Goal: Communication & Community: Answer question/provide support

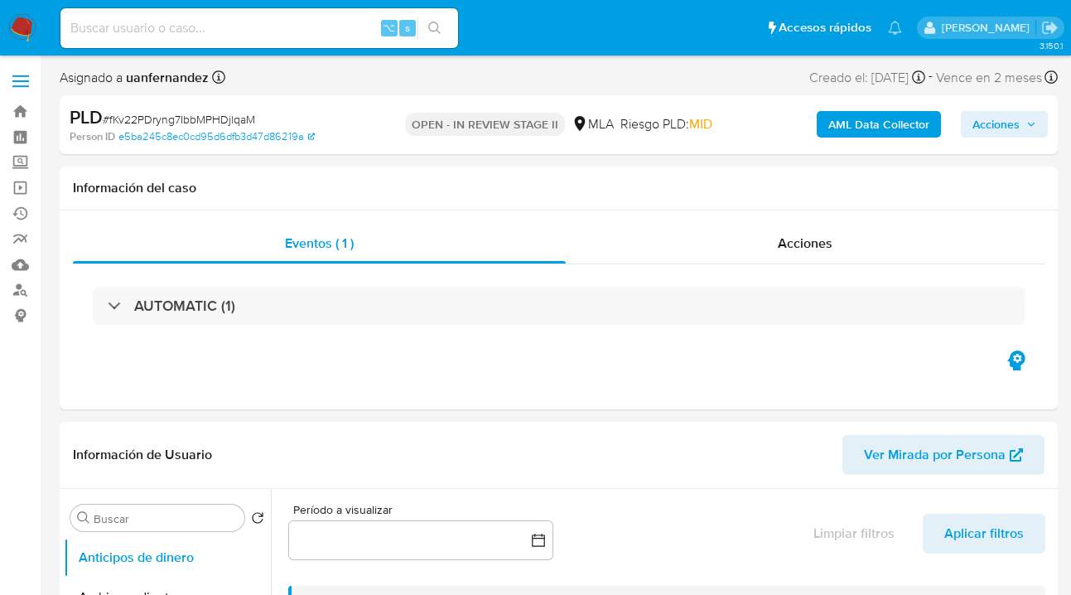
select select "10"
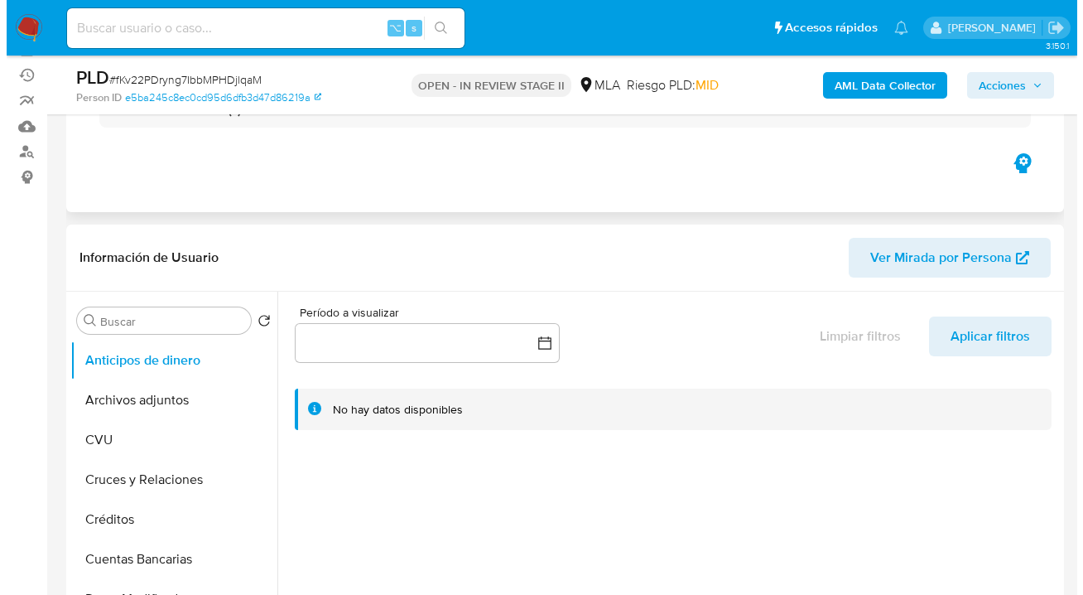
scroll to position [335, 0]
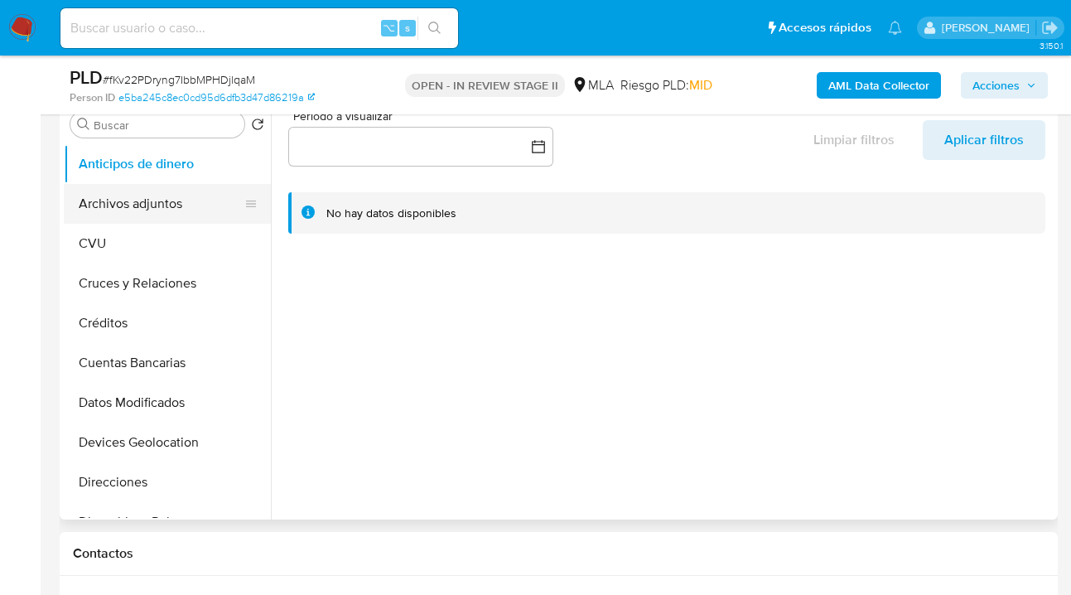
click at [153, 193] on button "Archivos adjuntos" at bounding box center [161, 204] width 194 height 40
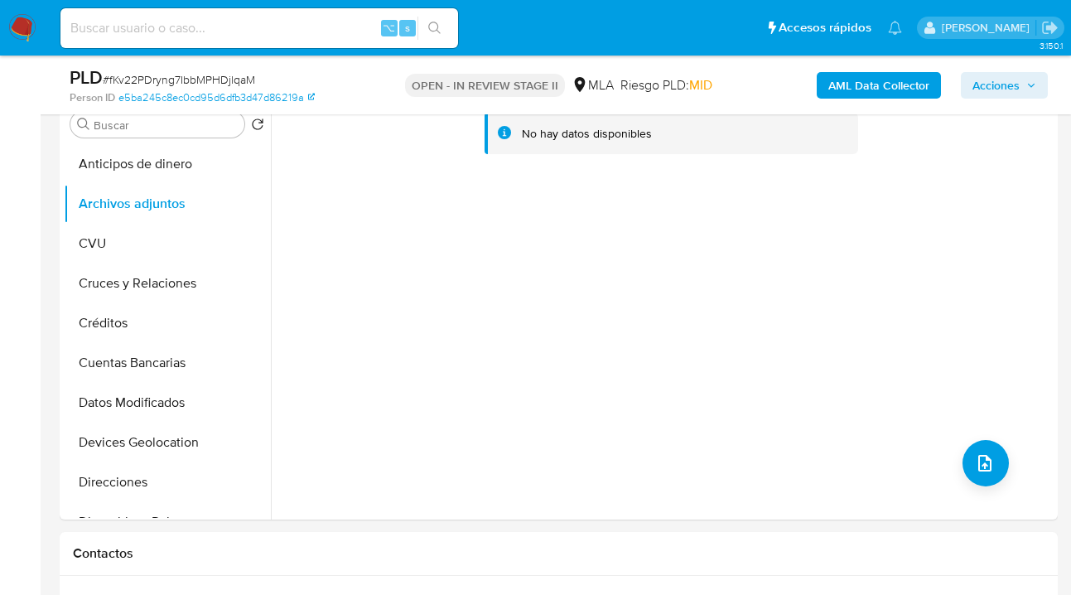
click at [857, 88] on b "AML Data Collector" at bounding box center [878, 85] width 101 height 27
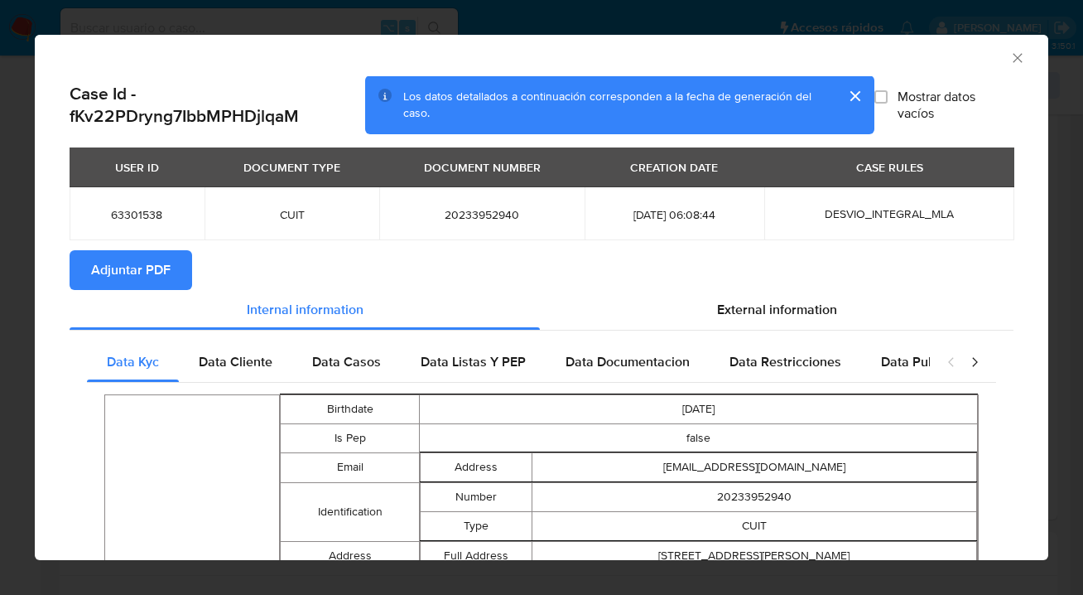
click at [133, 271] on span "Adjuntar PDF" at bounding box center [131, 270] width 80 height 36
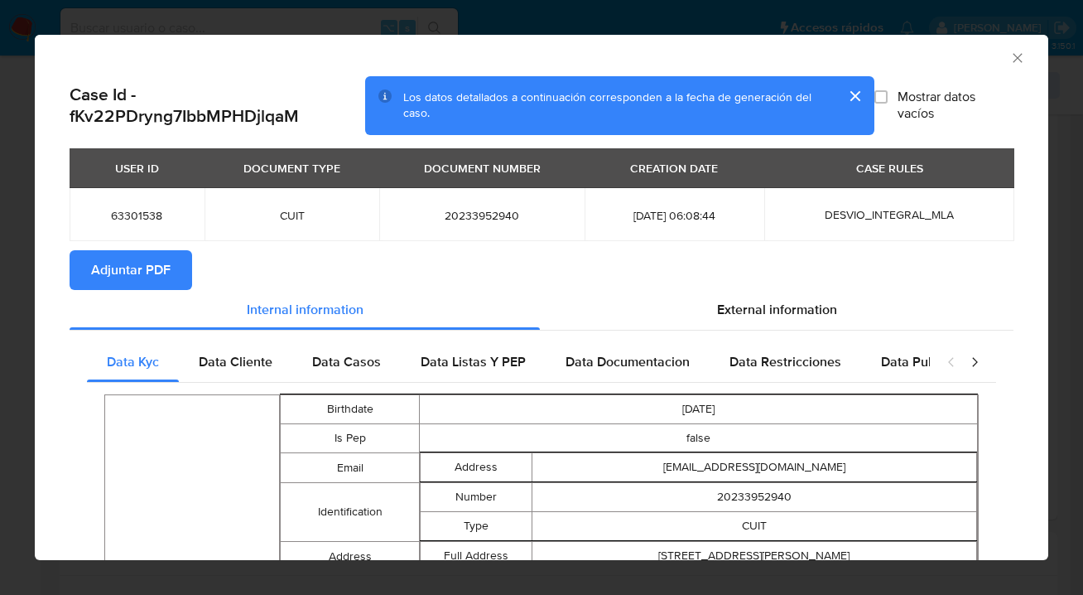
click at [1010, 54] on icon "Cerrar ventana" at bounding box center [1018, 58] width 17 height 17
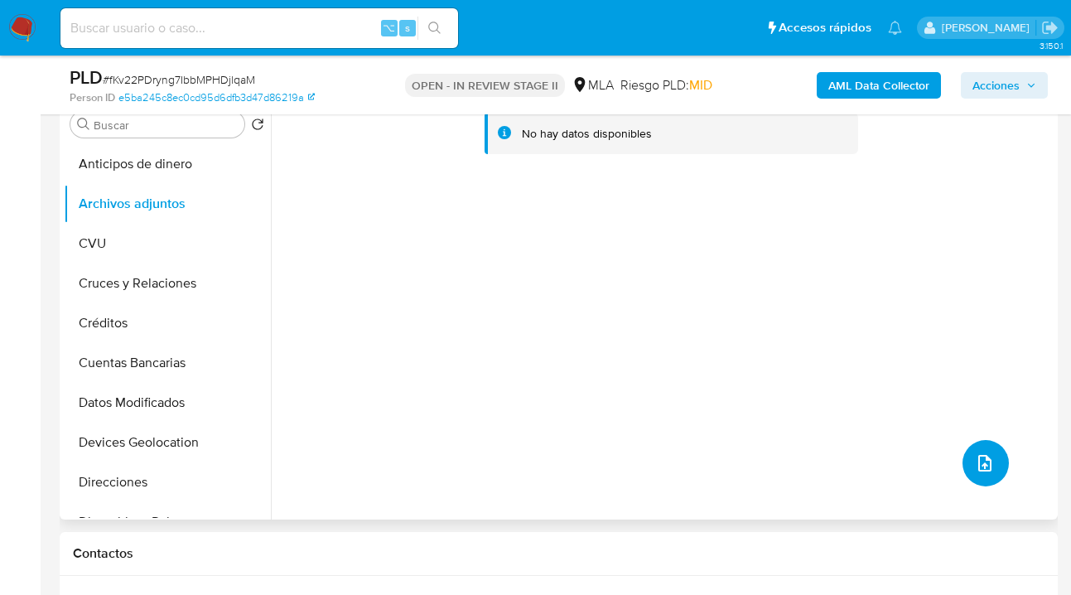
click at [990, 463] on button "upload-file" at bounding box center [985, 463] width 46 height 46
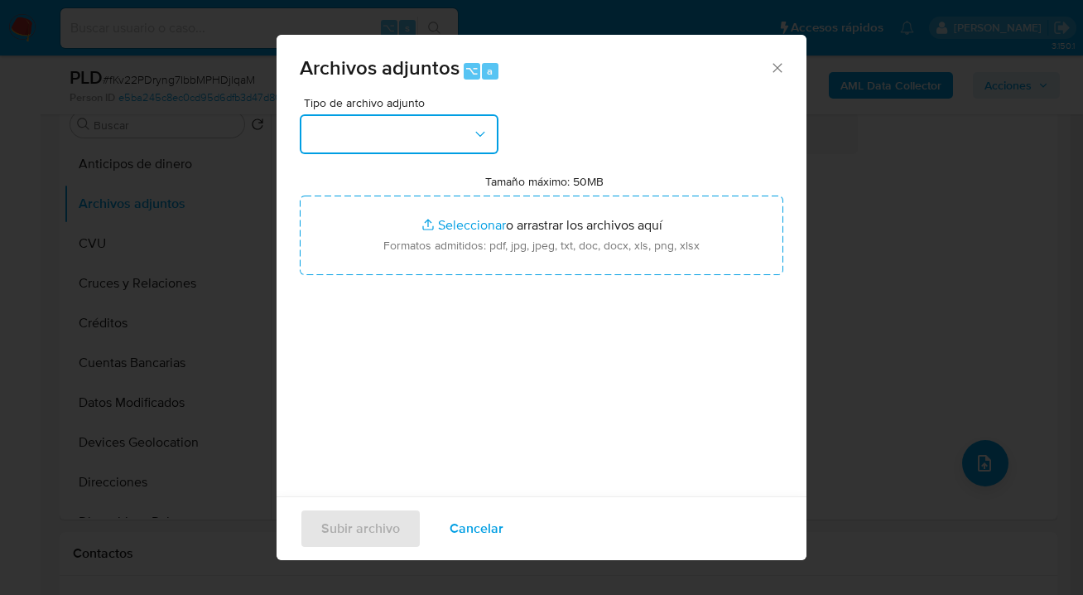
click at [485, 128] on icon "button" at bounding box center [480, 134] width 17 height 17
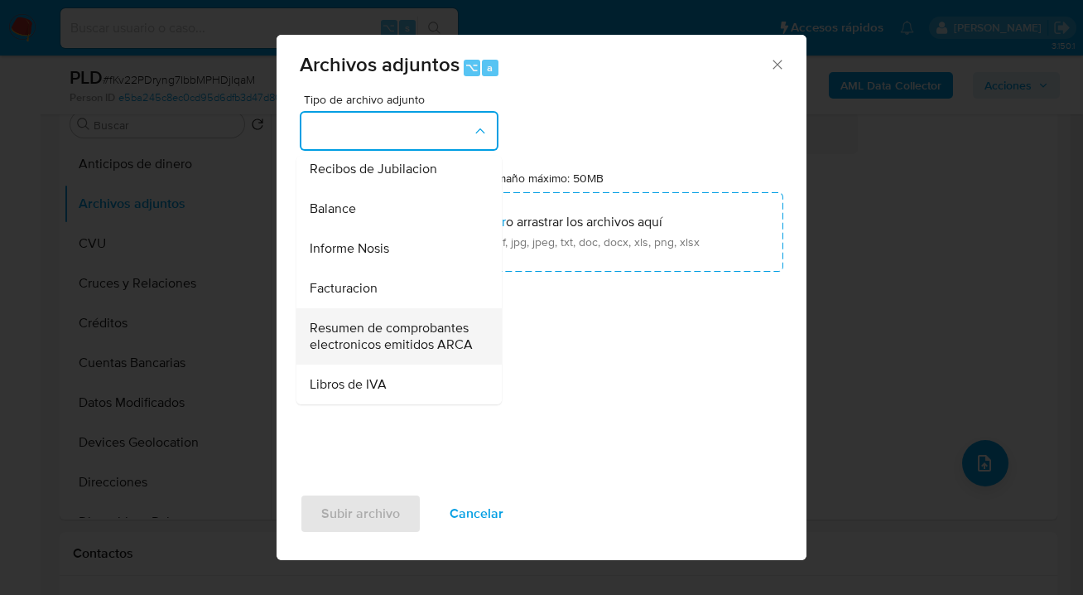
scroll to position [17, 0]
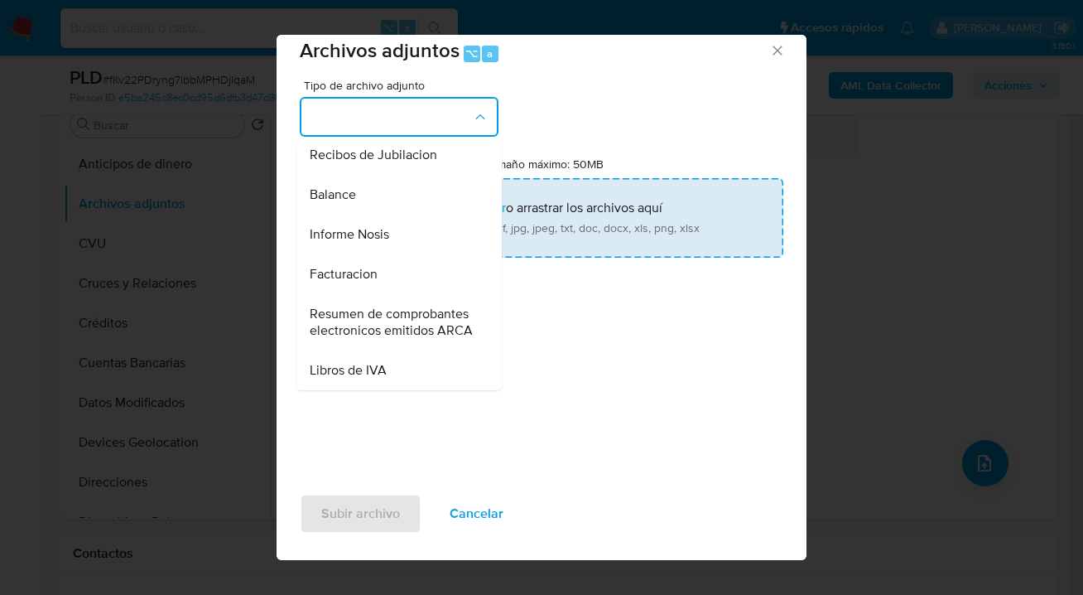
drag, startPoint x: 364, startPoint y: 213, endPoint x: 372, endPoint y: 214, distance: 8.4
click at [364, 214] on div "Informe Nosis" at bounding box center [394, 234] width 169 height 40
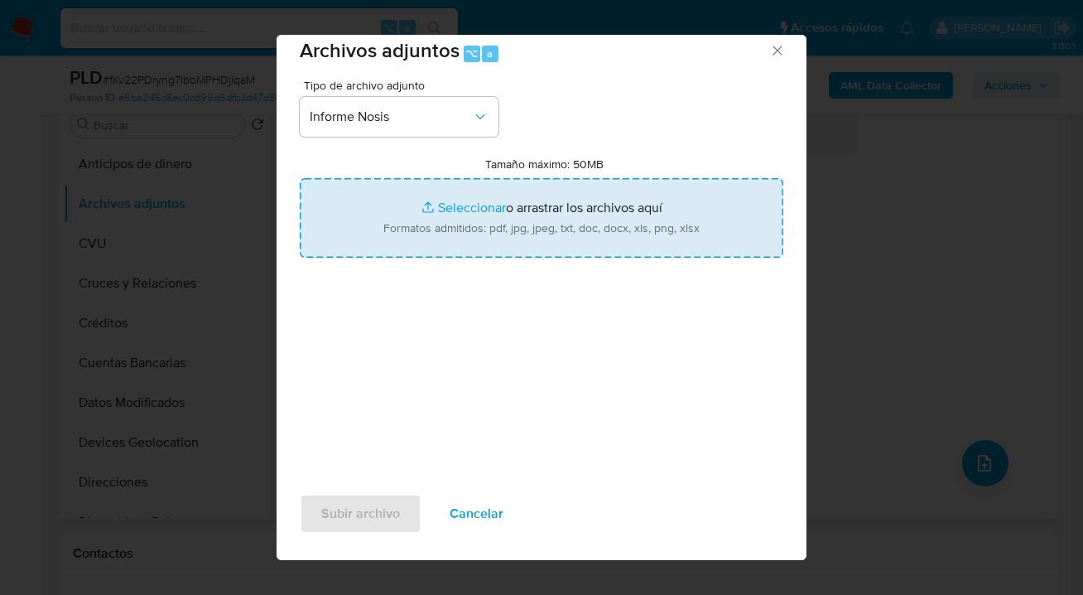
click at [595, 214] on input "Tamaño máximo: 50MB Seleccionar archivos" at bounding box center [542, 218] width 484 height 80
type input "C:\fakepath\63301538 -NOSIS_Manager_InformeIndividual_20233952940_620658_202508…"
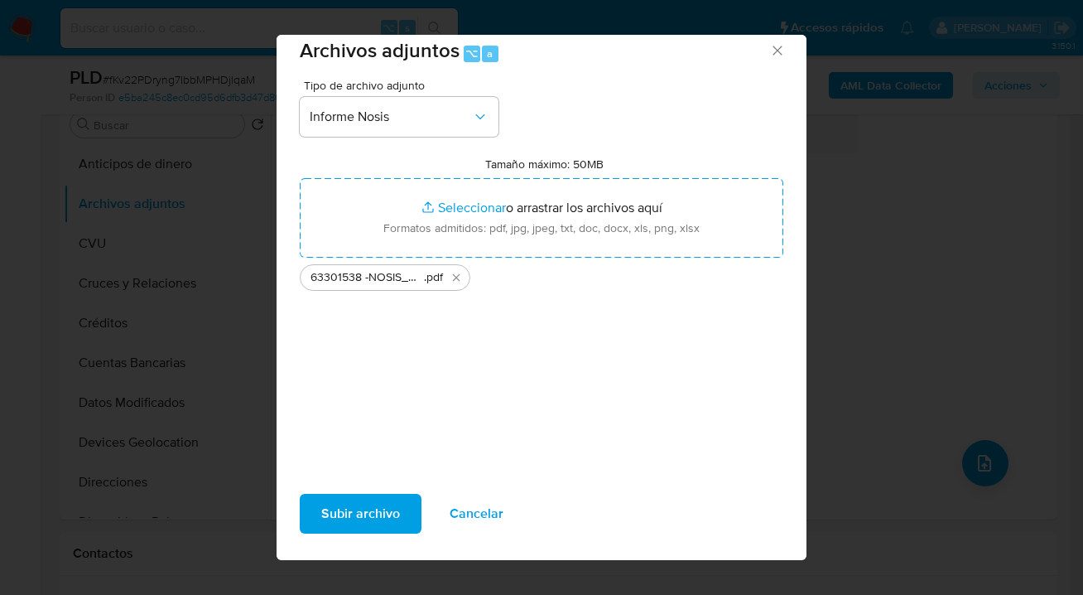
click at [339, 515] on span "Subir archivo" at bounding box center [360, 513] width 79 height 36
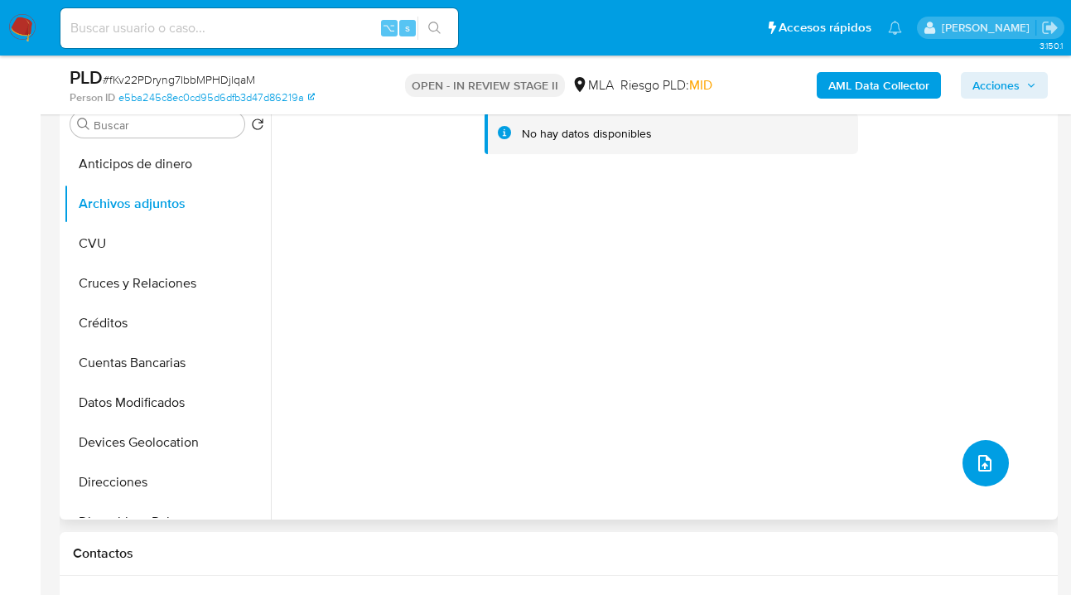
click at [980, 461] on icon "upload-file" at bounding box center [985, 463] width 20 height 20
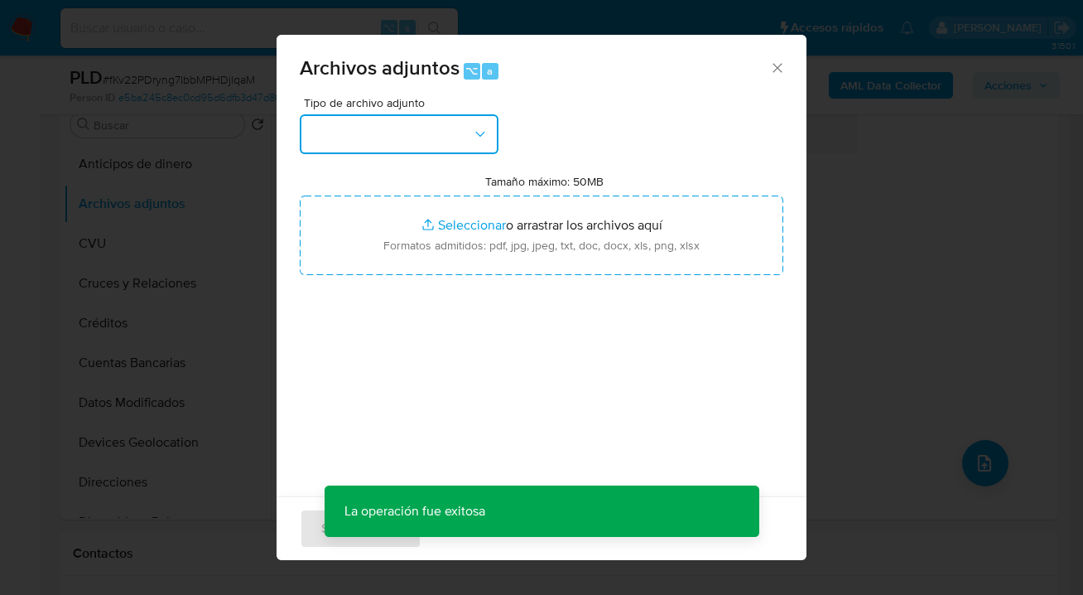
click at [489, 133] on button "button" at bounding box center [399, 134] width 199 height 40
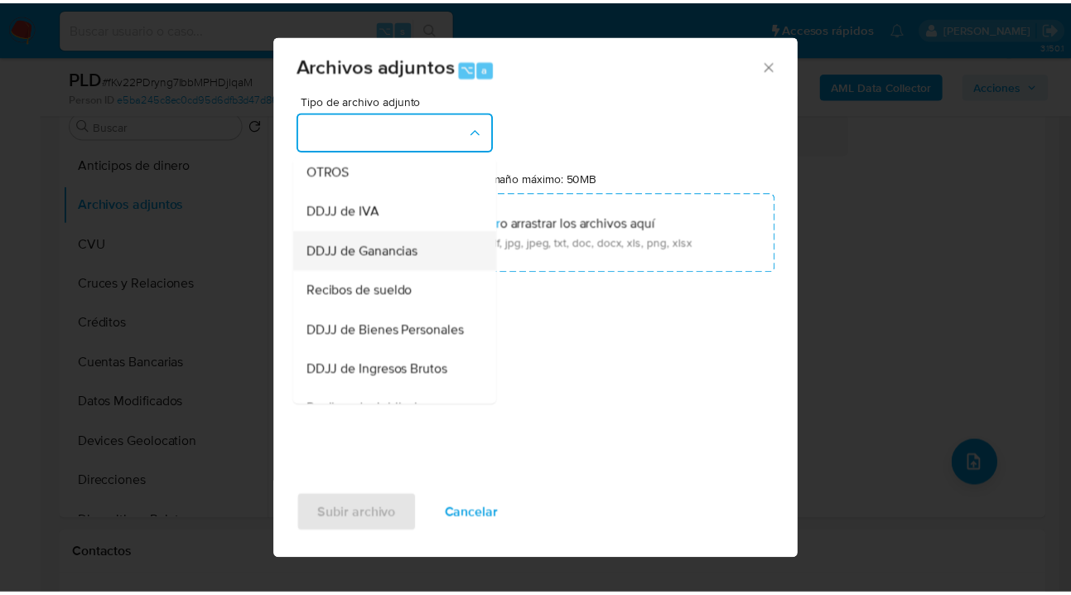
scroll to position [265, 0]
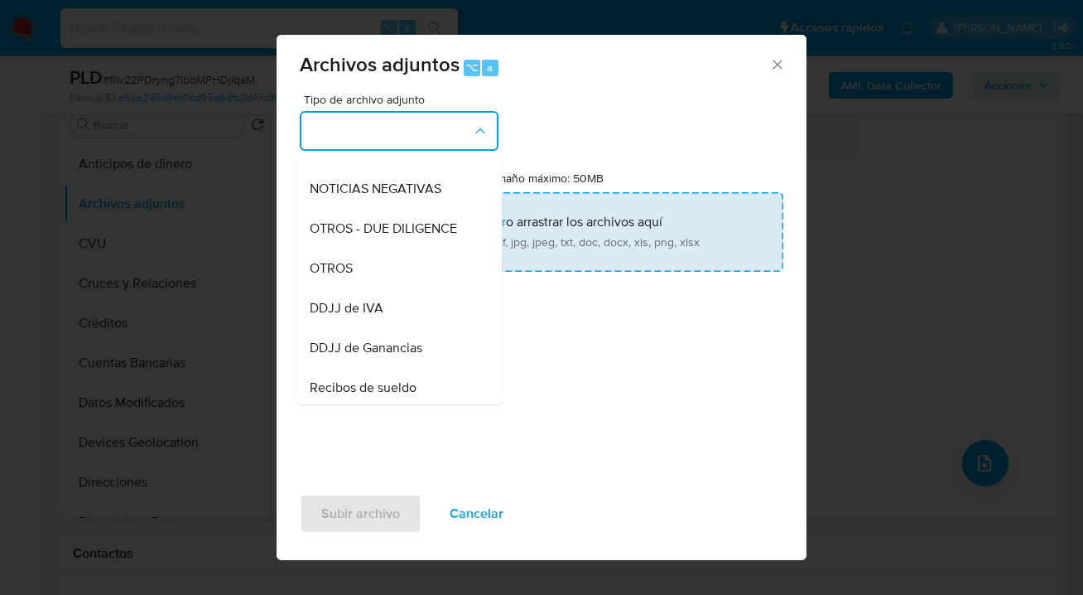
click at [395, 277] on div "OTROS" at bounding box center [394, 268] width 169 height 40
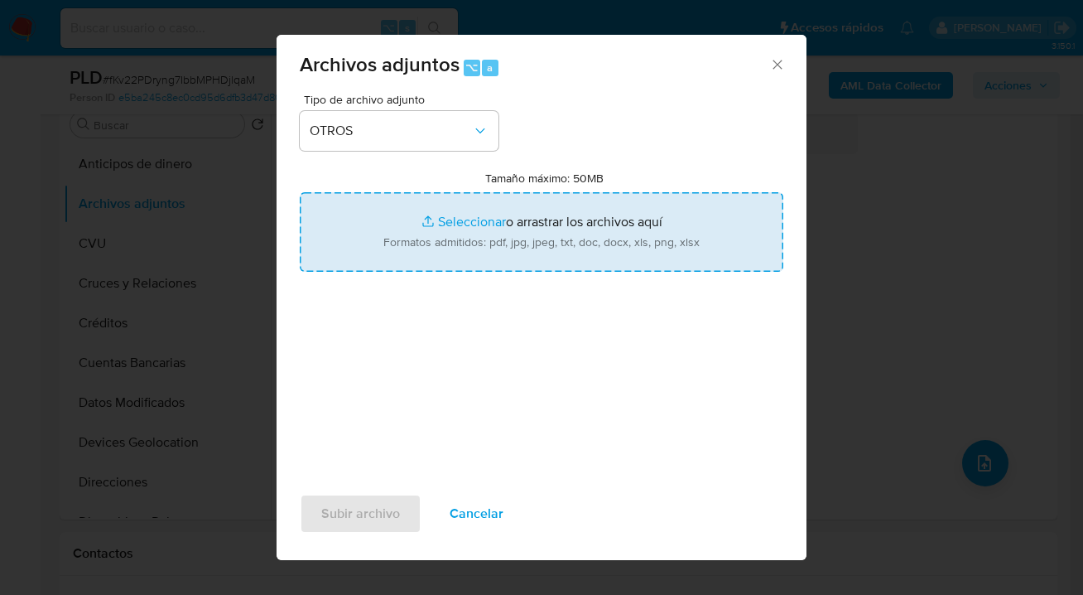
drag, startPoint x: 582, startPoint y: 231, endPoint x: 573, endPoint y: 232, distance: 9.1
click at [575, 233] on input "Tamaño máximo: 50MB Seleccionar archivos" at bounding box center [542, 232] width 484 height 80
type input "C:\fakepath\63301538 Movimientos.xlsx"
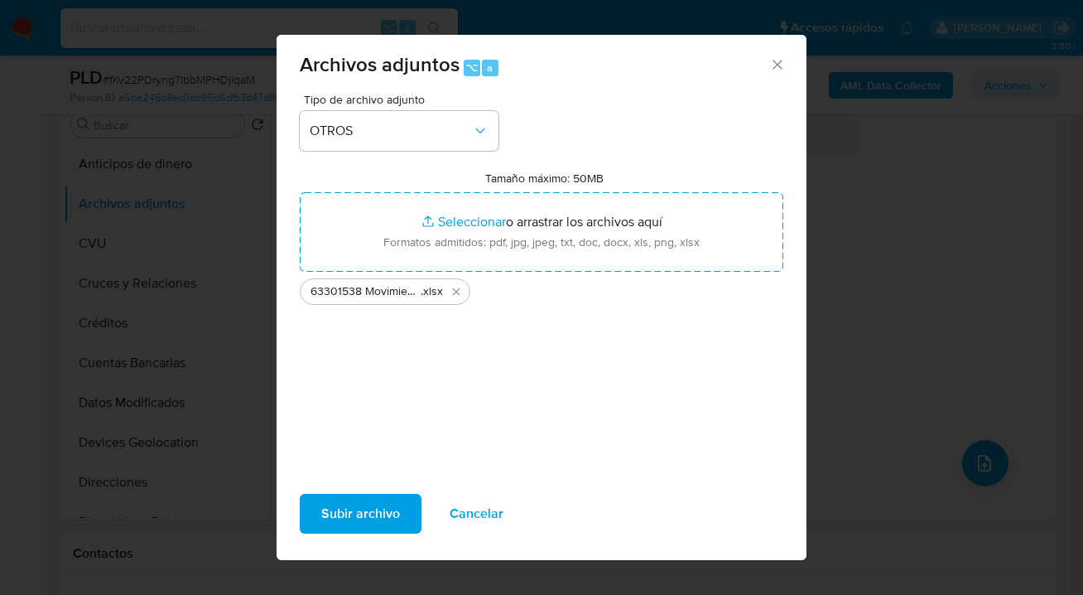
click at [362, 518] on span "Subir archivo" at bounding box center [360, 513] width 79 height 36
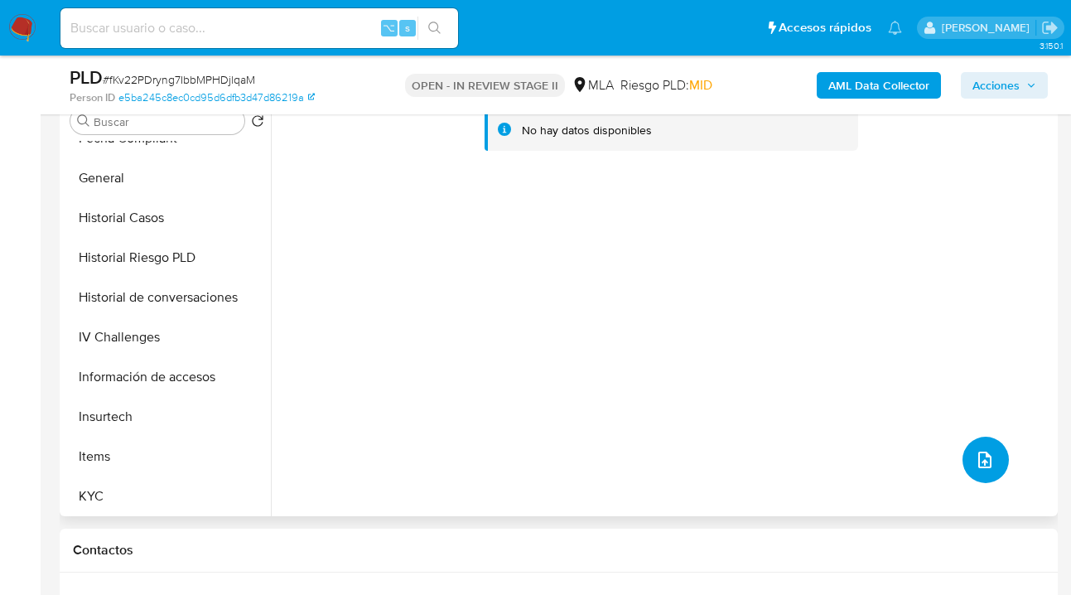
scroll to position [483, 0]
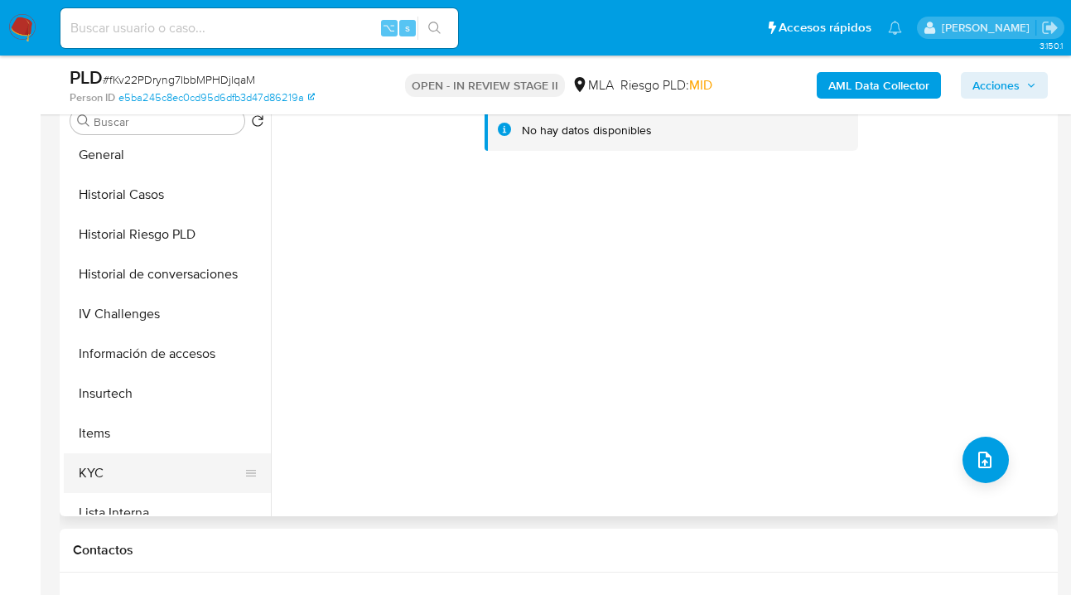
drag, startPoint x: 201, startPoint y: 457, endPoint x: 271, endPoint y: 415, distance: 81.4
click at [201, 457] on button "KYC" at bounding box center [167, 473] width 207 height 40
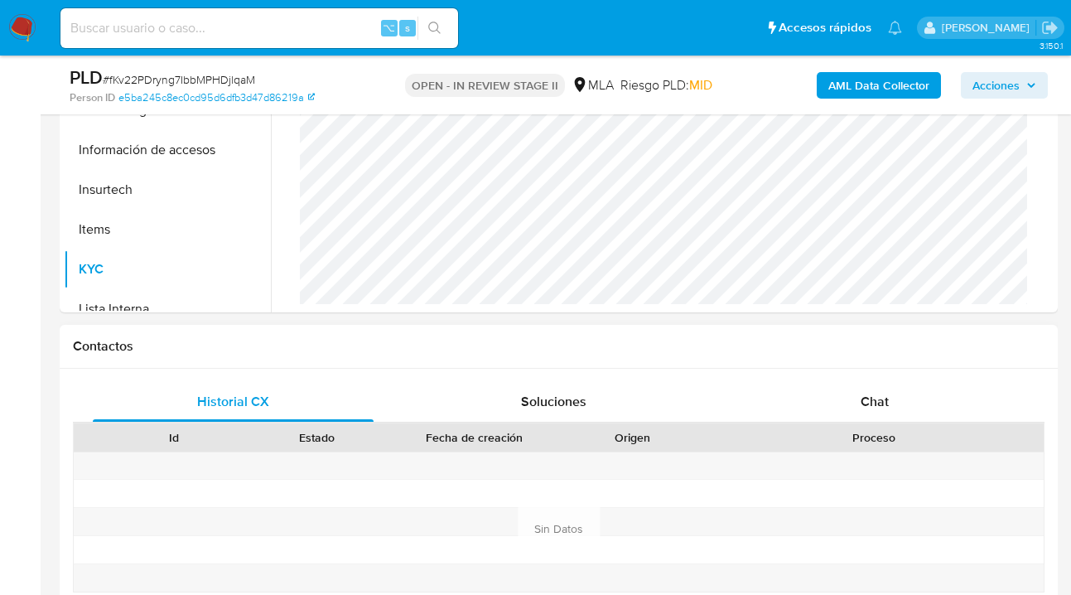
scroll to position [661, 0]
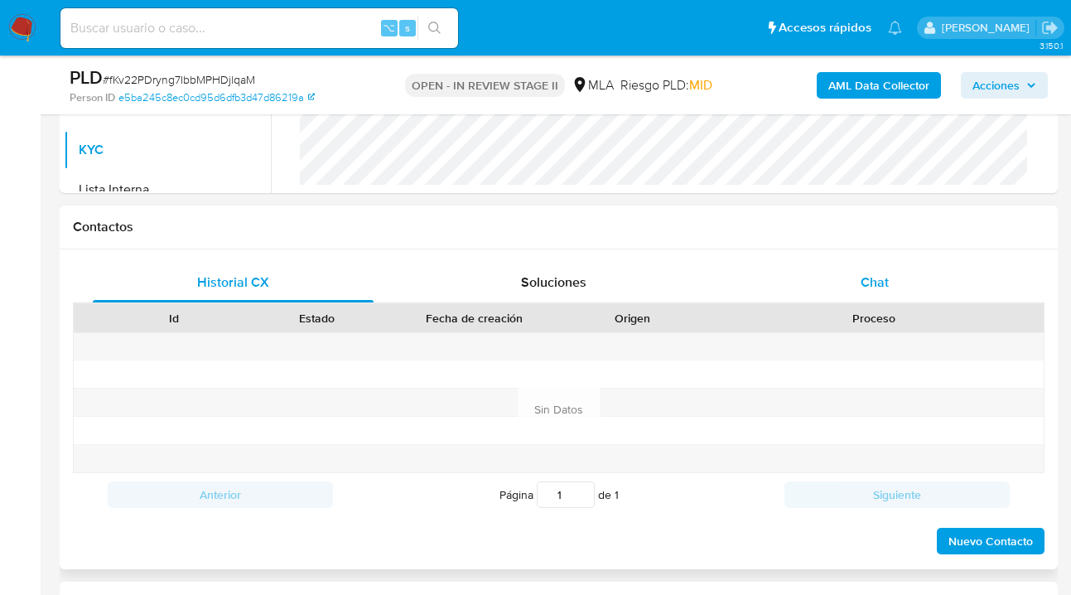
click at [855, 272] on div "Chat" at bounding box center [874, 283] width 281 height 40
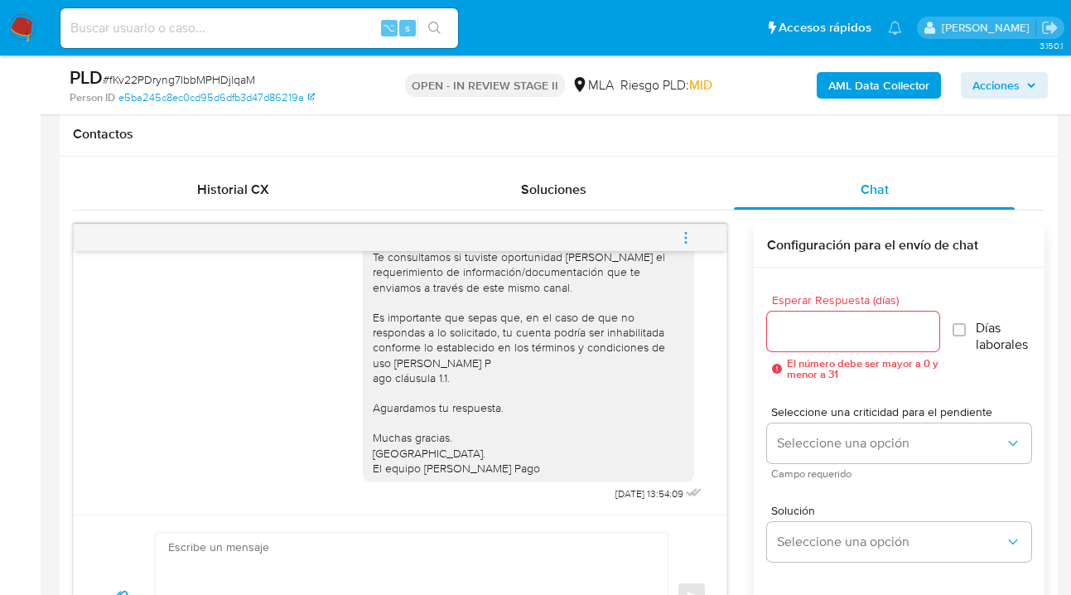
scroll to position [782, 0]
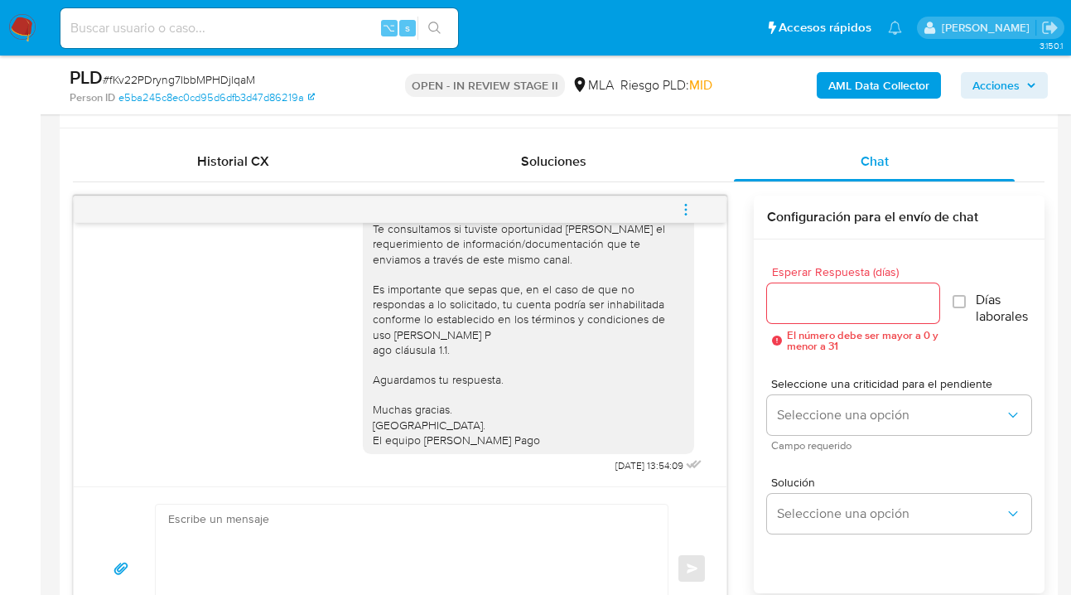
click at [828, 303] on input "Esperar Respuesta (días)" at bounding box center [853, 303] width 172 height 22
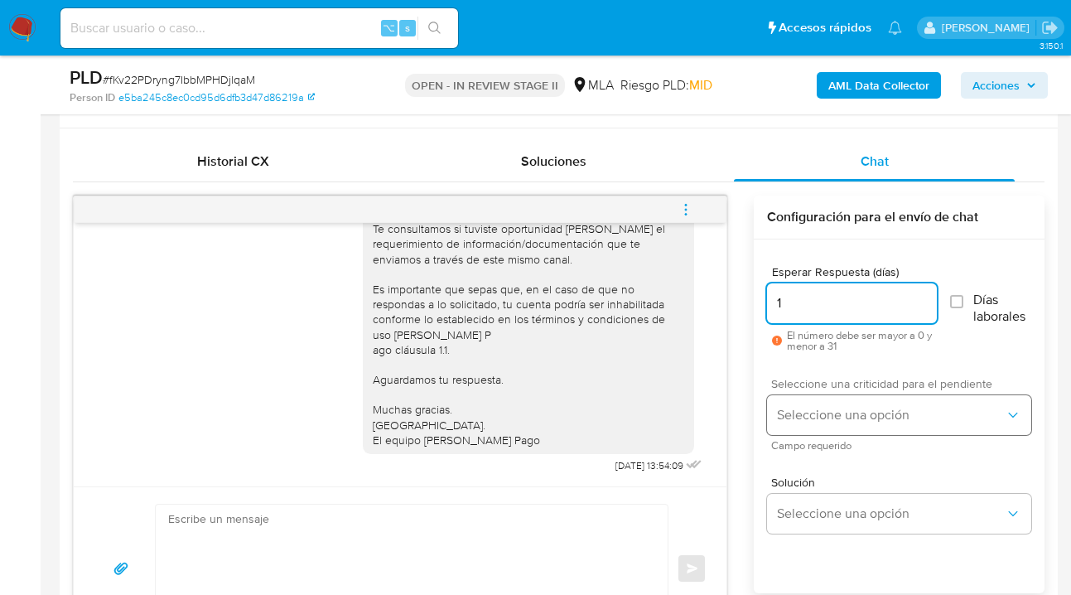
type input "1"
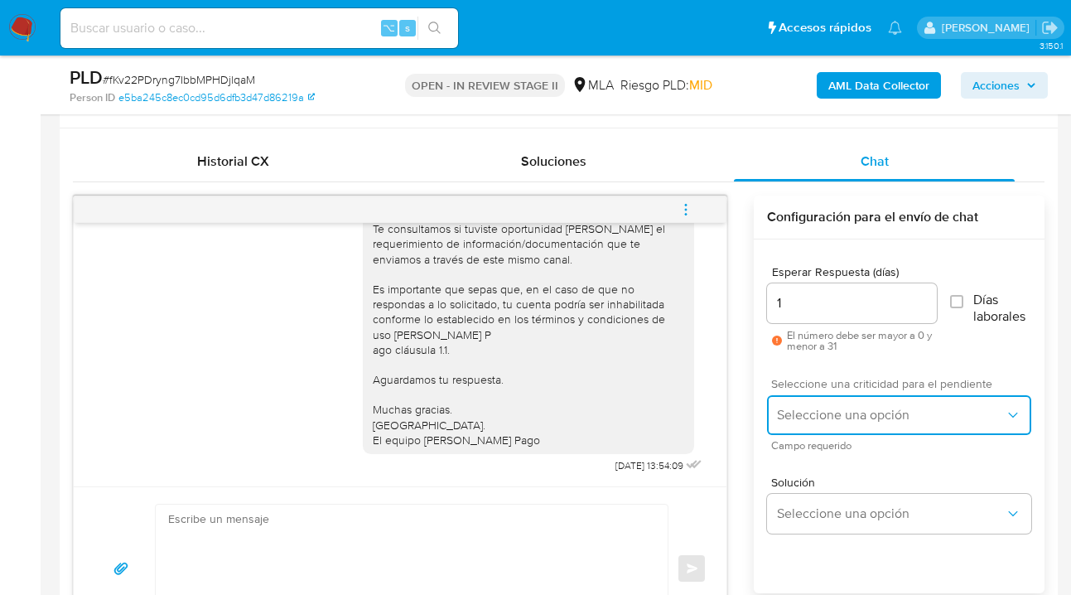
click at [808, 410] on span "Seleccione una opción" at bounding box center [891, 415] width 228 height 17
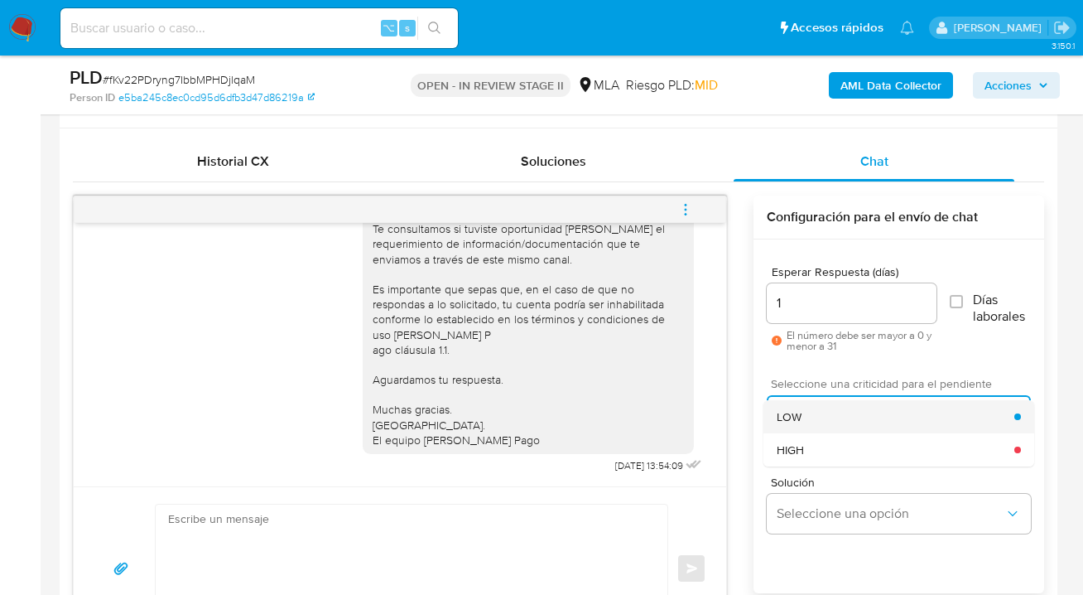
click at [835, 420] on div "LOW" at bounding box center [896, 416] width 238 height 33
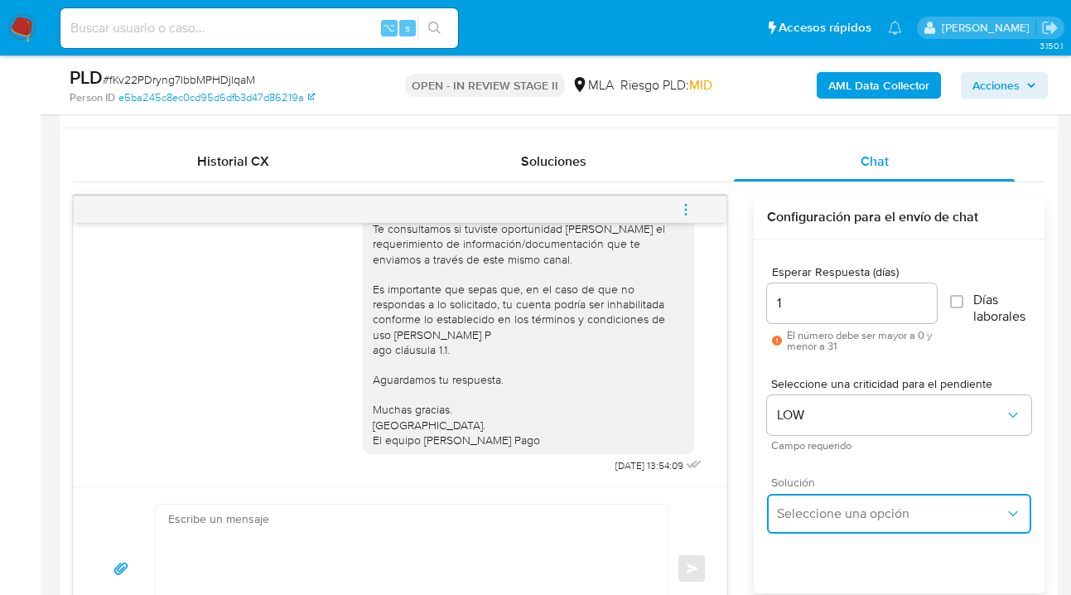
click at [844, 498] on button "Seleccione una opción" at bounding box center [899, 514] width 264 height 40
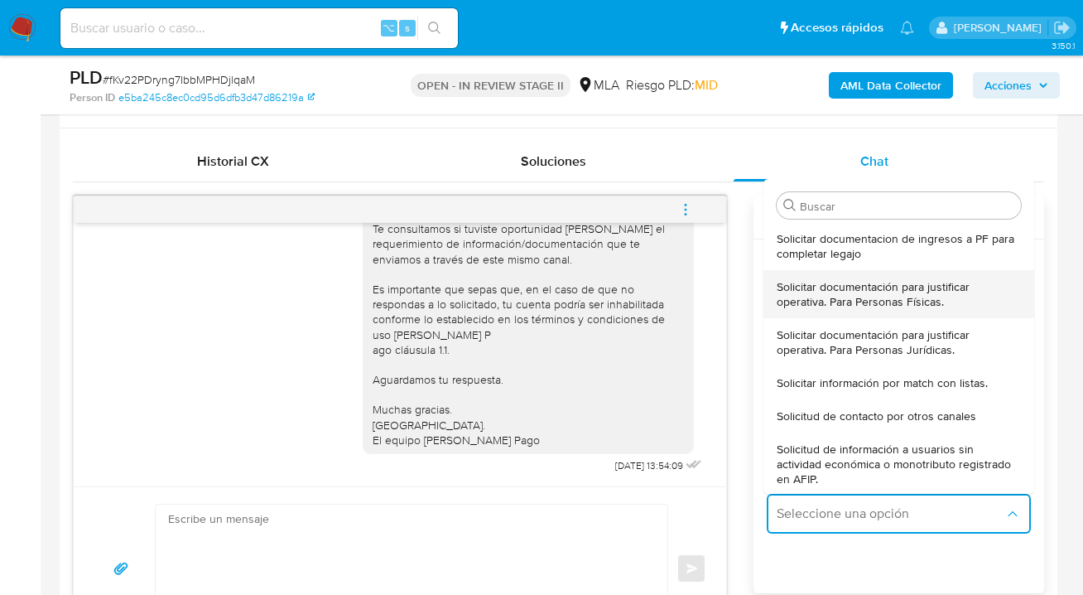
click at [846, 299] on span "Solicitar documentación para justificar operativa. Para Personas Físicas." at bounding box center [899, 294] width 244 height 30
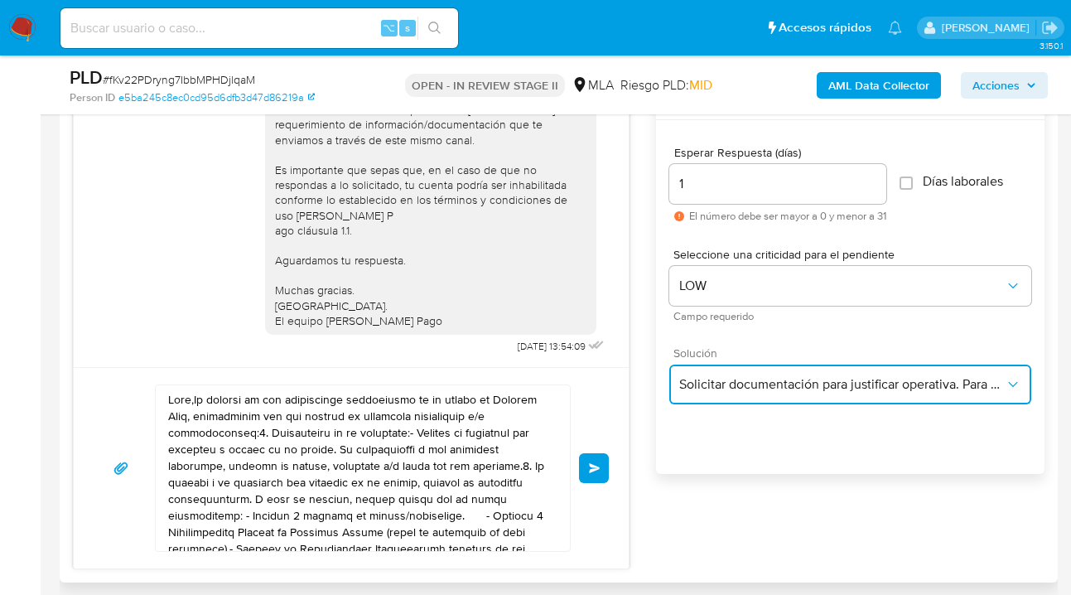
scroll to position [902, 0]
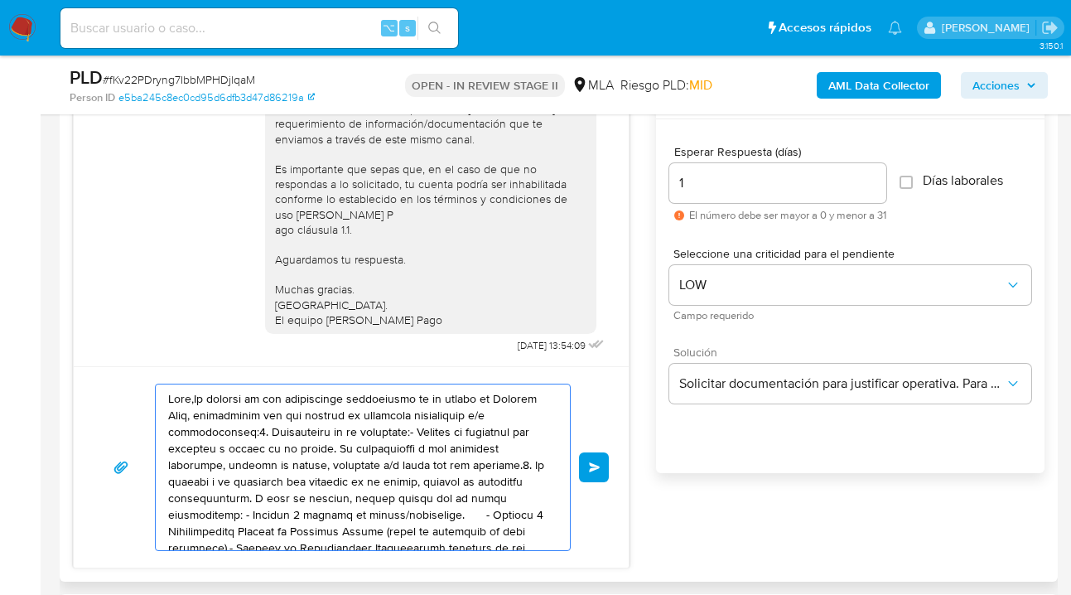
drag, startPoint x: 442, startPoint y: 518, endPoint x: 142, endPoint y: 411, distance: 319.0
click at [144, 417] on div "Enviar" at bounding box center [351, 466] width 515 height 167
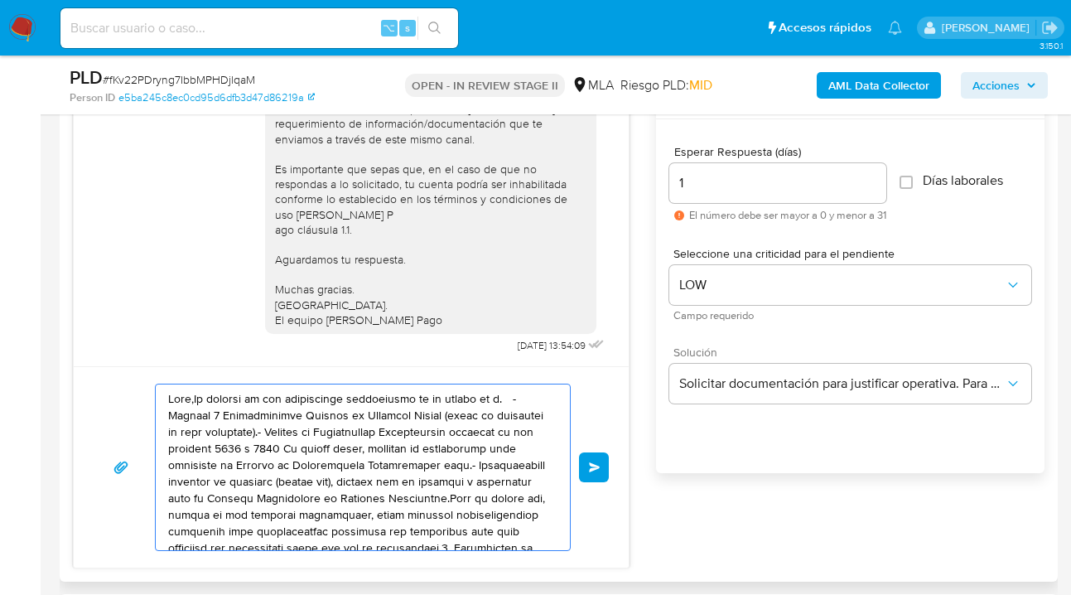
drag, startPoint x: 396, startPoint y: 504, endPoint x: 314, endPoint y: 475, distance: 87.0
click at [137, 407] on div "Enviar" at bounding box center [351, 466] width 515 height 167
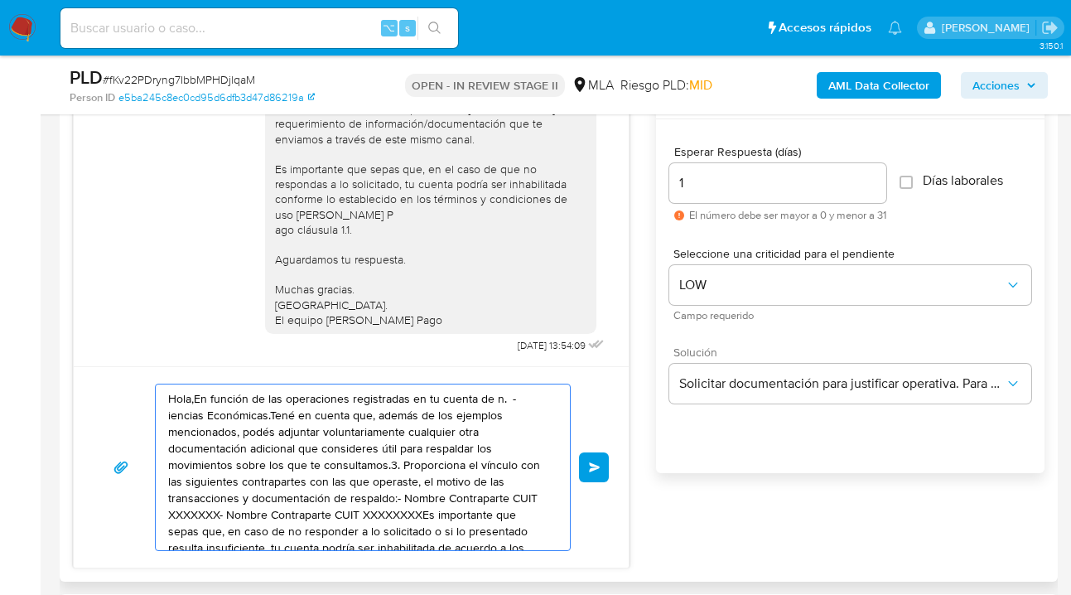
drag, startPoint x: 412, startPoint y: 491, endPoint x: 240, endPoint y: 436, distance: 180.2
click at [155, 408] on div "Hola,En función de las operaciones registradas en tu cuenta de n. - iencias Eco…" at bounding box center [363, 466] width 416 height 167
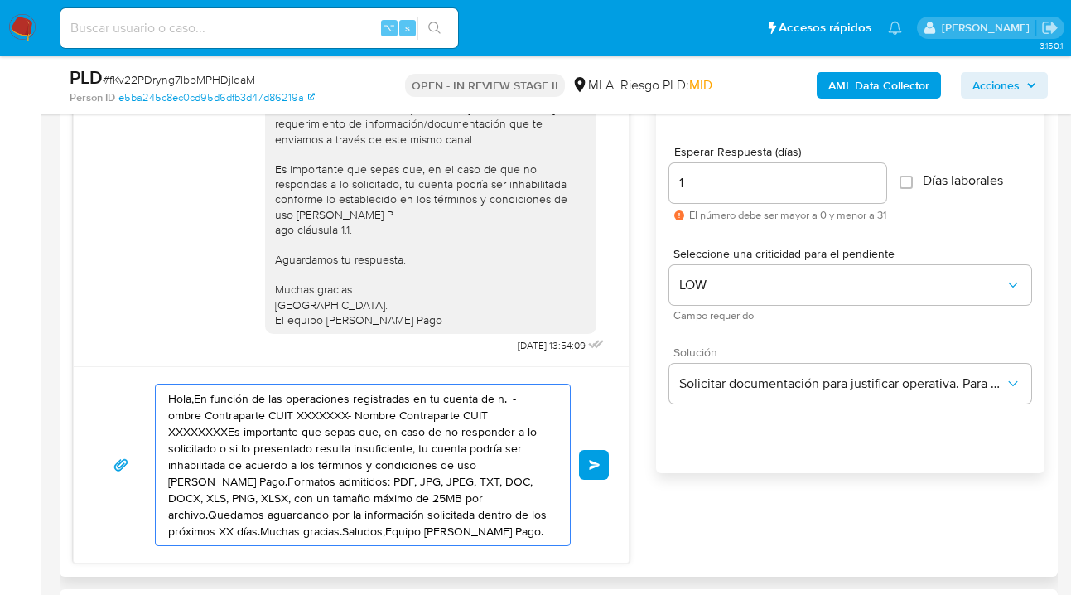
drag, startPoint x: 146, startPoint y: 400, endPoint x: 123, endPoint y: 400, distance: 23.2
click at [79, 384] on div "Hola,En función de las operaciones registradas en tu cuenta de n. - ombre Contr…" at bounding box center [351, 464] width 555 height 196
type textarea "NG, XLSX, con un tamaño máximo de 25MB por archivo.Quedamos aguardando por la i…"
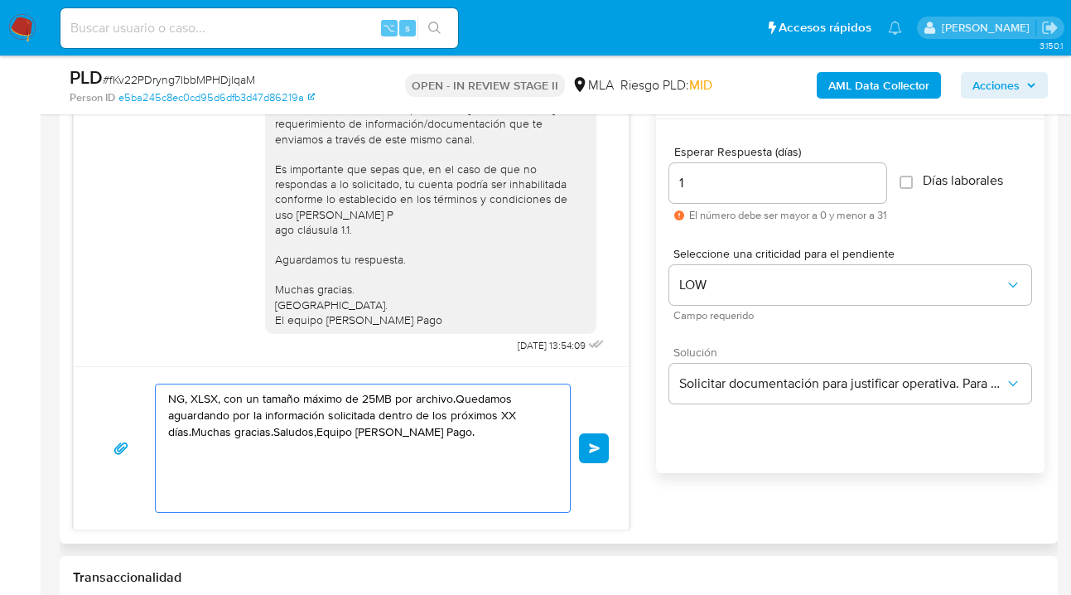
drag, startPoint x: 274, startPoint y: 426, endPoint x: 60, endPoint y: 382, distance: 218.1
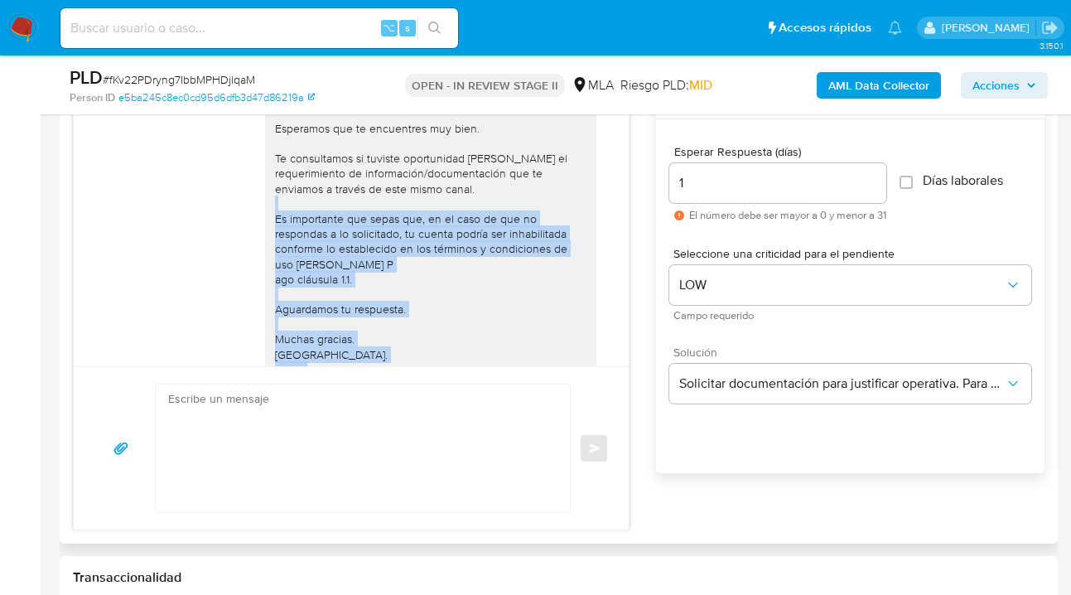
scroll to position [913, 0]
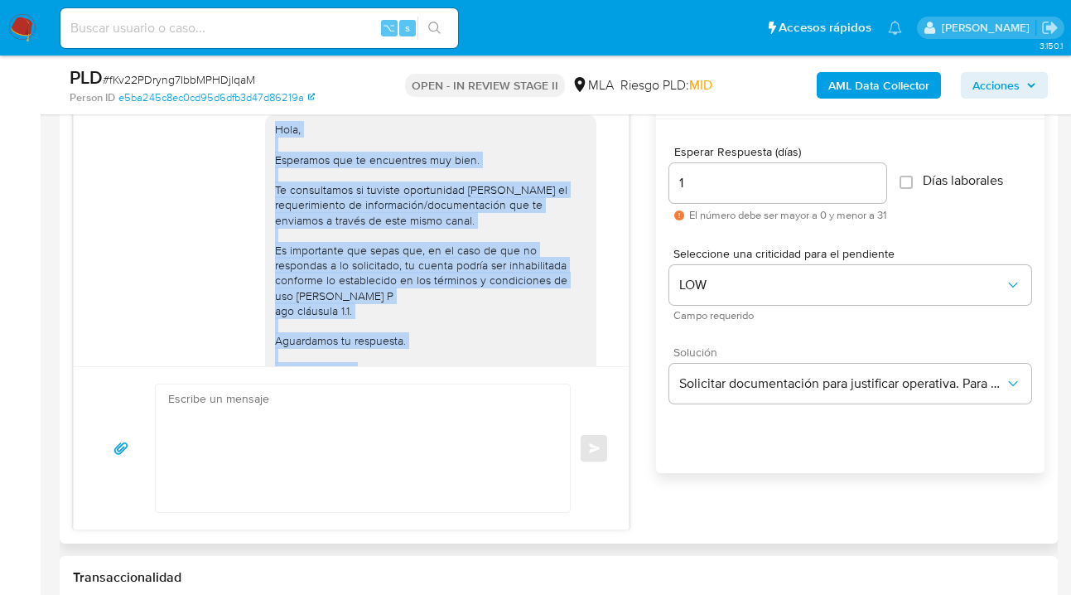
drag, startPoint x: 405, startPoint y: 304, endPoint x: 248, endPoint y: 155, distance: 216.1
click at [248, 155] on div "Hola, Esperamos que te encuentres muy bien. Te consultamos si tuviste oportunid…" at bounding box center [350, 271] width 513 height 335
copy div "Hola, Esperamos que te encuentres muy bien. Te consultamos si tuviste oportunid…"
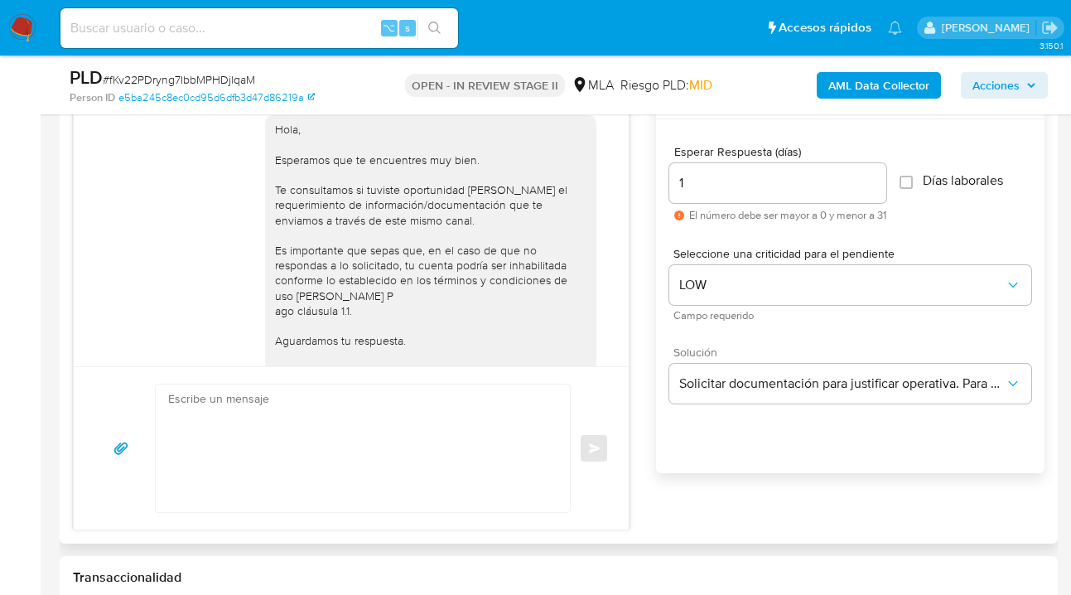
click at [210, 420] on textarea at bounding box center [358, 448] width 381 height 128
paste textarea "Hola, Esperamos que te encuentres muy bien. Te consultamos si tuviste oportunid…"
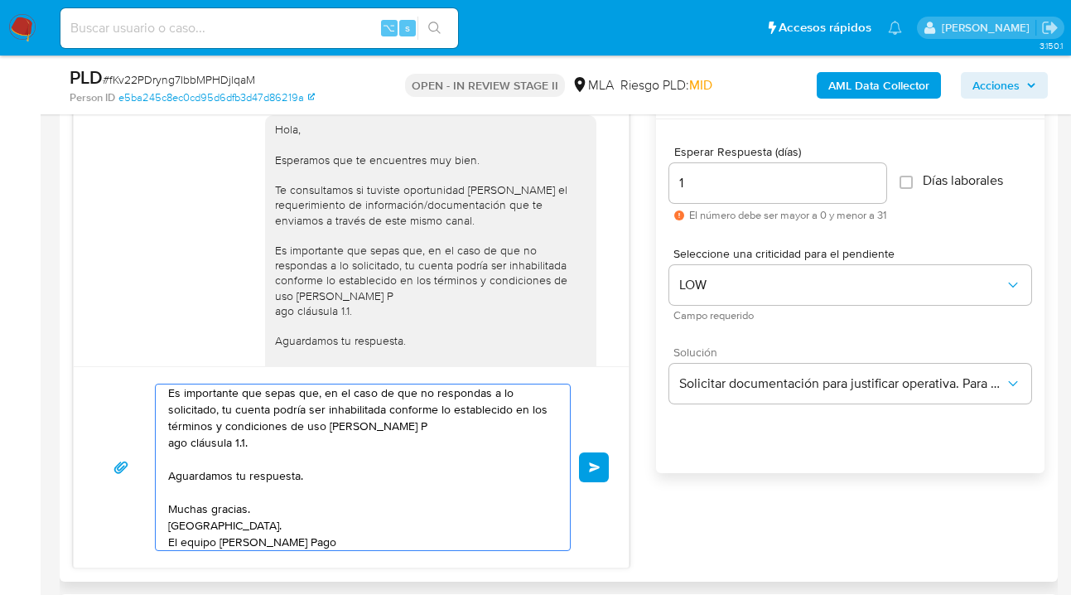
scroll to position [0, 0]
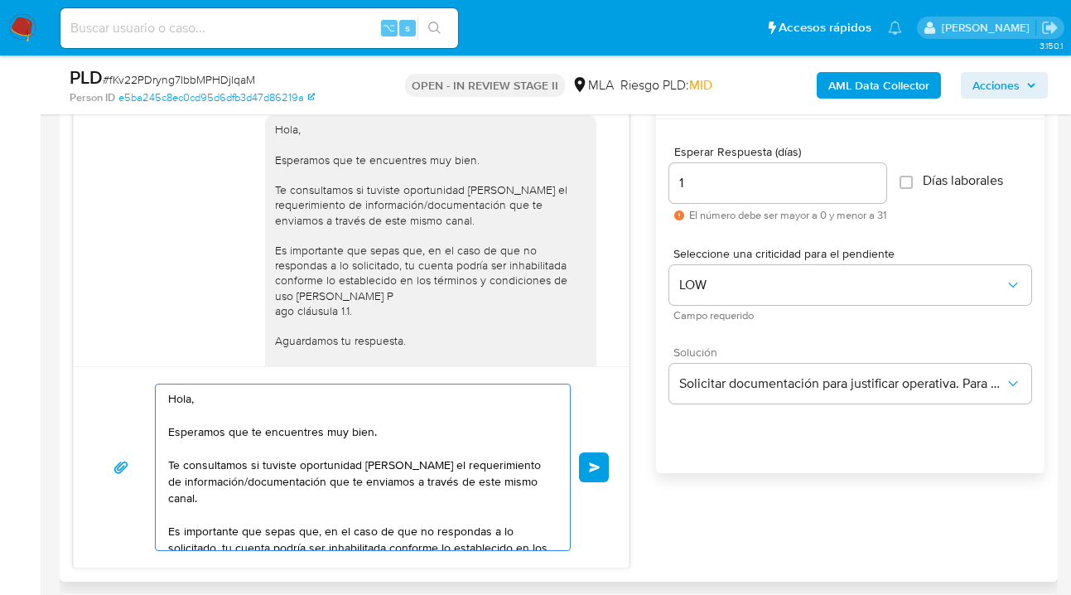
drag, startPoint x: 168, startPoint y: 432, endPoint x: 212, endPoint y: 529, distance: 106.4
click at [168, 432] on textarea "Hola, Esperamos que te encuentres muy bien. Te consultamos si tuviste oportunid…" at bounding box center [358, 467] width 381 height 166
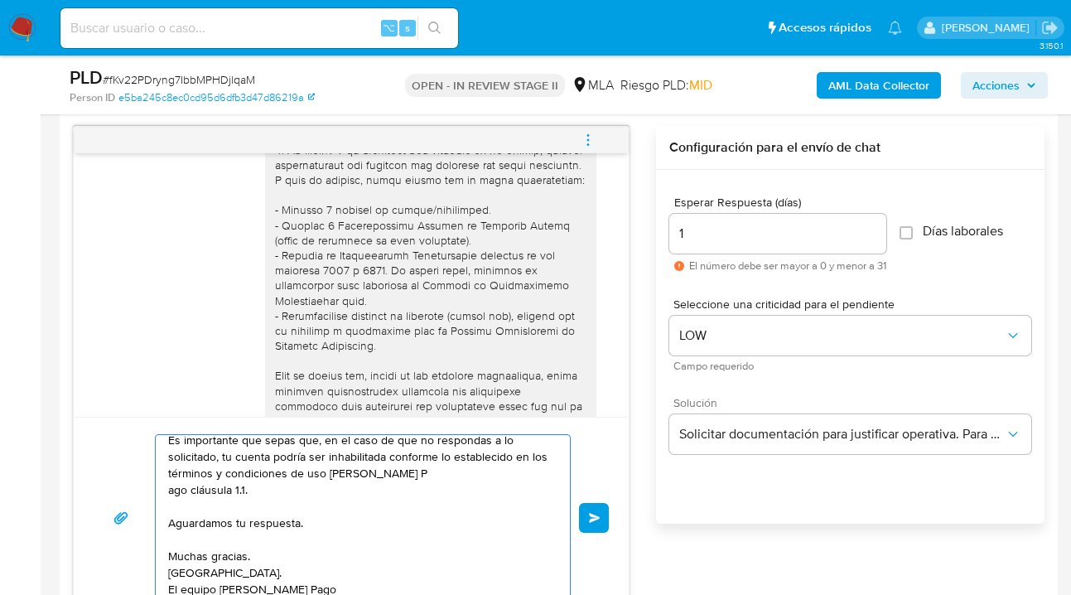
scroll to position [780, 0]
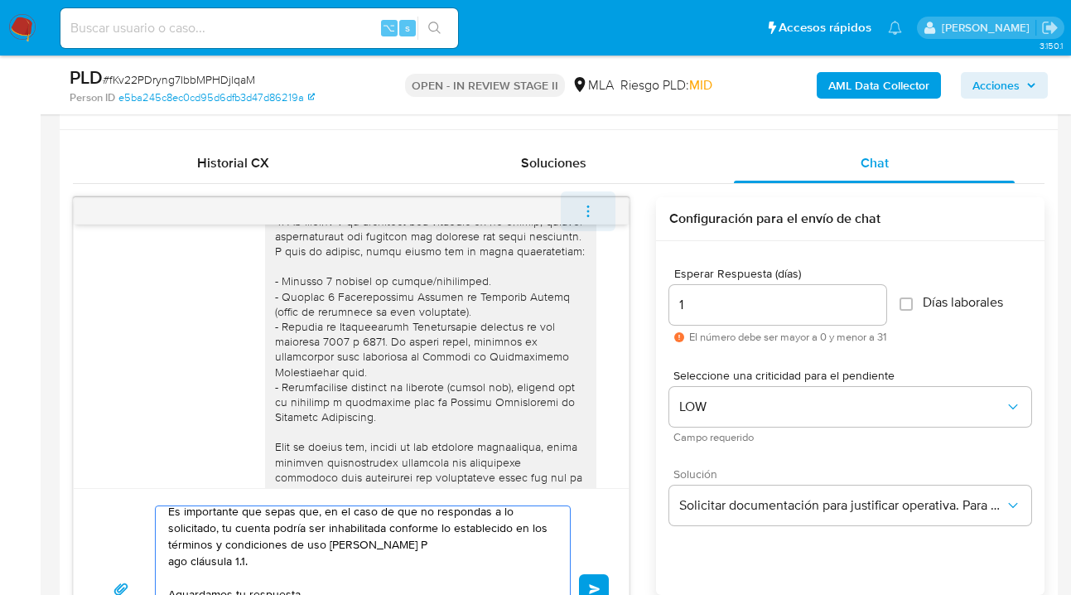
type textarea "Hola, Esperamos que te encuentres muy bien. Te consultamos si tuviste oportunid…"
click at [589, 217] on icon "menu-action" at bounding box center [588, 211] width 15 height 15
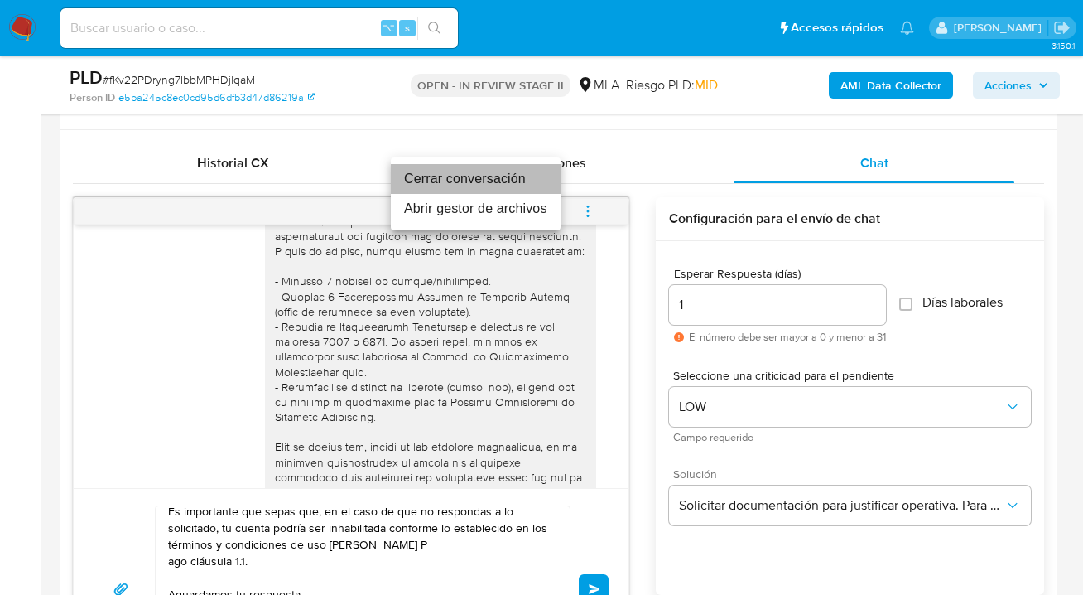
click at [461, 174] on li "Cerrar conversación" at bounding box center [476, 179] width 170 height 30
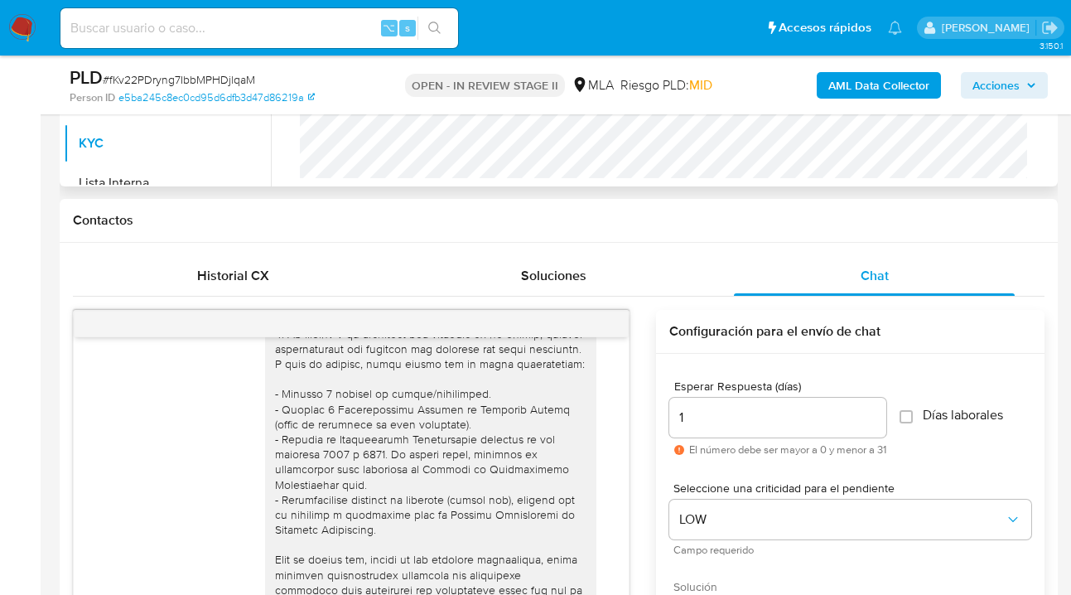
scroll to position [632, 0]
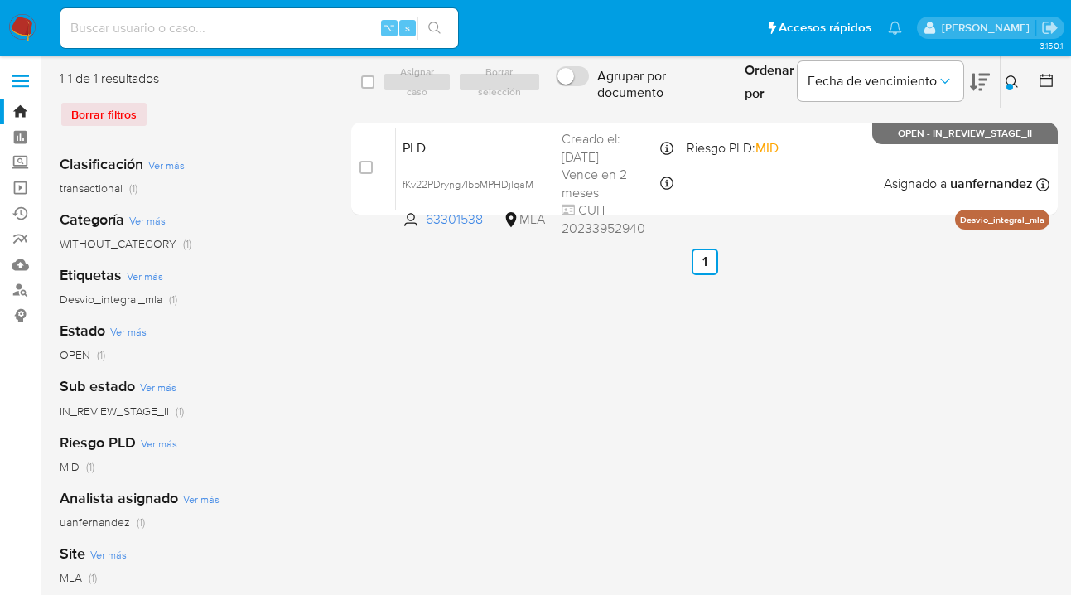
click at [1010, 77] on icon at bounding box center [1011, 81] width 13 height 13
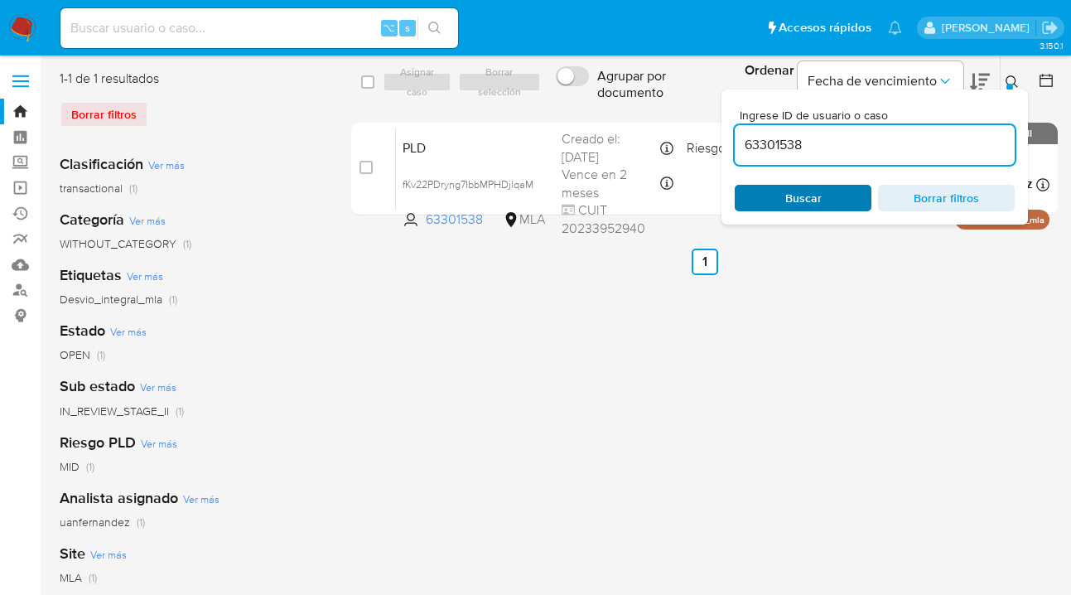
drag, startPoint x: 828, startPoint y: 194, endPoint x: 840, endPoint y: 191, distance: 11.9
click at [828, 194] on span "Buscar" at bounding box center [802, 197] width 113 height 23
drag, startPoint x: 1015, startPoint y: 82, endPoint x: 953, endPoint y: 118, distance: 72.0
click at [1014, 82] on icon at bounding box center [1011, 81] width 13 height 13
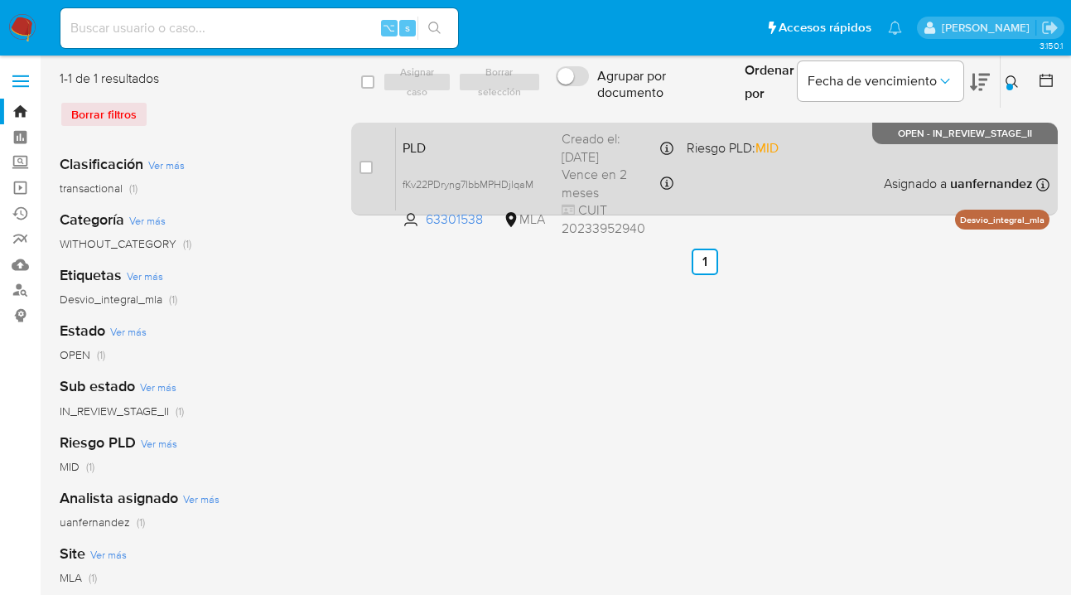
click at [871, 160] on div "PLD fKv22PDryng7IbbMPHDjlqaM 63301538 MLA Riesgo PLD: MID Creado el: 12/07/2025…" at bounding box center [722, 169] width 653 height 84
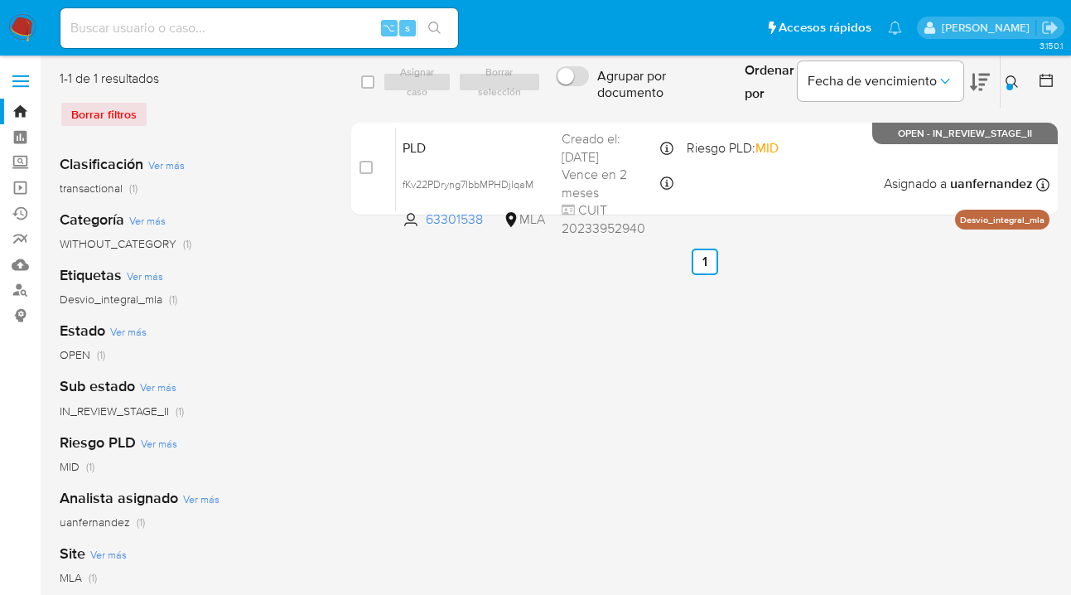
click at [1010, 80] on icon at bounding box center [1011, 81] width 13 height 13
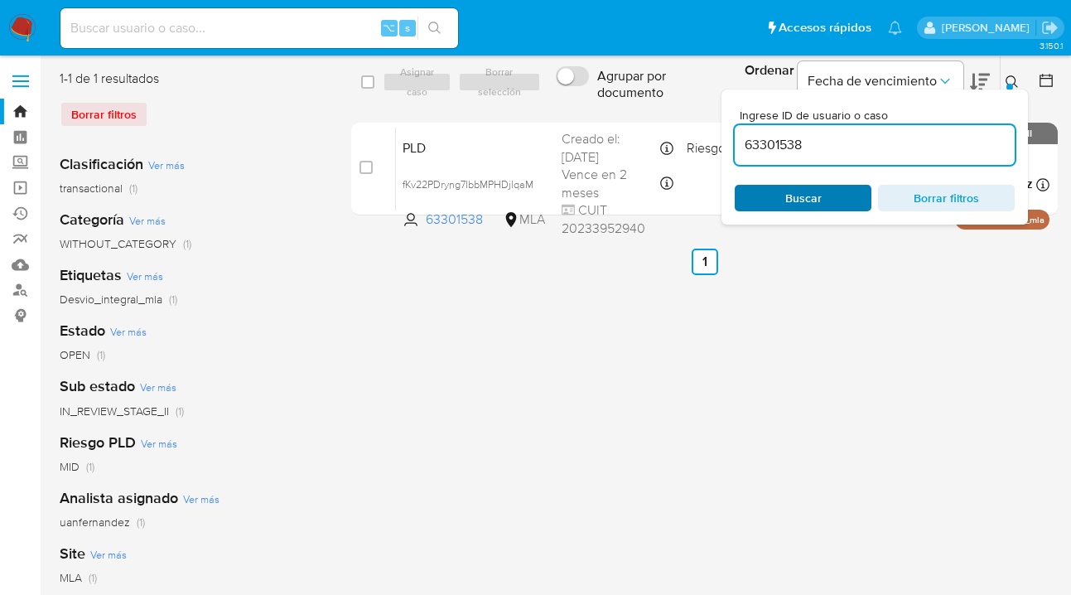
click at [830, 207] on span "Buscar" at bounding box center [802, 197] width 113 height 23
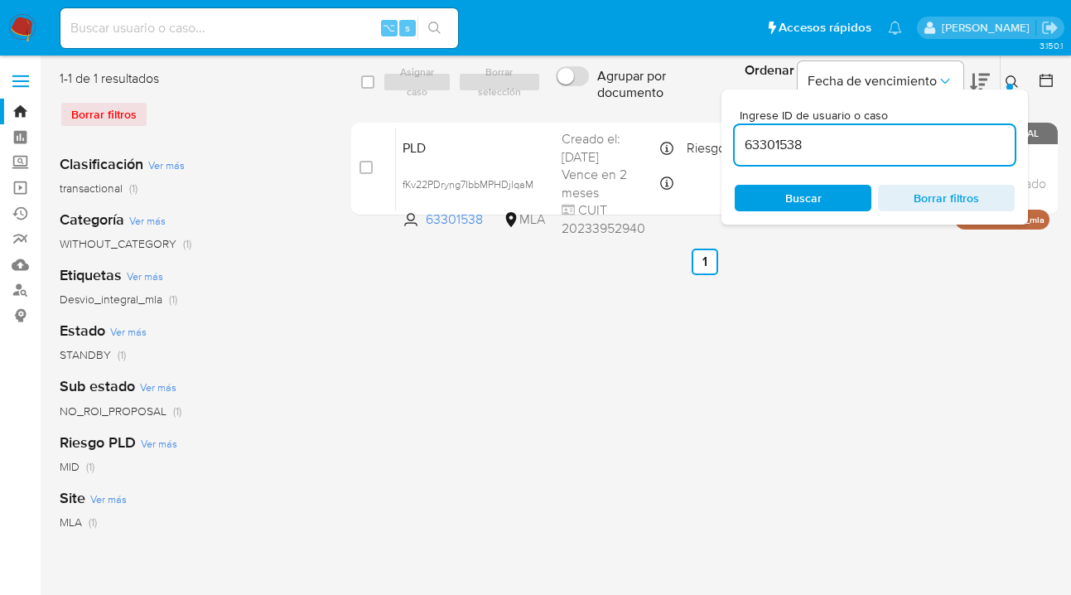
click at [1014, 83] on icon at bounding box center [1011, 81] width 12 height 12
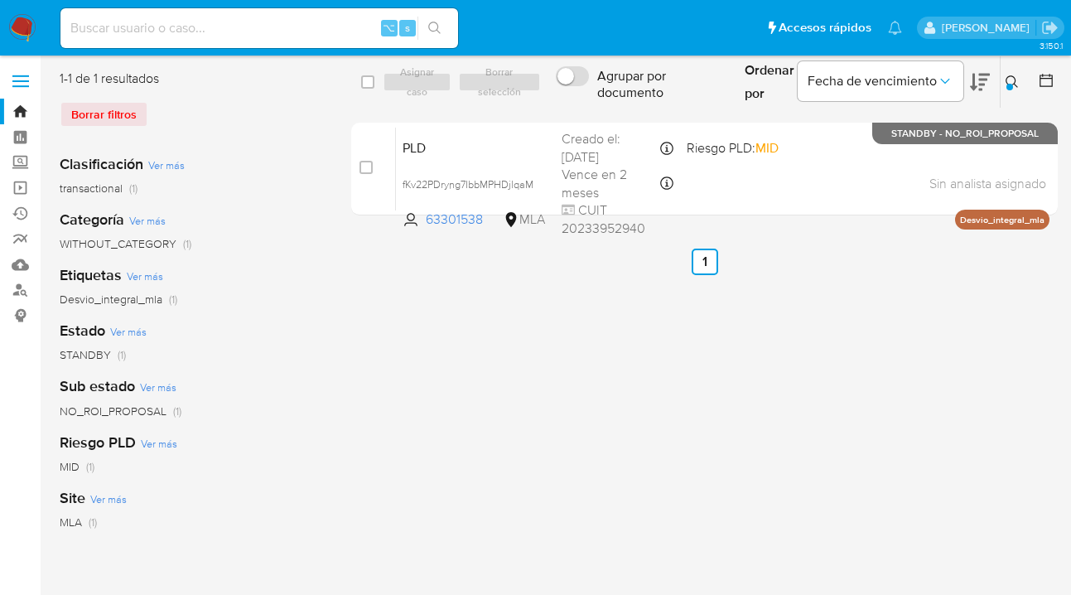
drag, startPoint x: 1013, startPoint y: 84, endPoint x: 957, endPoint y: 123, distance: 67.3
click at [1013, 84] on icon at bounding box center [1011, 81] width 12 height 12
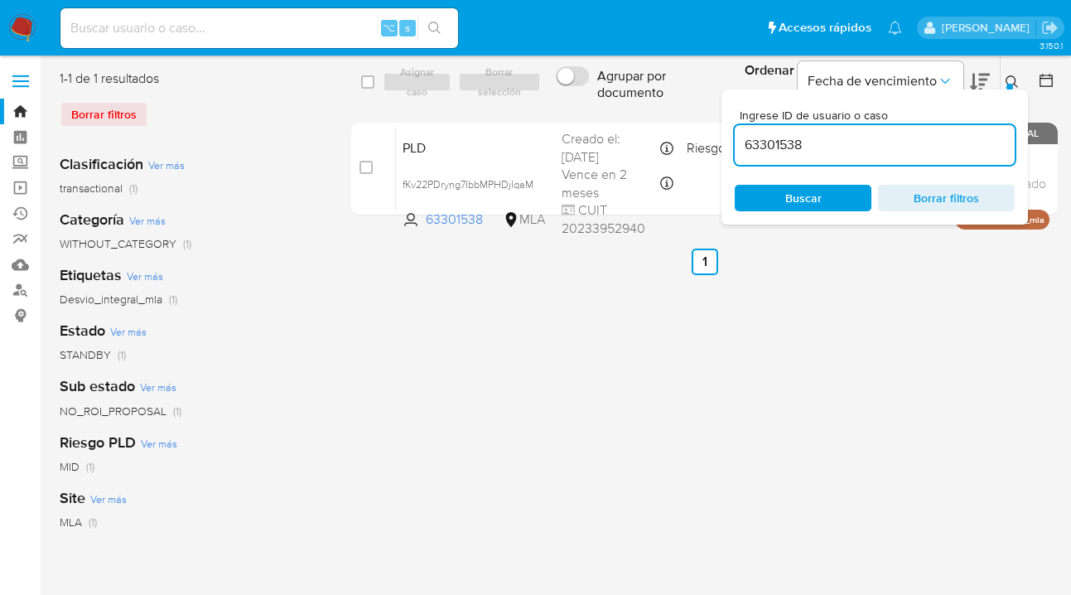
drag, startPoint x: 822, startPoint y: 147, endPoint x: 740, endPoint y: 145, distance: 82.0
click at [739, 144] on input "63301538" at bounding box center [875, 145] width 280 height 22
type input "2300251118"
click at [1010, 77] on icon at bounding box center [1011, 81] width 13 height 13
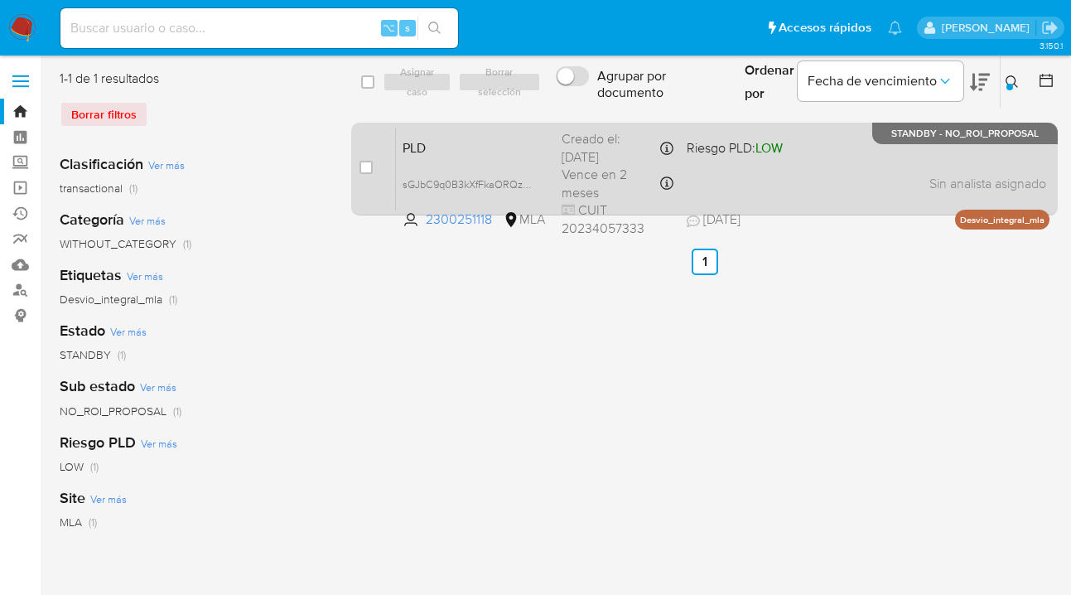
click at [867, 162] on div "PLD sGJbC9q0B3kXfFkaORQzsFog 2300251118 MLA Riesgo PLD: LOW Creado el: 12/07/20…" at bounding box center [722, 169] width 653 height 84
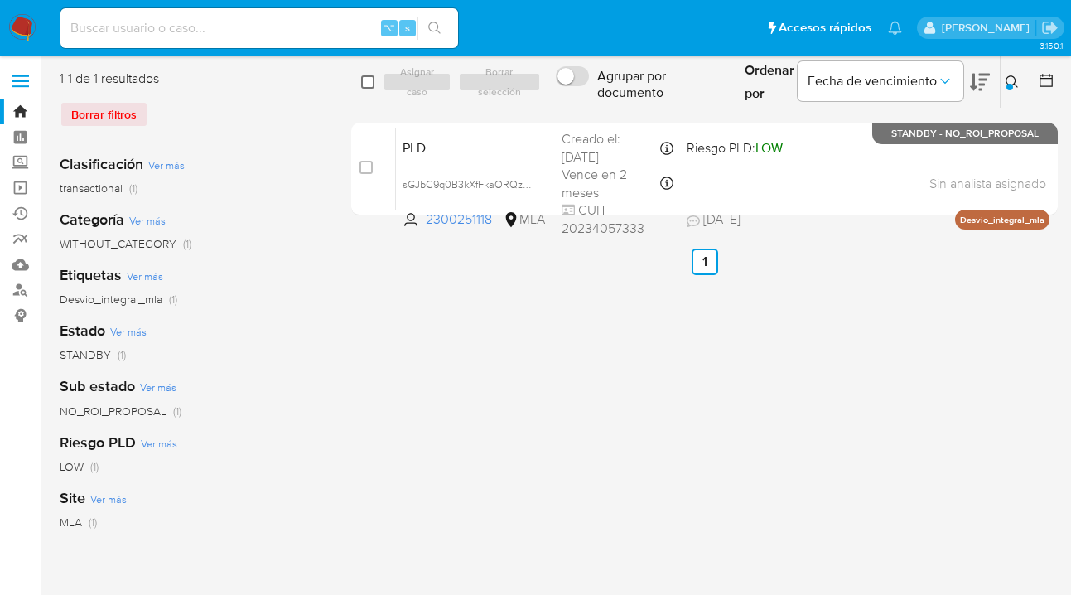
click at [373, 79] on input "checkbox" at bounding box center [367, 81] width 13 height 13
checkbox input "true"
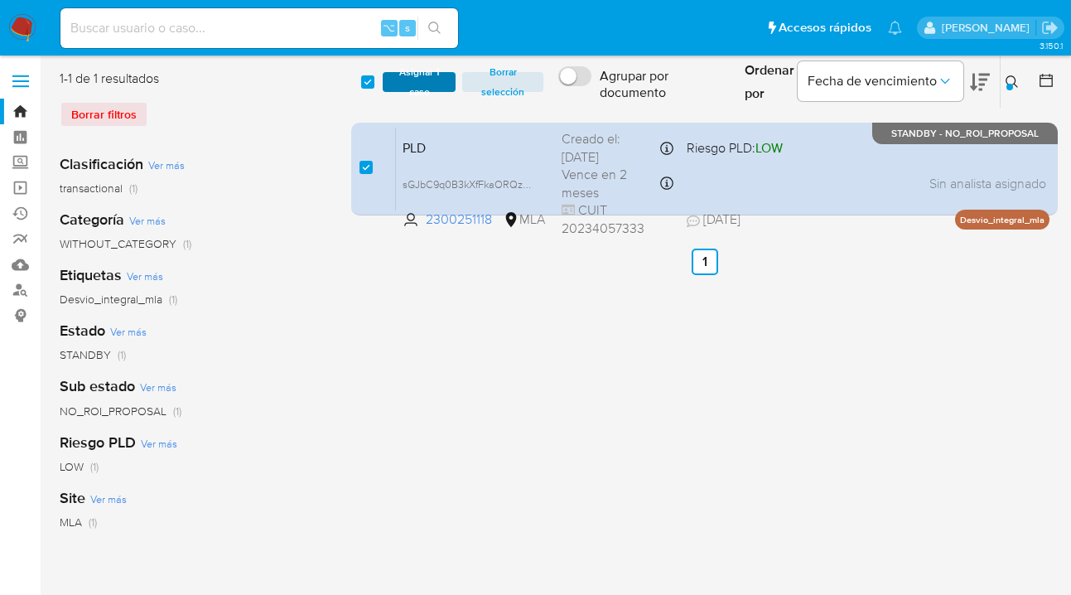
click at [402, 80] on span "Asignar 1 caso" at bounding box center [419, 82] width 56 height 17
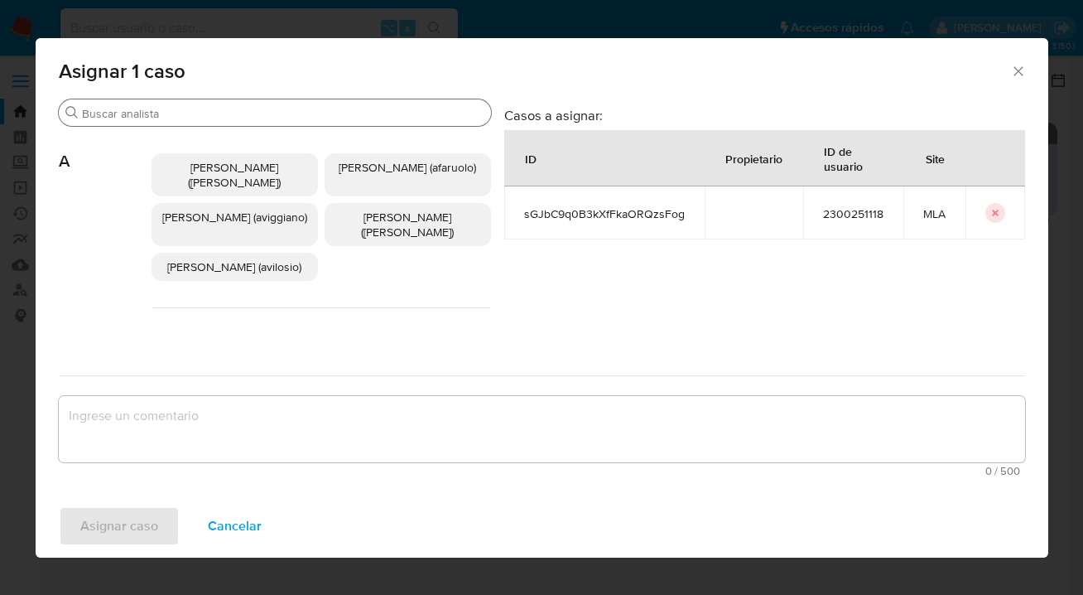
click at [320, 109] on input "Buscar" at bounding box center [283, 113] width 402 height 15
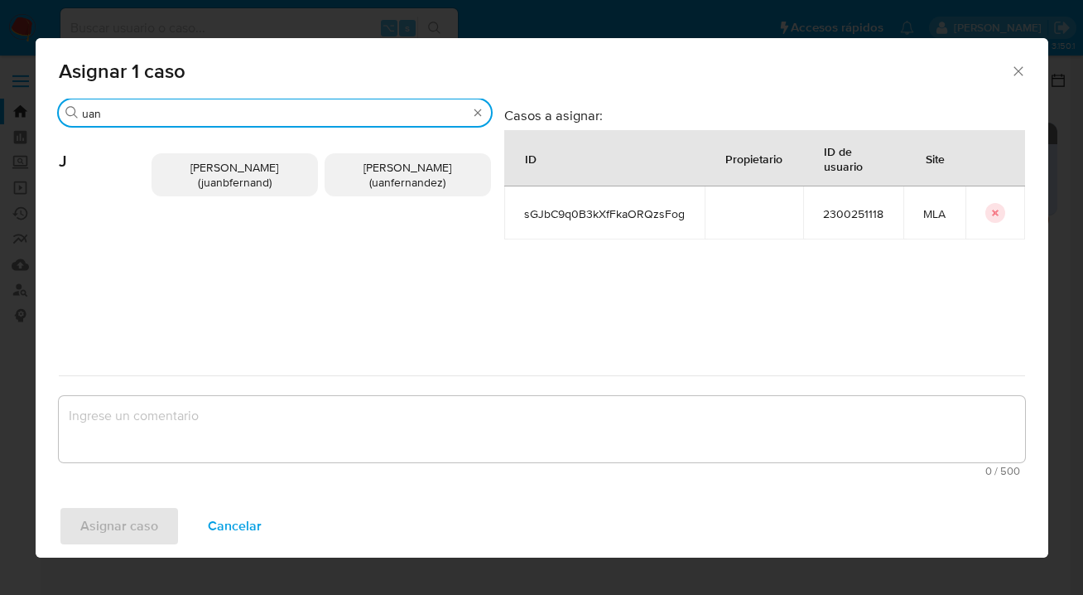
type input "uan"
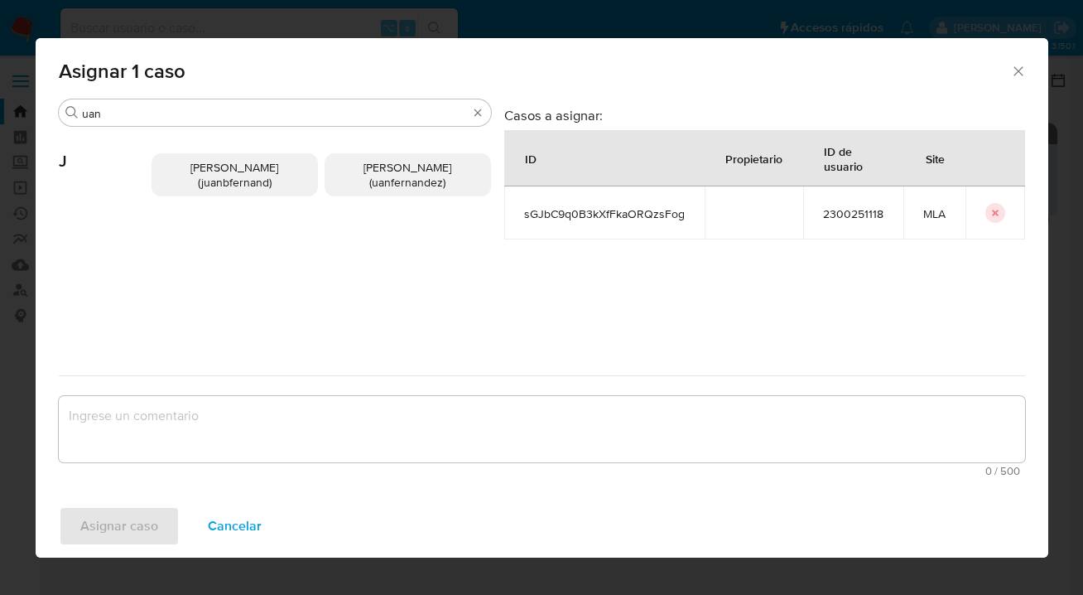
click at [350, 169] on p "Juan Pablo Fernandez (uanfernandez)" at bounding box center [408, 174] width 166 height 43
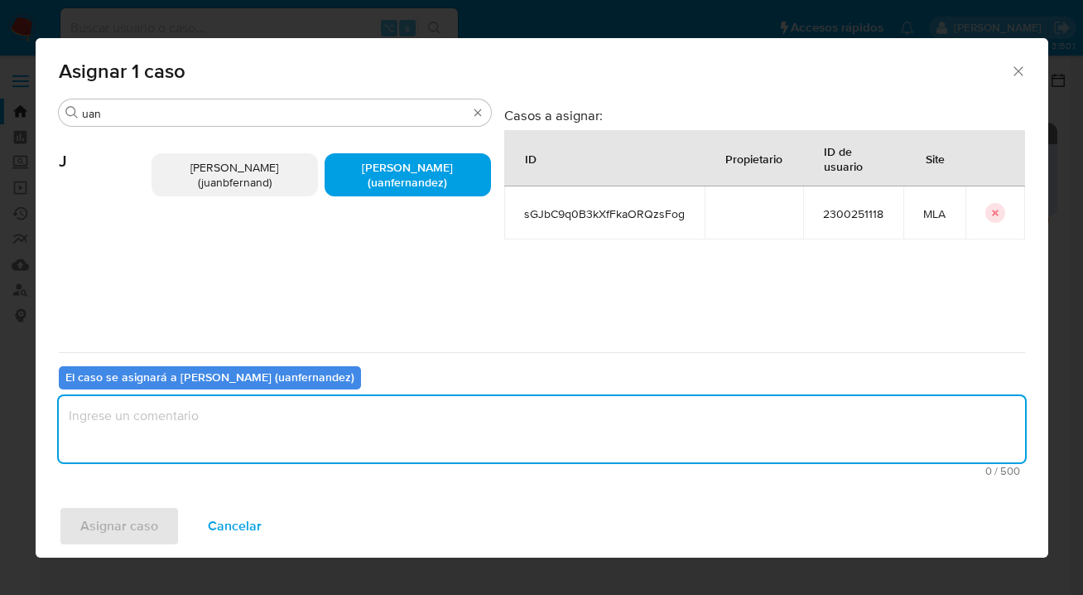
click at [424, 422] on textarea "assign-modal" at bounding box center [542, 429] width 966 height 66
type textarea "asig"
click at [121, 534] on span "Asignar caso" at bounding box center [119, 526] width 78 height 36
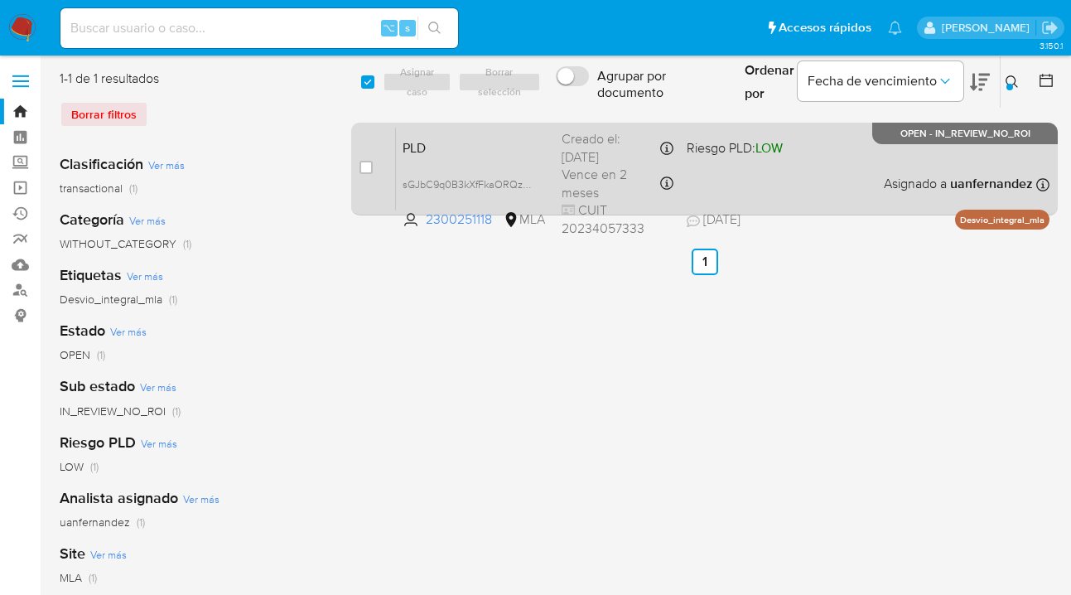
drag, startPoint x: 823, startPoint y: 184, endPoint x: 818, endPoint y: 176, distance: 9.7
click at [820, 178] on div "PLD sGJbC9q0B3kXfFkaORQzsFog 2300251118 MLA Riesgo PLD: LOW Creado el: 12/07/20…" at bounding box center [722, 169] width 653 height 84
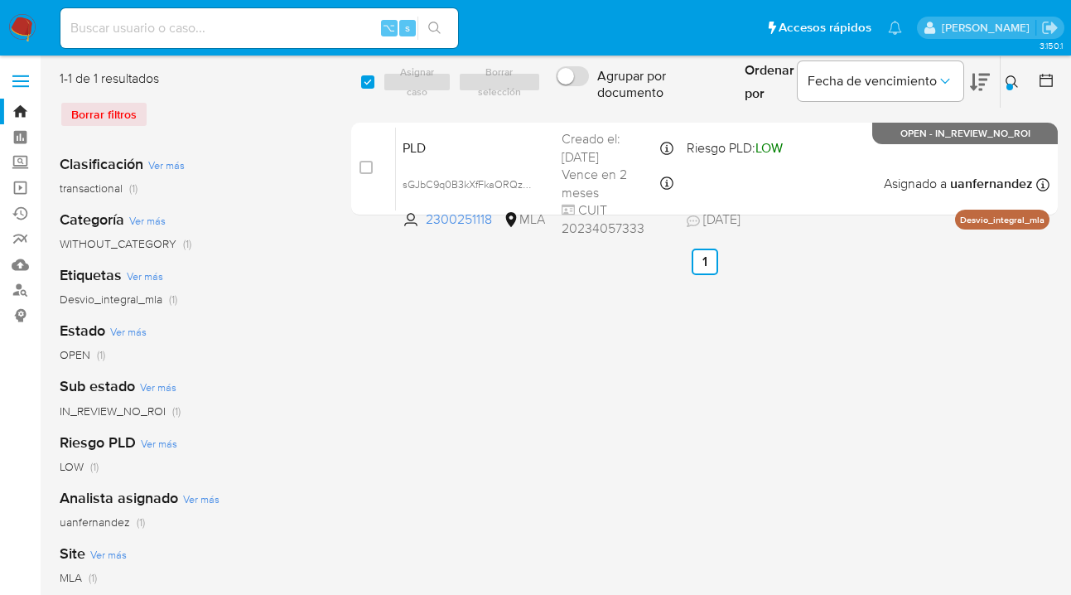
click at [1008, 83] on icon at bounding box center [1011, 81] width 13 height 13
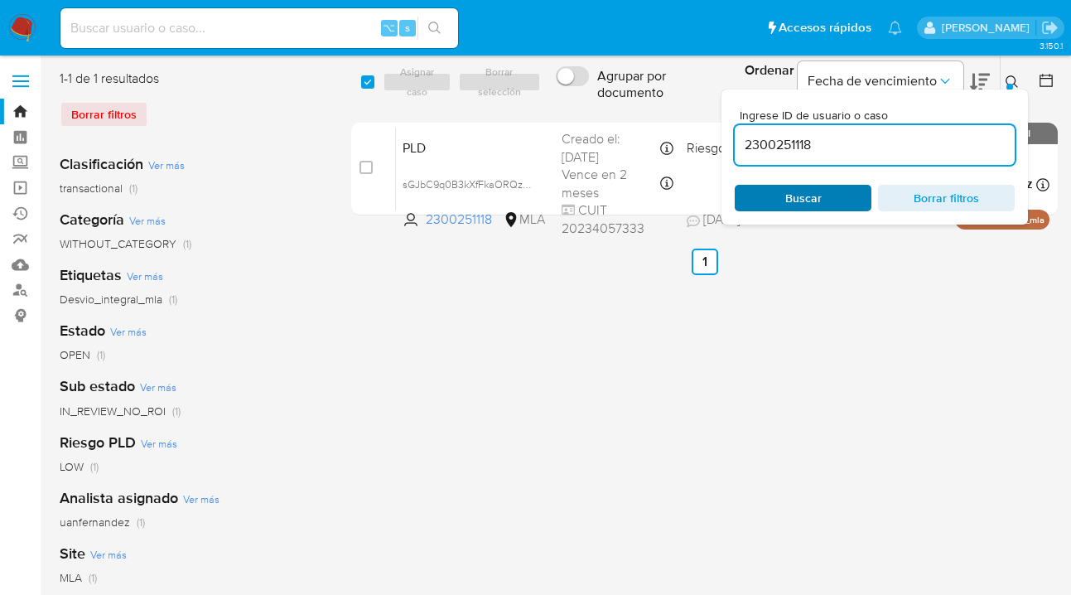
click at [849, 211] on div "Ingrese ID de usuario o caso 2300251118 Buscar Borrar filtros" at bounding box center [874, 156] width 306 height 135
click at [850, 196] on span "Buscar" at bounding box center [802, 197] width 113 height 23
click at [1012, 84] on icon at bounding box center [1011, 81] width 13 height 13
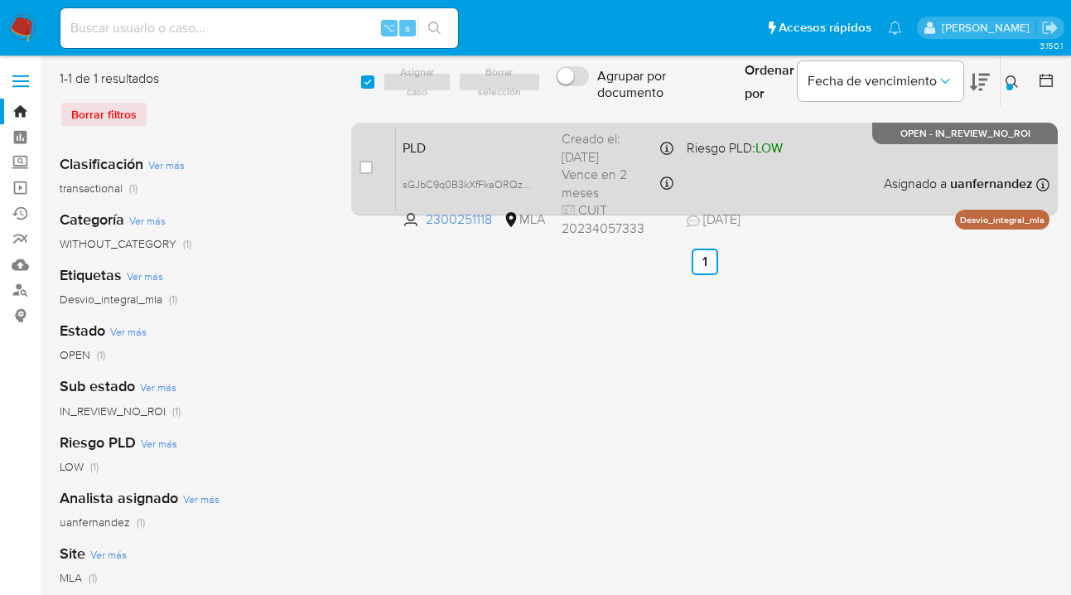
click at [852, 166] on div "PLD sGJbC9q0B3kXfFkaORQzsFog 2300251118 MLA Riesgo PLD: LOW Creado el: 12/07/20…" at bounding box center [722, 169] width 653 height 84
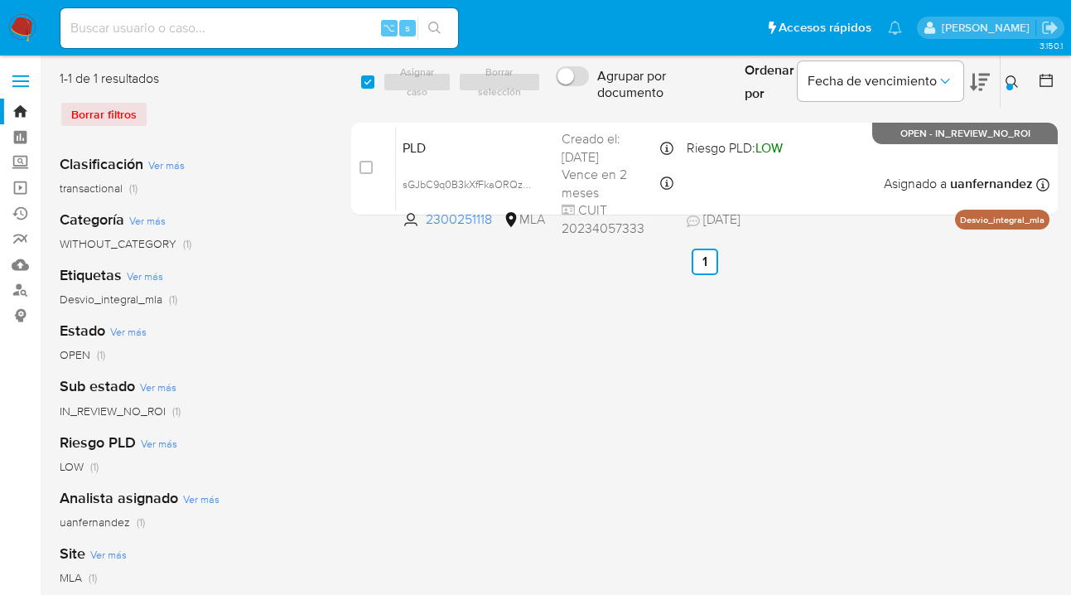
click at [1014, 85] on icon at bounding box center [1011, 81] width 13 height 13
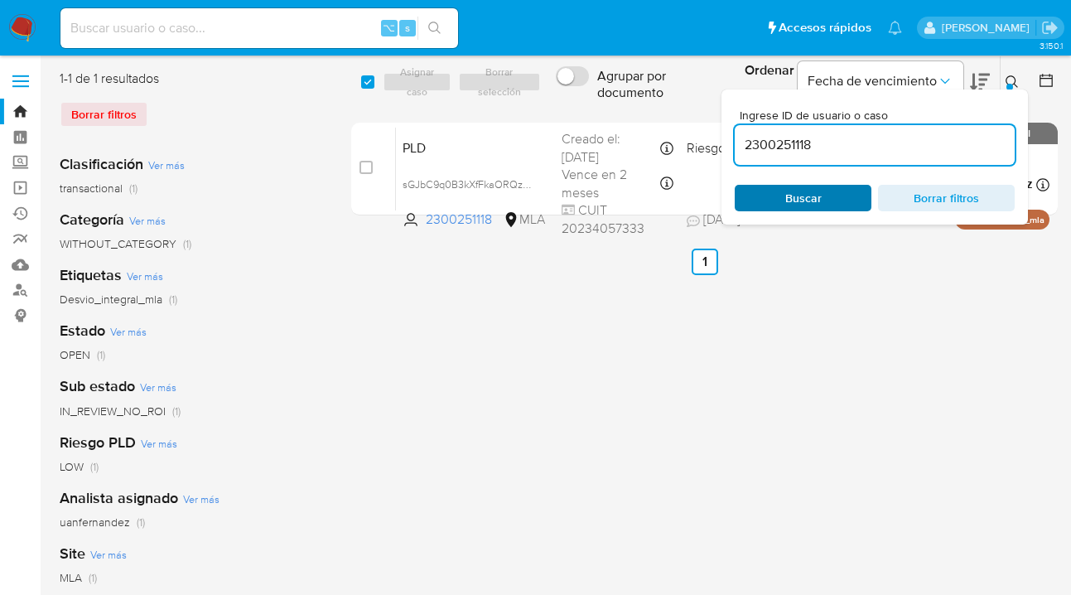
click at [819, 197] on span "Buscar" at bounding box center [803, 198] width 36 height 27
drag, startPoint x: 1013, startPoint y: 80, endPoint x: 1005, endPoint y: 87, distance: 10.6
click at [1013, 80] on icon at bounding box center [1011, 81] width 13 height 13
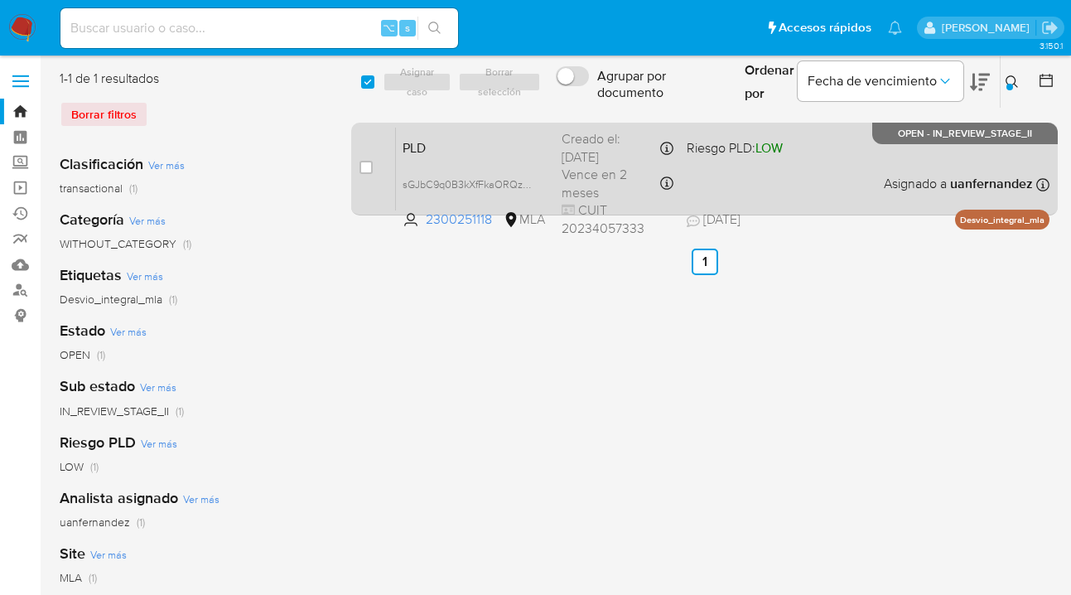
click at [849, 174] on div "PLD sGJbC9q0B3kXfFkaORQzsFog 2300251118 MLA Riesgo PLD: LOW Creado el: 12/07/20…" at bounding box center [722, 169] width 653 height 84
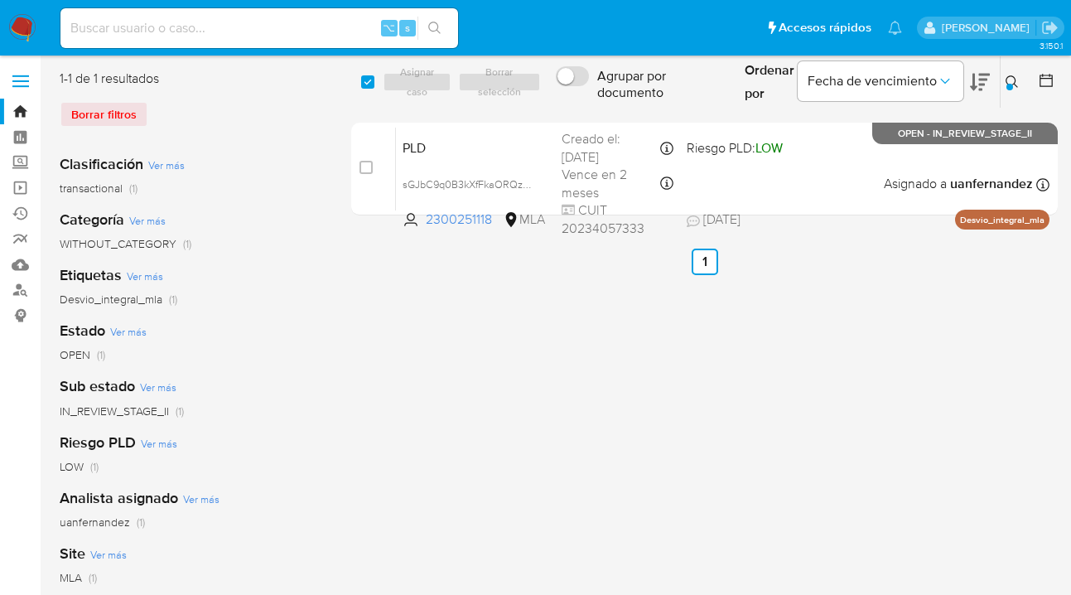
click at [1008, 78] on icon at bounding box center [1011, 81] width 13 height 13
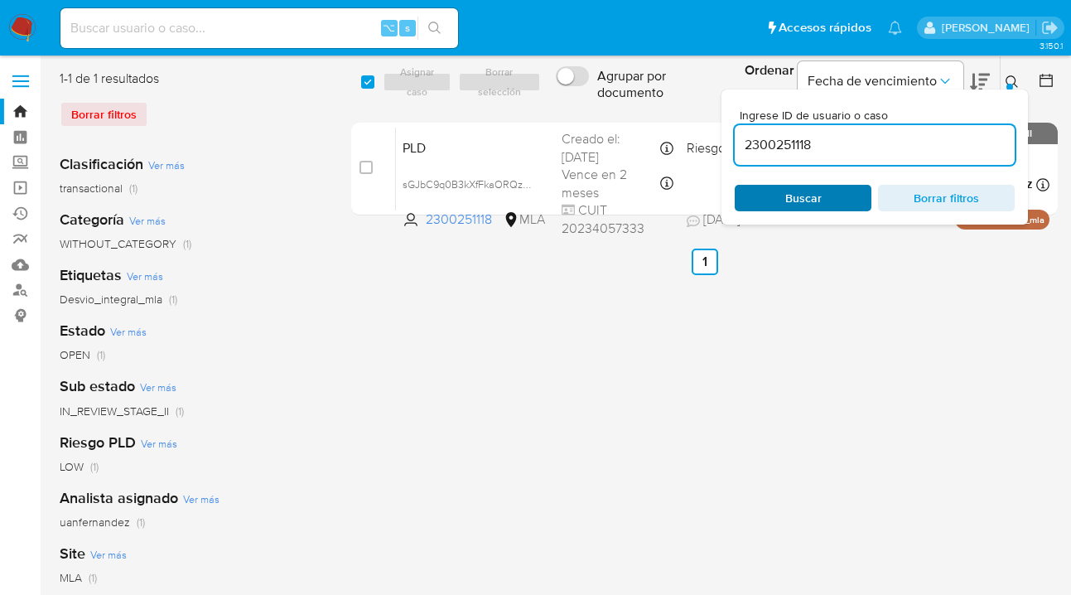
click at [841, 187] on span "Buscar" at bounding box center [802, 197] width 113 height 23
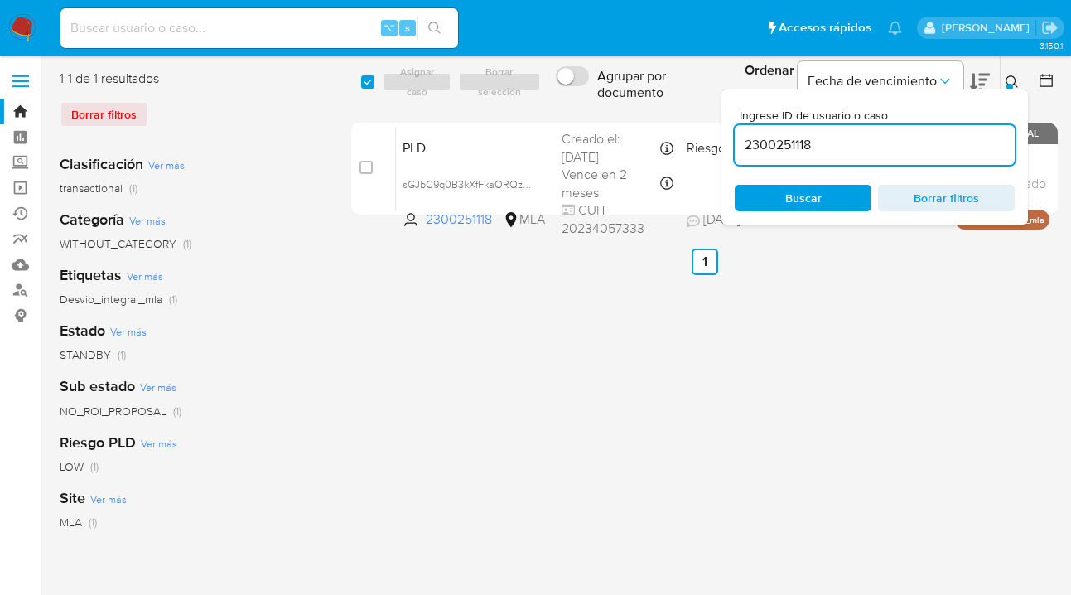
drag, startPoint x: 1010, startPoint y: 81, endPoint x: 951, endPoint y: 104, distance: 63.7
click at [1010, 81] on icon at bounding box center [1011, 81] width 13 height 13
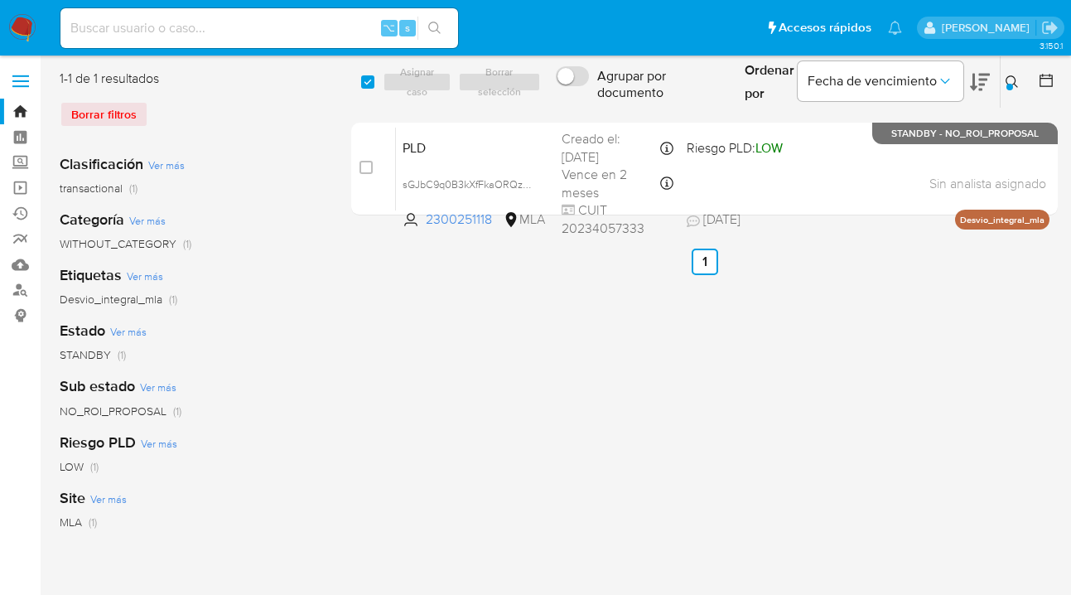
click at [1006, 79] on icon at bounding box center [1011, 81] width 13 height 13
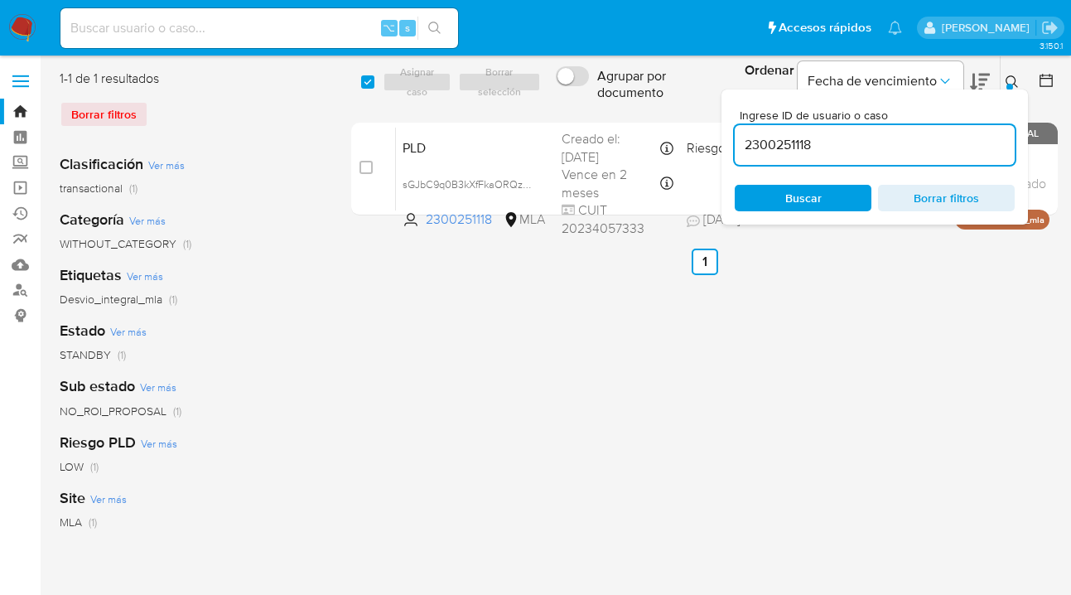
drag, startPoint x: 864, startPoint y: 141, endPoint x: 730, endPoint y: 128, distance: 133.9
click at [730, 128] on div "Ingrese ID de usuario o caso 2300251118 Buscar Borrar filtros" at bounding box center [874, 156] width 306 height 135
type input "22719154"
drag, startPoint x: 1010, startPoint y: 80, endPoint x: 976, endPoint y: 103, distance: 41.1
click at [1010, 80] on icon at bounding box center [1011, 81] width 13 height 13
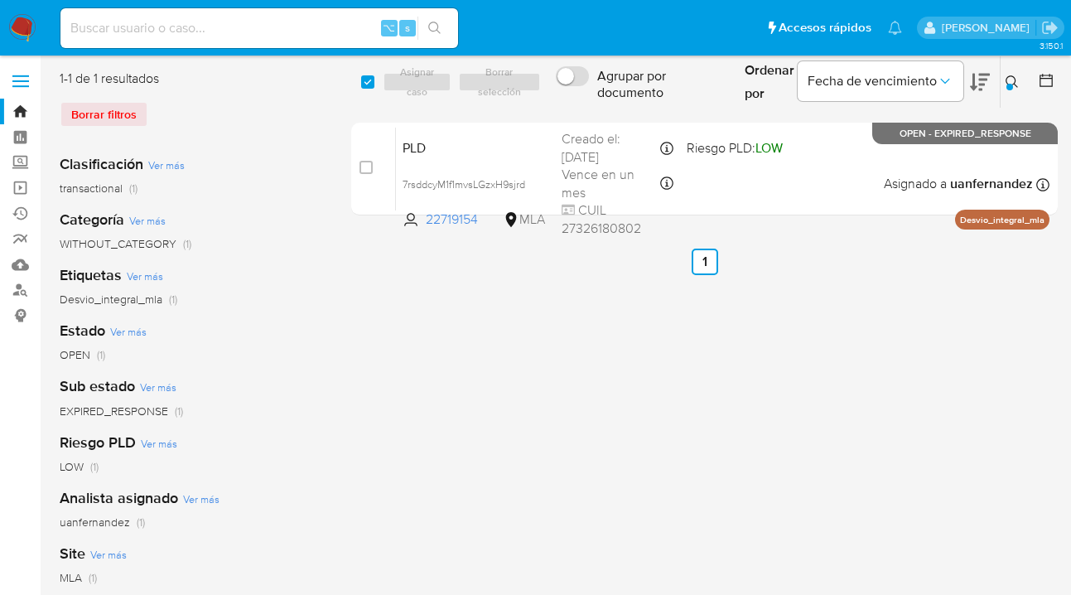
drag, startPoint x: 372, startPoint y: 79, endPoint x: 417, endPoint y: 85, distance: 46.0
click at [375, 80] on div "select-all-cases-checkbox" at bounding box center [370, 82] width 18 height 20
click at [416, 85] on div "Asignar caso Borrar selección" at bounding box center [465, 82] width 164 height 20
click at [365, 85] on input "checkbox" at bounding box center [367, 81] width 13 height 13
checkbox input "true"
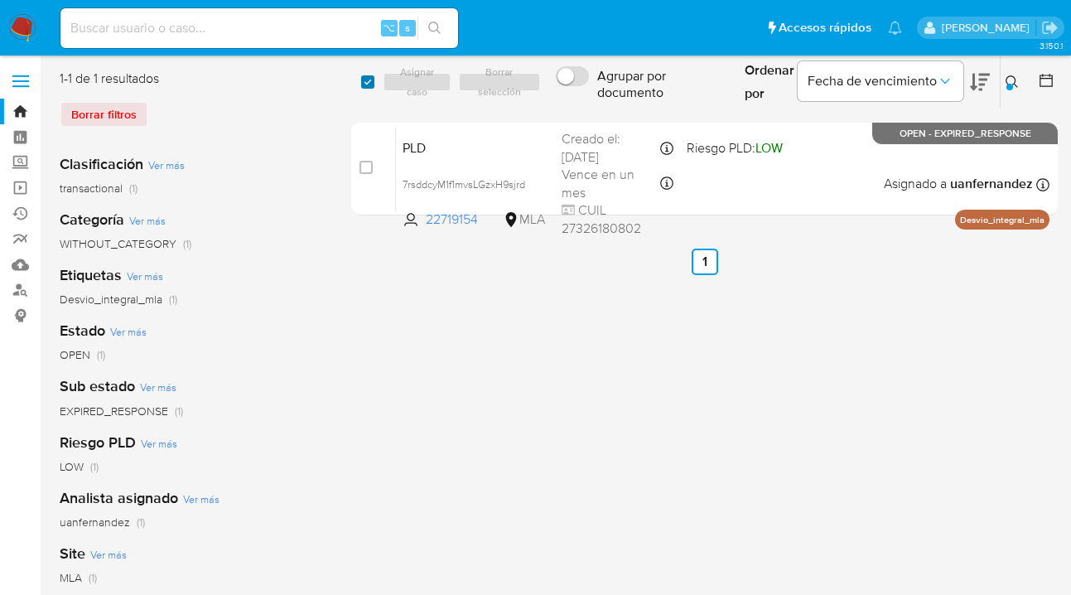
checkbox input "true"
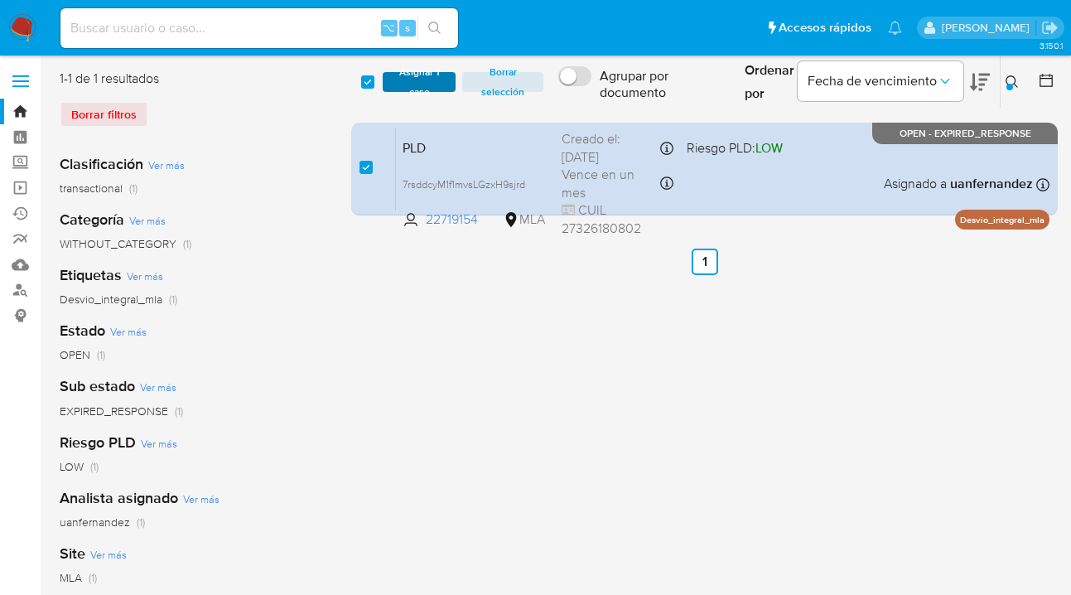
drag, startPoint x: 416, startPoint y: 84, endPoint x: 407, endPoint y: 86, distance: 8.4
click at [414, 84] on span "Asignar 1 caso" at bounding box center [419, 82] width 56 height 17
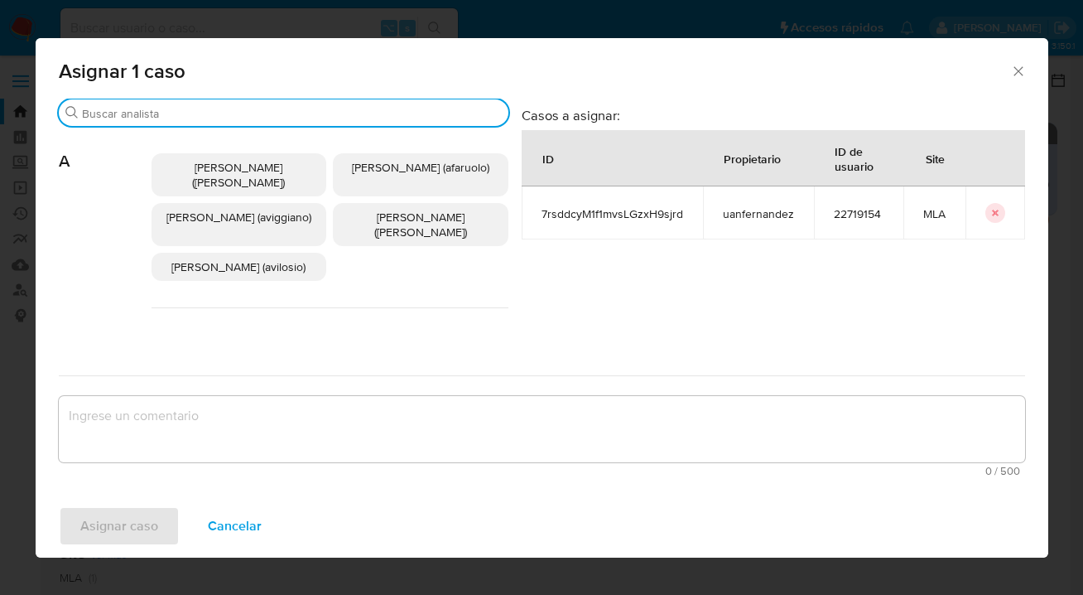
click at [324, 115] on input "Buscar" at bounding box center [292, 113] width 420 height 15
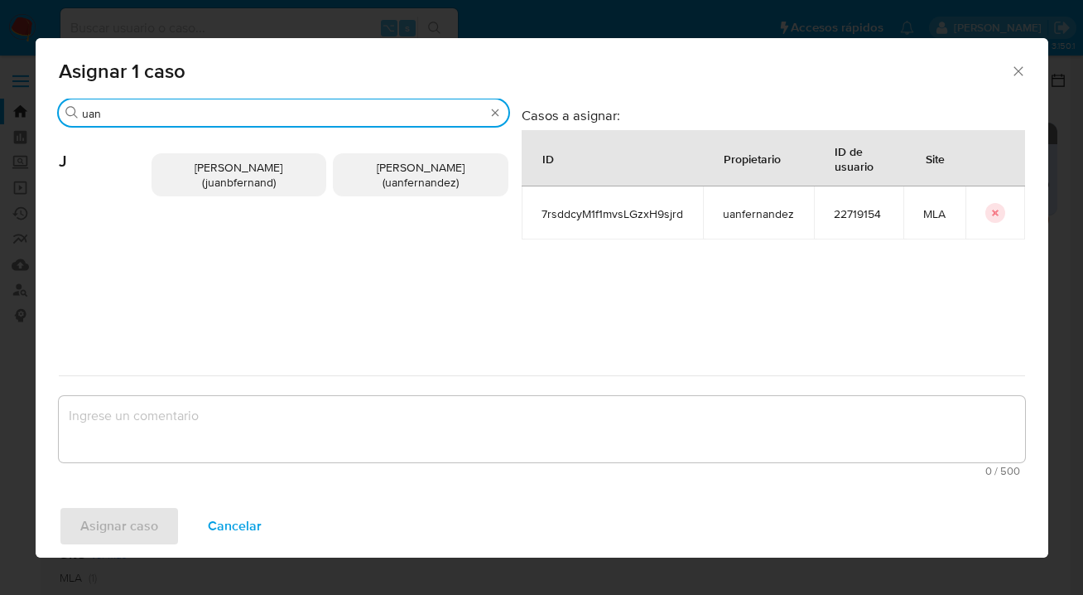
type input "uan"
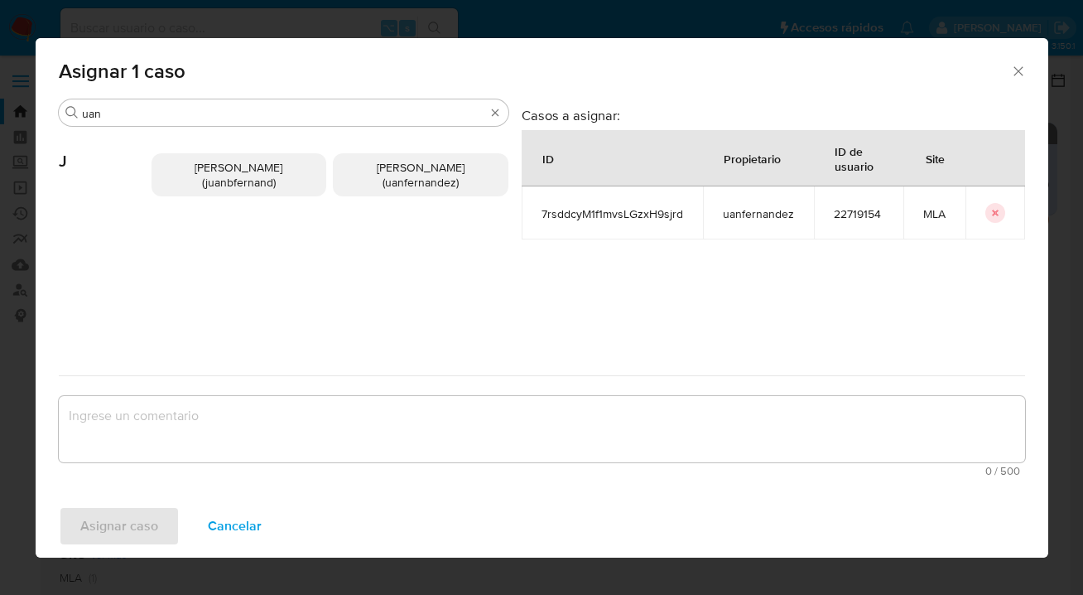
click at [399, 189] on span "Juan Pablo Fernandez (uanfernandez)" at bounding box center [421, 174] width 88 height 31
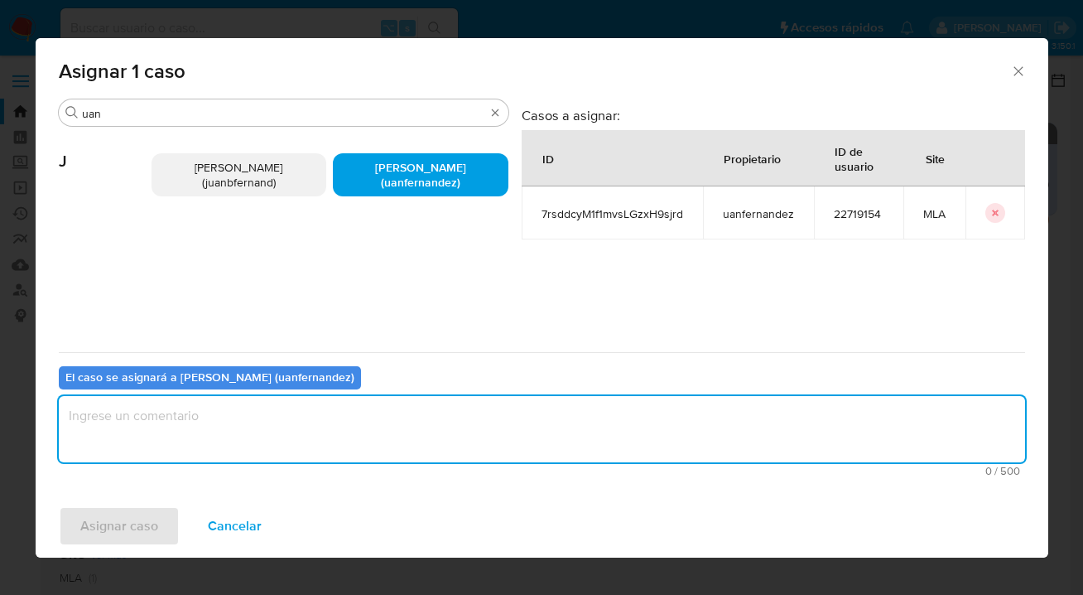
click at [354, 398] on textarea "assign-modal" at bounding box center [542, 429] width 966 height 66
type textarea "asig"
click at [137, 529] on span "Asignar caso" at bounding box center [119, 526] width 78 height 36
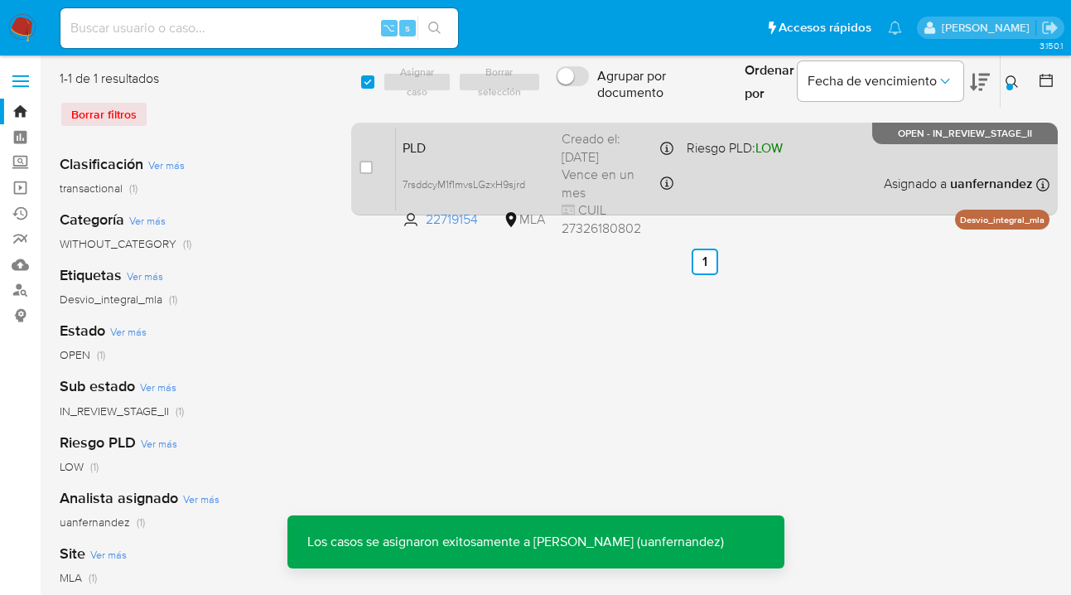
click at [822, 184] on div "PLD 7rsddcyM1f1mvsLGzxH9sjrd 22719154 MLA Riesgo PLD: LOW Creado el: 12/06/2025…" at bounding box center [722, 169] width 653 height 84
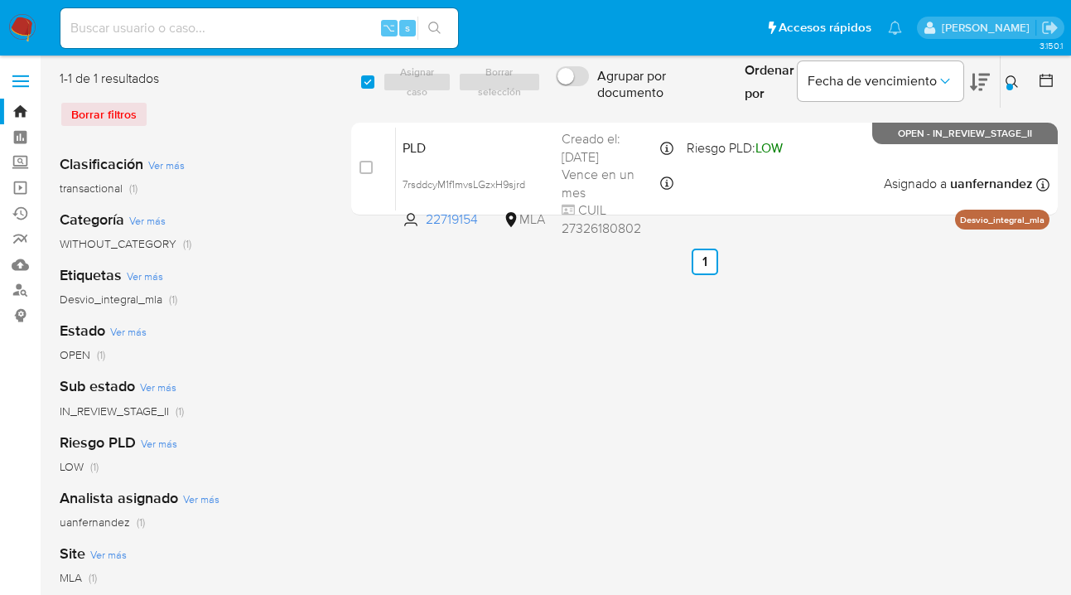
click at [1008, 83] on icon at bounding box center [1011, 81] width 13 height 13
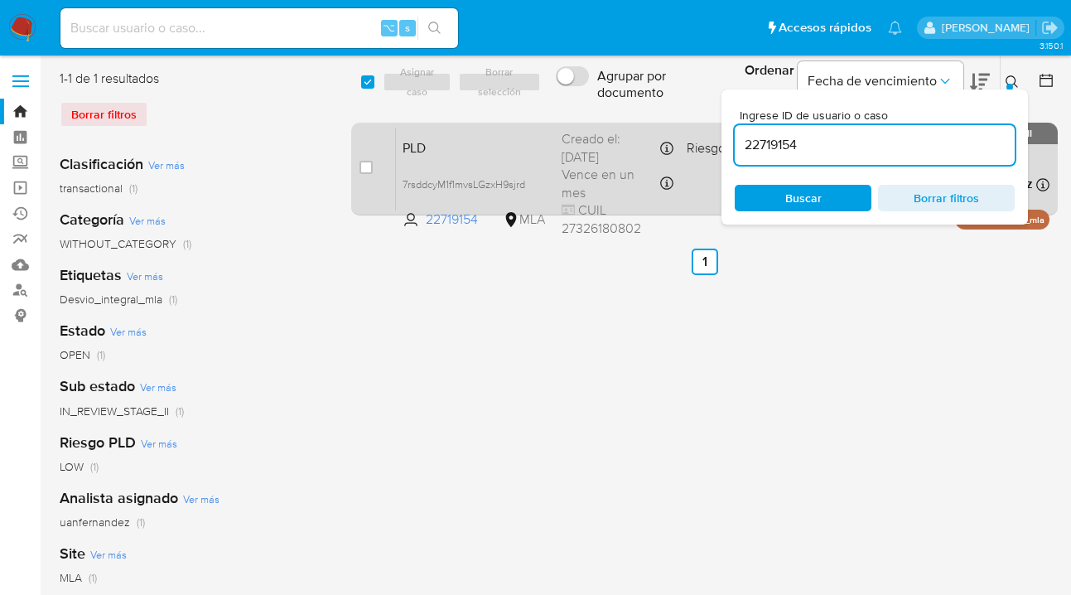
drag, startPoint x: 870, startPoint y: 148, endPoint x: 716, endPoint y: 136, distance: 154.5
click at [716, 137] on div "select-all-cases-checkbox Asignar caso Borrar selección Agrupar por documento O…" at bounding box center [704, 146] width 706 height 152
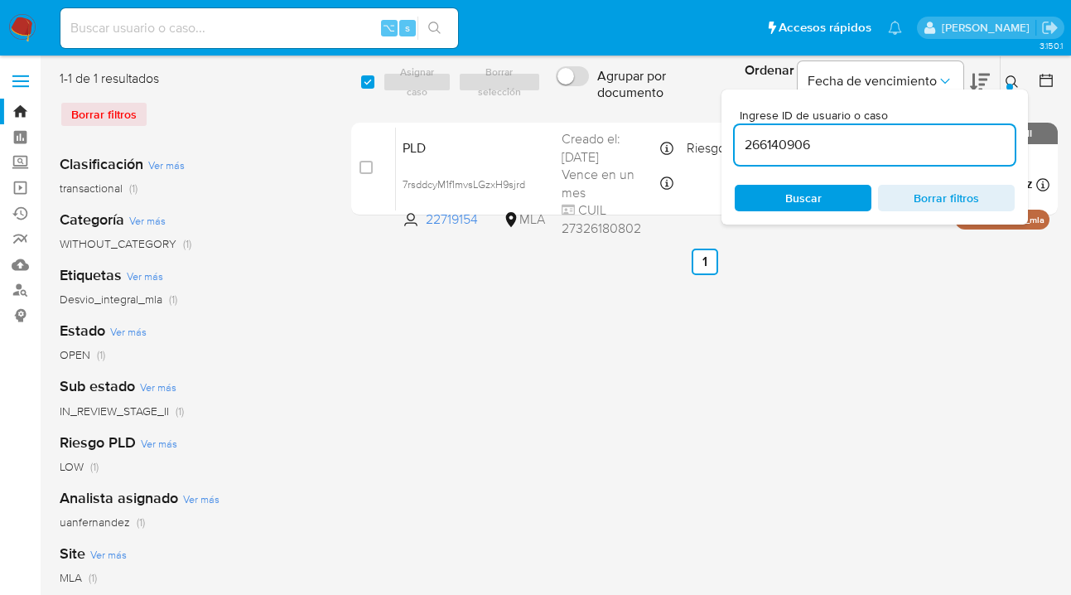
type input "266140906"
click at [1011, 81] on icon at bounding box center [1011, 81] width 13 height 13
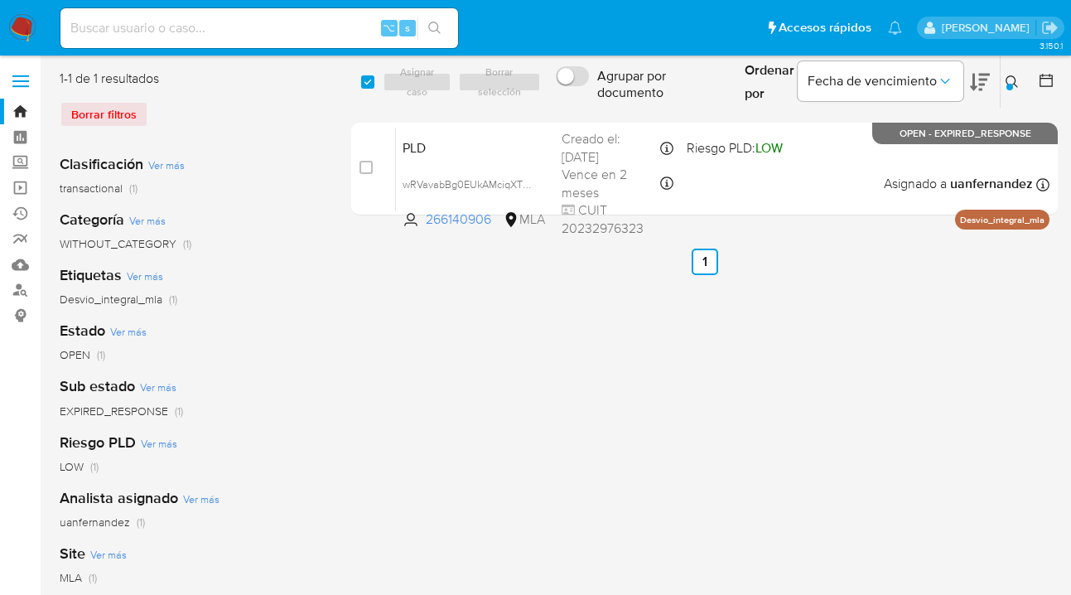
drag, startPoint x: 375, startPoint y: 84, endPoint x: 402, endPoint y: 86, distance: 26.6
click at [375, 84] on div "select-all-cases-checkbox" at bounding box center [370, 82] width 18 height 20
click at [405, 87] on div "Asignar caso Borrar selección" at bounding box center [465, 82] width 164 height 20
click at [364, 87] on input "checkbox" at bounding box center [367, 81] width 13 height 13
checkbox input "true"
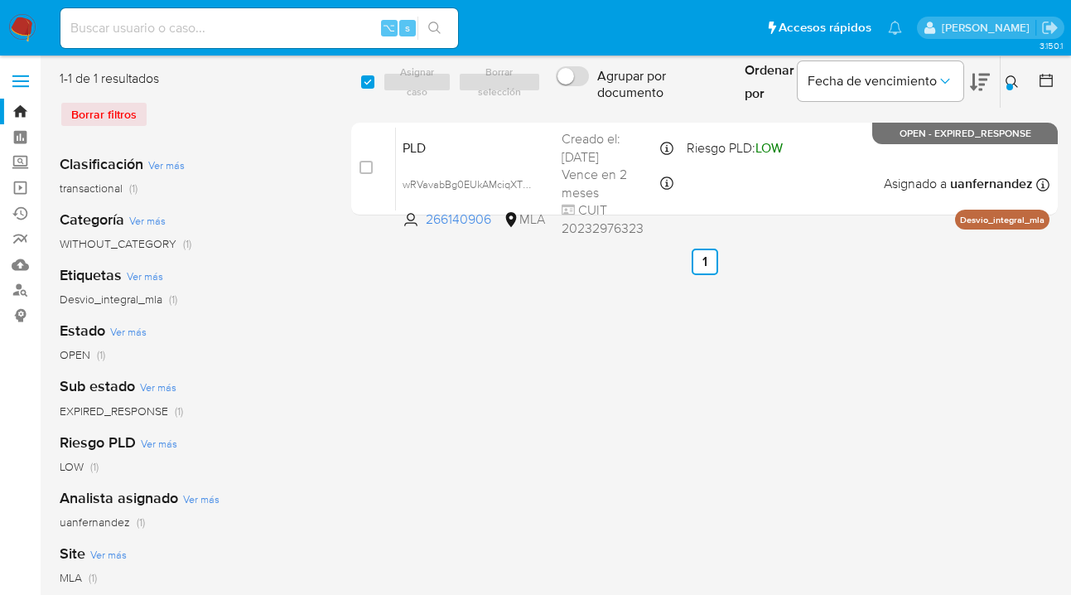
checkbox input "true"
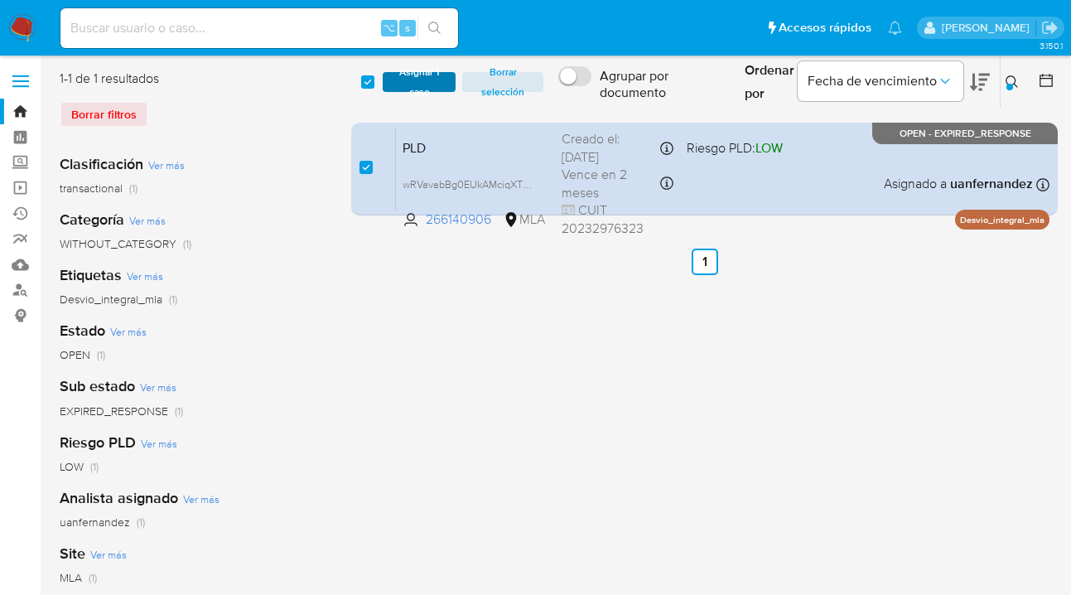
click at [418, 85] on span "Asignar 1 caso" at bounding box center [419, 82] width 56 height 17
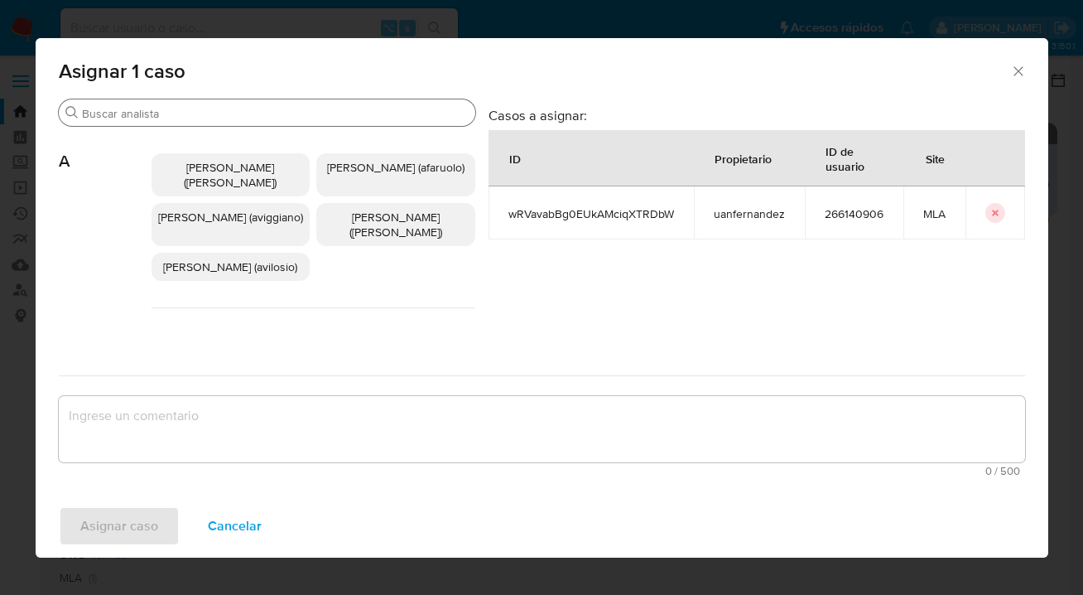
click at [314, 108] on input "Buscar" at bounding box center [275, 113] width 387 height 15
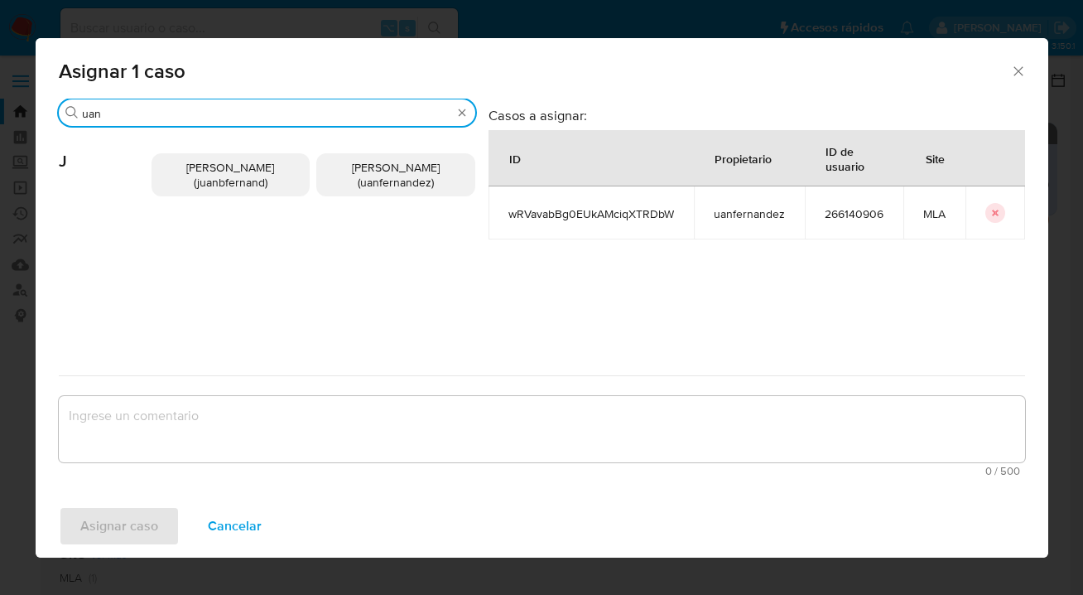
type input "uan"
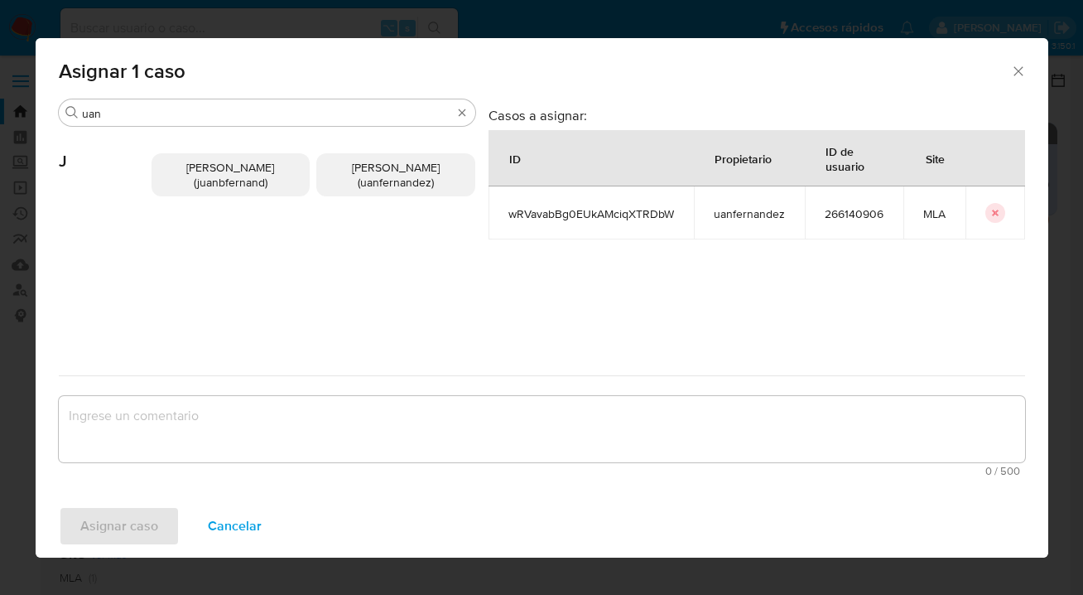
drag, startPoint x: 359, startPoint y: 162, endPoint x: 345, endPoint y: 237, distance: 76.0
click at [359, 161] on span "Juan Pablo Fernandez (uanfernandez)" at bounding box center [396, 174] width 88 height 31
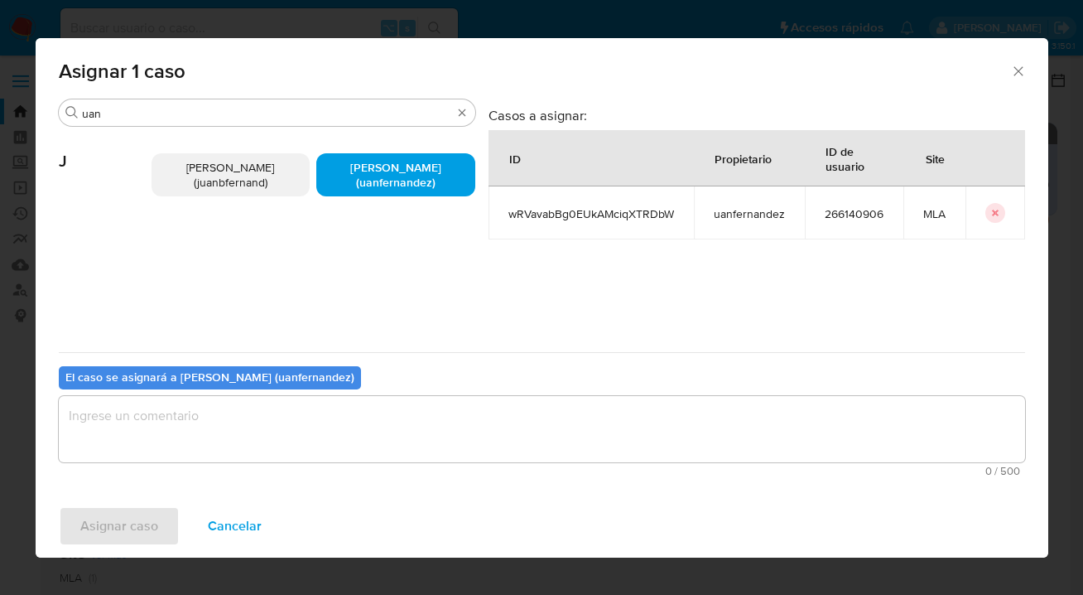
click at [301, 439] on textarea "assign-modal" at bounding box center [542, 429] width 966 height 66
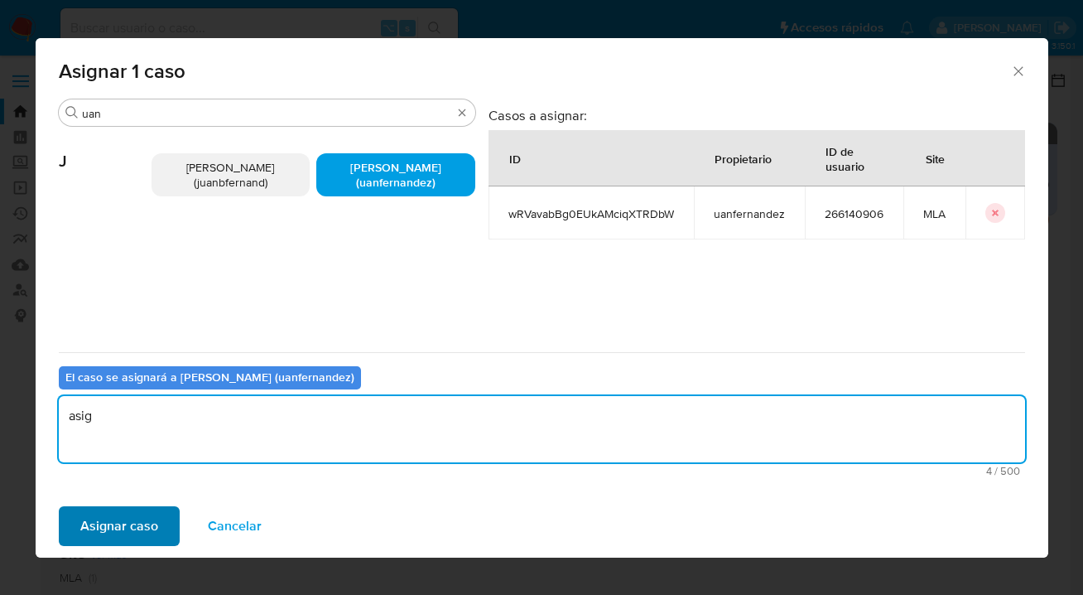
type textarea "asig"
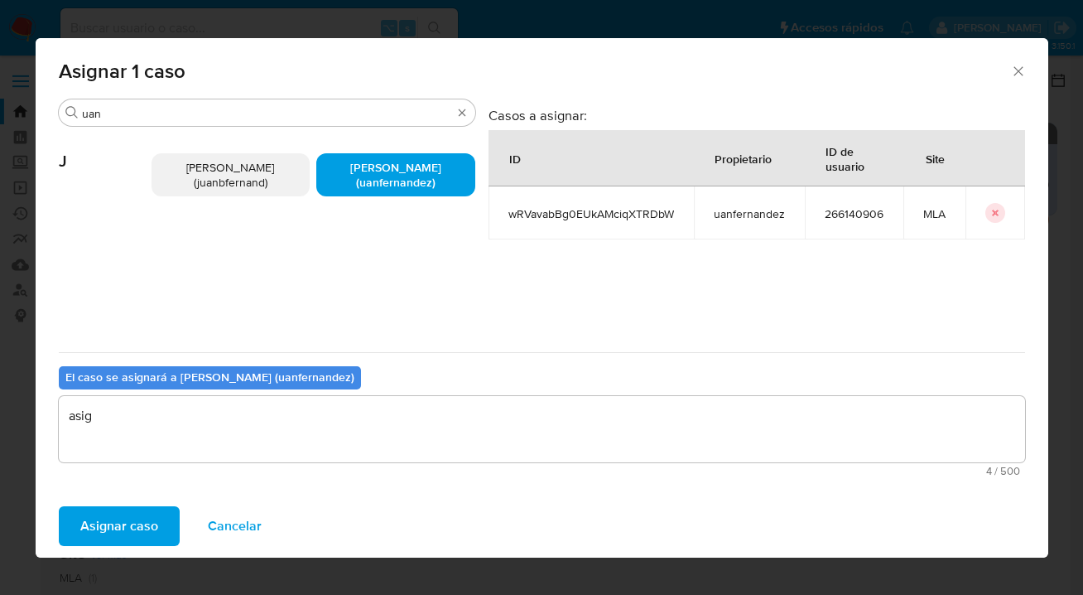
click at [145, 518] on span "Asignar caso" at bounding box center [119, 526] width 78 height 36
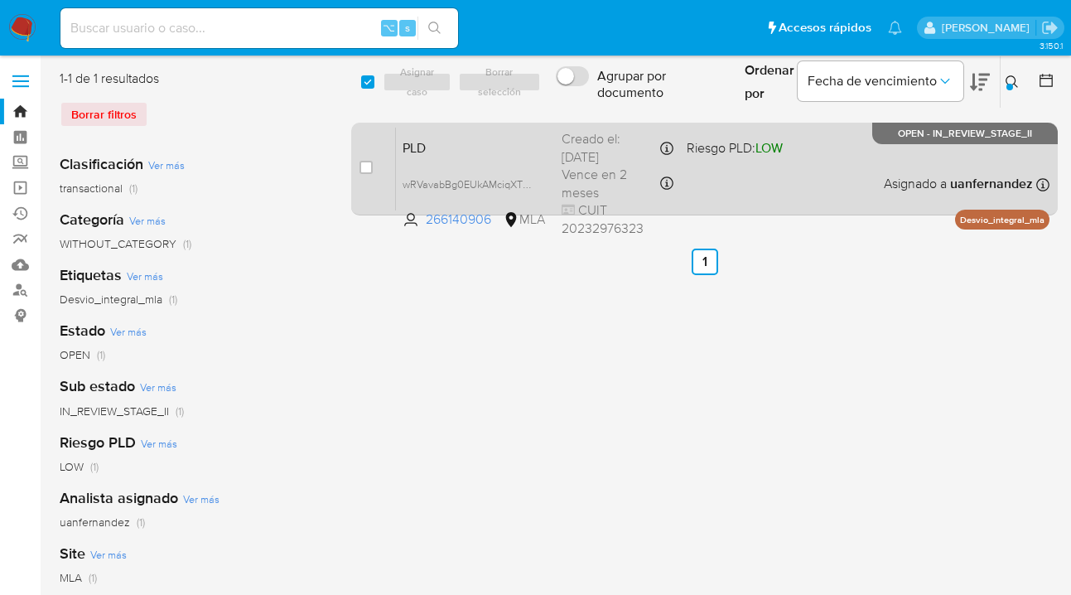
click at [805, 180] on div "PLD wRVavabBg0EUkAMciqXTRDbW 266140906 MLA Riesgo PLD: LOW Creado el: 12/07/202…" at bounding box center [722, 169] width 653 height 84
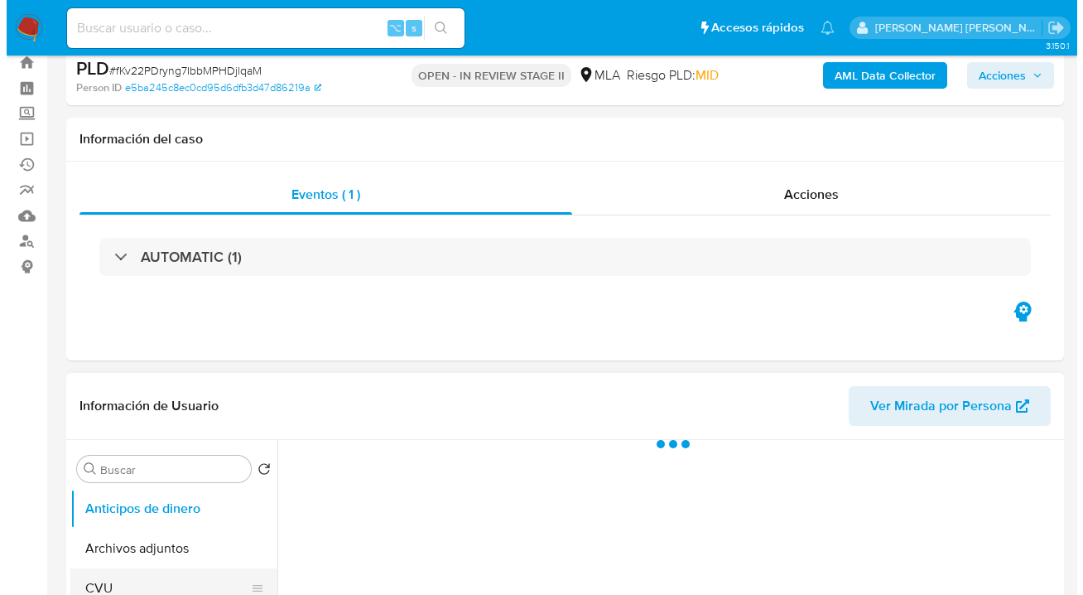
scroll to position [271, 0]
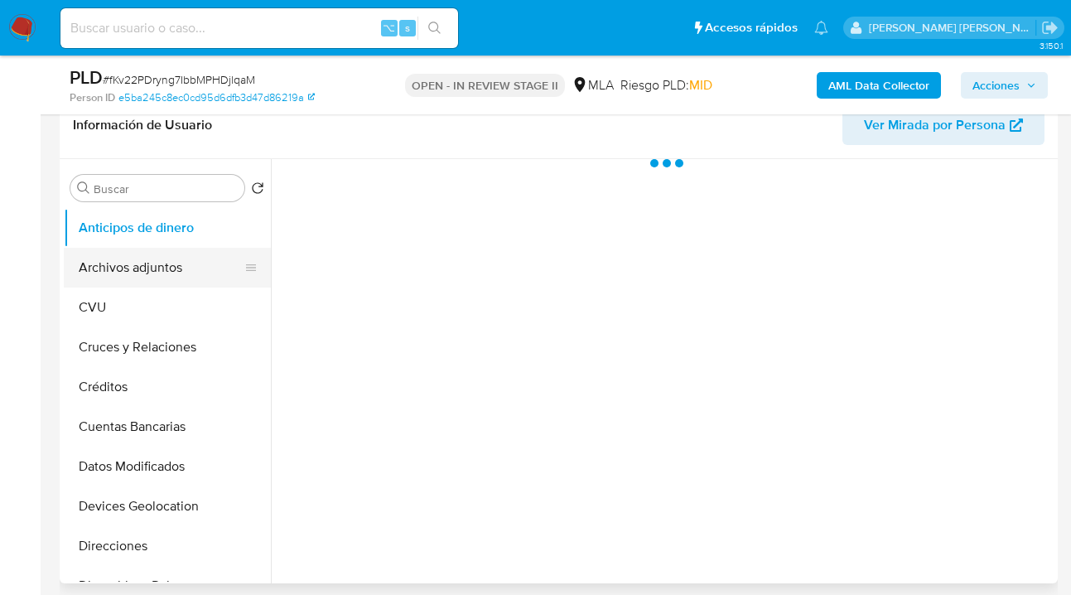
click at [161, 268] on button "Archivos adjuntos" at bounding box center [161, 268] width 194 height 40
select select "10"
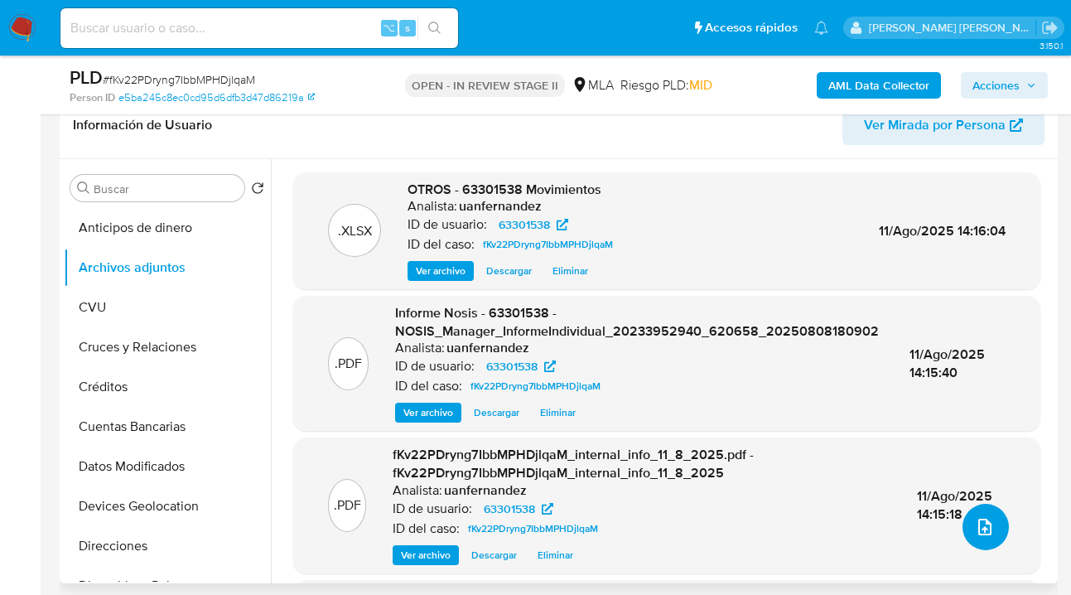
click at [975, 523] on icon "upload-file" at bounding box center [985, 527] width 20 height 20
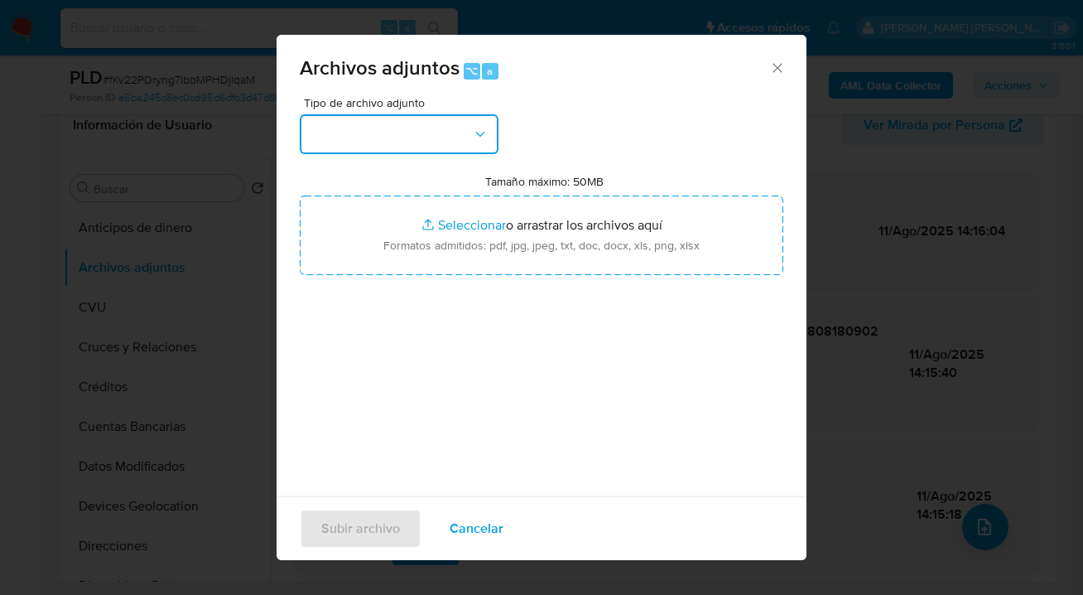
drag, startPoint x: 465, startPoint y: 132, endPoint x: 462, endPoint y: 152, distance: 20.1
click at [465, 132] on button "button" at bounding box center [399, 134] width 199 height 40
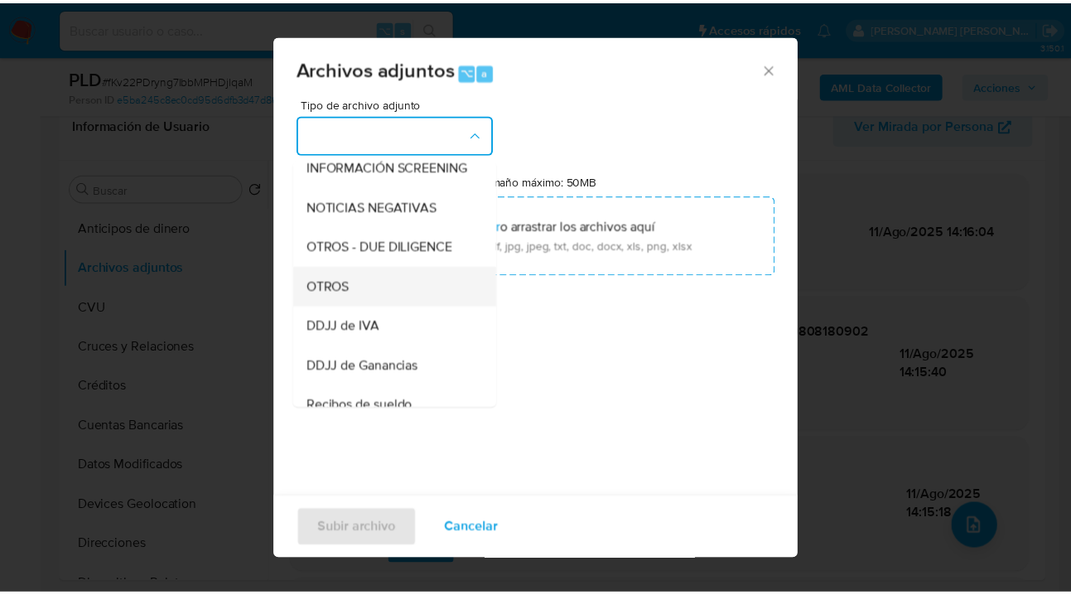
scroll to position [254, 0]
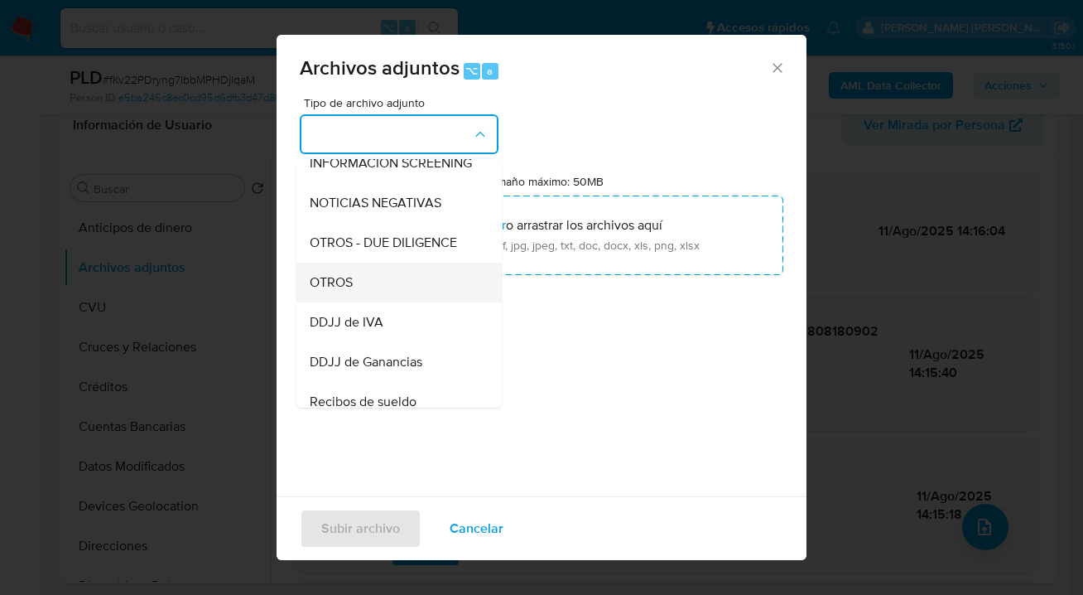
click at [409, 299] on div "OTROS" at bounding box center [394, 283] width 169 height 40
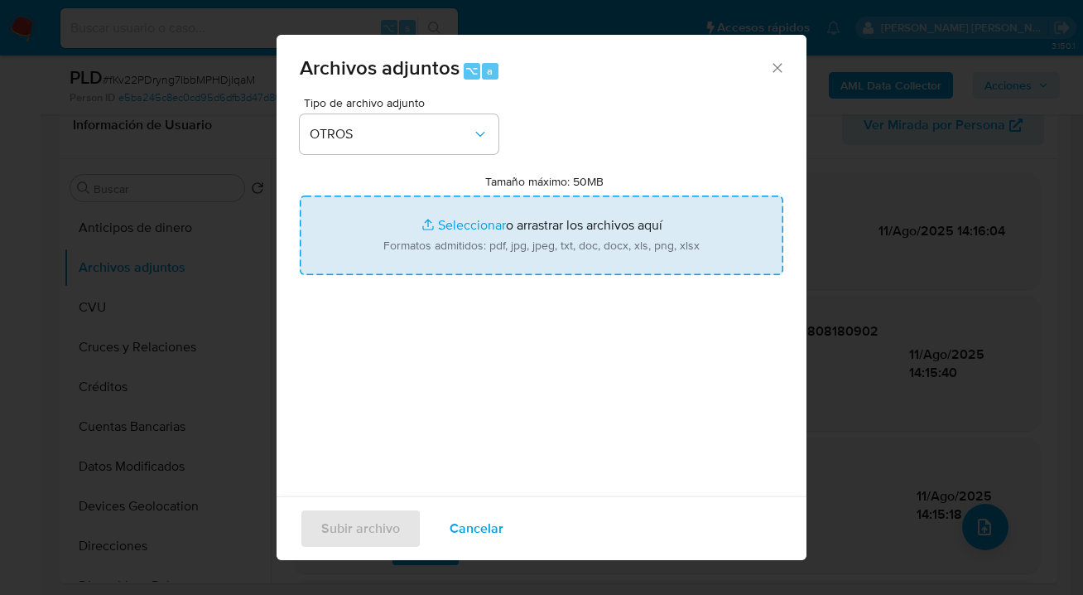
click at [521, 229] on input "Tamaño máximo: 50MB Seleccionar archivos" at bounding box center [542, 235] width 484 height 80
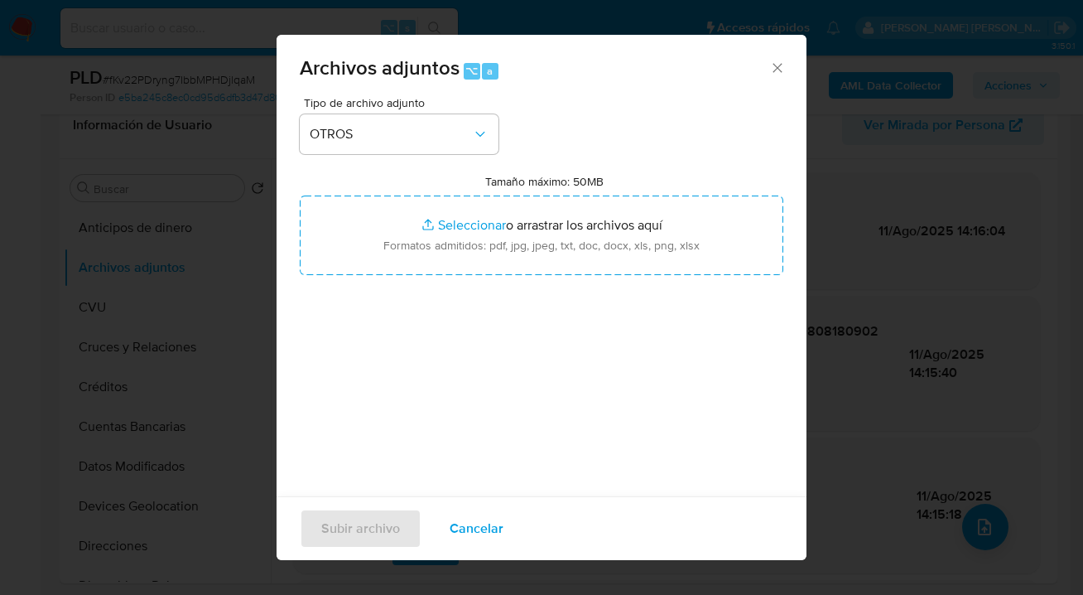
type input "C:\fakepath\63301538 analisis no roi Caselog fKv22PDryng7IbbMPHDjlqaM_2025_07_1…"
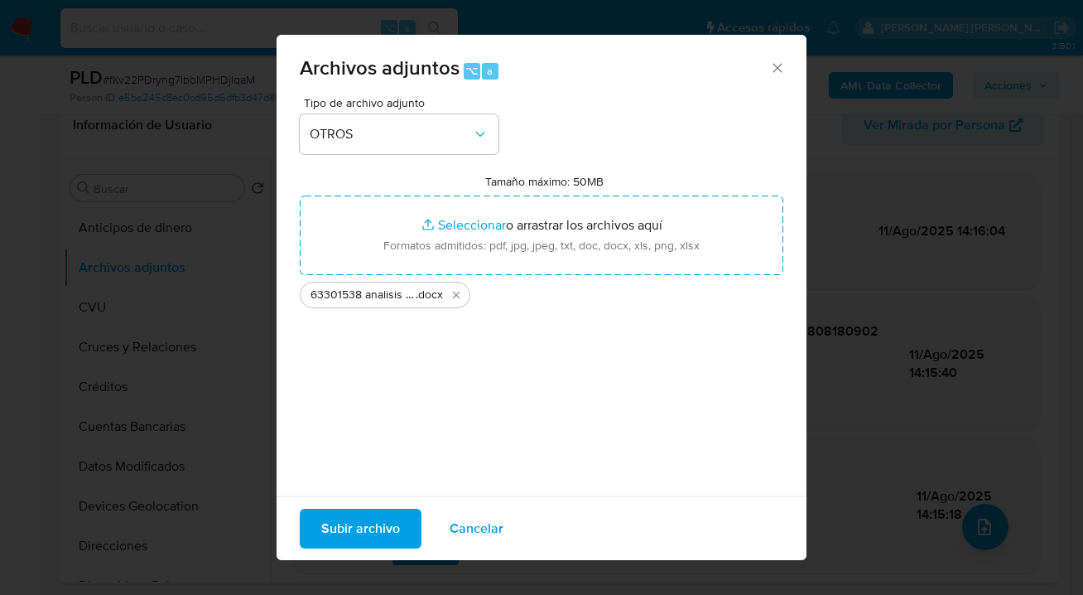
click at [352, 528] on span "Subir archivo" at bounding box center [360, 528] width 79 height 36
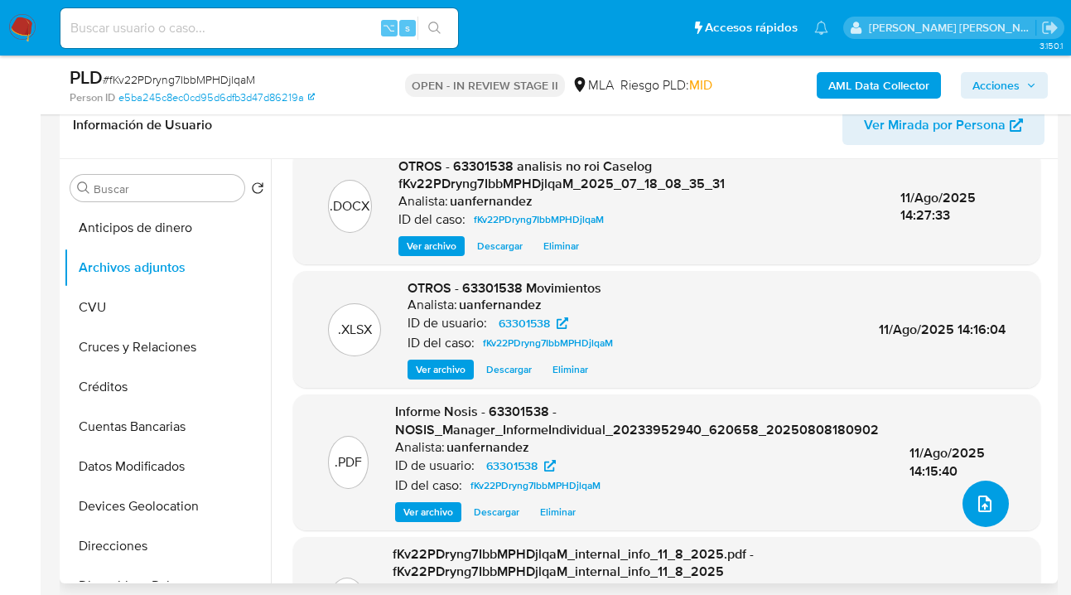
scroll to position [0, 0]
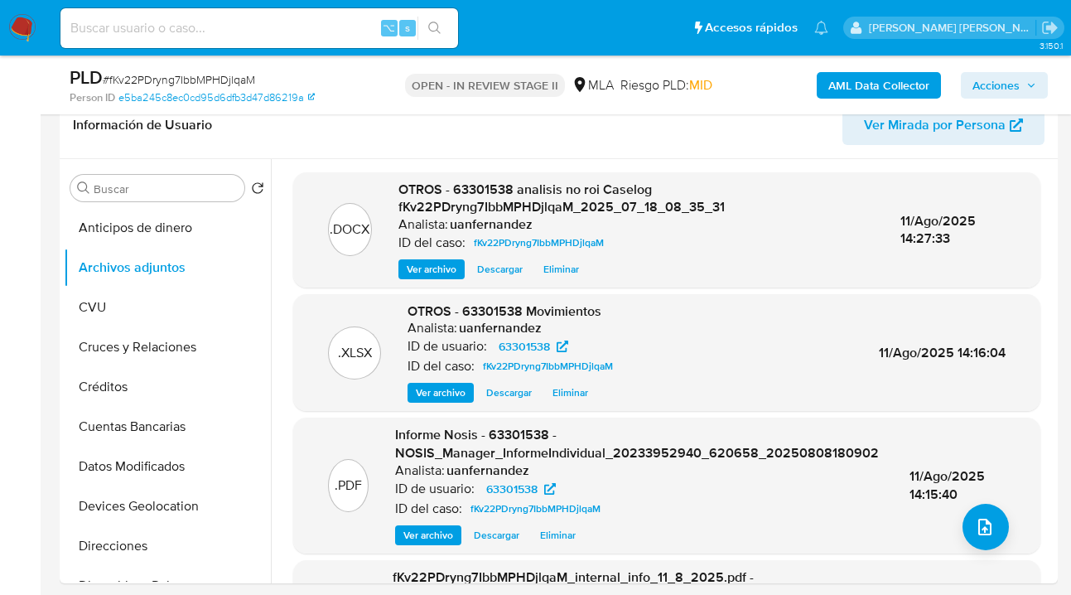
click at [998, 82] on span "Acciones" at bounding box center [995, 85] width 47 height 27
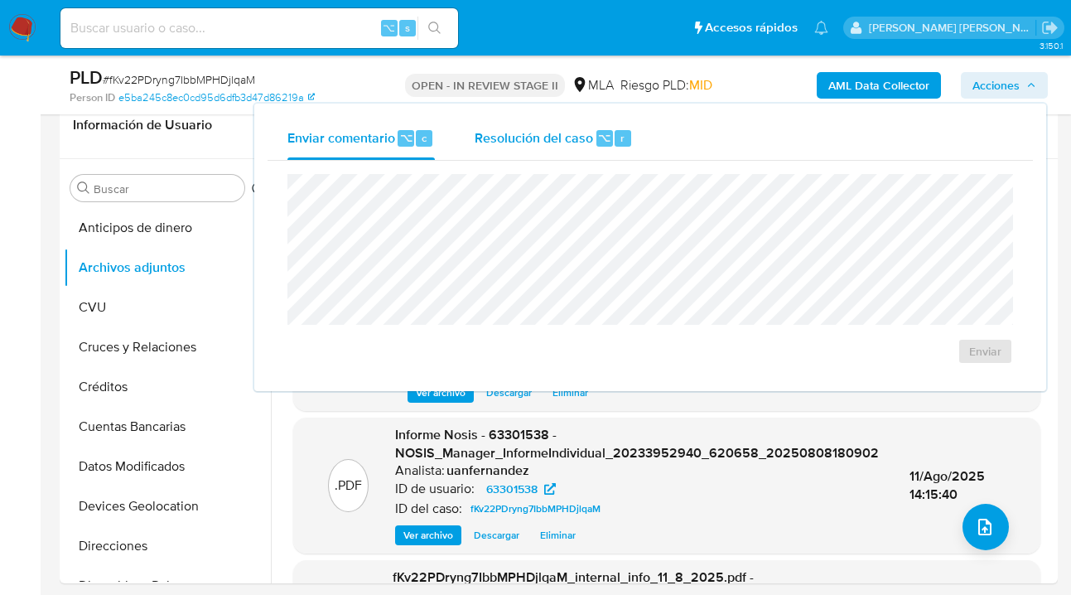
click at [548, 137] on span "Resolución del caso" at bounding box center [534, 137] width 118 height 19
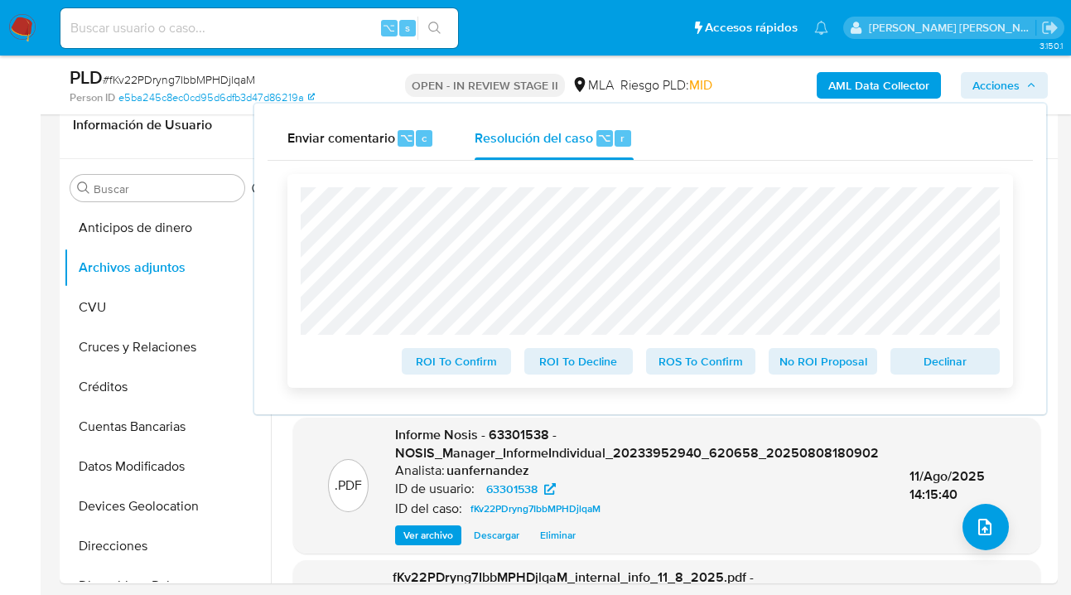
click at [808, 363] on span "No ROI Proposal" at bounding box center [823, 360] width 86 height 23
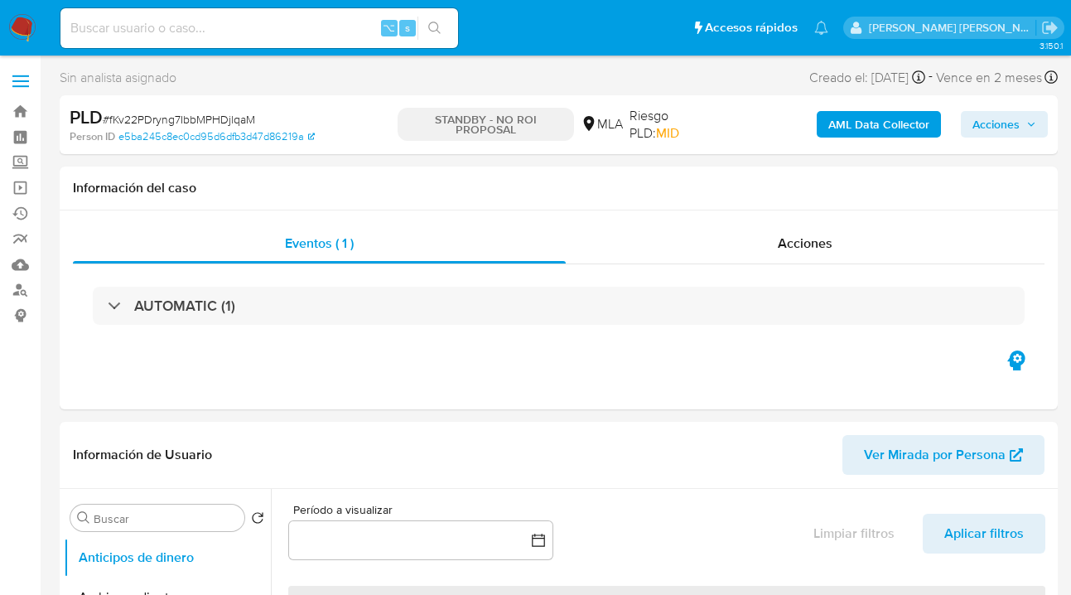
select select "10"
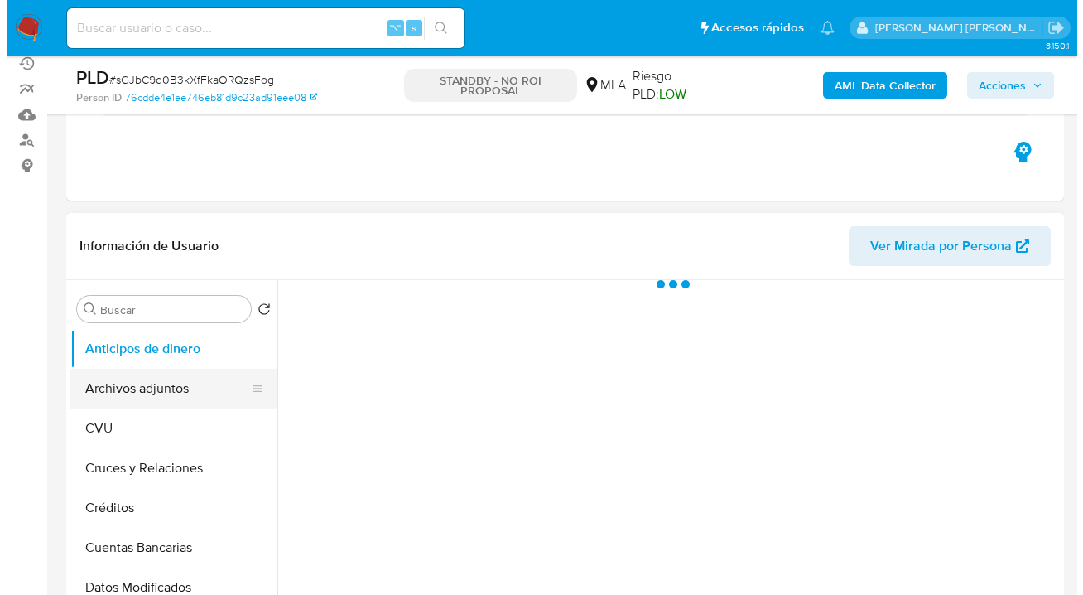
scroll to position [3, 0]
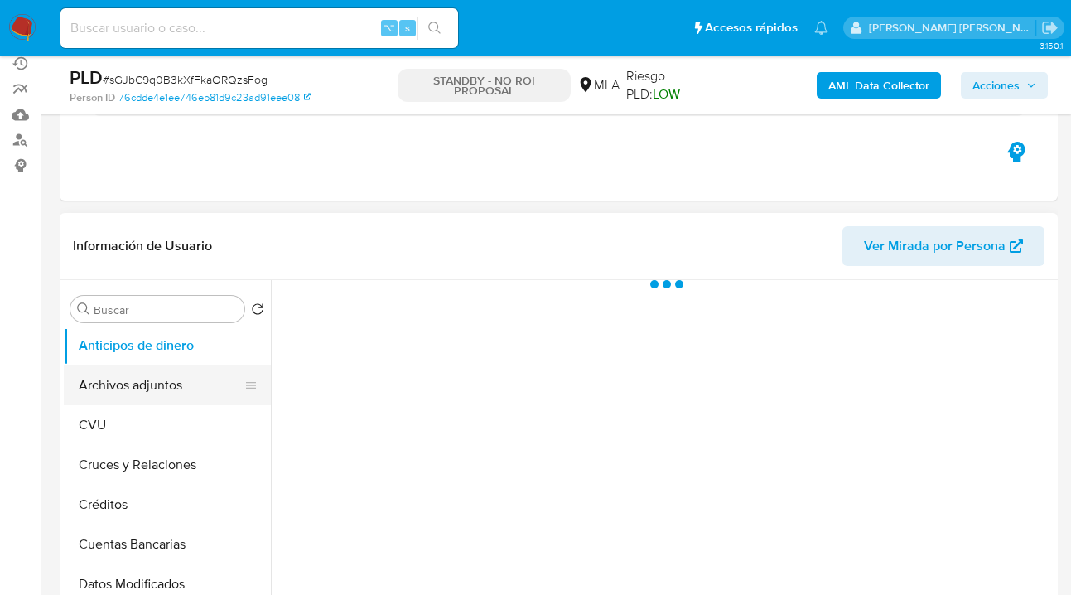
click at [161, 372] on button "Archivos adjuntos" at bounding box center [161, 385] width 194 height 40
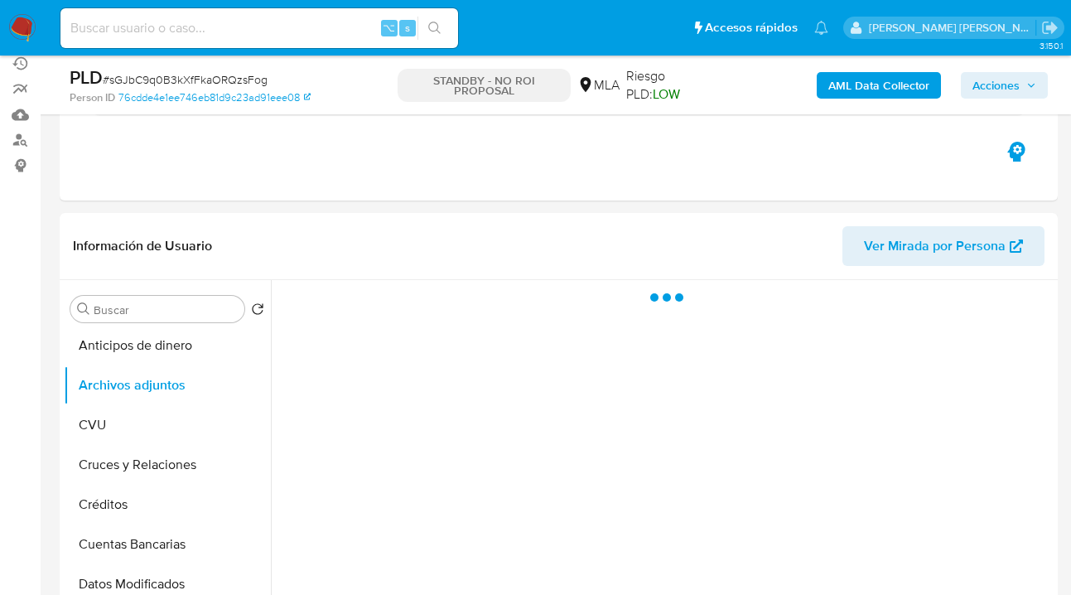
select select "10"
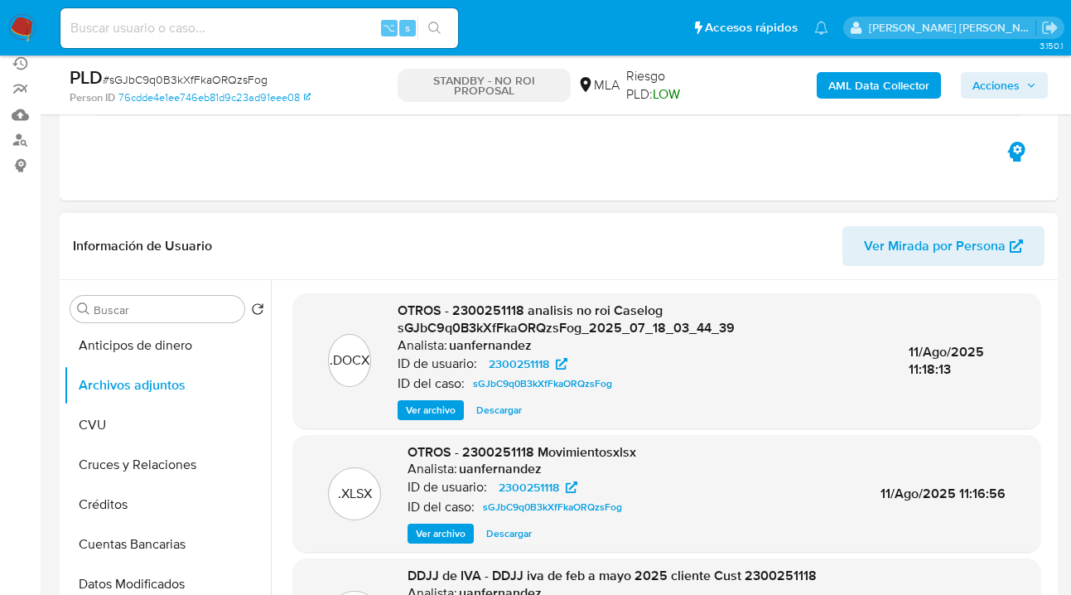
click at [415, 410] on span "Ver archivo" at bounding box center [431, 410] width 50 height 17
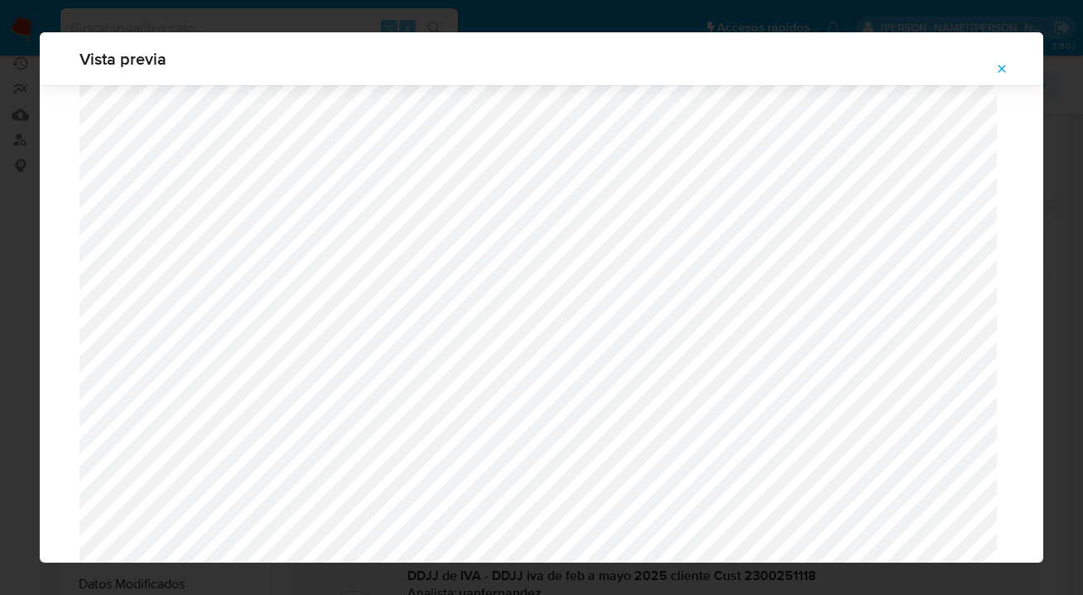
scroll to position [631, 0]
drag, startPoint x: 1006, startPoint y: 68, endPoint x: 998, endPoint y: 79, distance: 13.6
click at [1005, 68] on icon "Attachment preview" at bounding box center [1001, 68] width 13 height 13
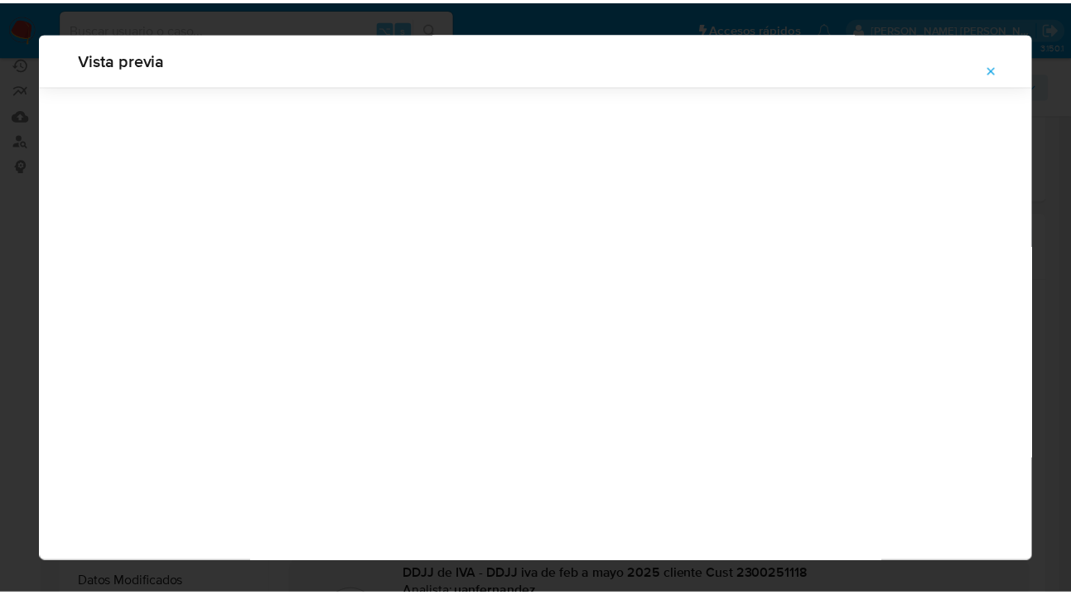
scroll to position [53, 0]
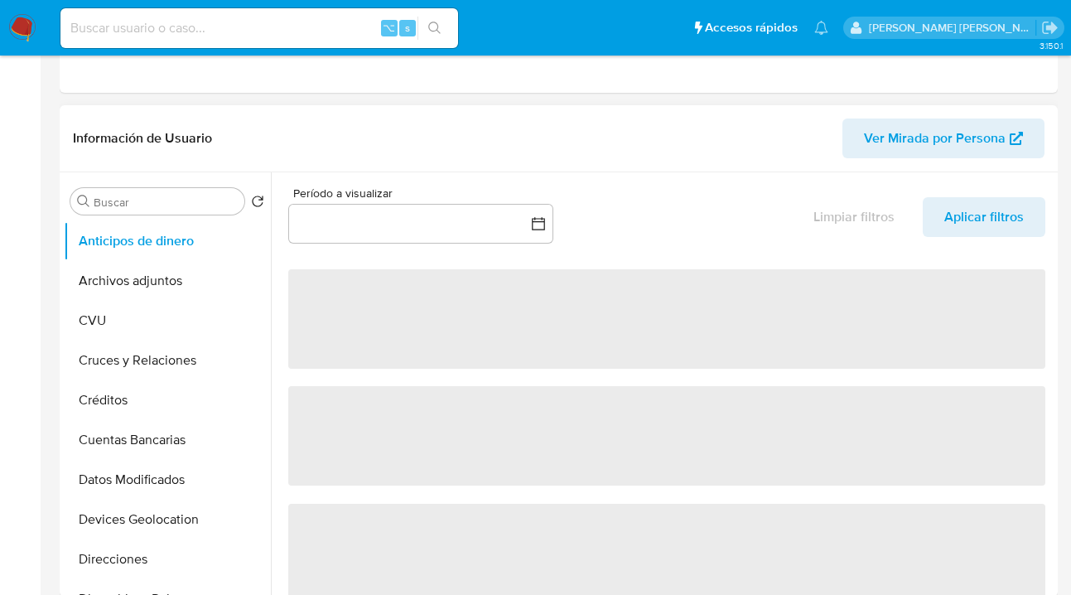
select select "10"
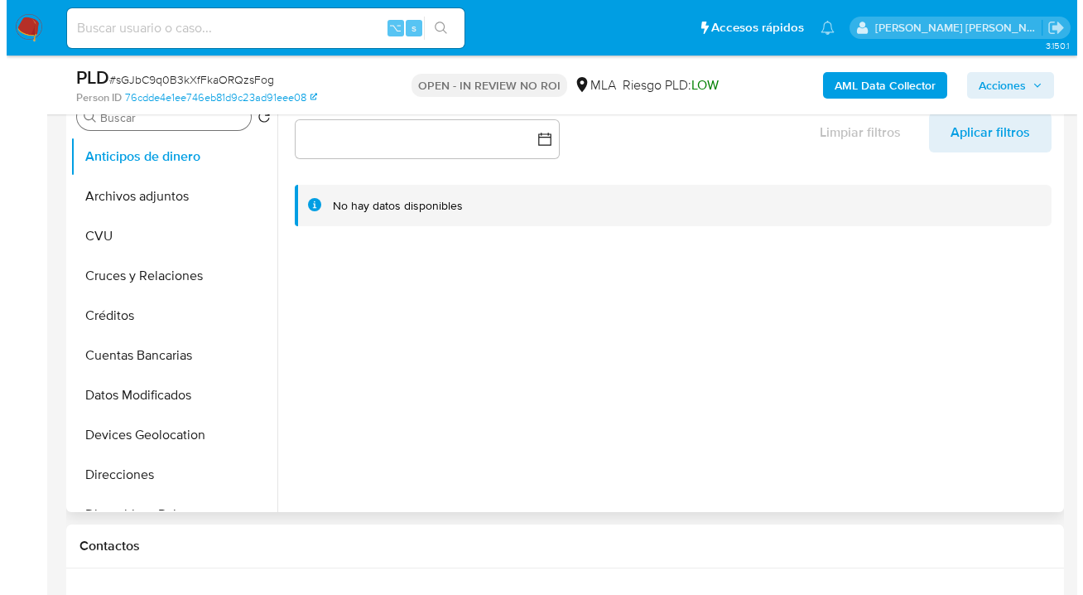
scroll to position [253, 0]
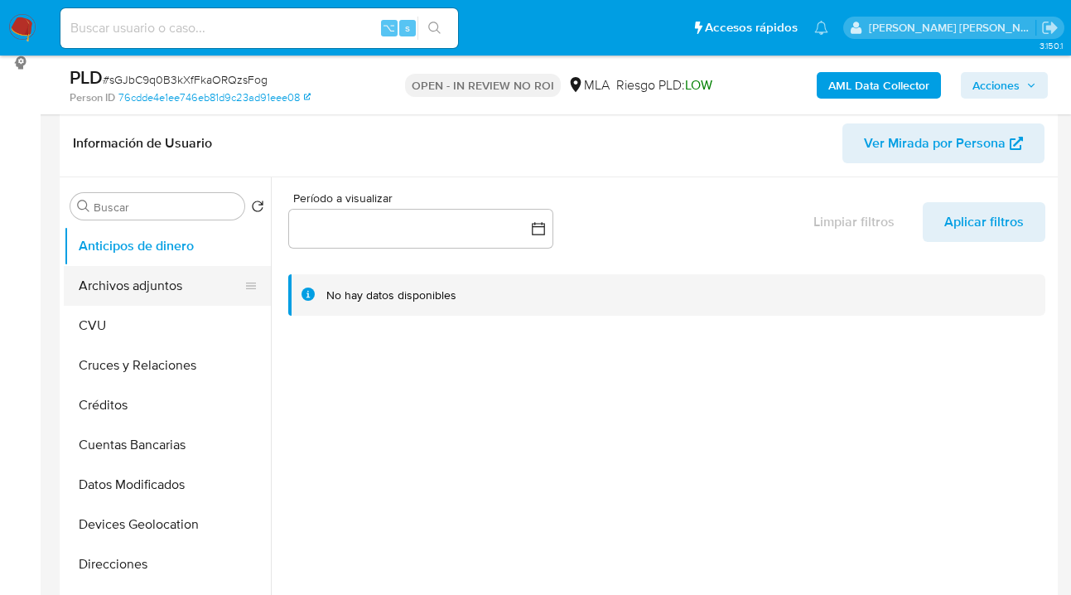
click at [175, 283] on button "Archivos adjuntos" at bounding box center [161, 286] width 194 height 40
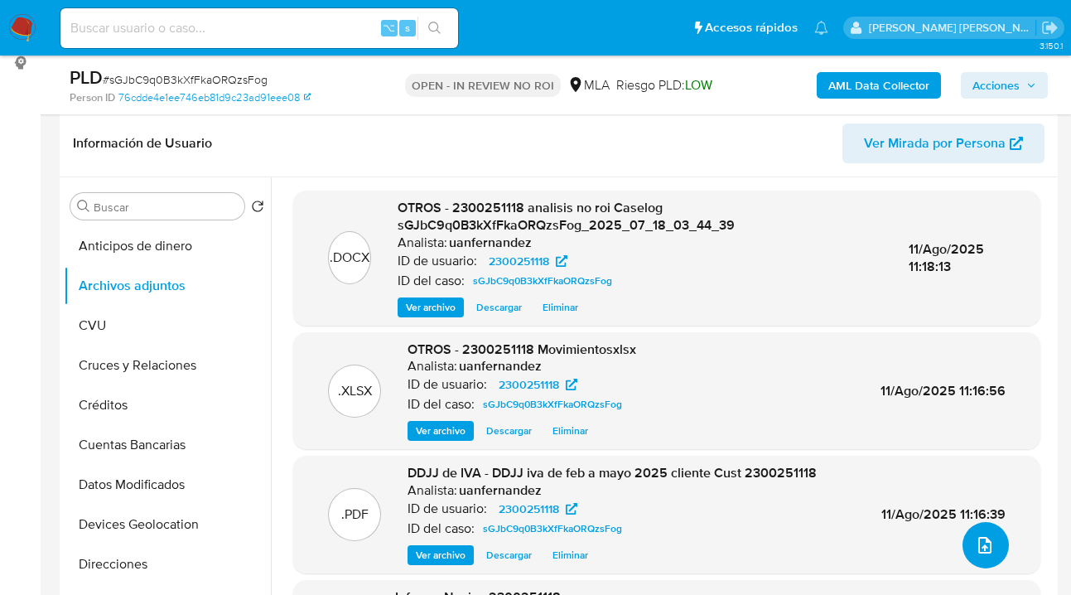
click at [980, 549] on span "upload-file" at bounding box center [985, 545] width 20 height 20
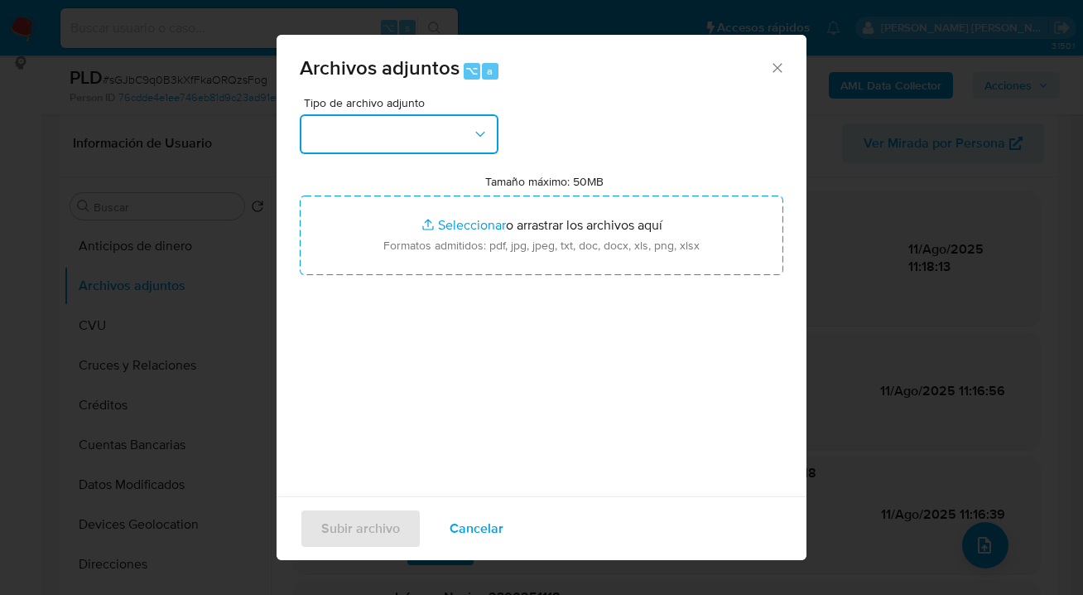
click at [490, 136] on button "button" at bounding box center [399, 134] width 199 height 40
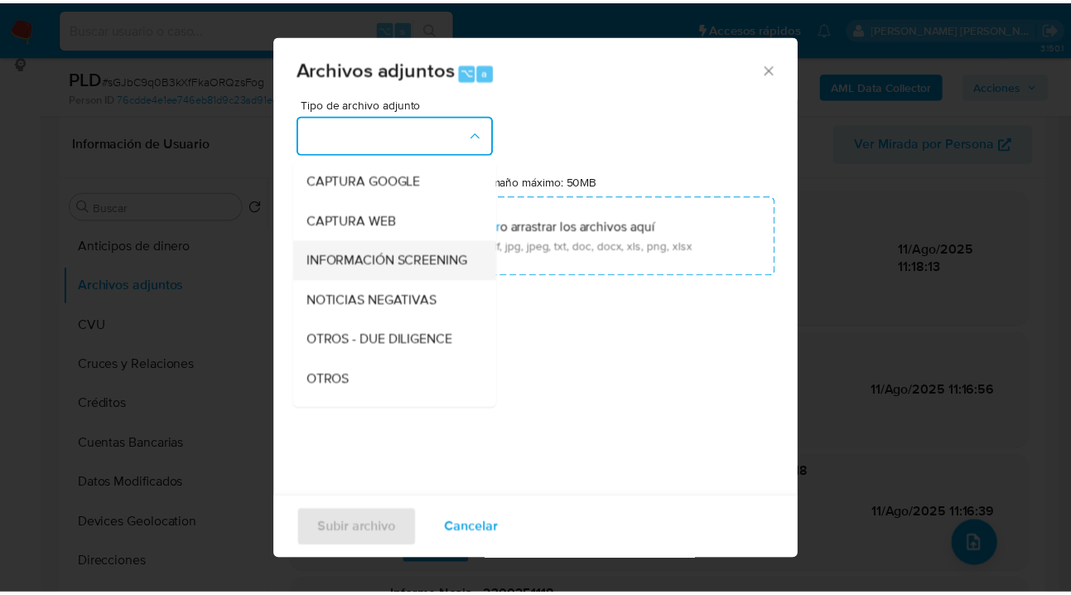
scroll to position [168, 0]
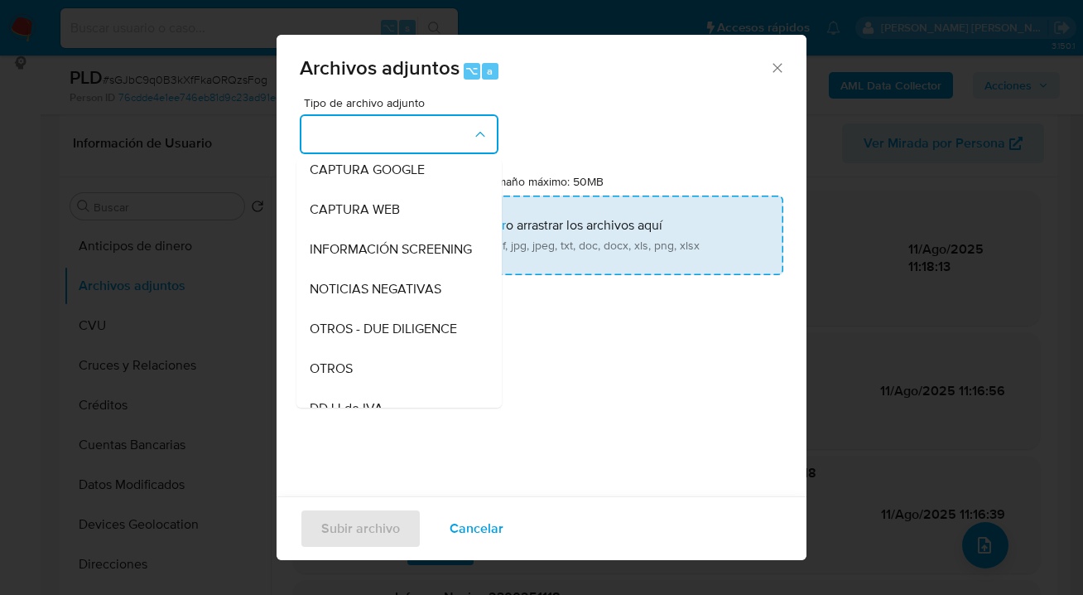
drag, startPoint x: 375, startPoint y: 380, endPoint x: 552, endPoint y: 258, distance: 214.3
click at [378, 378] on div "OTROS" at bounding box center [394, 369] width 169 height 40
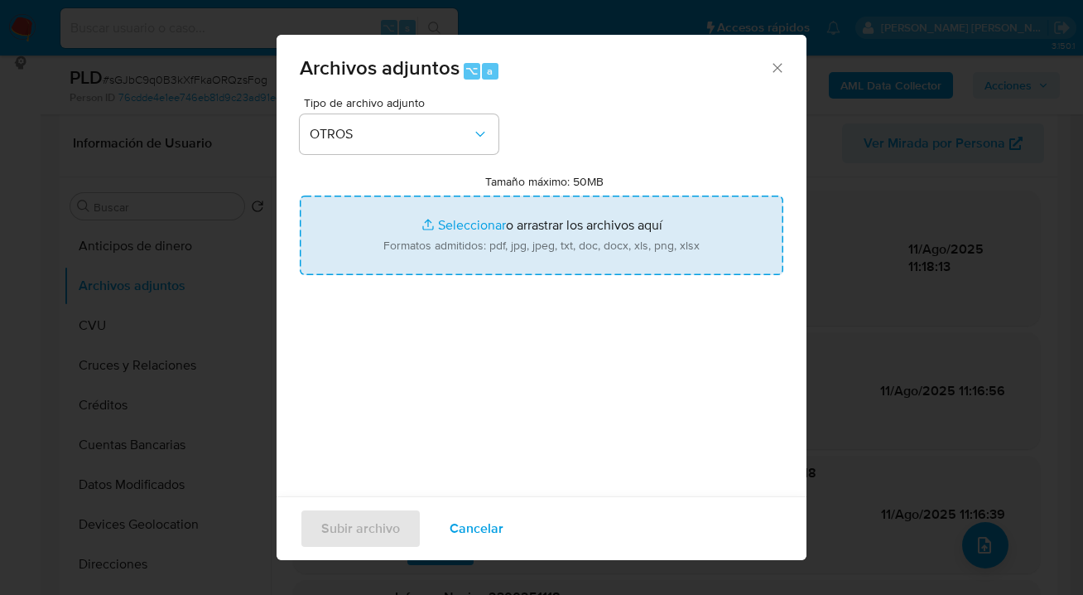
click at [542, 252] on input "Tamaño máximo: 50MB Seleccionar archivos" at bounding box center [542, 235] width 484 height 80
type input "C:\fakepath\ 2300251118 analisis no roi Caselog sGJbC9q0B3kXfFkaORQzsFog.docx"
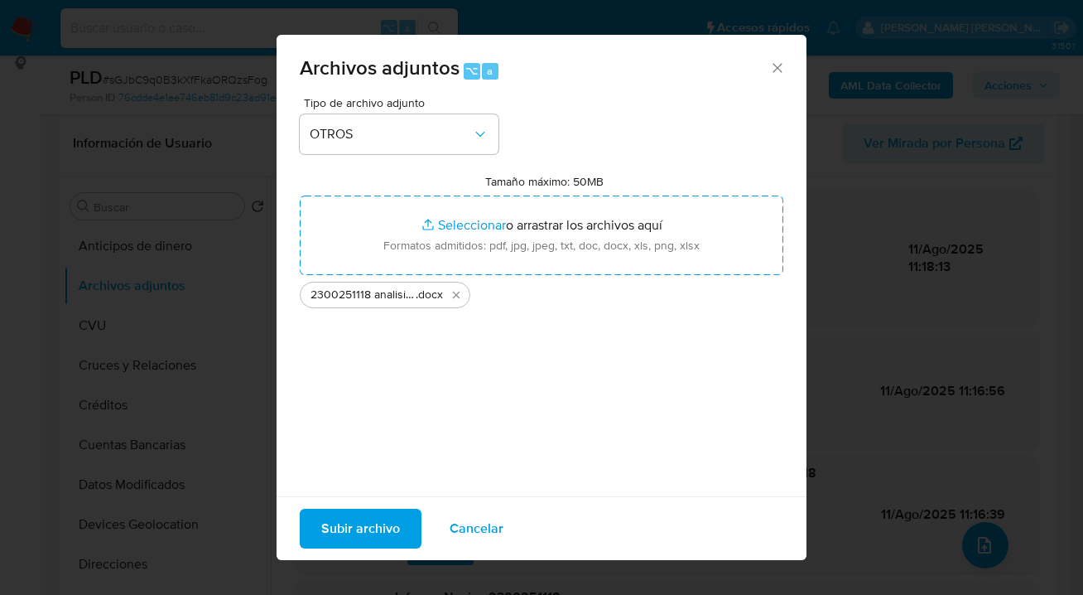
click at [368, 532] on span "Subir archivo" at bounding box center [360, 528] width 79 height 36
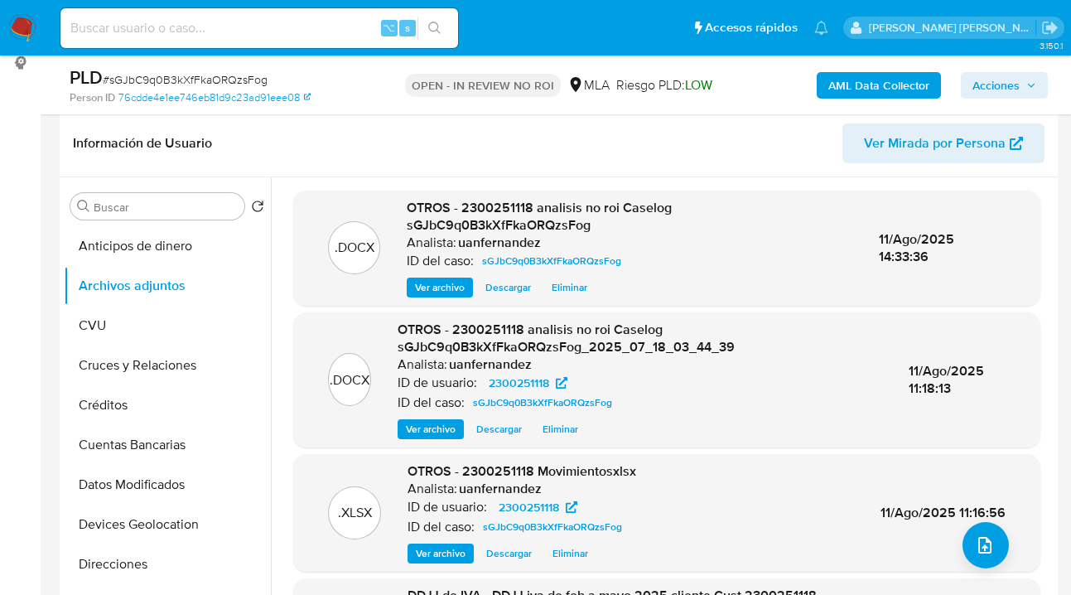
click at [983, 97] on span "Acciones" at bounding box center [995, 85] width 47 height 27
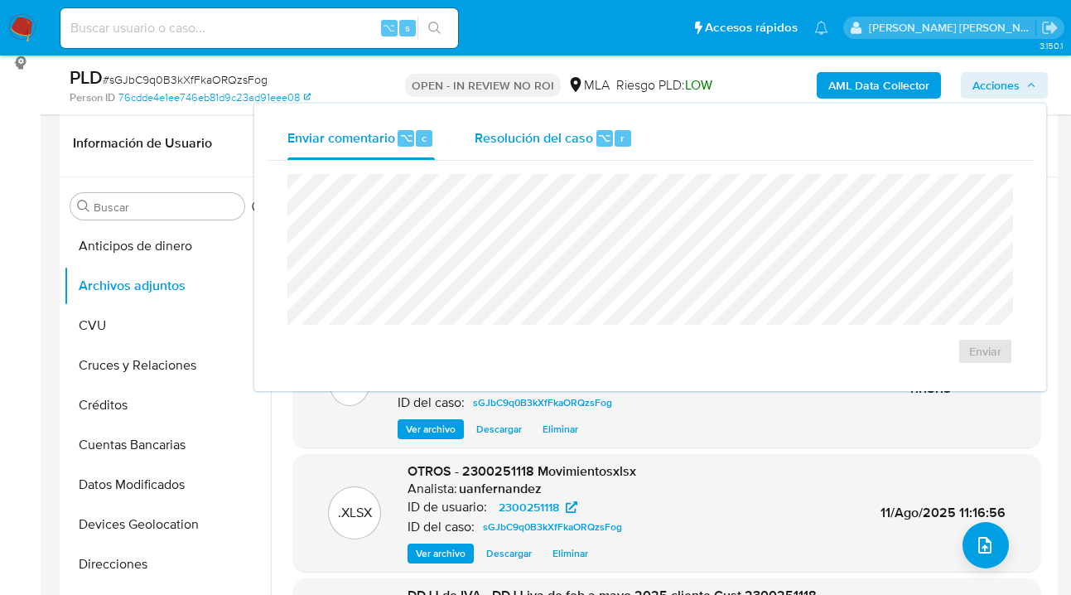
click at [579, 147] on div "Resolución del caso ⌥ r" at bounding box center [554, 138] width 158 height 43
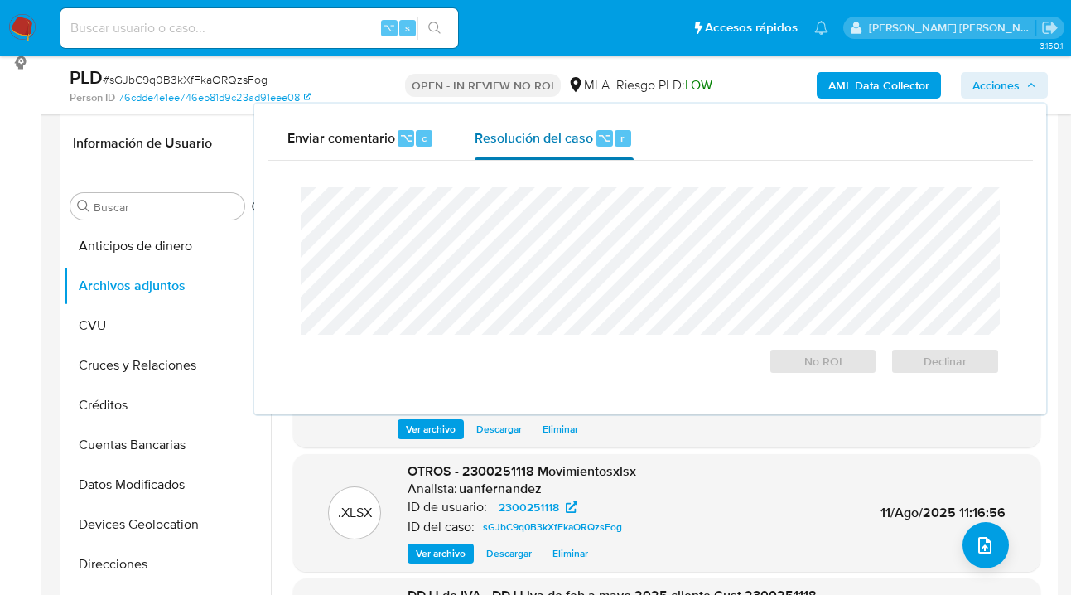
click at [494, 140] on span "Resolución del caso" at bounding box center [534, 137] width 118 height 19
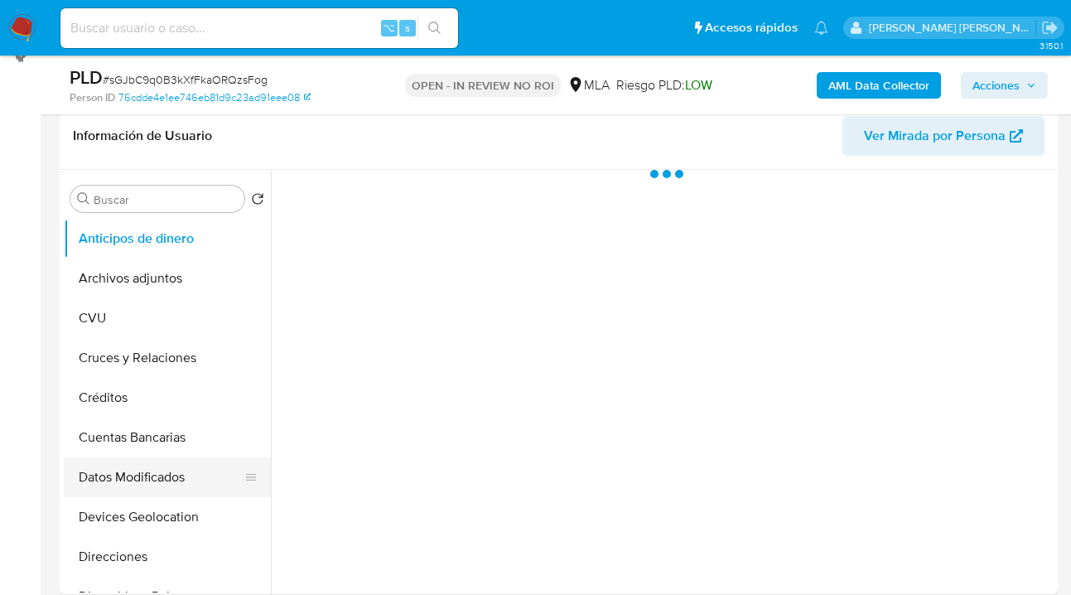
scroll to position [340, 0]
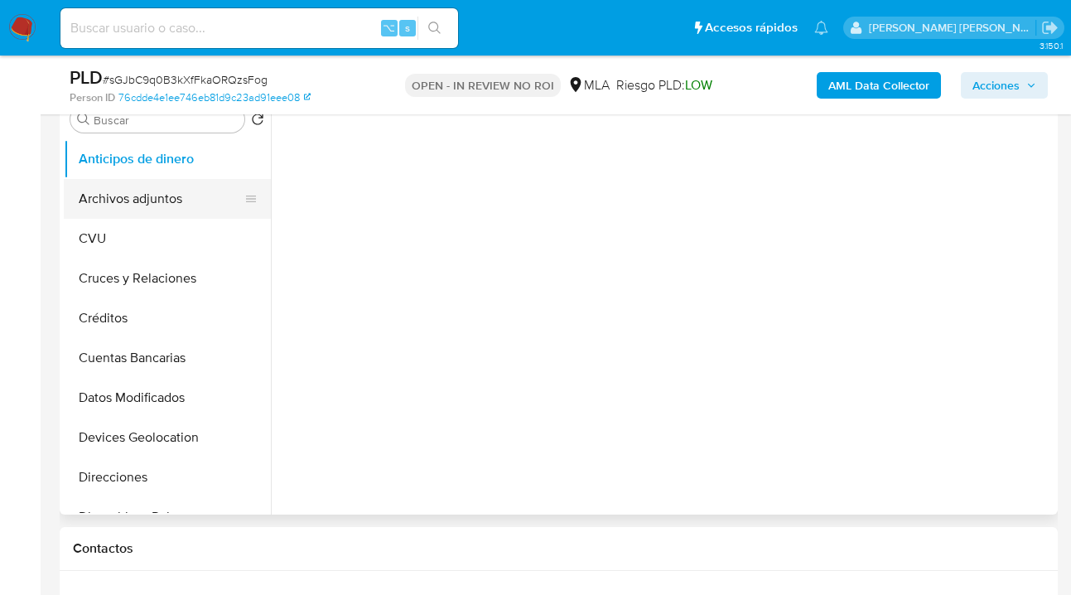
click at [146, 200] on button "Archivos adjuntos" at bounding box center [161, 199] width 194 height 40
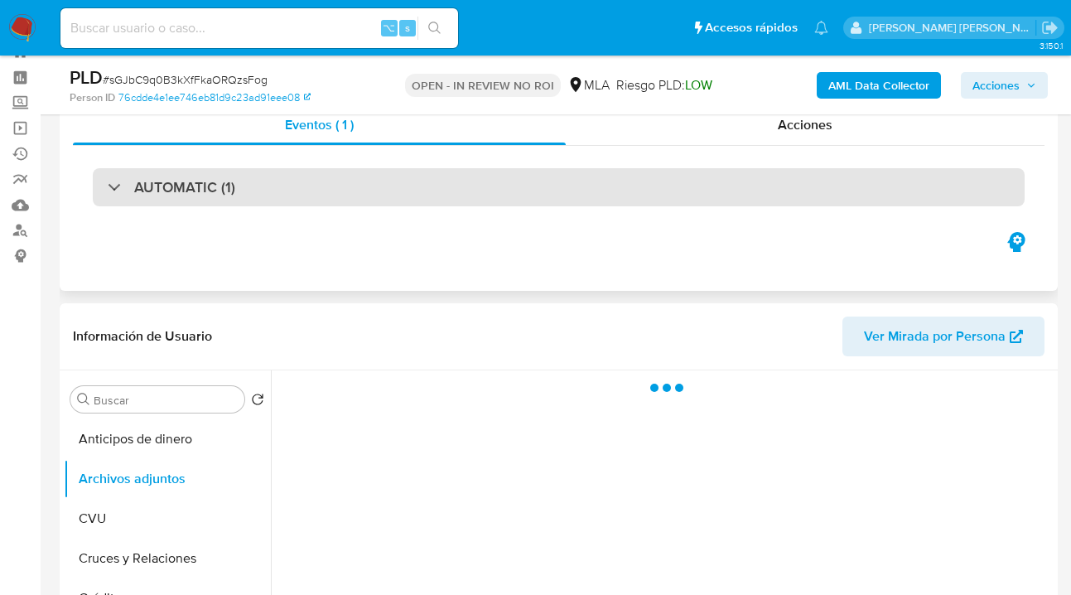
scroll to position [0, 0]
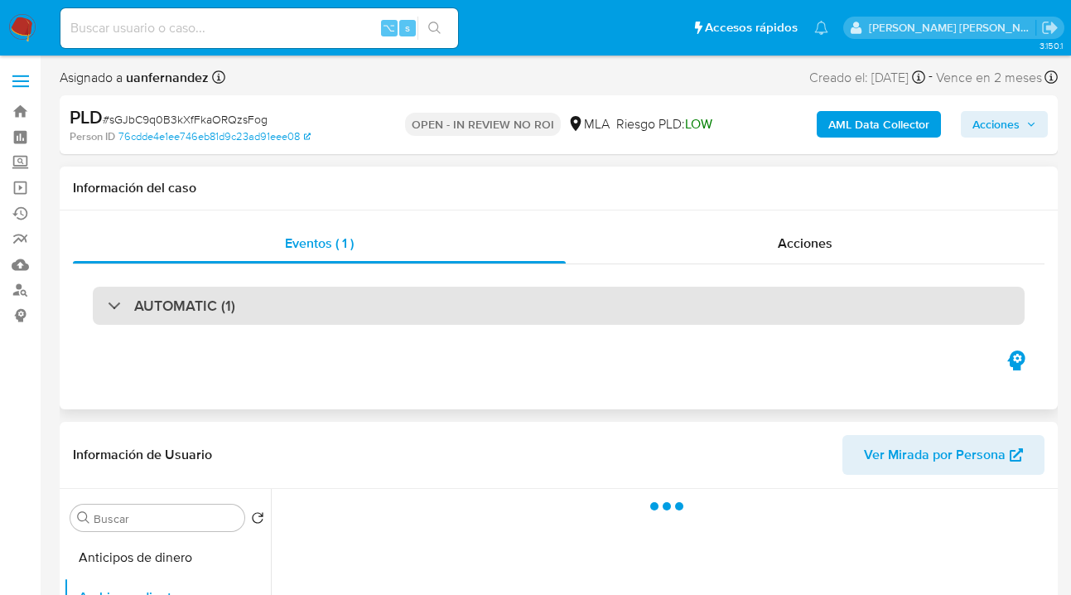
select select "10"
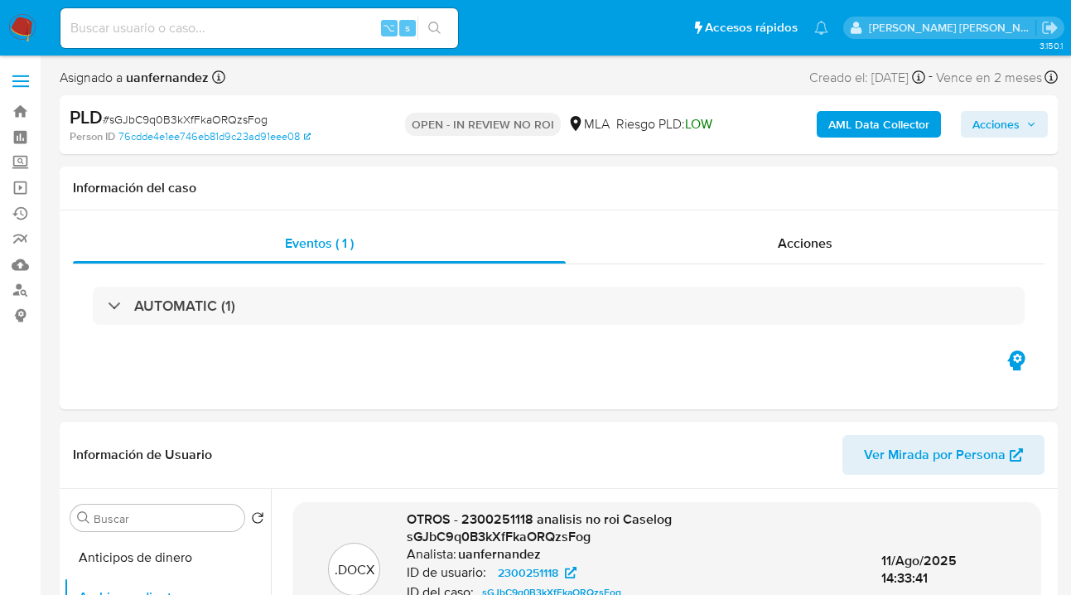
click at [997, 118] on span "Acciones" at bounding box center [995, 124] width 47 height 27
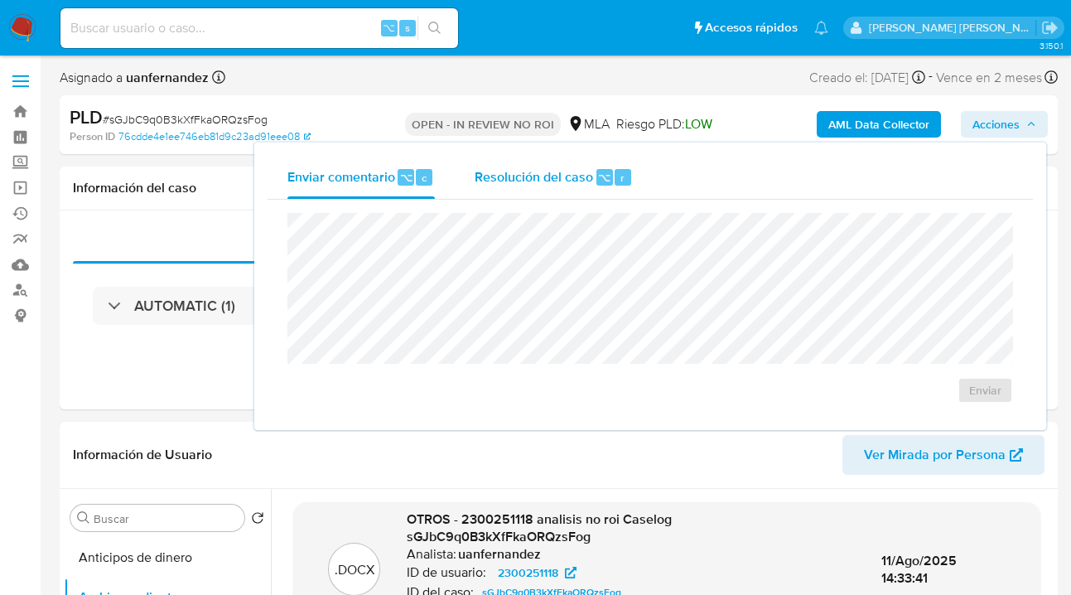
click at [554, 168] on span "Resolución del caso" at bounding box center [534, 176] width 118 height 19
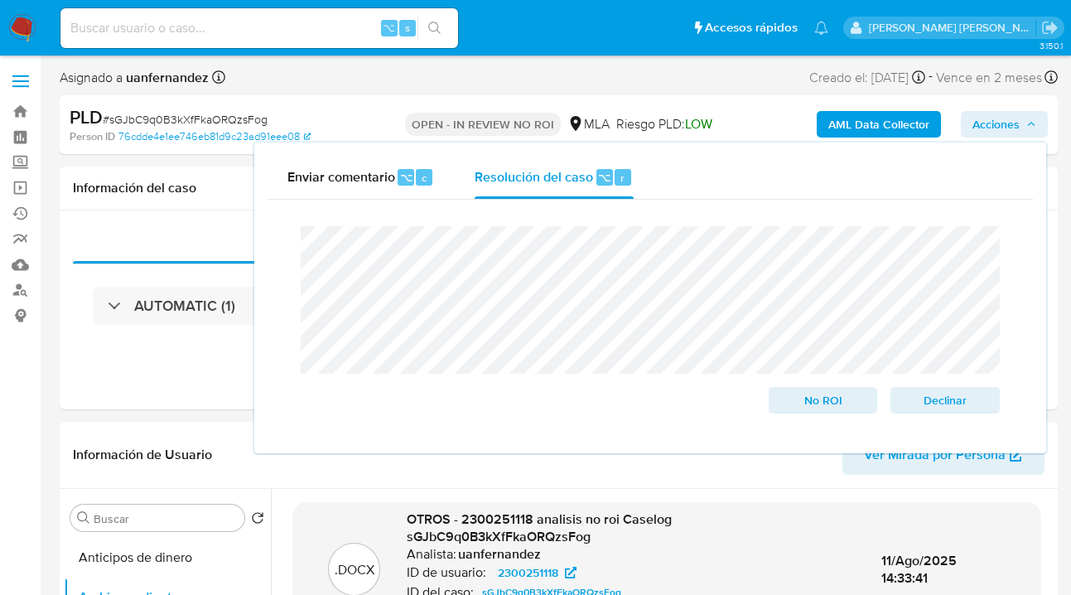
click at [277, 247] on div "Cierre de caso No ROI Declinar" at bounding box center [649, 320] width 765 height 240
drag, startPoint x: 941, startPoint y: 417, endPoint x: 941, endPoint y: 405, distance: 11.6
click at [941, 412] on span "Declinar" at bounding box center [945, 399] width 86 height 23
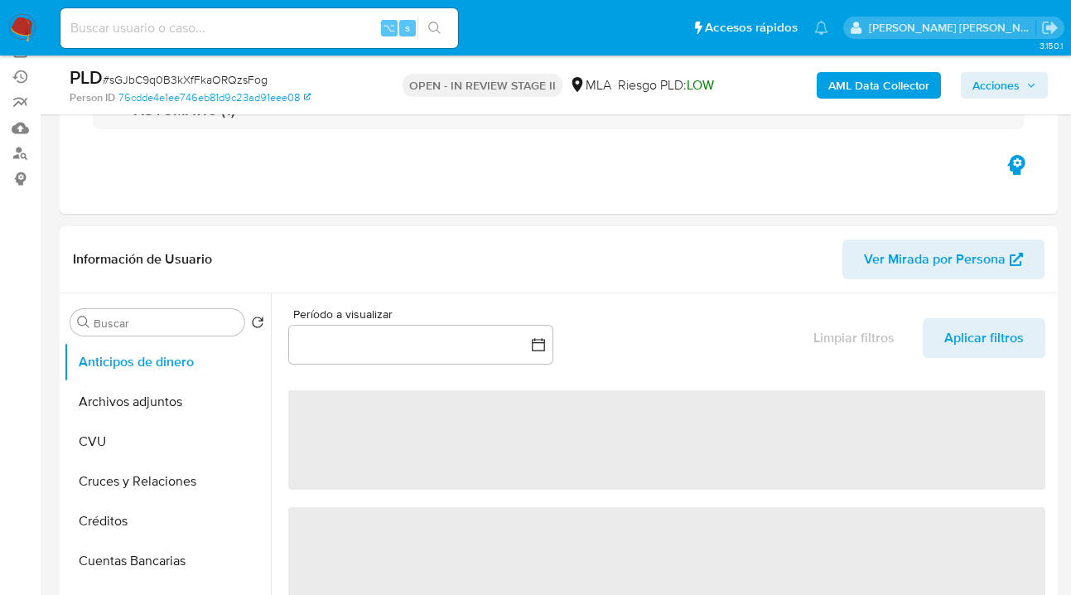
scroll to position [12, 0]
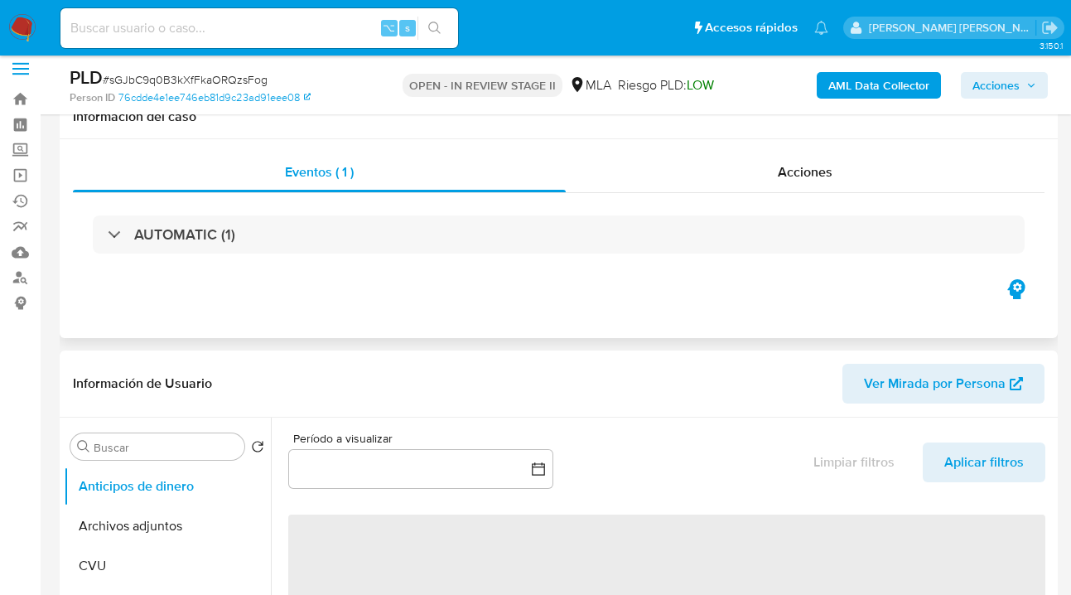
select select "10"
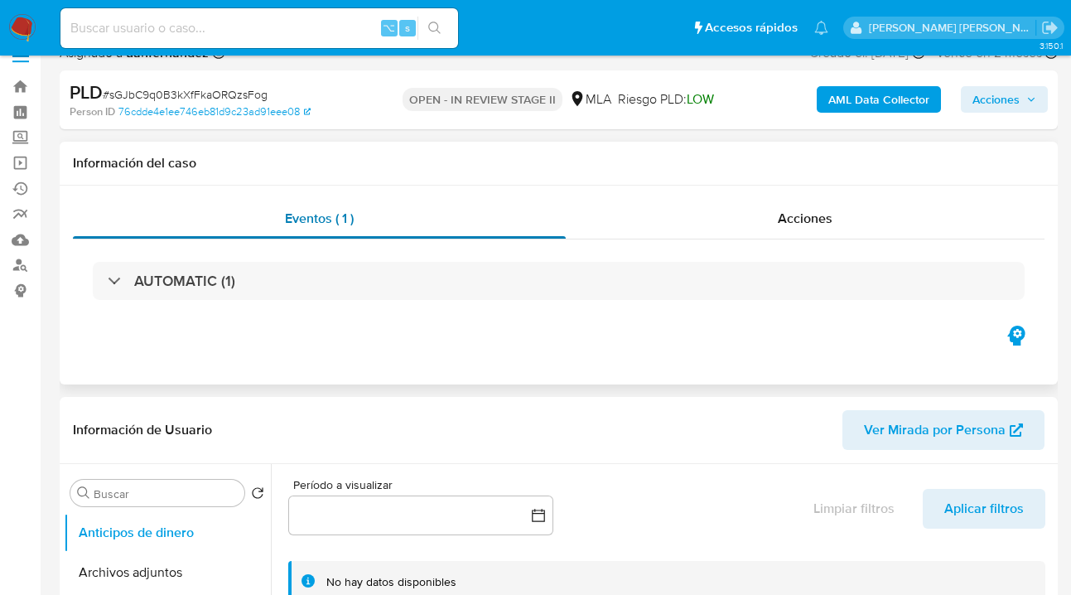
scroll to position [0, 0]
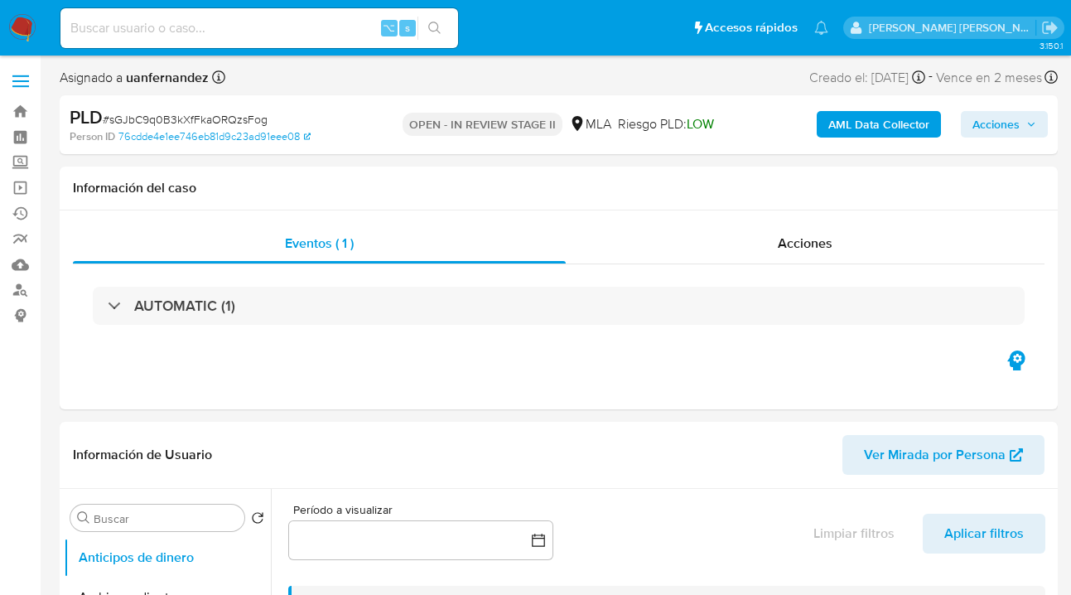
click at [1000, 117] on span "Acciones" at bounding box center [995, 124] width 47 height 27
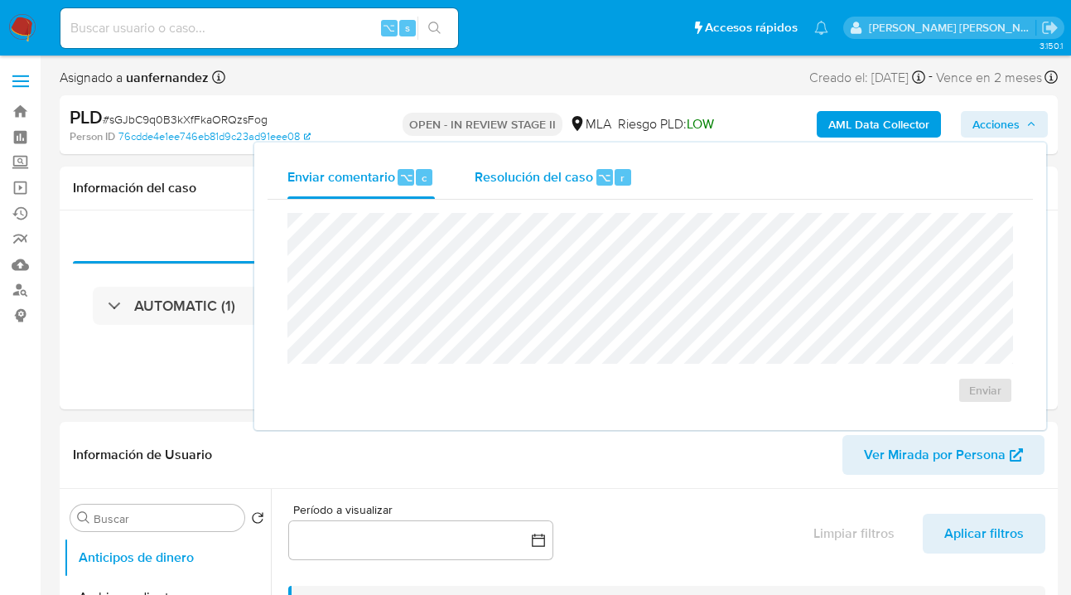
click at [545, 177] on span "Resolución del caso" at bounding box center [534, 176] width 118 height 19
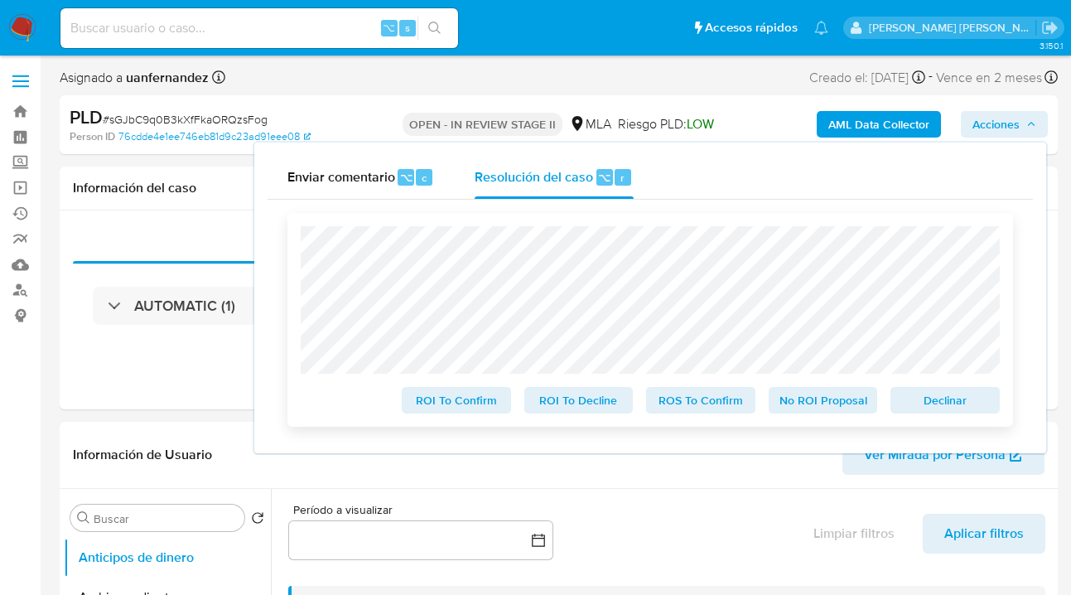
click at [799, 407] on span "No ROI Proposal" at bounding box center [823, 399] width 86 height 23
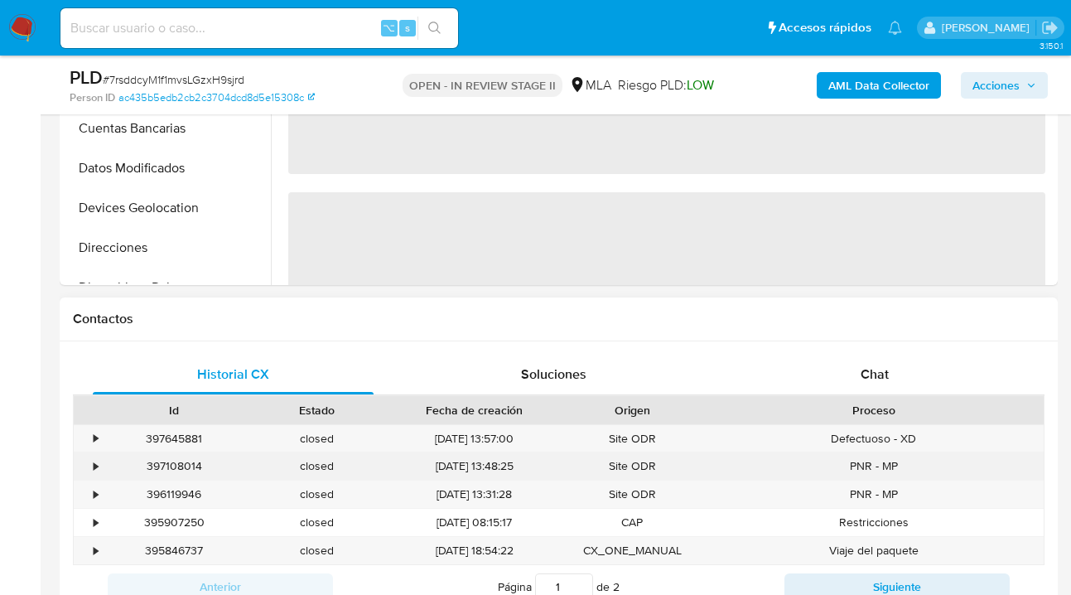
scroll to position [637, 0]
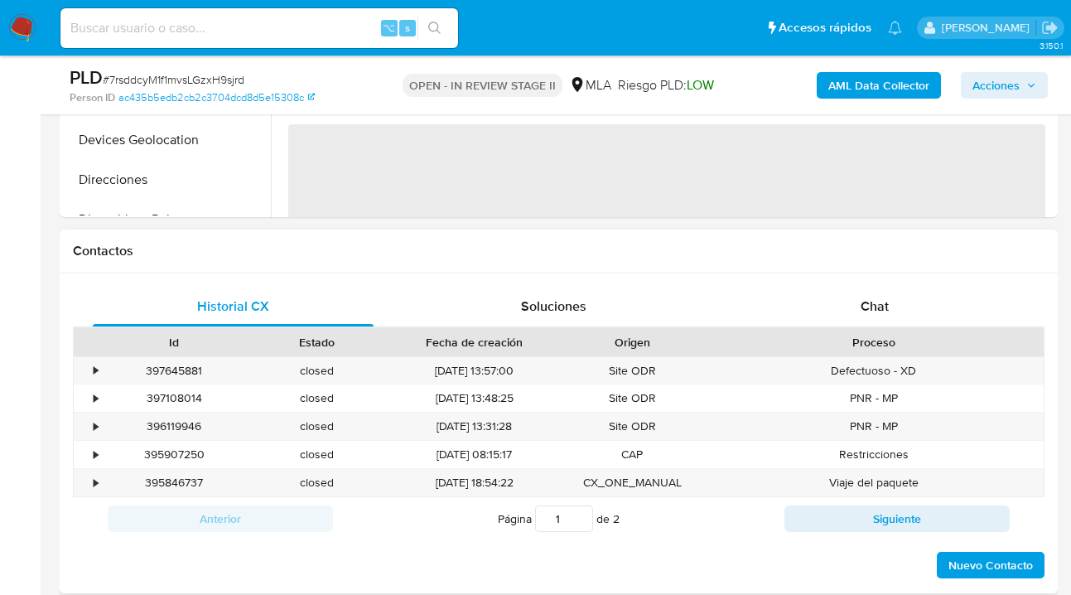
select select "10"
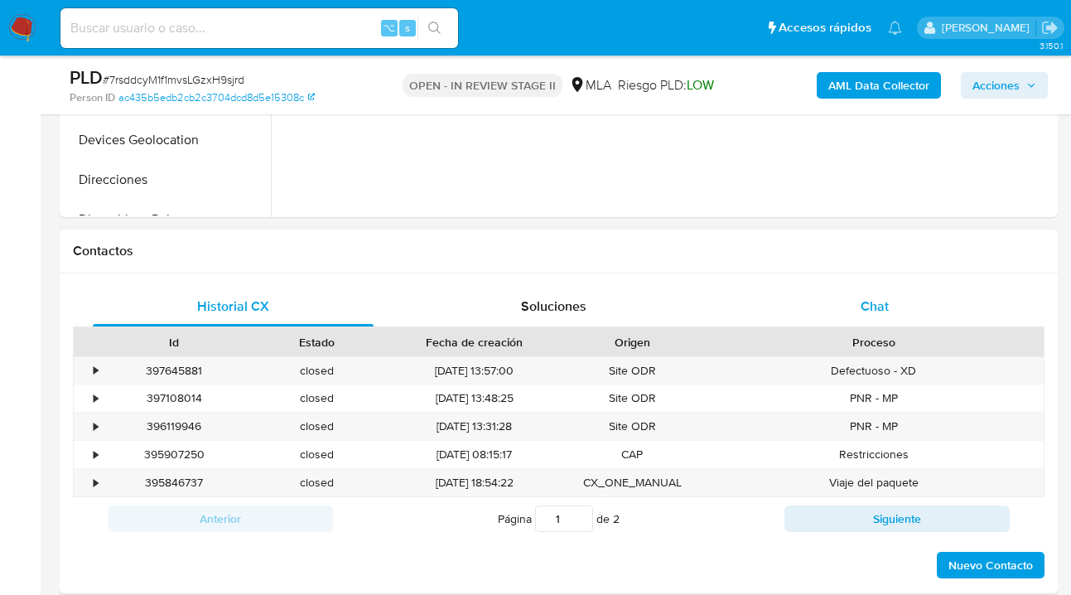
click at [878, 296] on span "Chat" at bounding box center [874, 305] width 28 height 19
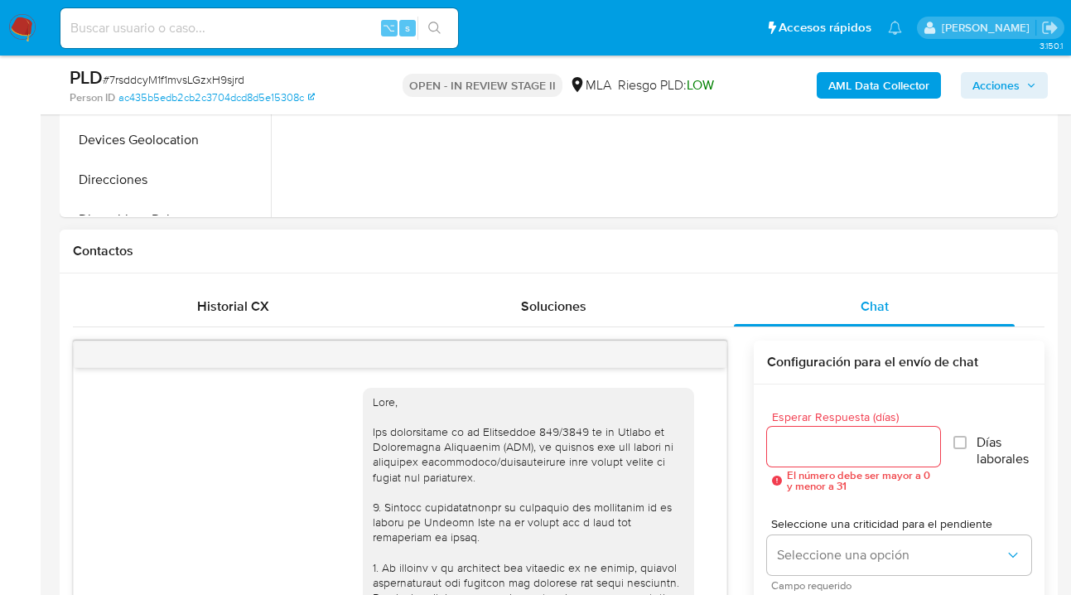
scroll to position [3023, 0]
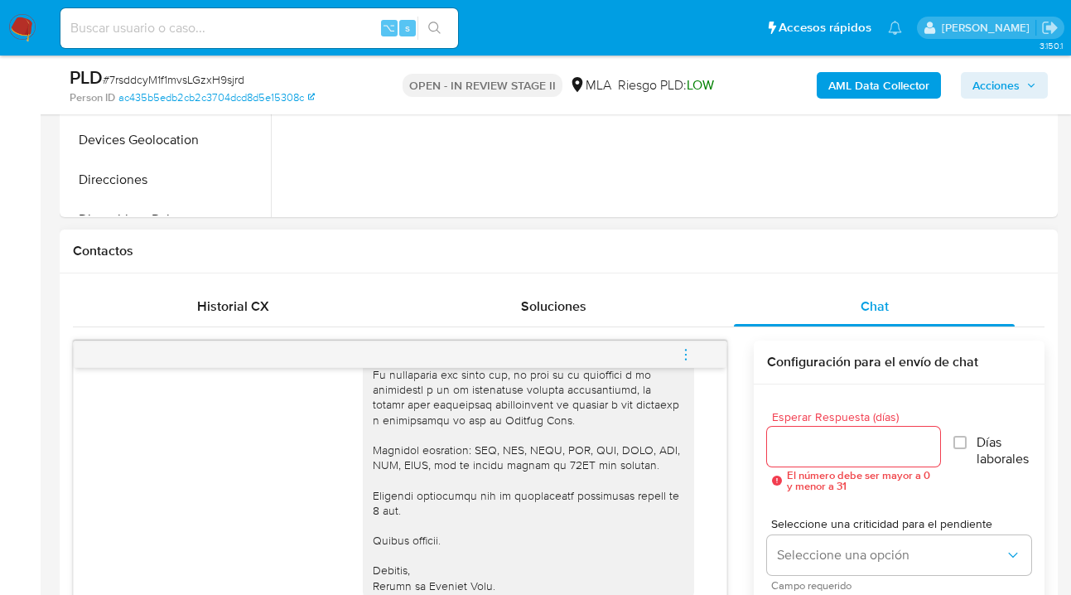
click at [830, 451] on input "Esperar Respuesta (días)" at bounding box center [853, 447] width 173 height 22
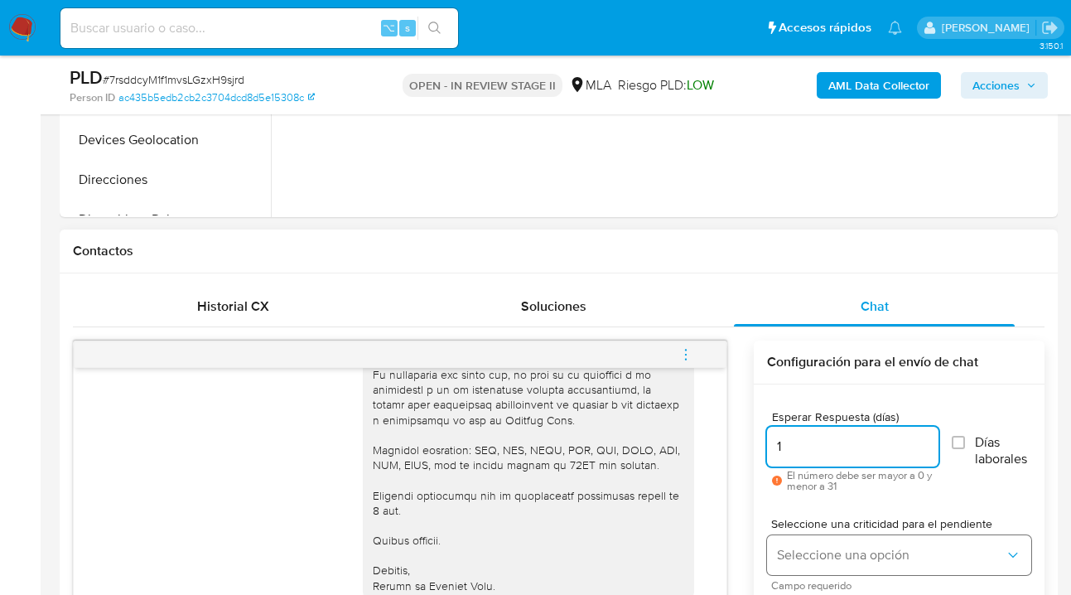
type input "1"
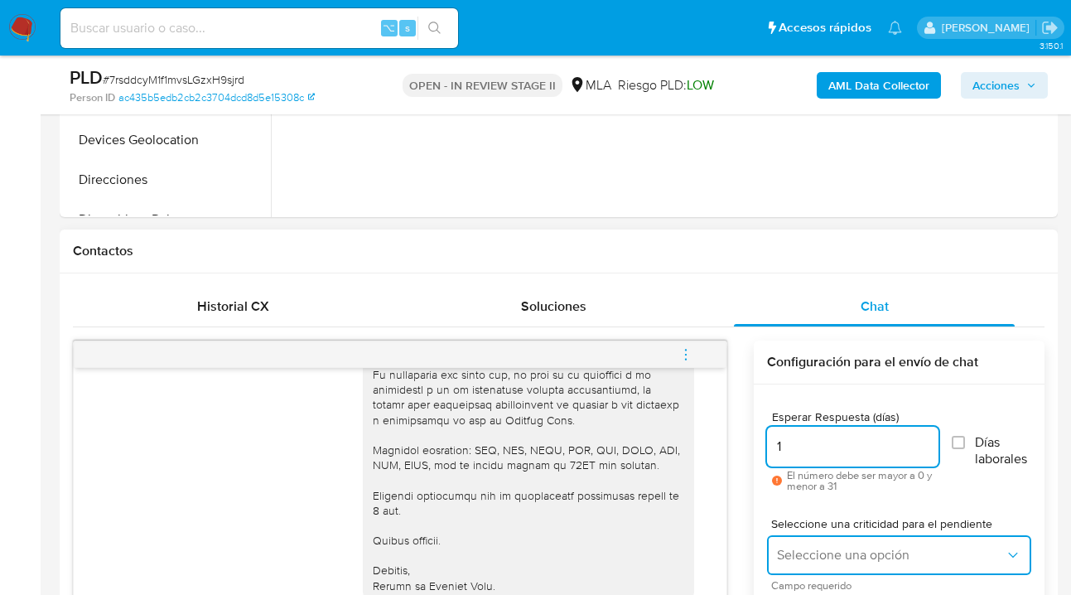
click at [826, 545] on button "Seleccione una opción" at bounding box center [899, 555] width 264 height 40
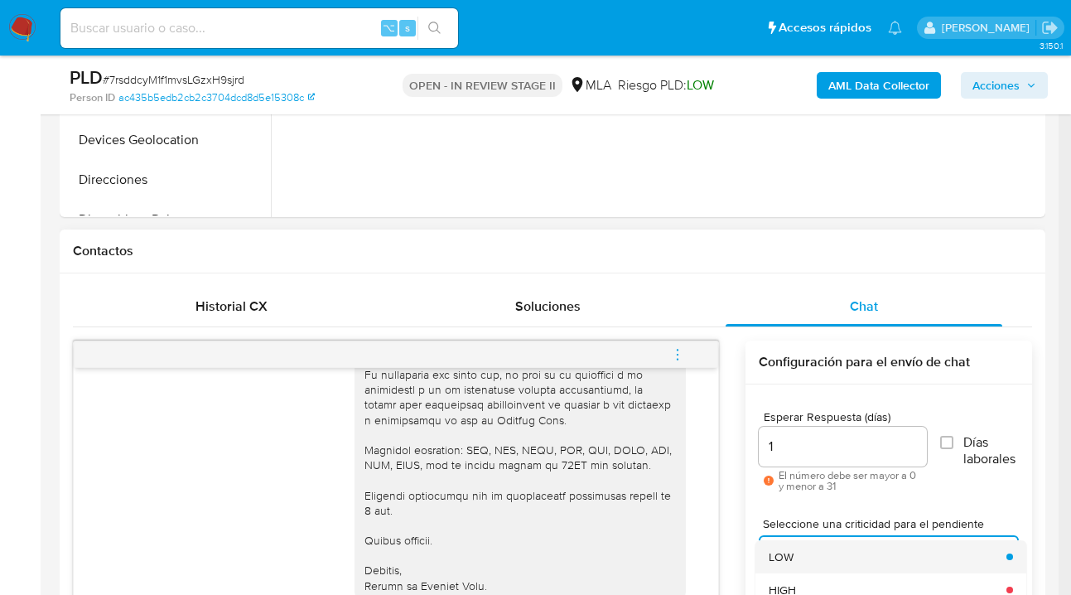
scroll to position [649, 0]
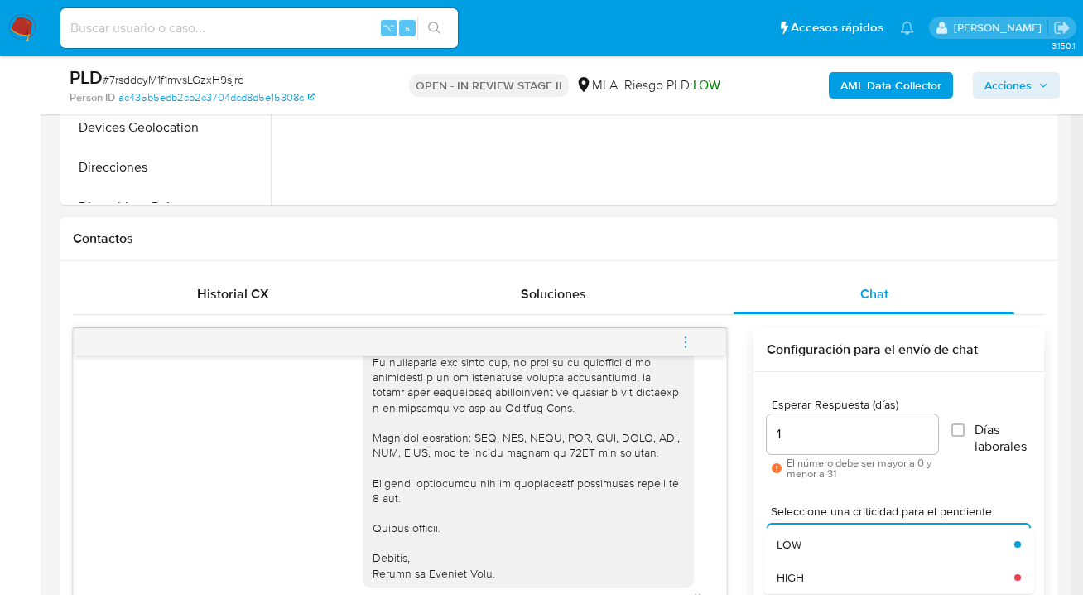
drag, startPoint x: 816, startPoint y: 566, endPoint x: 798, endPoint y: 461, distance: 105.9
click at [816, 566] on div "HIGH" at bounding box center [891, 577] width 228 height 33
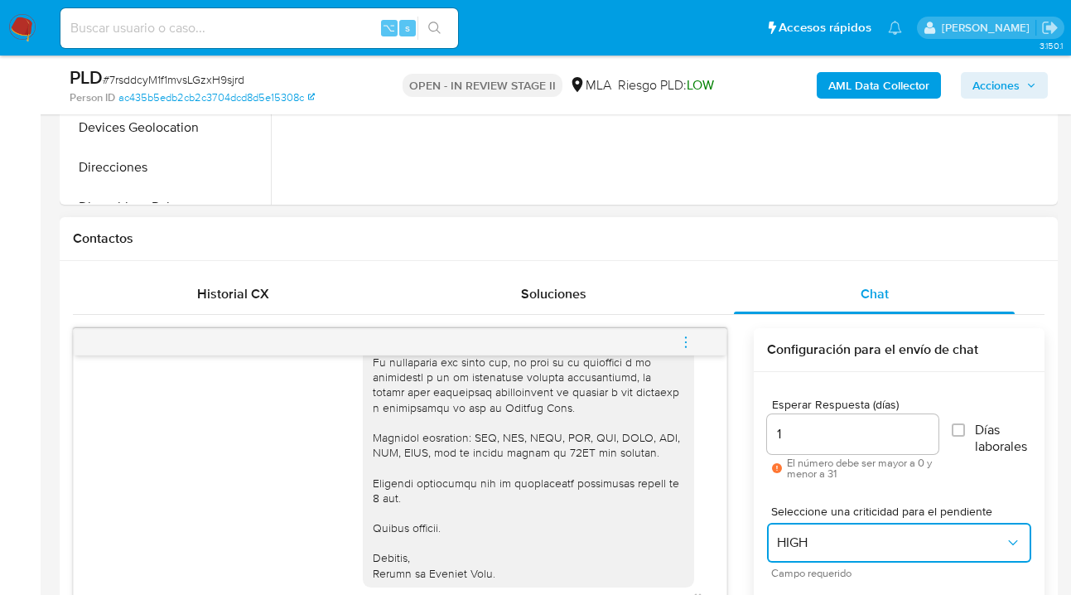
scroll to position [944, 0]
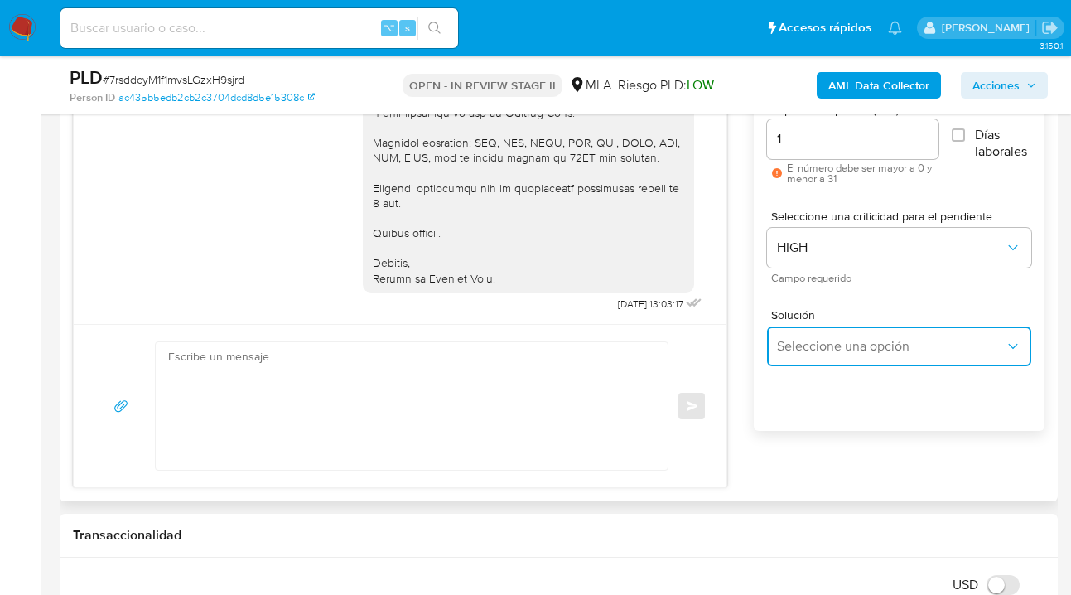
click at [807, 358] on button "Seleccione una opción" at bounding box center [899, 346] width 264 height 40
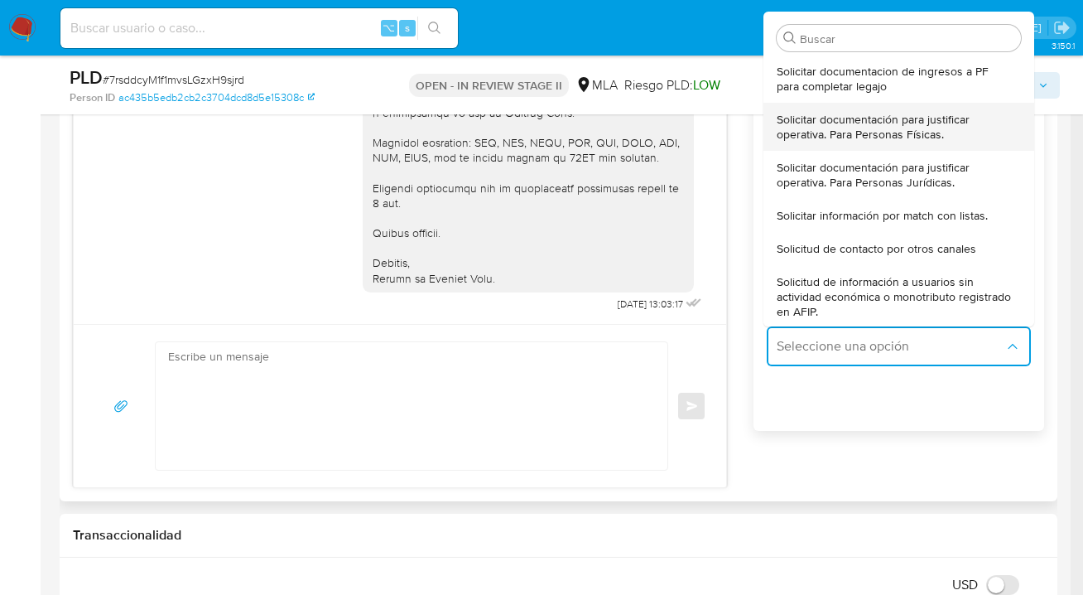
click at [846, 127] on span "Solicitar documentación para justificar operativa. Para Personas Físicas." at bounding box center [894, 127] width 234 height 30
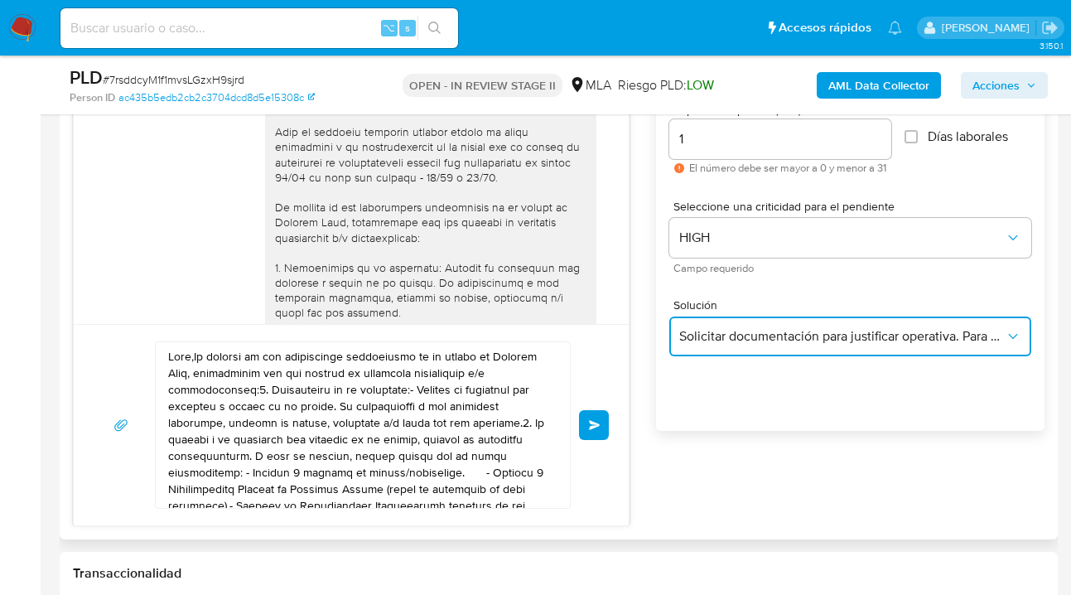
scroll to position [2443, 0]
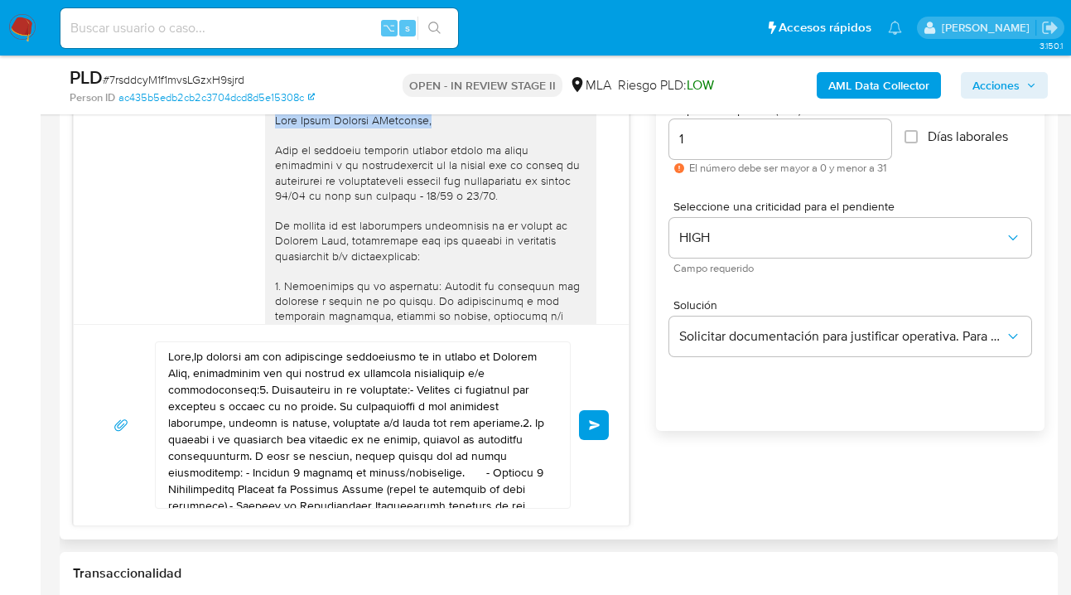
drag, startPoint x: 265, startPoint y: 148, endPoint x: 447, endPoint y: 172, distance: 183.8
click at [442, 152] on div at bounding box center [430, 474] width 311 height 723
copy div "Hola Maria Soledad DAgostino,"
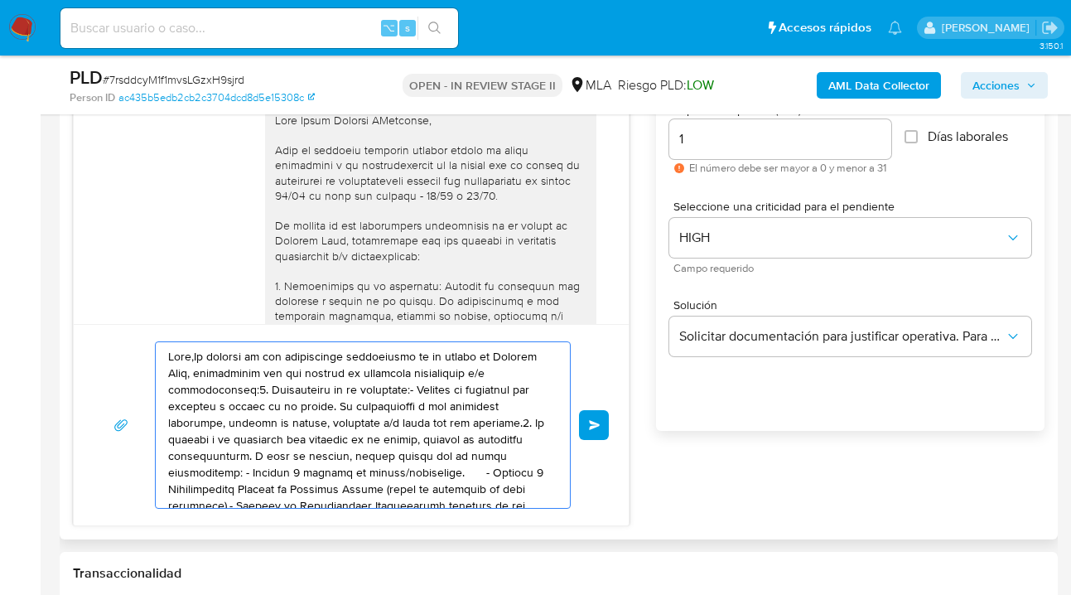
drag, startPoint x: 248, startPoint y: 398, endPoint x: 209, endPoint y: 351, distance: 61.7
click at [181, 344] on textarea at bounding box center [358, 425] width 381 height 166
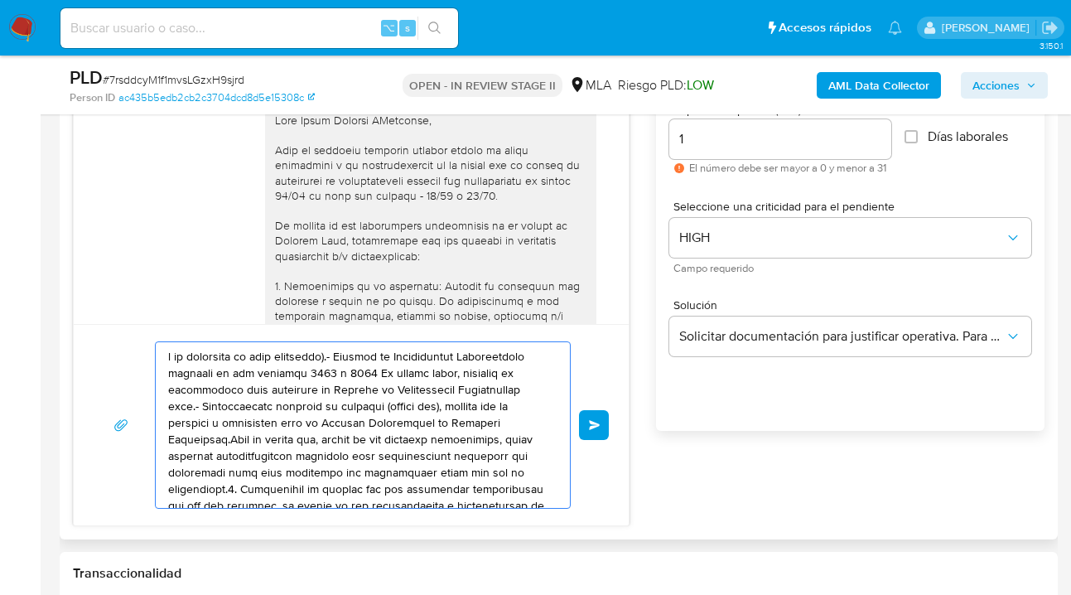
drag, startPoint x: 440, startPoint y: 447, endPoint x: 232, endPoint y: 399, distance: 213.3
click at [186, 357] on textarea at bounding box center [358, 425] width 381 height 166
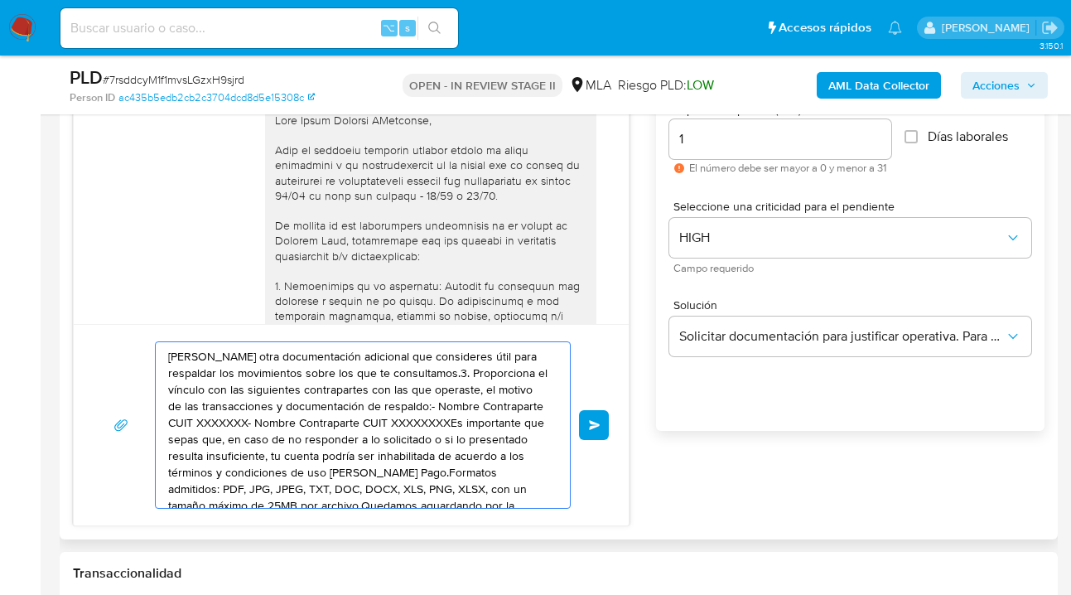
drag, startPoint x: 378, startPoint y: 453, endPoint x: 210, endPoint y: 393, distance: 179.4
click at [182, 375] on textarea "e sier otra documentación adicional que consideres útil para respaldar los movi…" at bounding box center [358, 425] width 381 height 166
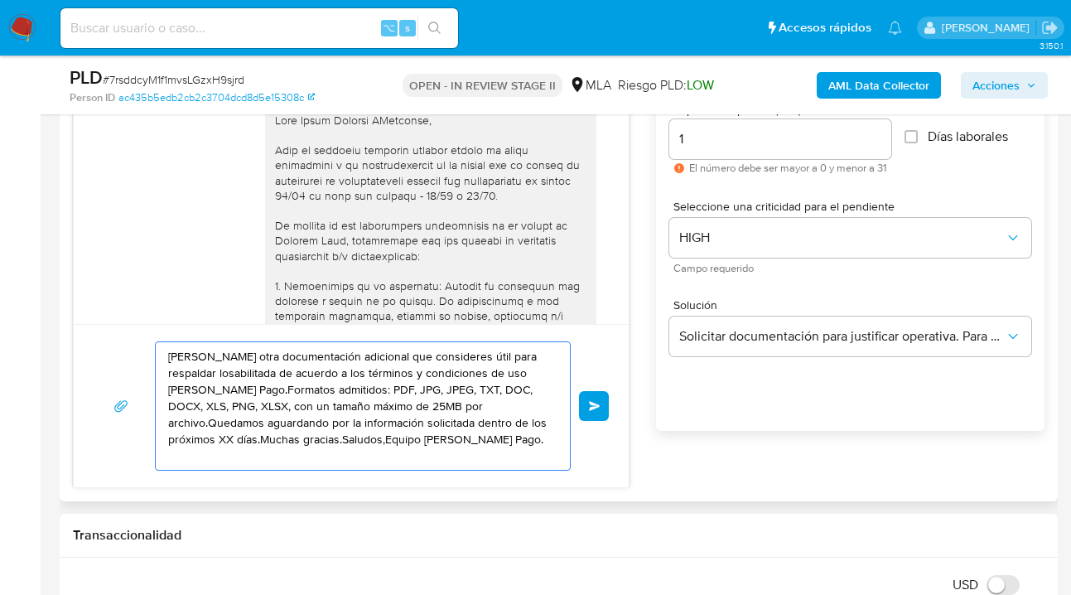
drag, startPoint x: 380, startPoint y: 445, endPoint x: 155, endPoint y: 374, distance: 236.0
click at [106, 357] on div "e sier otra documentación adicional que consideres útil para respaldar losabili…" at bounding box center [351, 405] width 515 height 129
type textarea "ercado Pago."
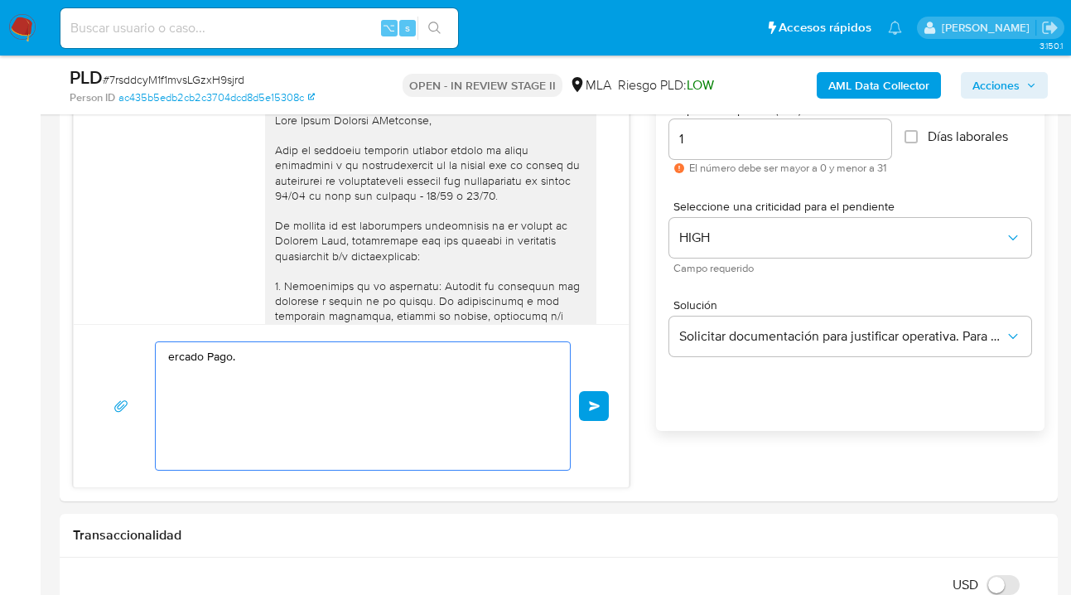
drag, startPoint x: 366, startPoint y: 409, endPoint x: 56, endPoint y: 344, distance: 316.6
paste textarea "Hola Maria Soledad DAgostino,"
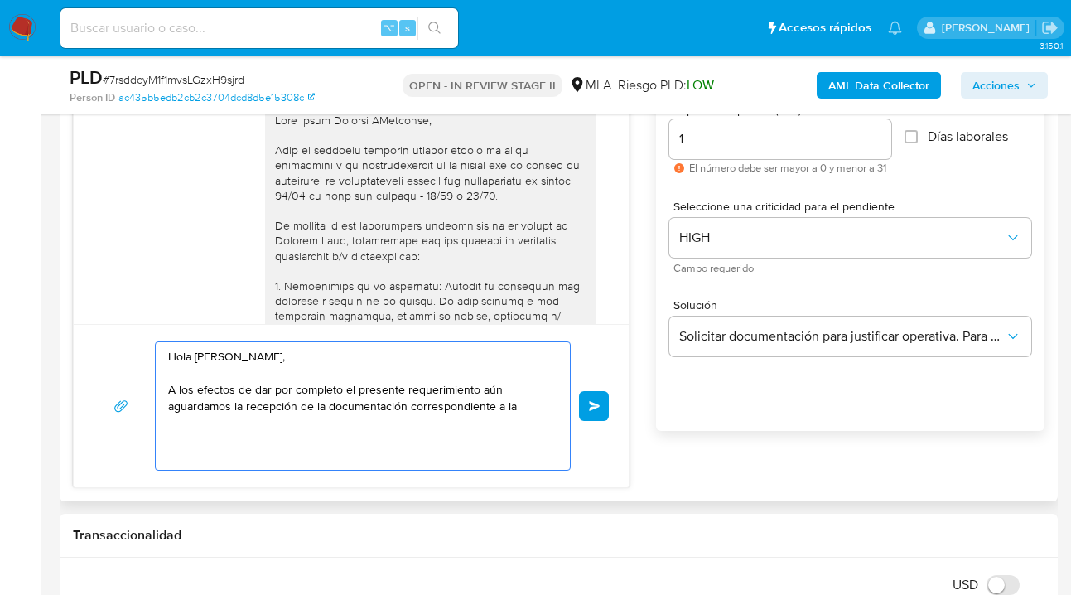
paste textarea "distribución de beneficios por parte de Sidereal LLC"
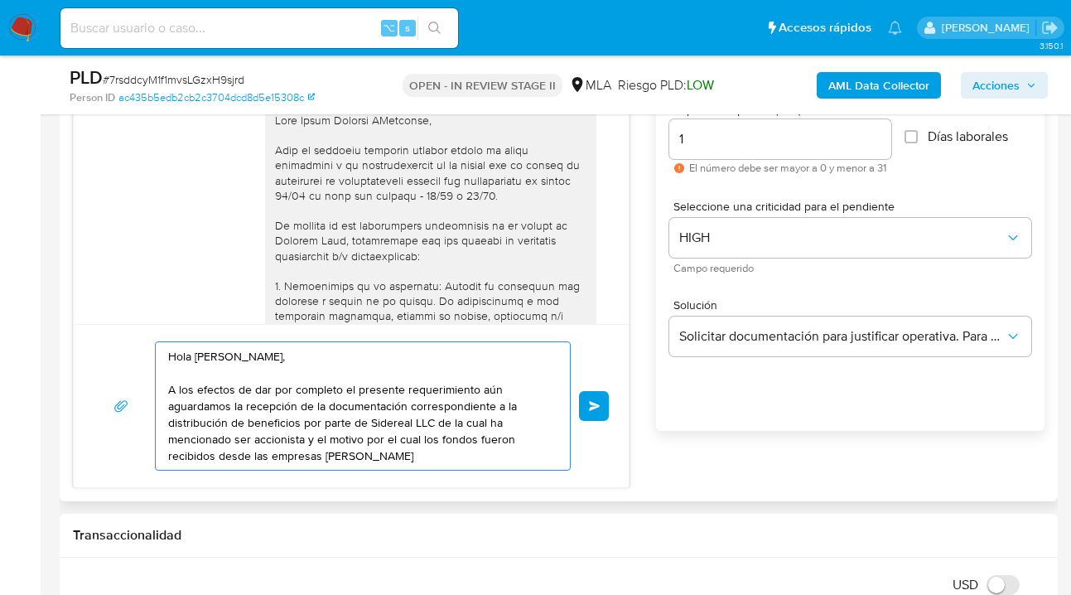
click at [277, 356] on textarea "Hola Maria Soledad DAgostino, A los efectos de dar por completo el presente req…" at bounding box center [358, 406] width 381 height 128
click at [338, 357] on textarea "Hola Maria Soledad D Agostino, A los efectos de dar por completo el presente re…" at bounding box center [358, 406] width 381 height 128
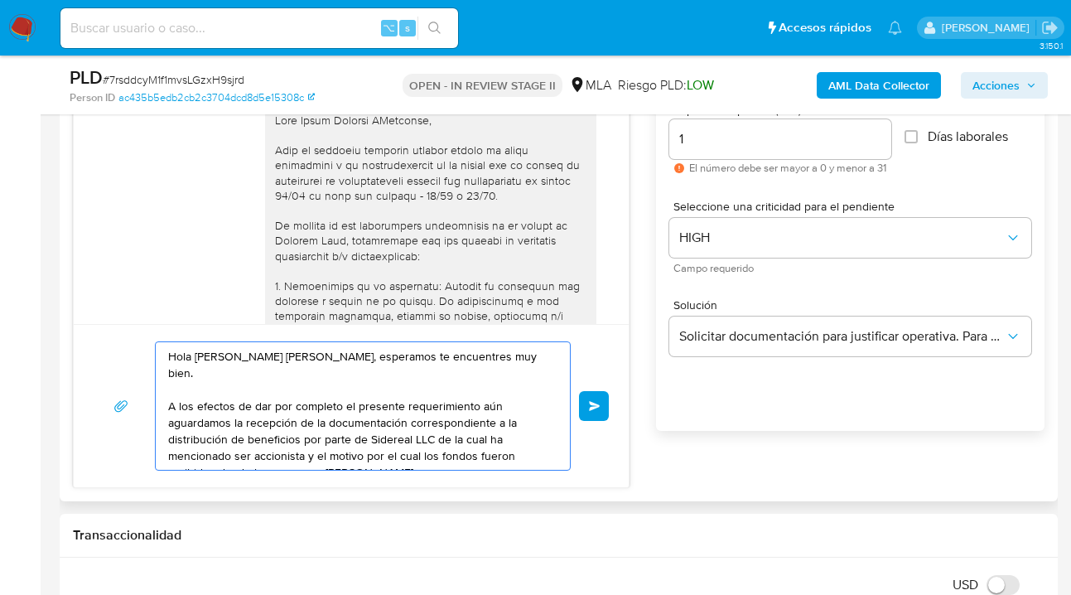
click at [479, 392] on textarea "Hola Maria Soledad D Agostino, esperamos te encuentres muy bien. A los efectos …" at bounding box center [358, 406] width 381 height 128
drag, startPoint x: 367, startPoint y: 422, endPoint x: 375, endPoint y: 436, distance: 16.3
click at [367, 422] on textarea "Hola Maria Soledad D Agostino, esperamos te encuentres muy bien. A los efectos …" at bounding box center [358, 406] width 381 height 128
paste textarea "Latín Assistance SA"
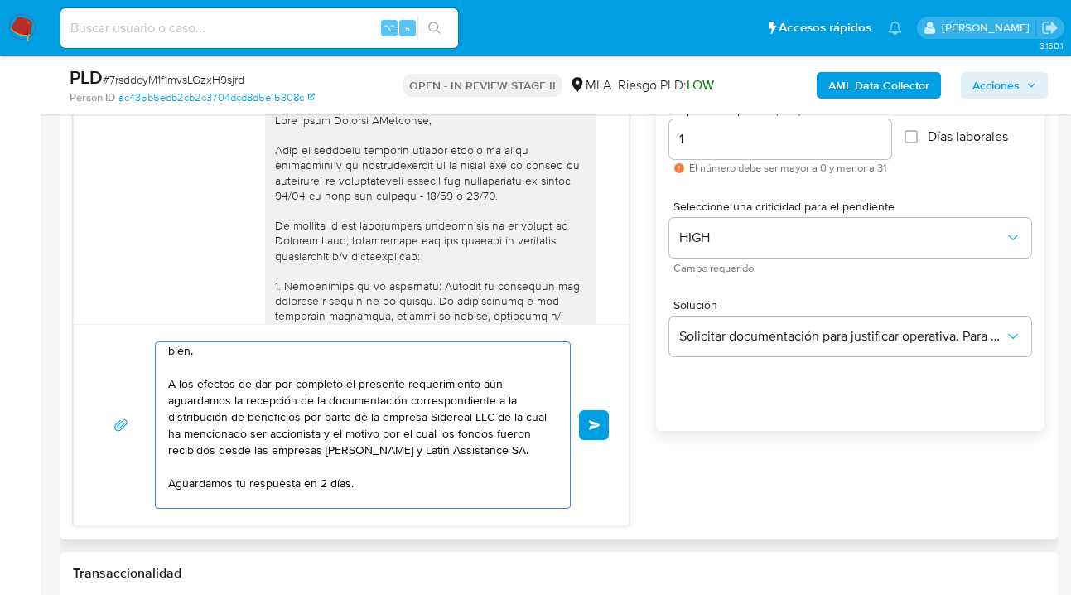
scroll to position [39, 0]
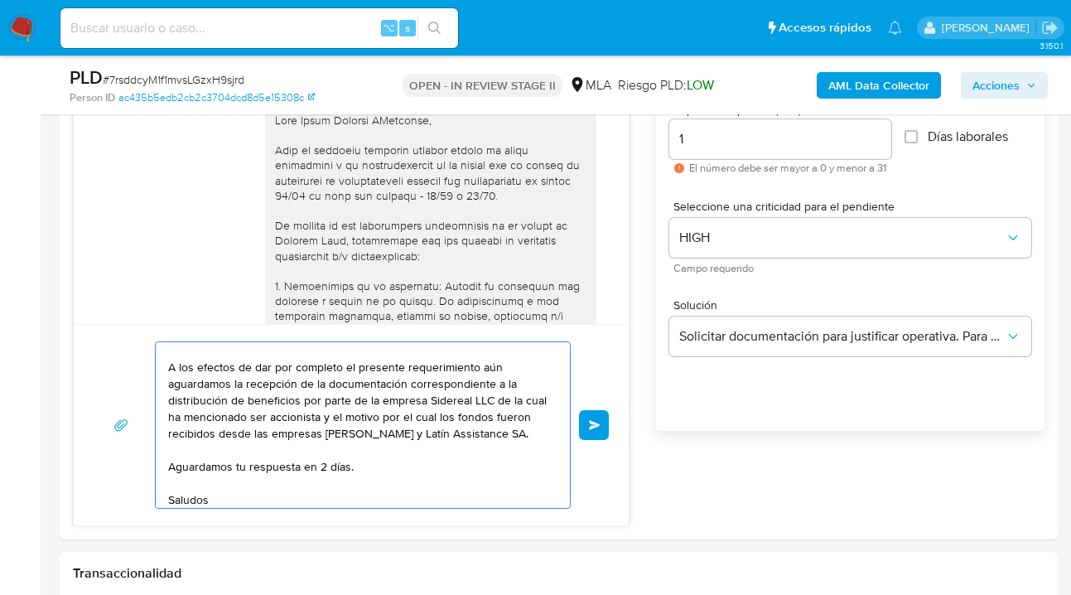
type textarea "Hola Maria Soledad D Agostino, esperamos te encuentres muy bien. A los efectos …"
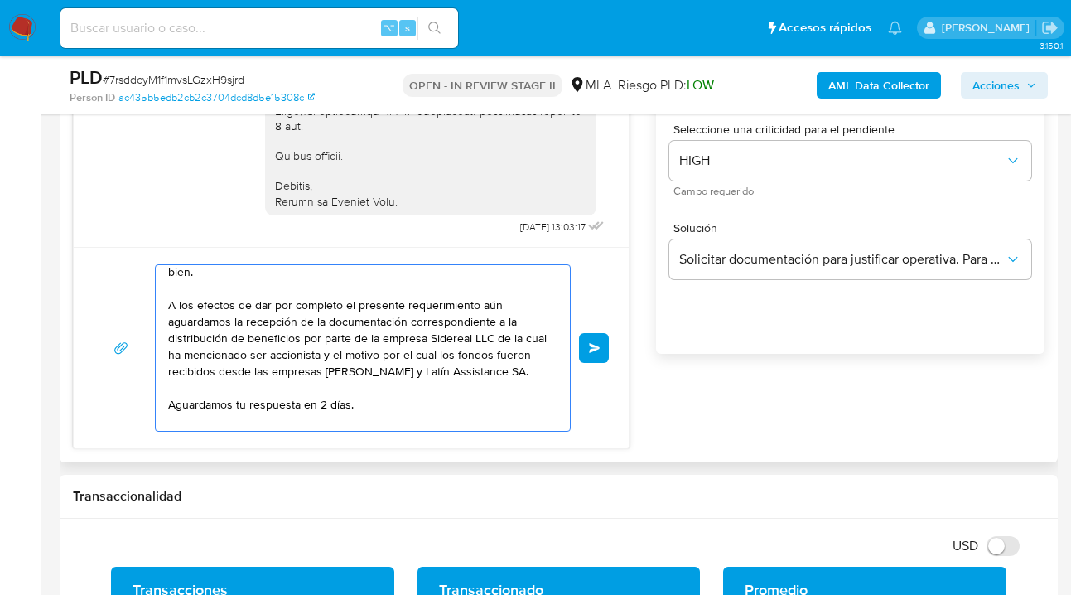
scroll to position [875, 0]
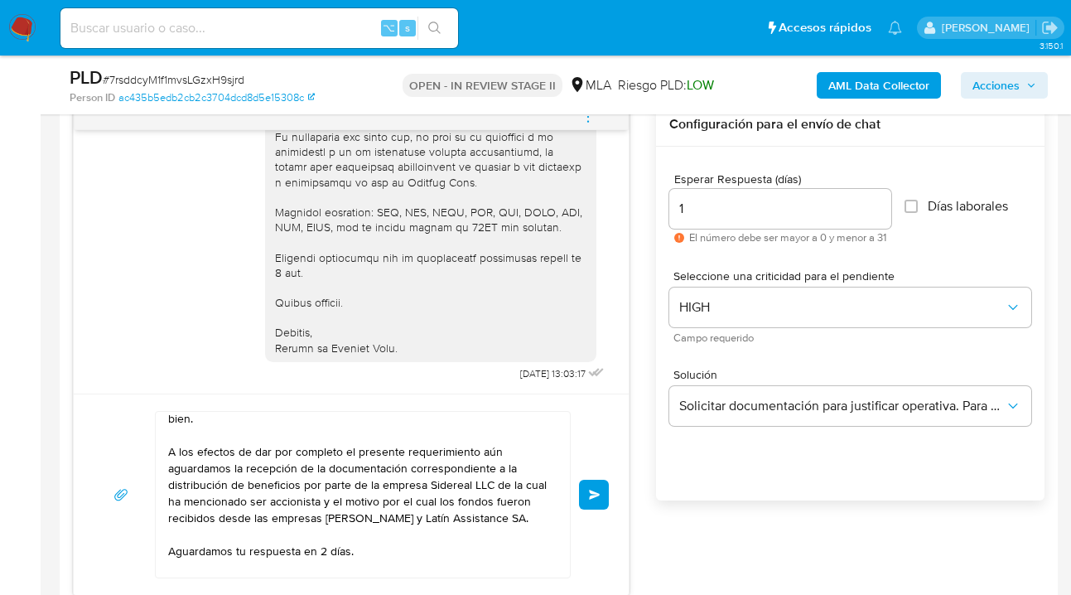
click at [595, 494] on span "Enviar" at bounding box center [595, 494] width 12 height 10
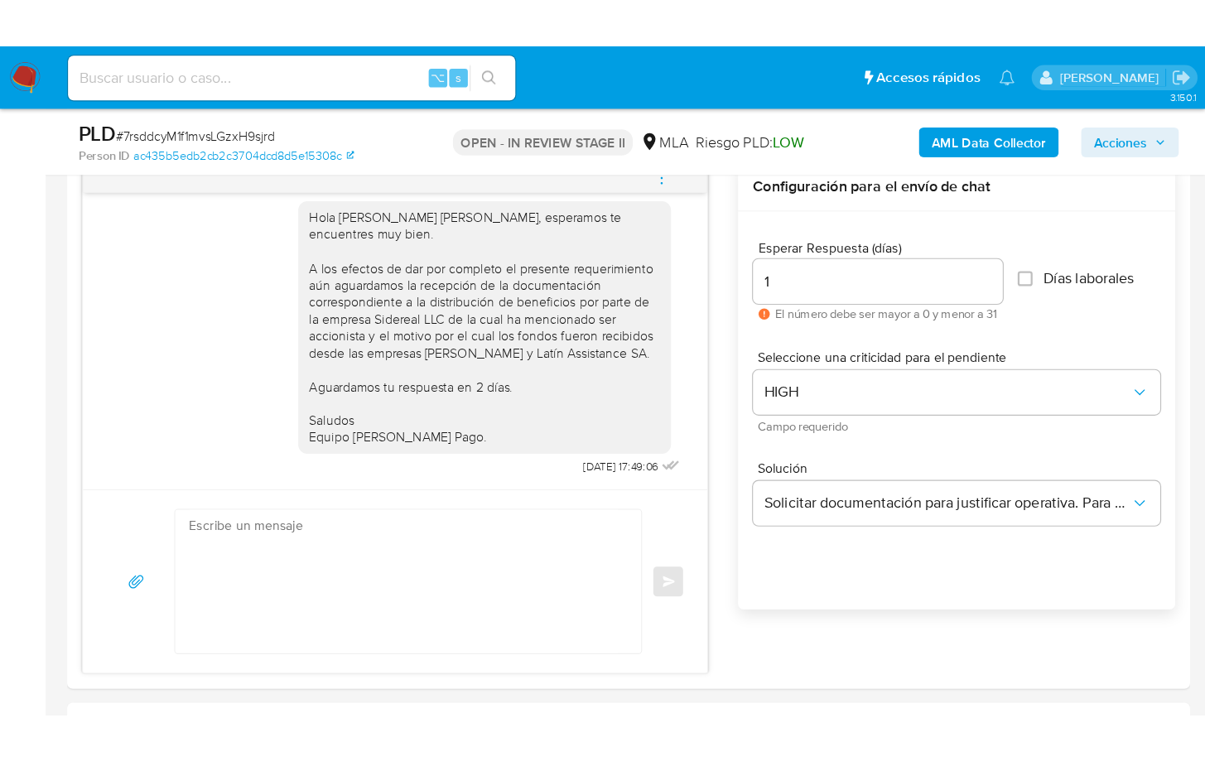
scroll to position [3115, 0]
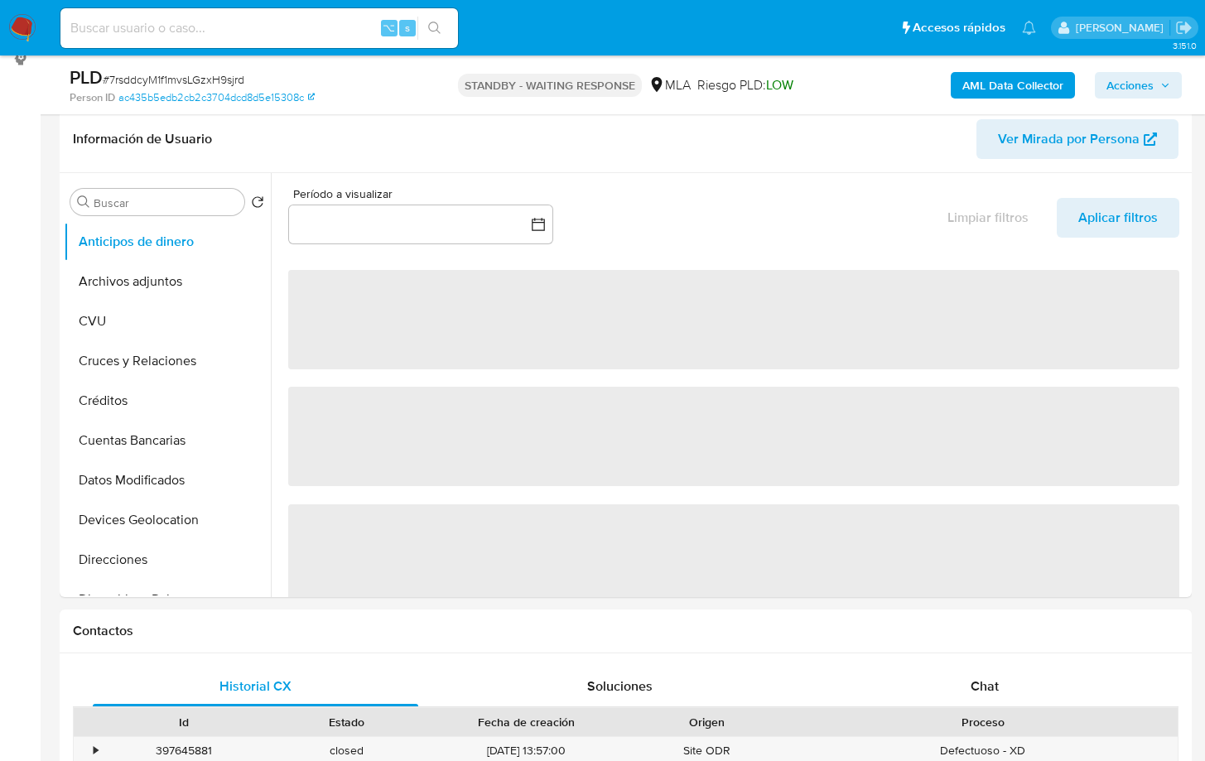
select select "10"
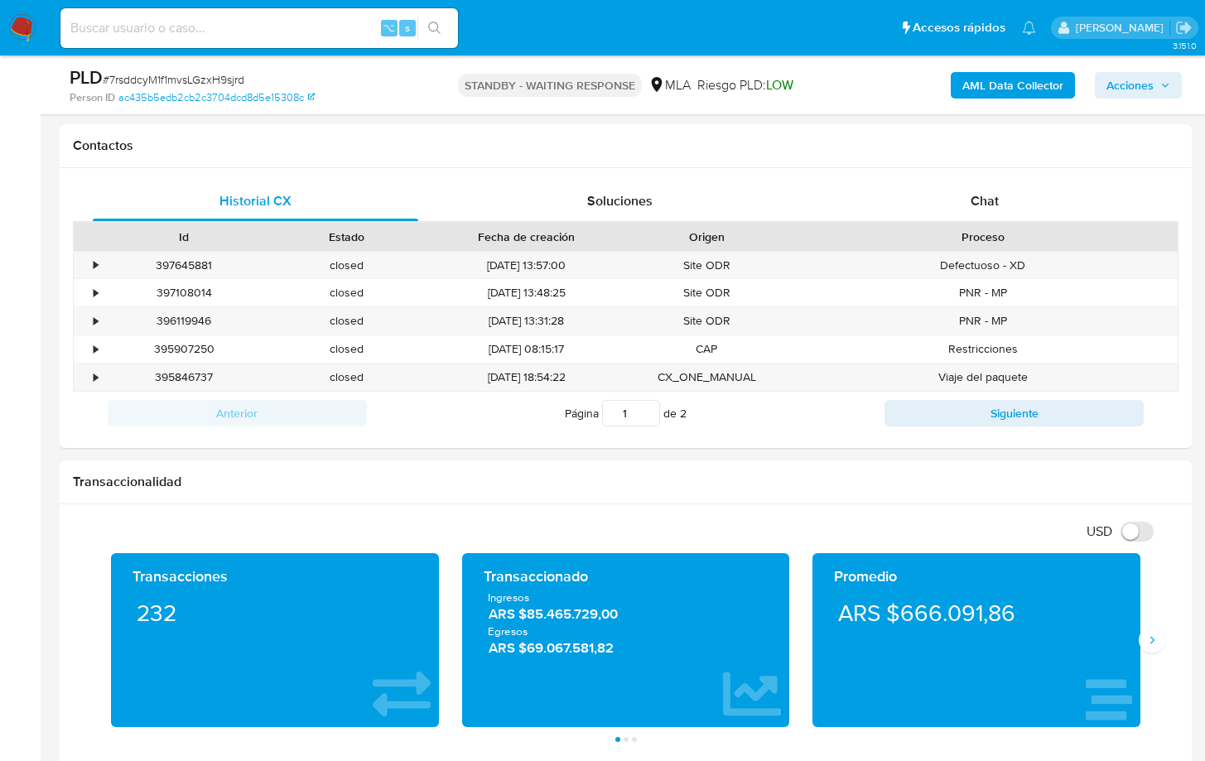
scroll to position [745, 0]
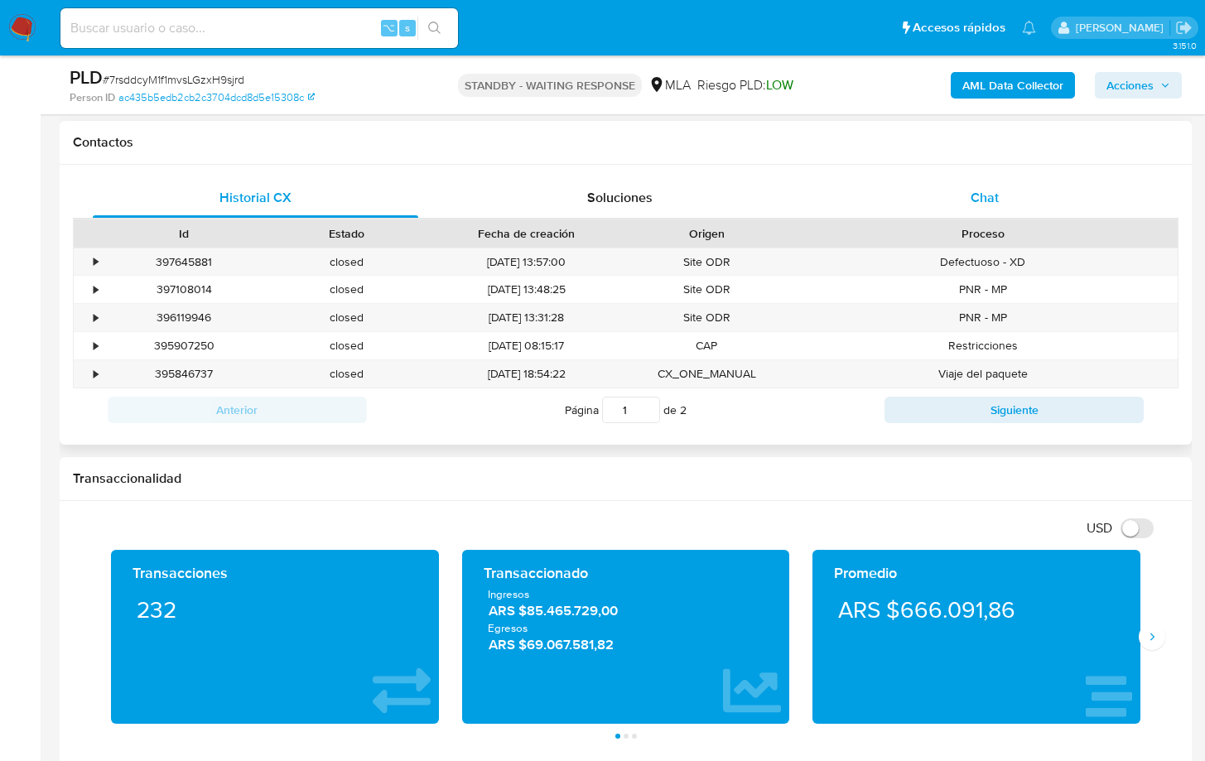
click at [990, 188] on span "Chat" at bounding box center [985, 197] width 28 height 19
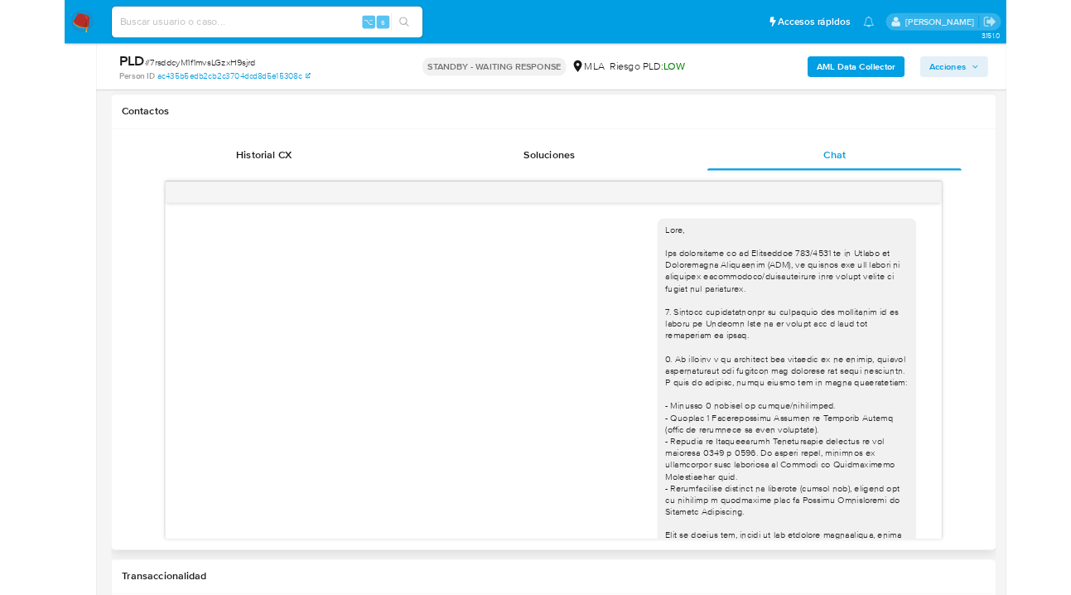
scroll to position [3115, 0]
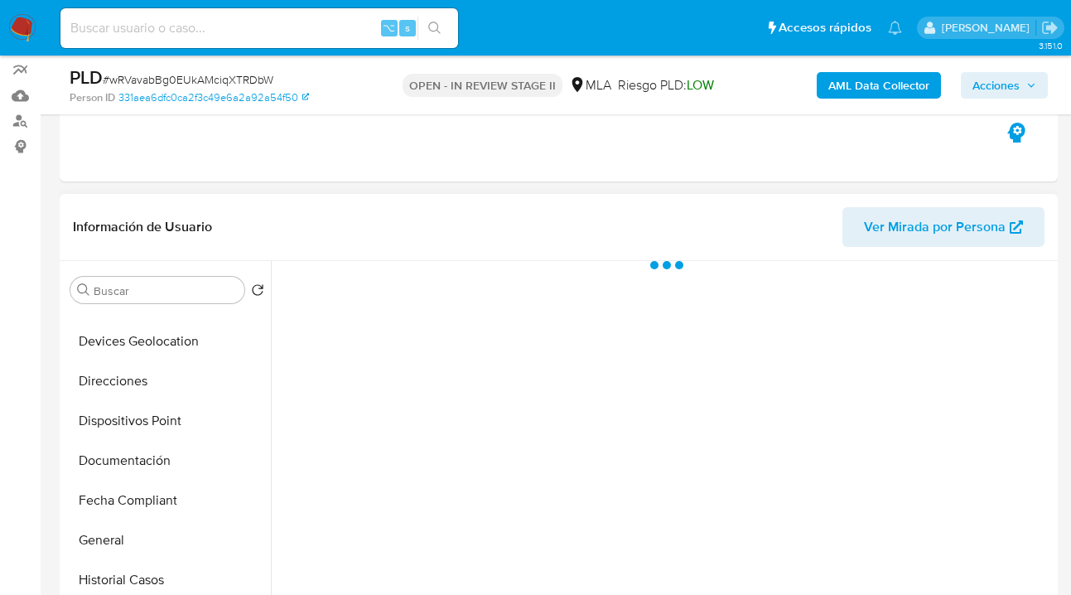
scroll to position [309, 0]
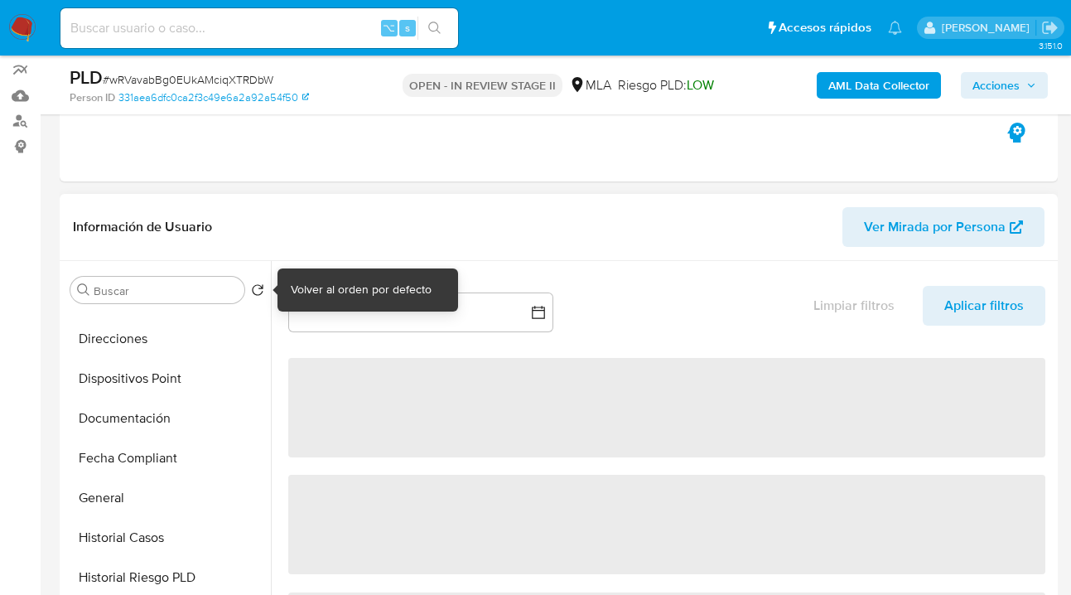
select select "10"
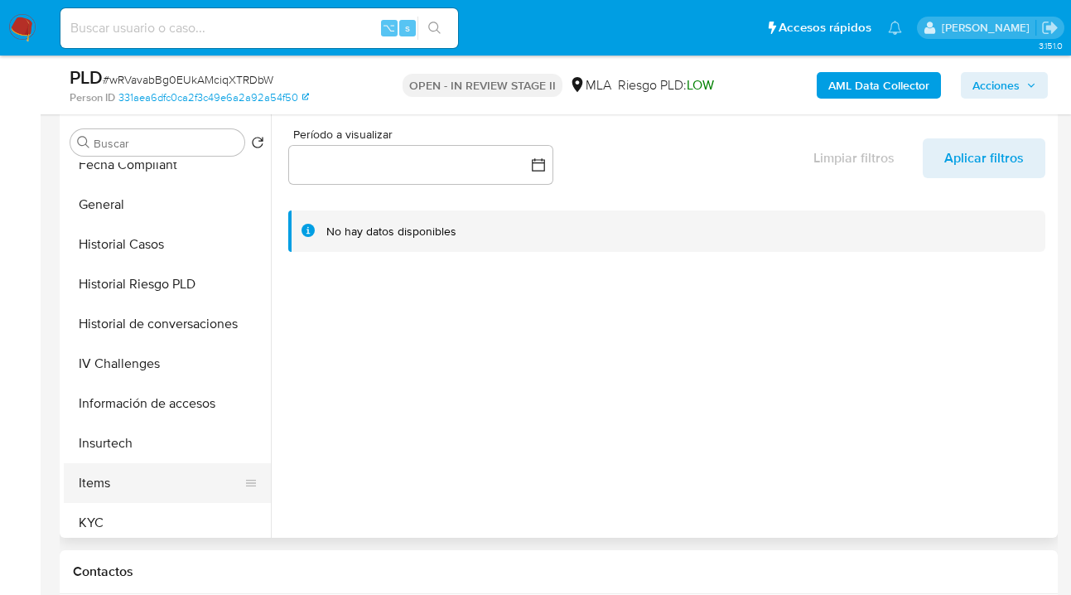
scroll to position [479, 0]
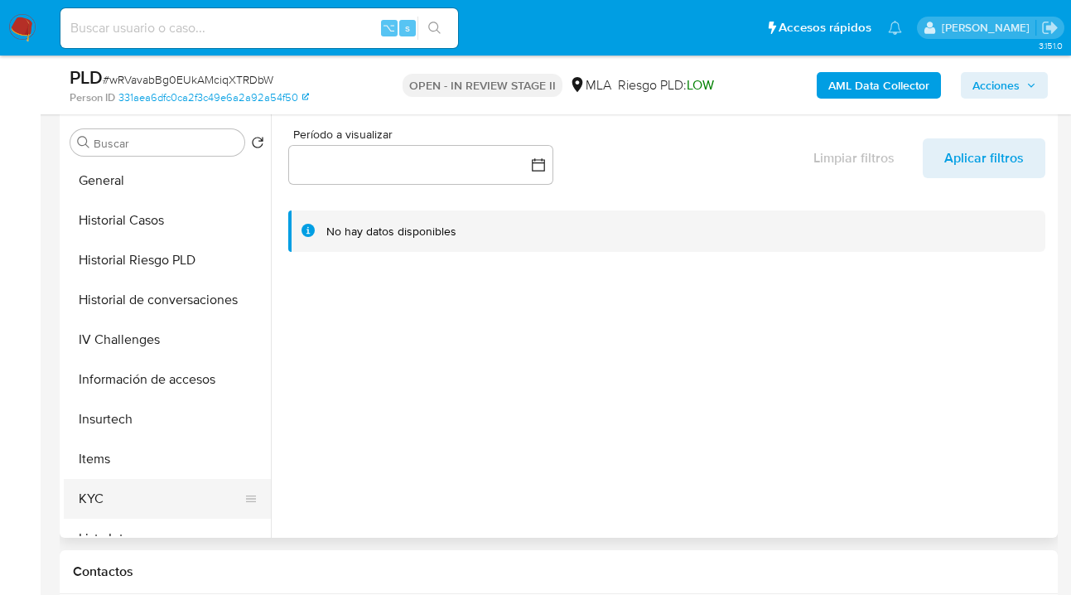
click at [157, 483] on button "KYC" at bounding box center [161, 499] width 194 height 40
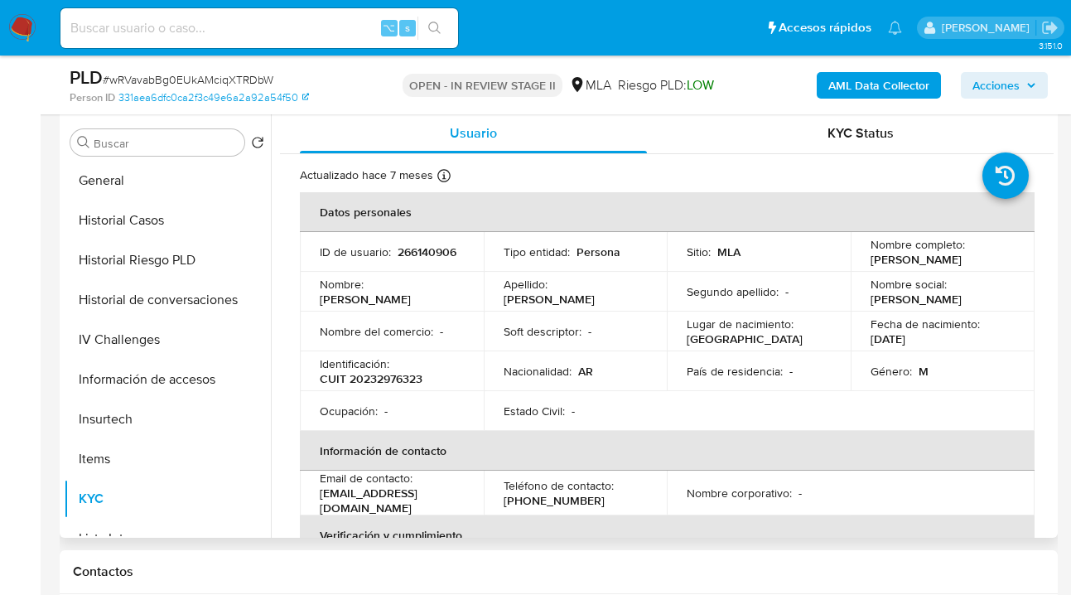
scroll to position [132, 0]
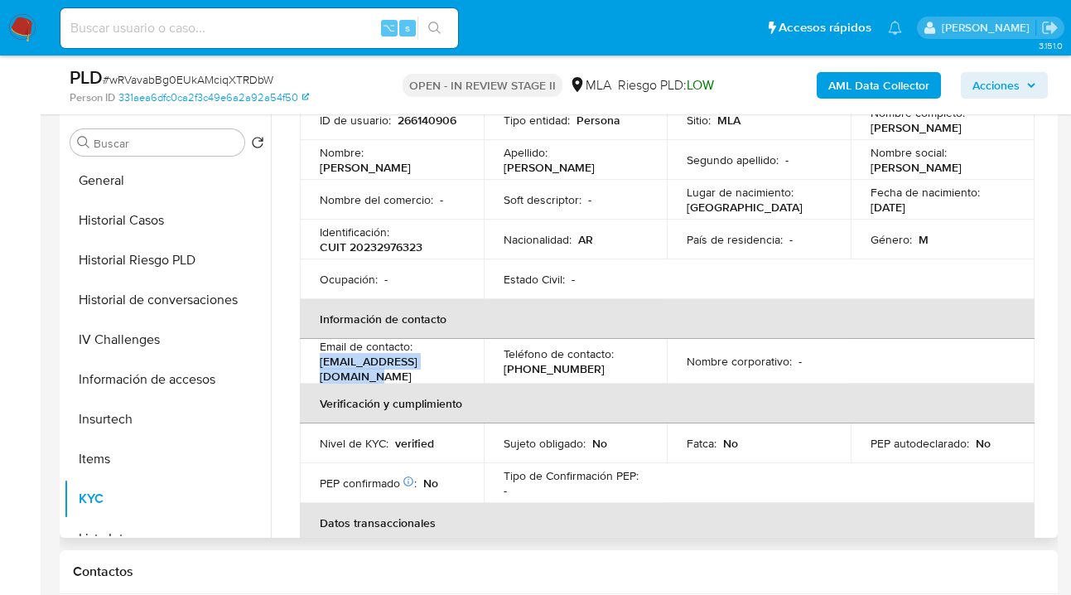
drag, startPoint x: 458, startPoint y: 373, endPoint x: 321, endPoint y: 371, distance: 136.7
click at [320, 369] on td "Email de contacto : [EMAIL_ADDRESS][DOMAIN_NAME]" at bounding box center [392, 361] width 184 height 45
copy p "[EMAIL_ADDRESS][DOMAIN_NAME]"
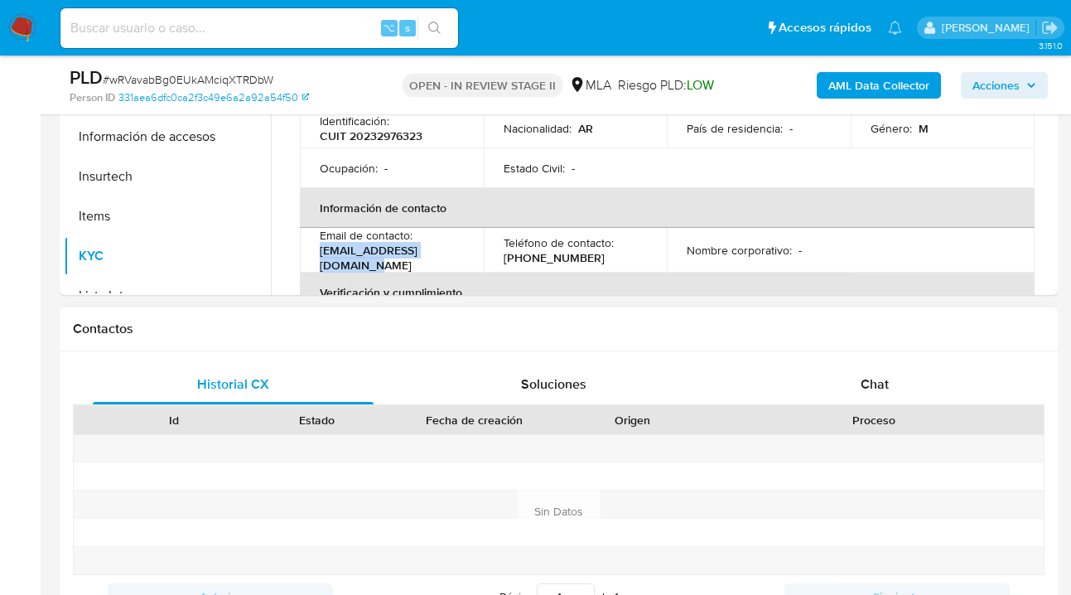
scroll to position [657, 0]
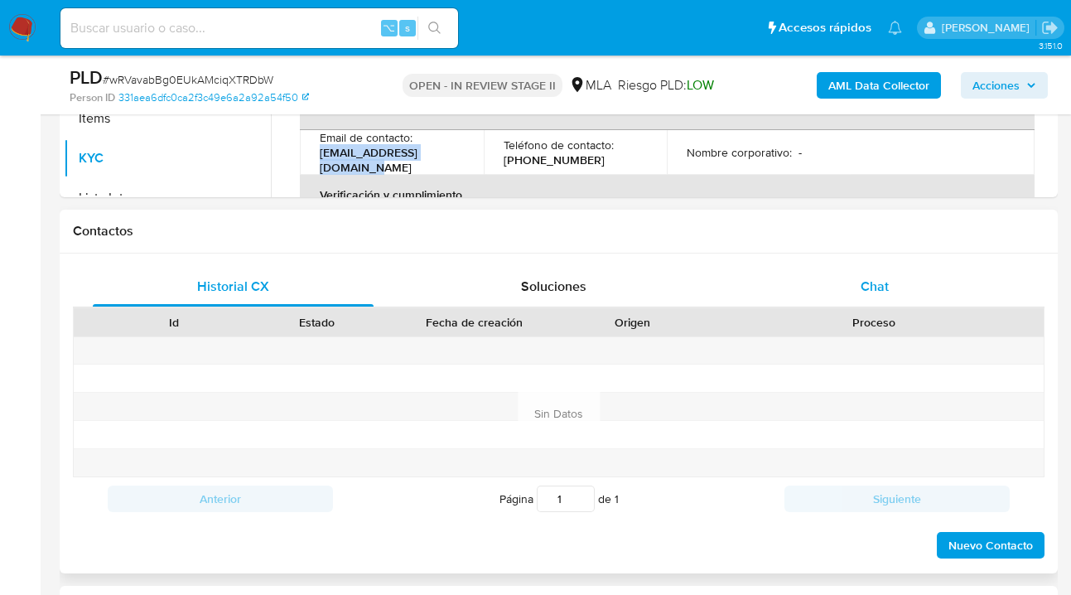
click at [882, 290] on span "Chat" at bounding box center [874, 286] width 28 height 19
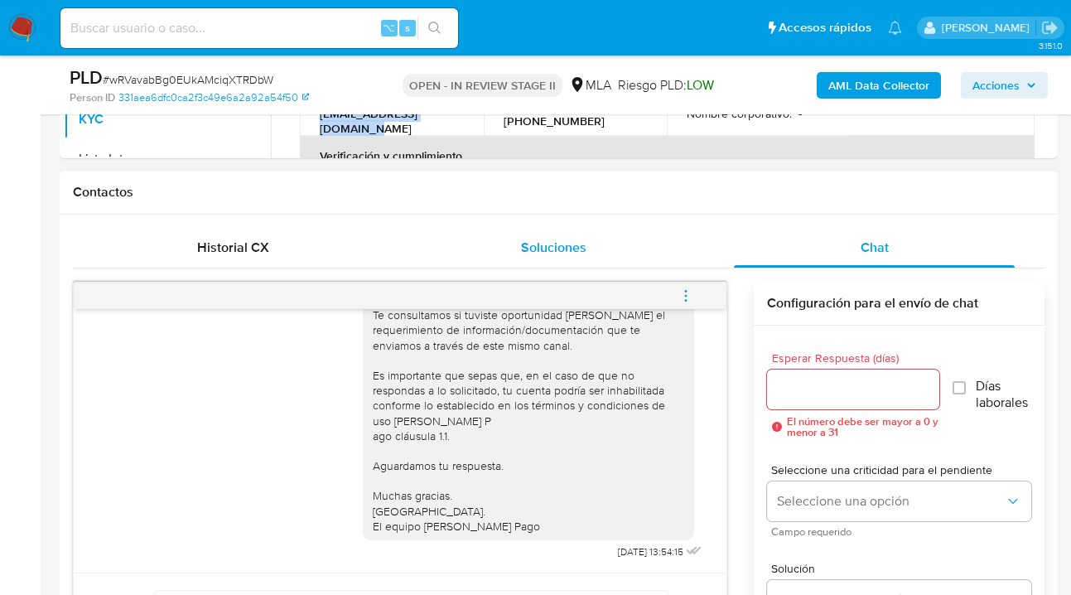
scroll to position [708, 0]
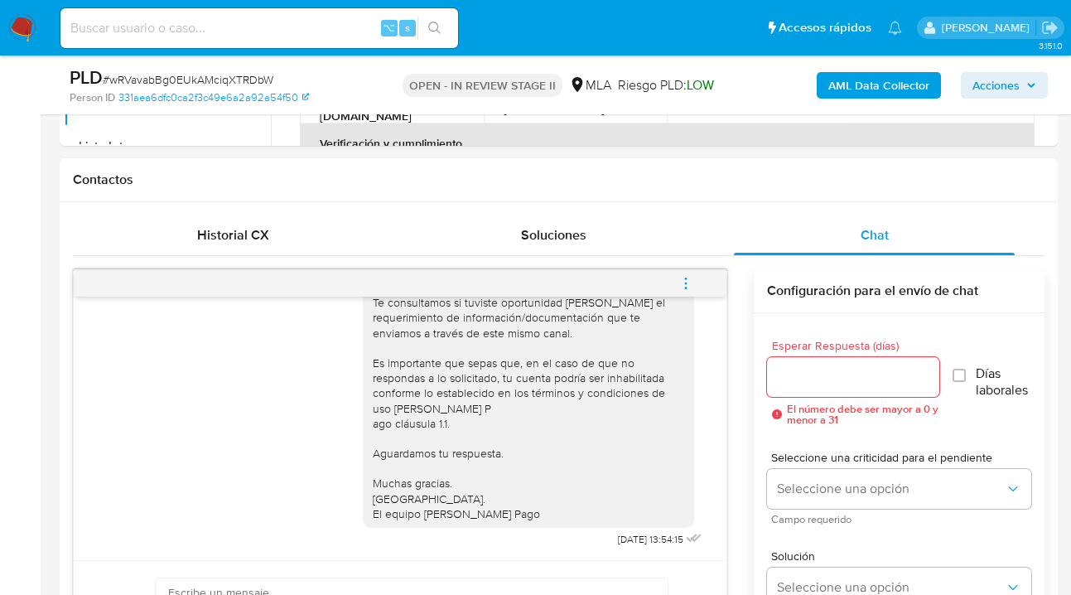
click at [796, 382] on input "Esperar Respuesta (días)" at bounding box center [853, 377] width 172 height 22
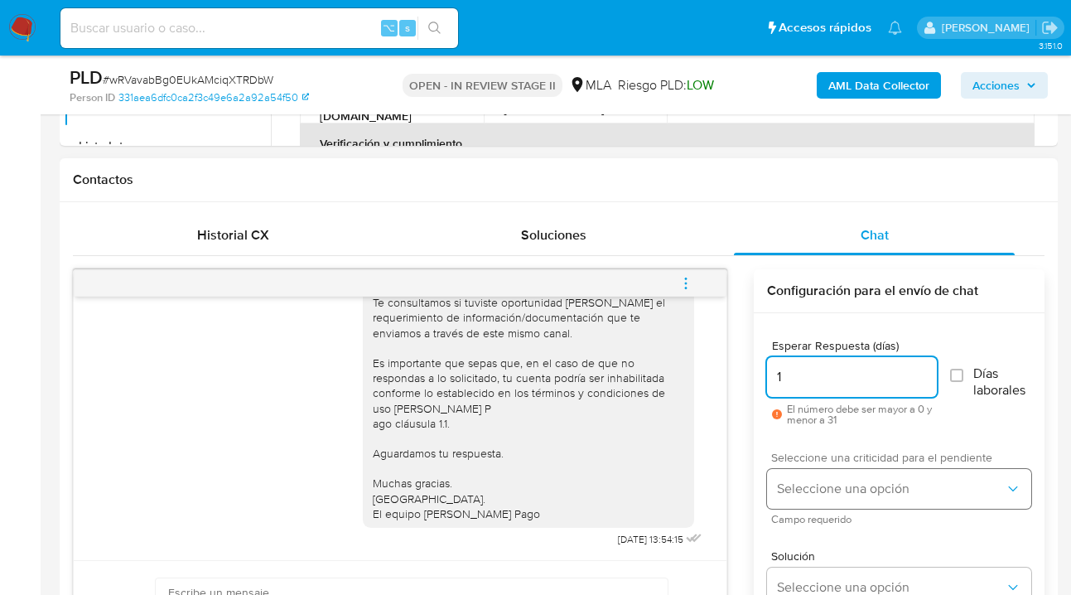
type input "1"
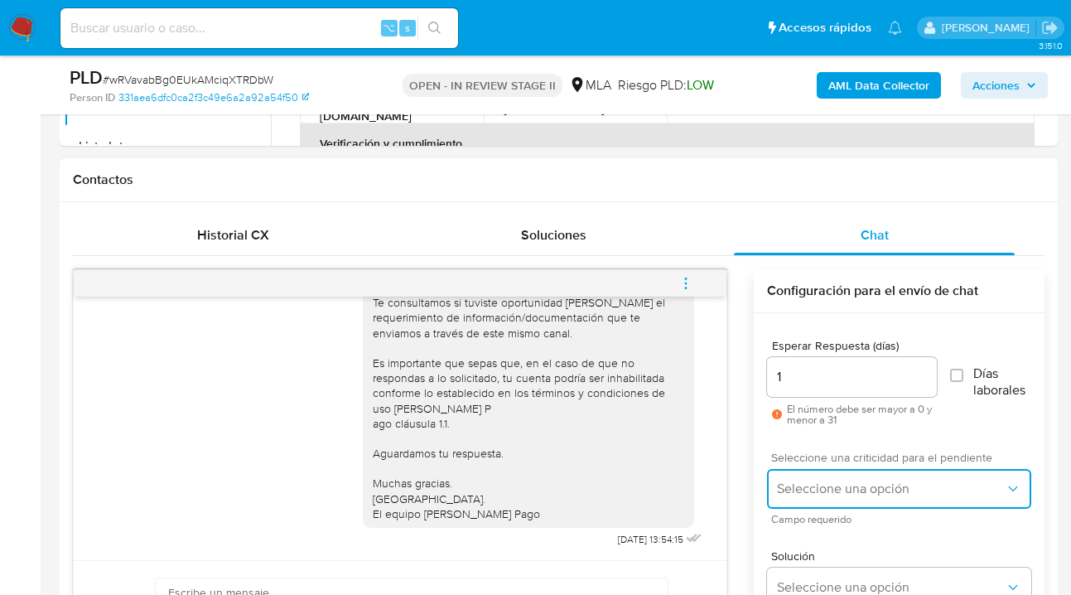
click at [834, 479] on button "Seleccione una opción" at bounding box center [899, 489] width 264 height 40
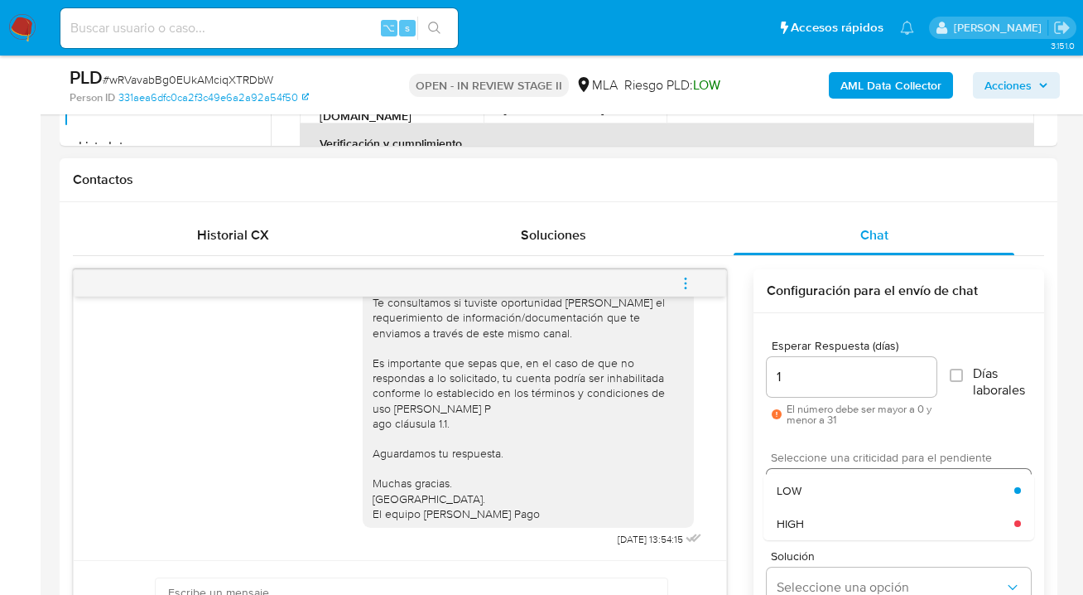
click at [820, 492] on div "LOW" at bounding box center [896, 490] width 238 height 33
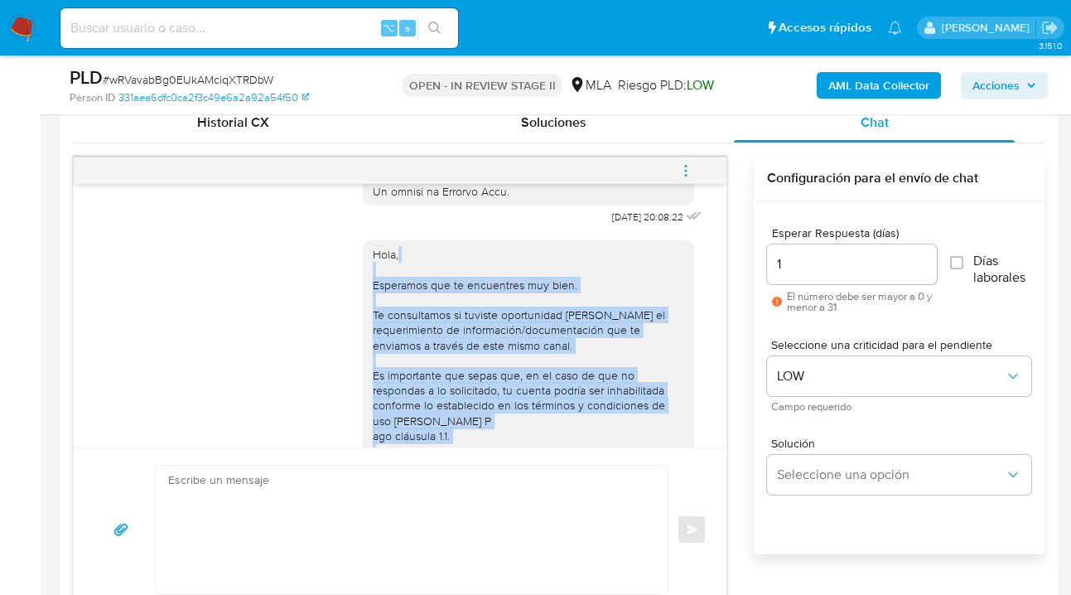
scroll to position [870, 0]
drag, startPoint x: 507, startPoint y: 424, endPoint x: 357, endPoint y: 286, distance: 203.9
click at [363, 286] on div "Hola, Esperamos que te encuentres muy bien. Te consultamos si tuviste oportunid…" at bounding box center [528, 390] width 331 height 300
copy div "Hola, Esperamos que te encuentres muy bien. Te consultamos si tuviste oportunid…"
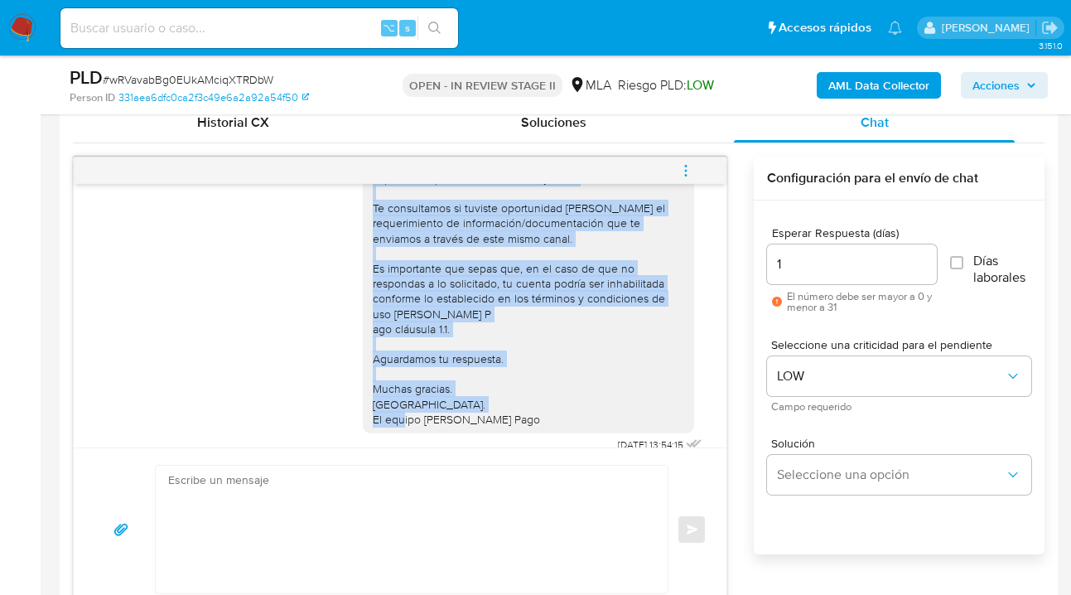
scroll to position [1039, 0]
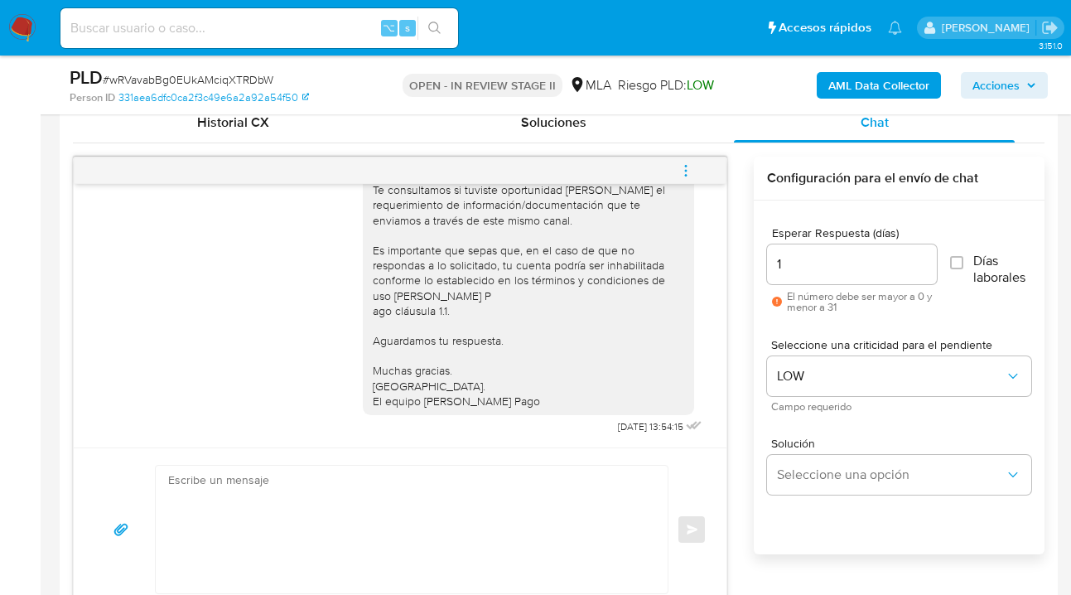
click at [210, 534] on textarea at bounding box center [407, 529] width 479 height 128
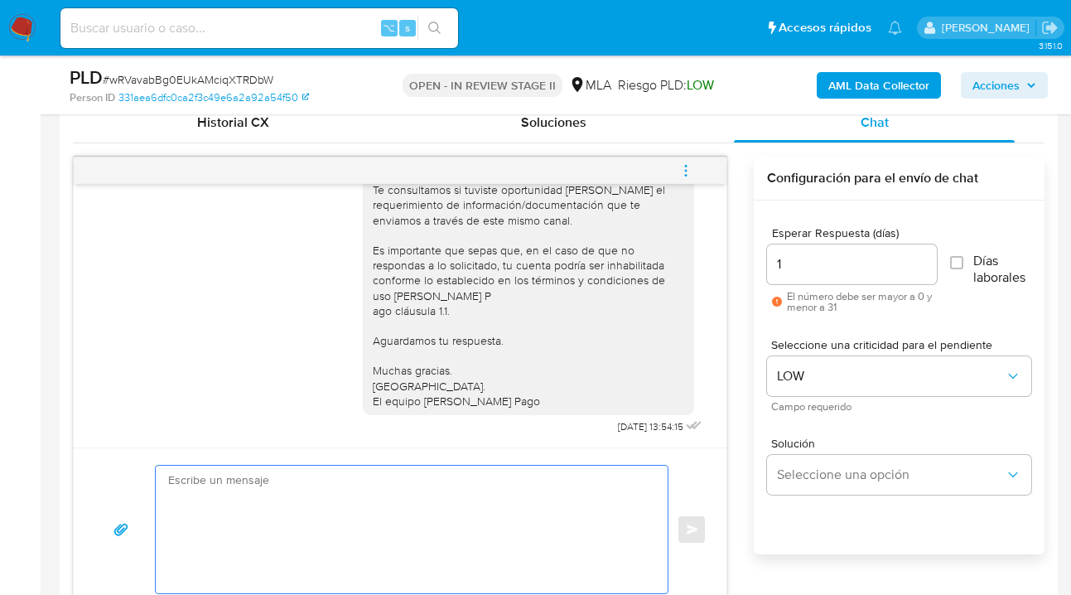
paste textarea "Hola, Esperamos que te encuentres muy bien. Te consultamos si tuviste oportunid…"
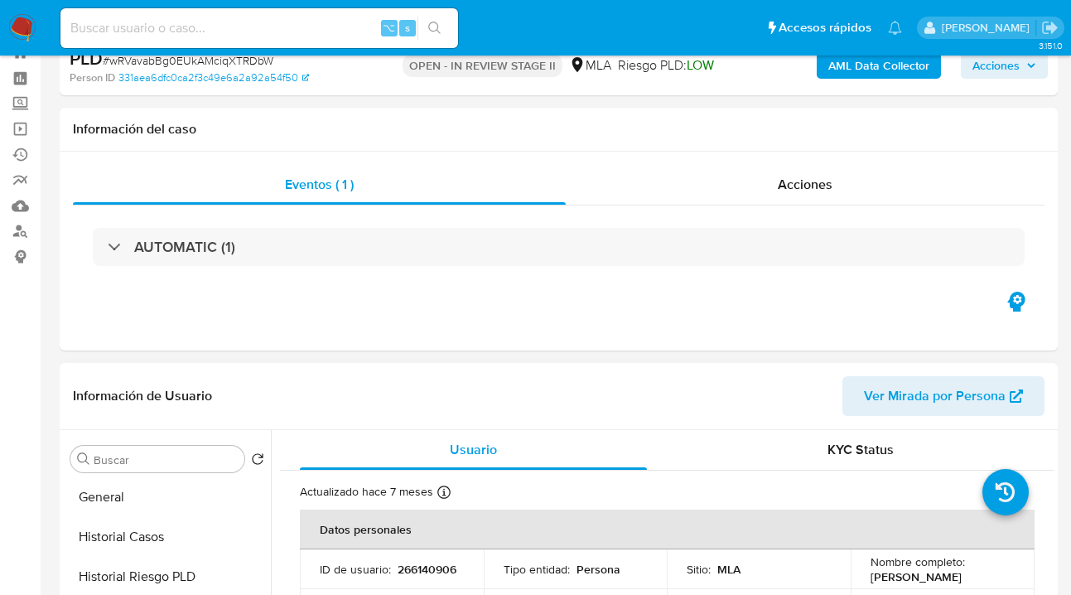
scroll to position [155, 0]
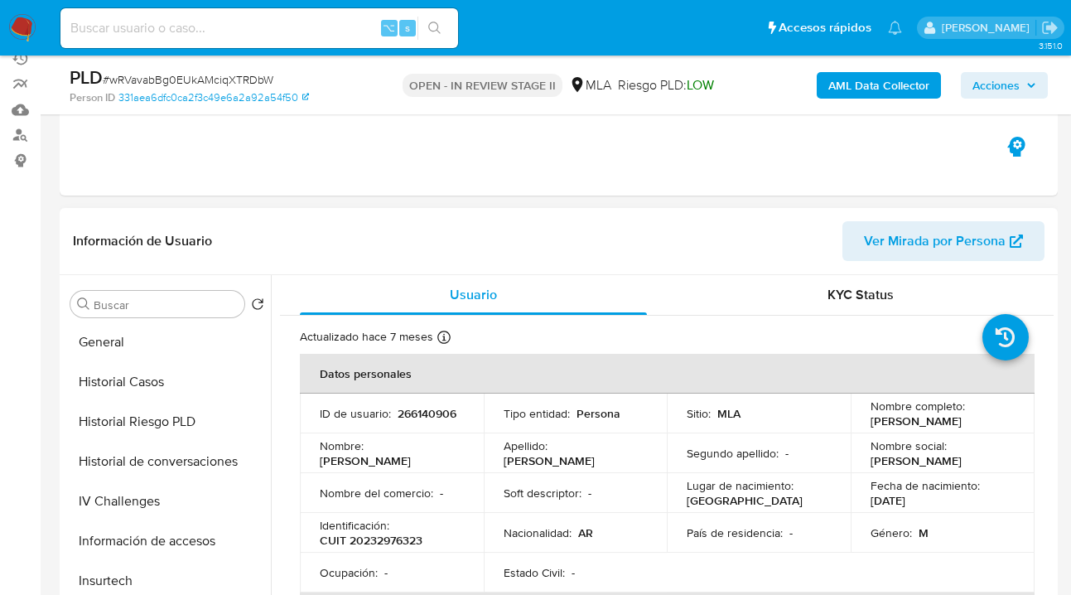
drag, startPoint x: 863, startPoint y: 422, endPoint x: 984, endPoint y: 423, distance: 120.9
click at [983, 420] on td "Nombre completo : [PERSON_NAME]" at bounding box center [943, 413] width 184 height 40
copy p "[PERSON_NAME]"
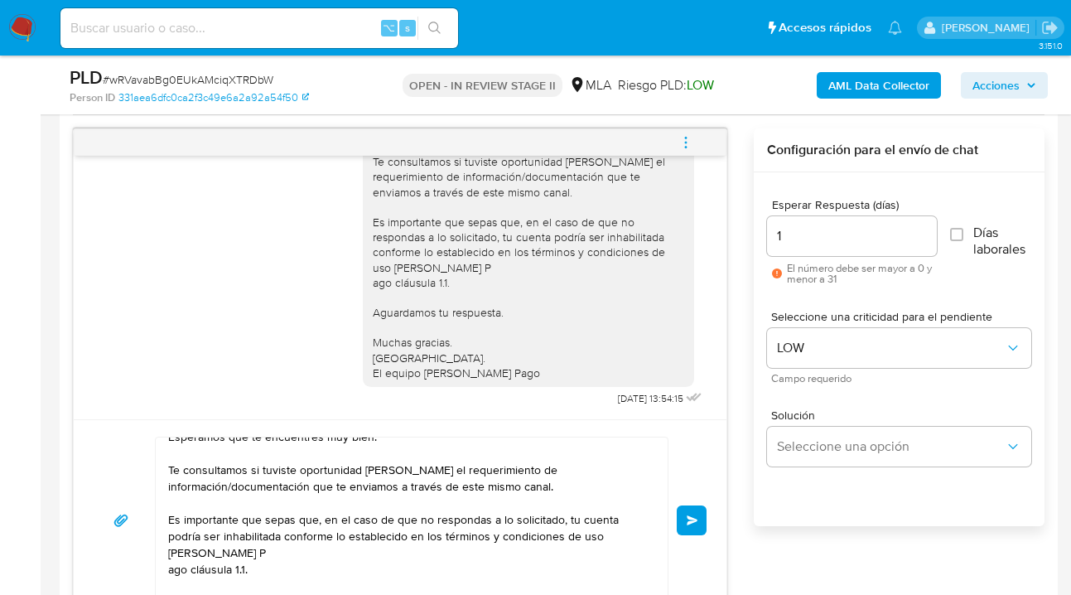
scroll to position [0, 0]
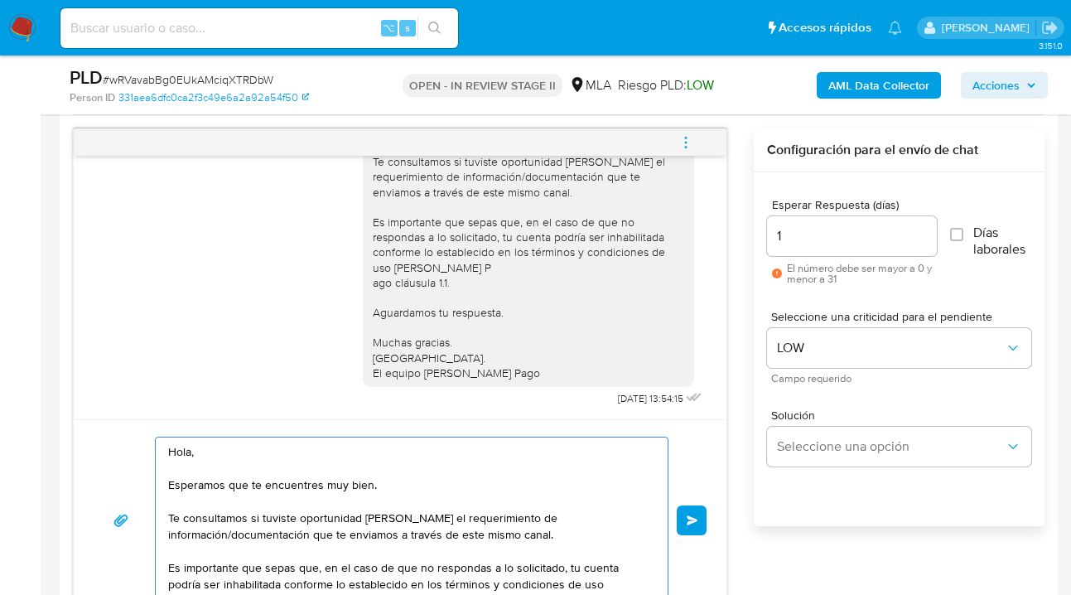
drag, startPoint x: 191, startPoint y: 453, endPoint x: 206, endPoint y: 493, distance: 42.5
click at [191, 453] on textarea "Hola, Esperamos que te encuentres muy bien. Te consultamos si tuviste oportunid…" at bounding box center [407, 520] width 479 height 166
paste textarea "[PERSON_NAME]"
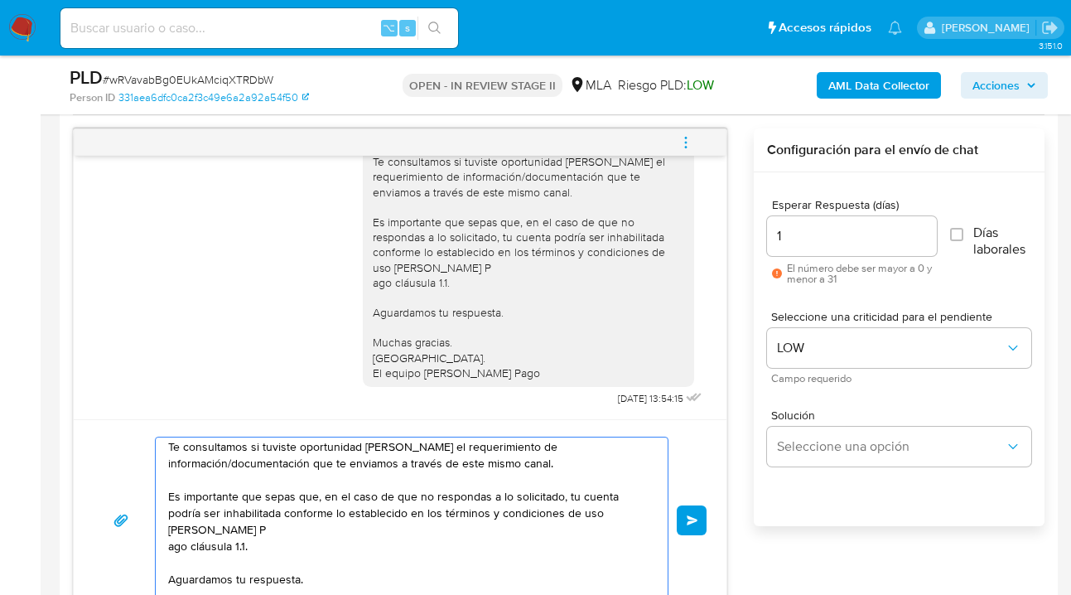
scroll to position [39, 0]
drag, startPoint x: 271, startPoint y: 531, endPoint x: 258, endPoint y: 522, distance: 16.1
click at [263, 528] on textarea "Hola [PERSON_NAME], esperamos que te encuentres muy bien. Te consultamos si tuv…" at bounding box center [407, 520] width 479 height 166
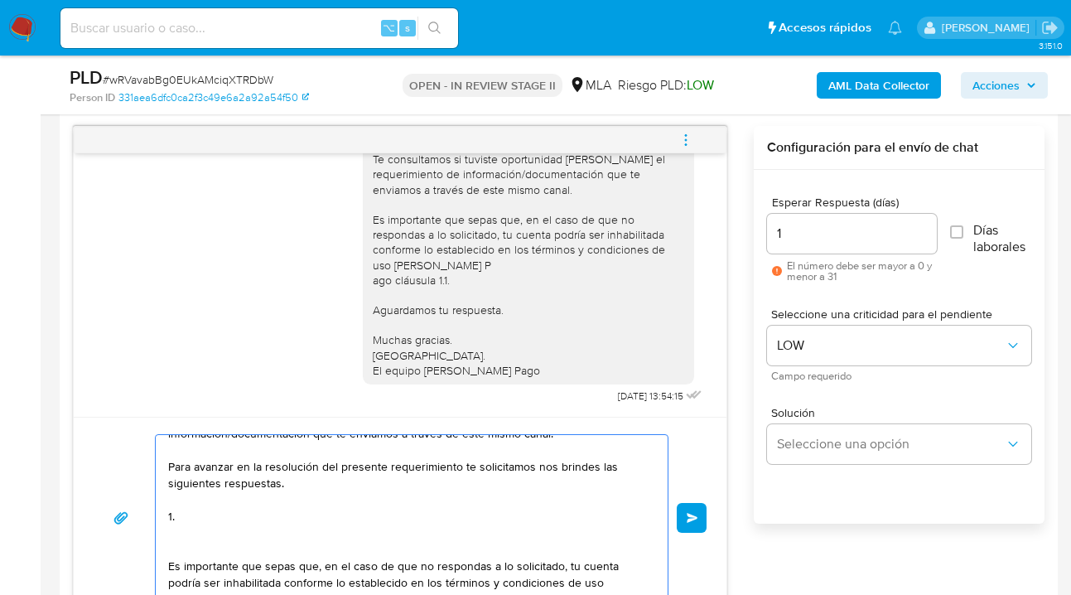
scroll to position [852, 0]
click at [186, 513] on textarea "Hola [PERSON_NAME], esperamos que te encuentres muy bien. Te consultamos si tuv…" at bounding box center [407, 517] width 479 height 166
paste textarea "Descripción de la actividad: - Detalla la actividad que realizas a través de tu…"
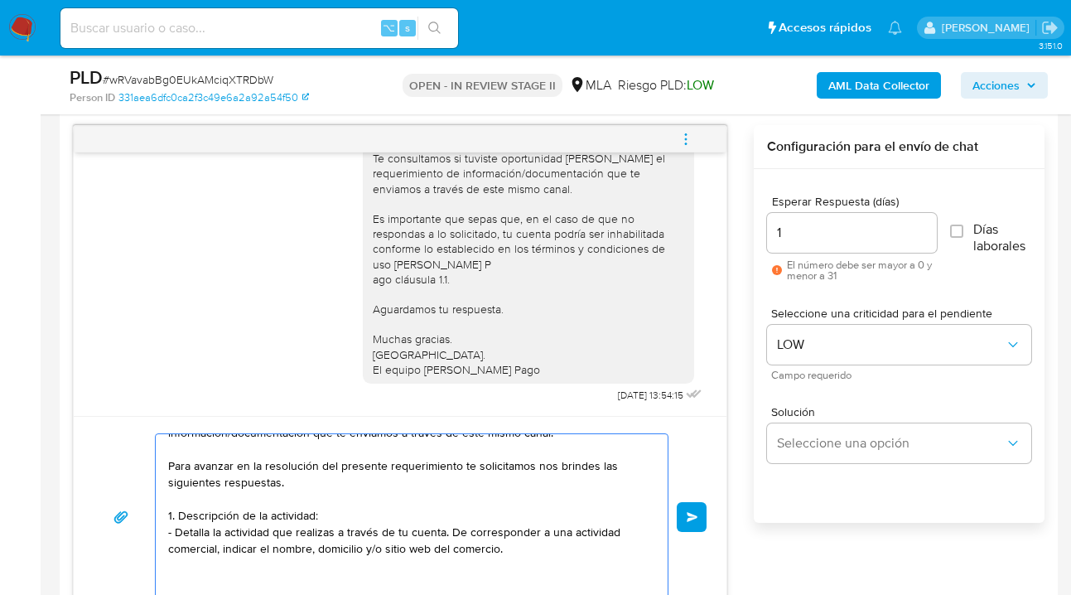
scroll to position [856, 0]
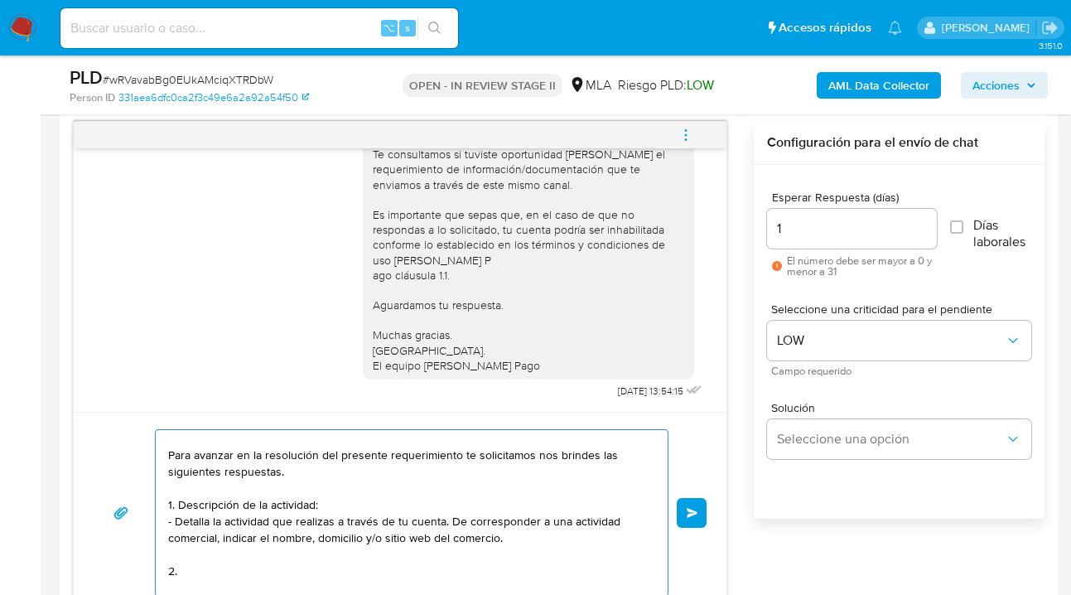
paste textarea "De acuerdo a la actividad que realices en tu cuenta, adjunta la siguiente docum…"
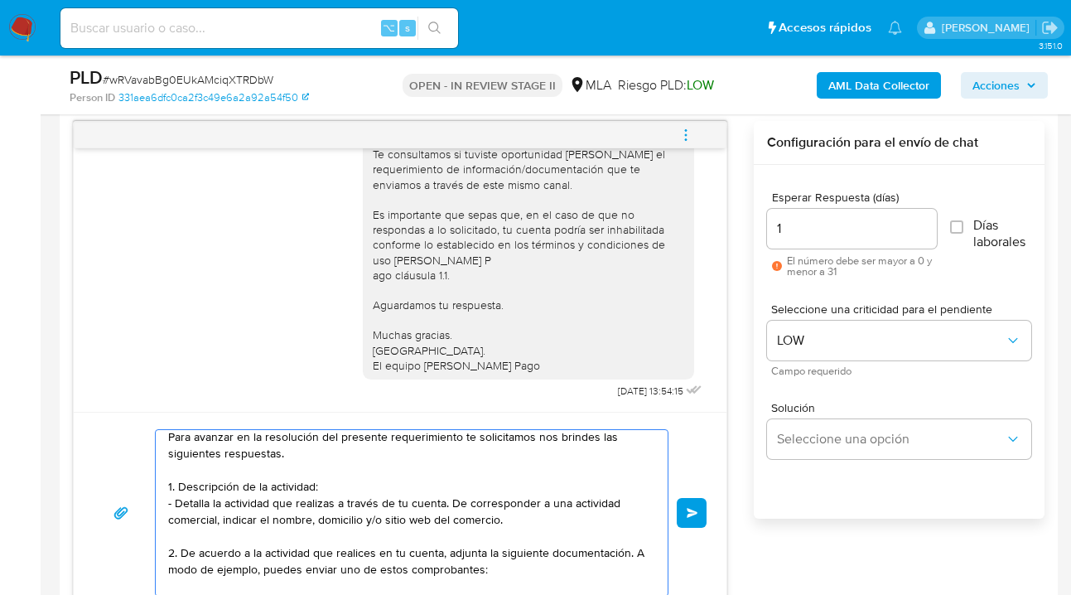
scroll to position [108, 0]
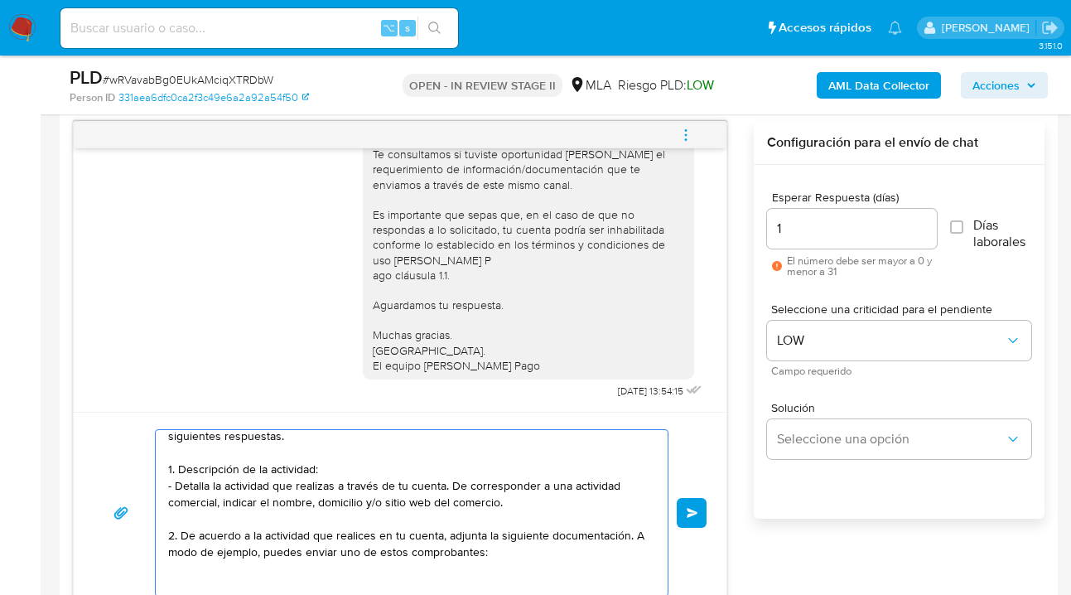
click at [337, 455] on textarea "Hola [PERSON_NAME], esperamos que te encuentres muy bien. Te consultamos si tuv…" at bounding box center [407, 513] width 479 height 166
click at [334, 465] on textarea "Hola [PERSON_NAME], esperamos que te encuentres muy bien. Te consultamos si tuv…" at bounding box center [407, 513] width 479 height 166
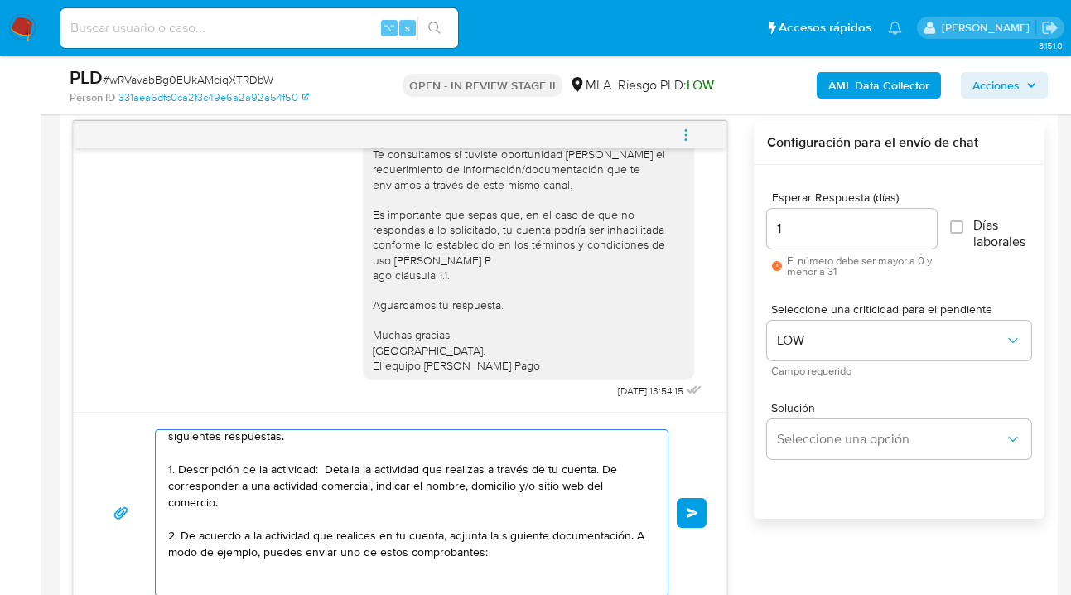
click at [234, 499] on textarea "Hola [PERSON_NAME], esperamos que te encuentres muy bien. Te consultamos si tuv…" at bounding box center [407, 513] width 479 height 166
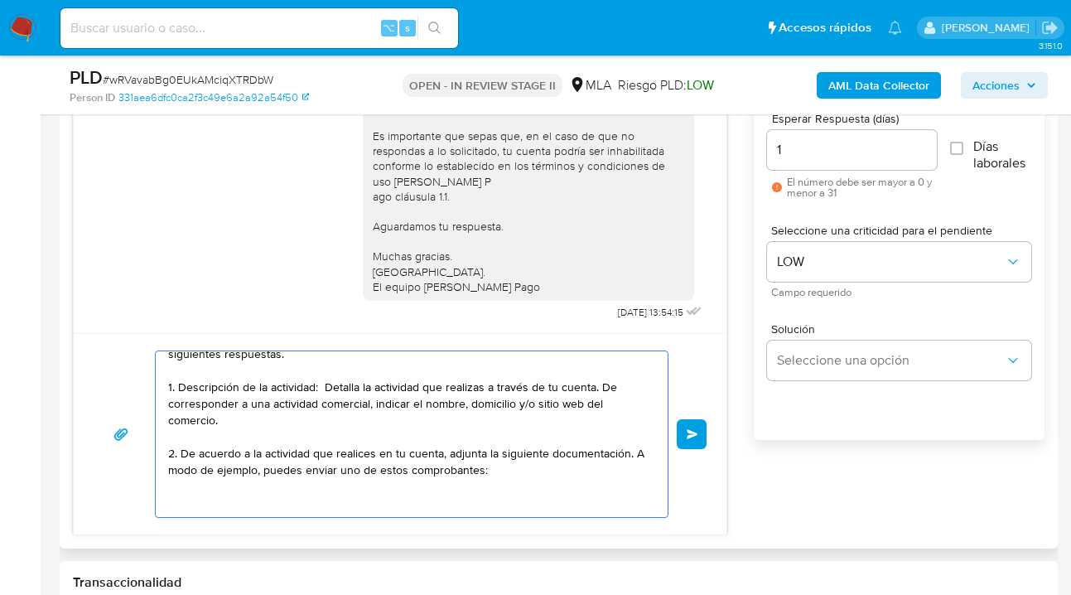
scroll to position [998, 0]
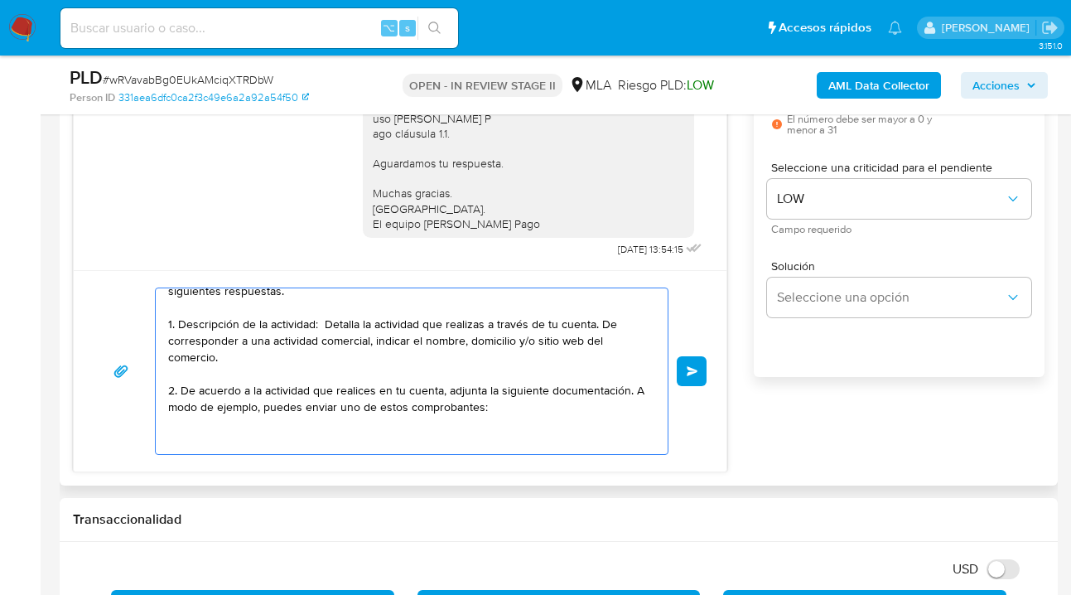
drag, startPoint x: 501, startPoint y: 403, endPoint x: 518, endPoint y: 414, distance: 20.5
click at [501, 403] on textarea "Hola [PERSON_NAME], esperamos que te encuentres muy bien. Te consultamos si tuv…" at bounding box center [407, 371] width 479 height 166
click at [552, 408] on textarea "Hola [PERSON_NAME], esperamos que te encuentres muy bien. Te consultamos si tuv…" at bounding box center [407, 371] width 479 height 166
drag, startPoint x: 499, startPoint y: 388, endPoint x: 545, endPoint y: 387, distance: 45.6
click at [545, 387] on textarea "Hola [PERSON_NAME], esperamos que te encuentres muy bien. Te consultamos si tuv…" at bounding box center [407, 371] width 479 height 166
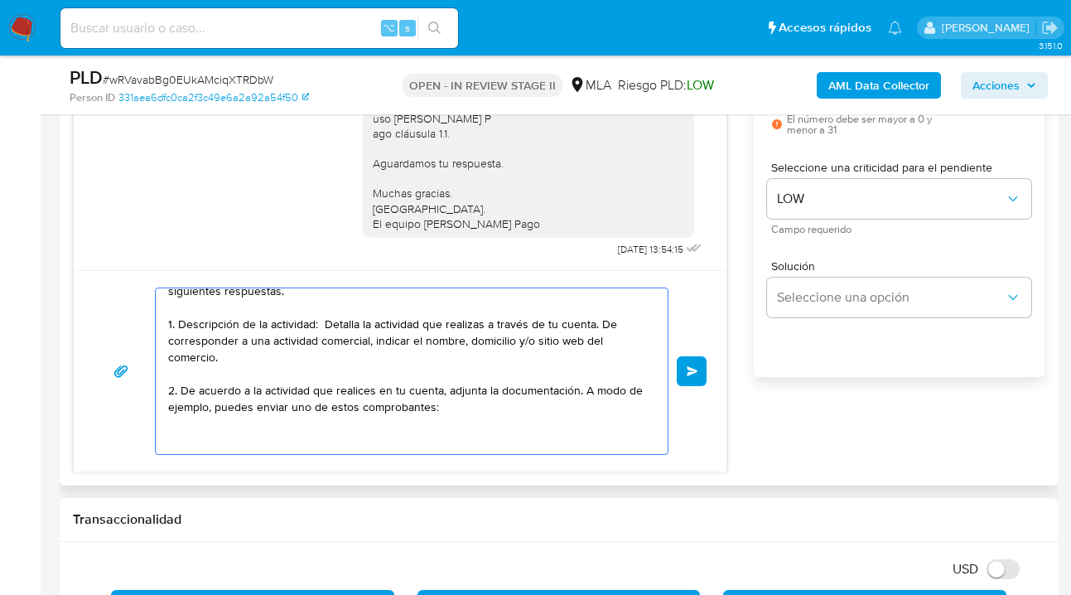
drag, startPoint x: 582, startPoint y: 388, endPoint x: 588, endPoint y: 411, distance: 23.1
click at [588, 411] on textarea "Hola [PERSON_NAME], esperamos que te encuentres muy bien. Te consultamos si tuv…" at bounding box center [407, 371] width 479 height 166
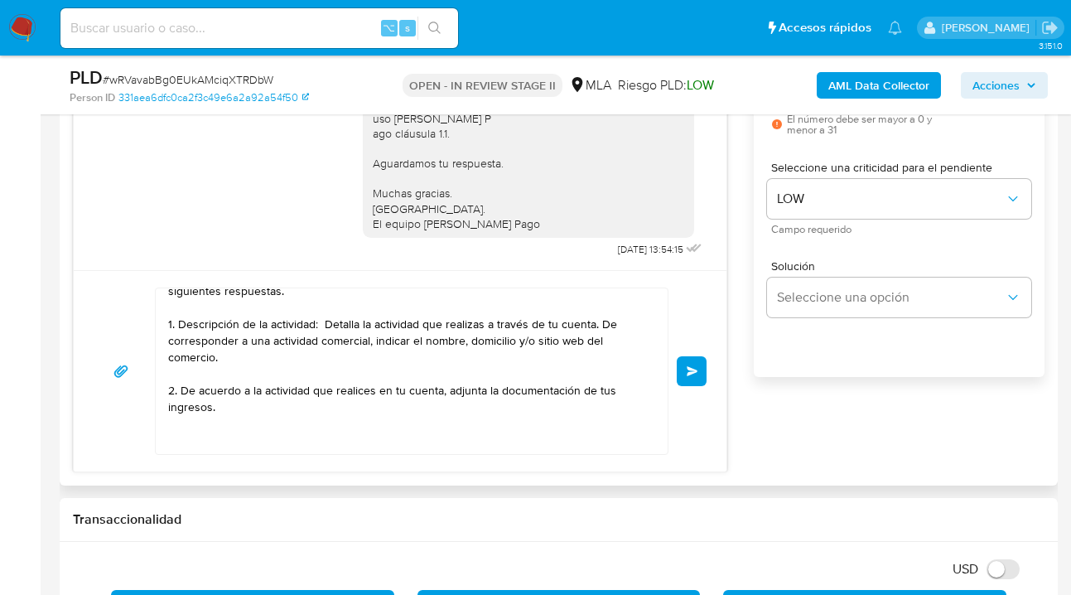
click at [274, 416] on textarea "Hola [PERSON_NAME], esperamos que te encuentres muy bien. Te consultamos si tuv…" at bounding box center [407, 371] width 479 height 166
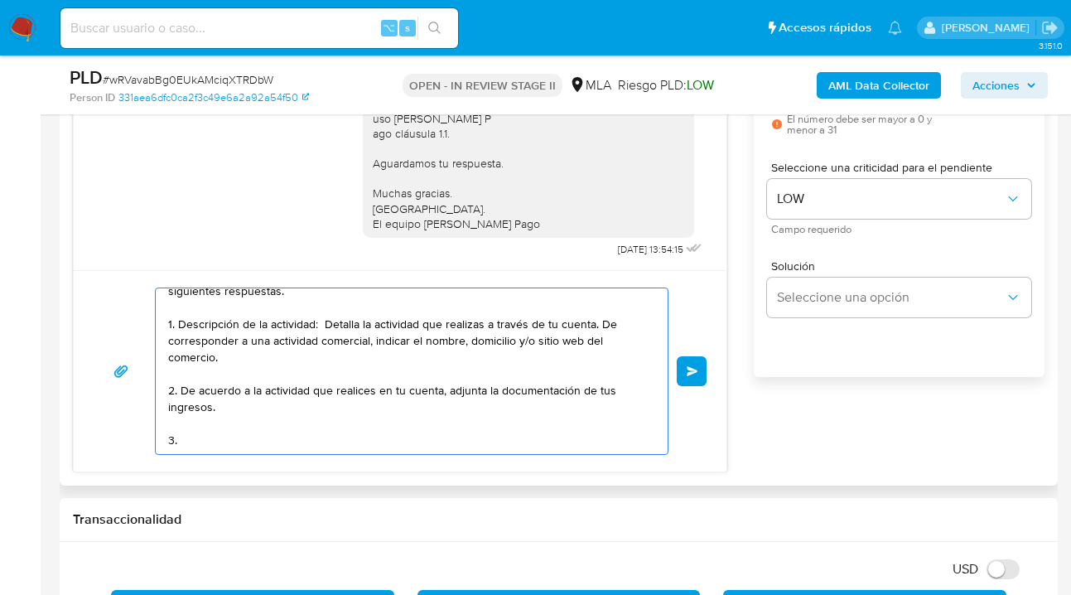
paste textarea "¿A qué corresponde el incremento significativo de fondos en tu cuenta en el mes…"
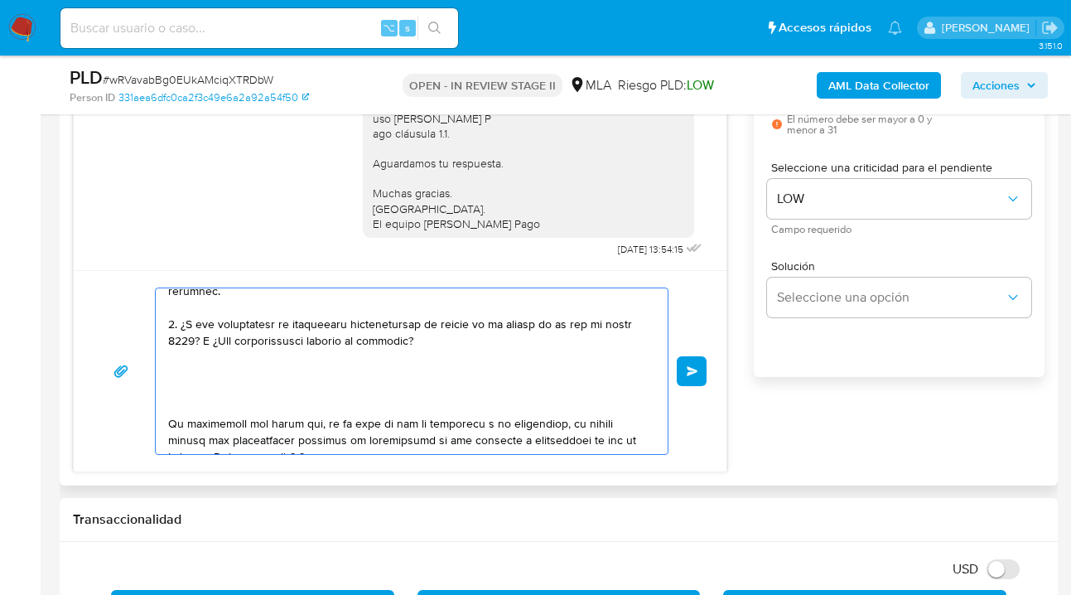
scroll to position [205, 0]
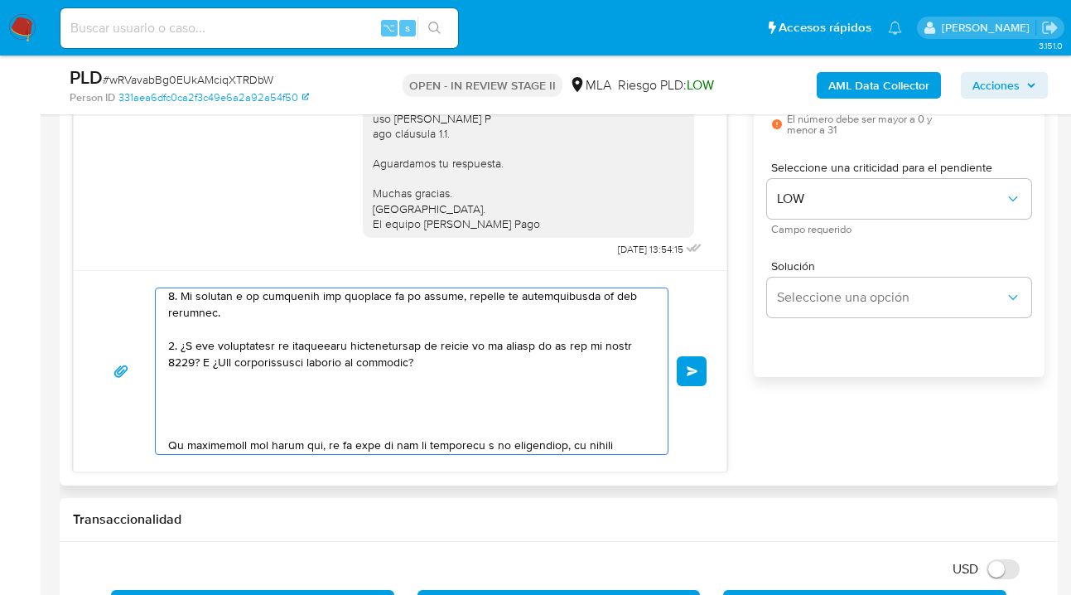
click at [237, 405] on textarea at bounding box center [407, 371] width 479 height 166
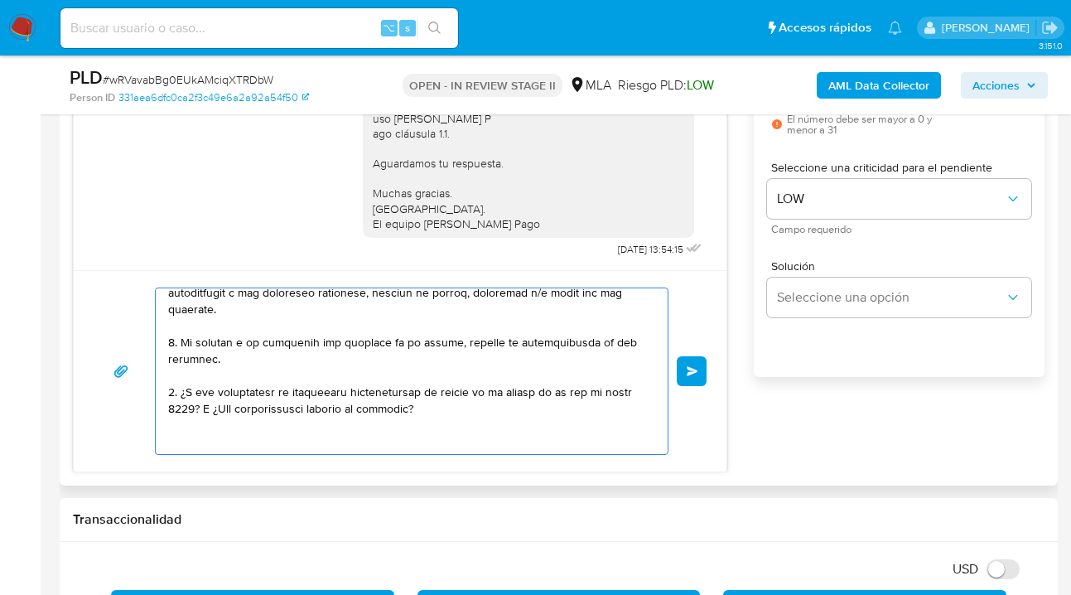
scroll to position [176, 0]
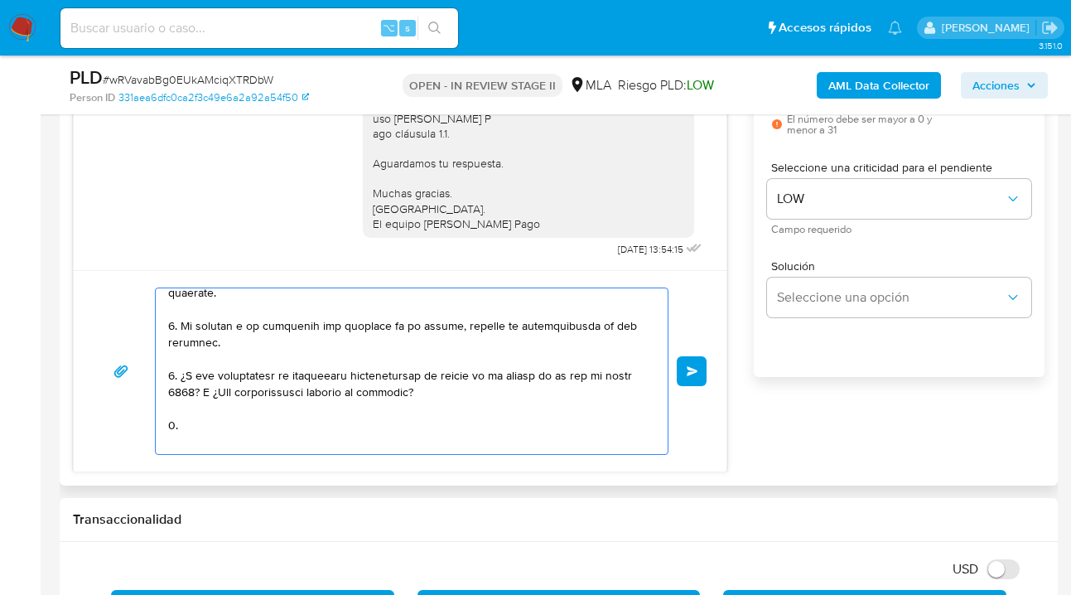
paste textarea "Proporciona el vínculo con las siguientes contrapartes con las que operaste, el…"
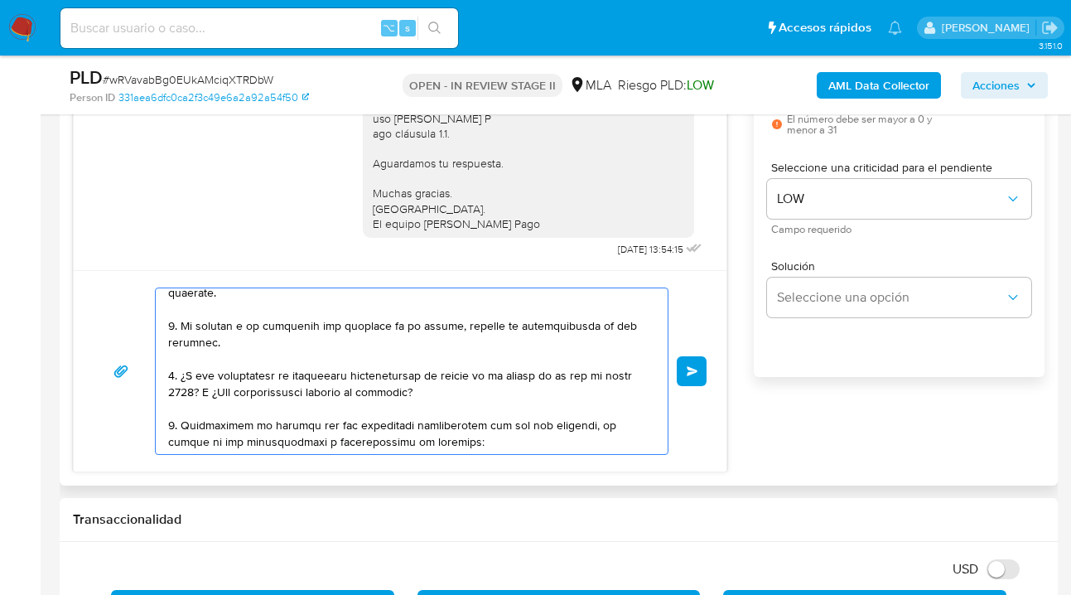
scroll to position [221, 0]
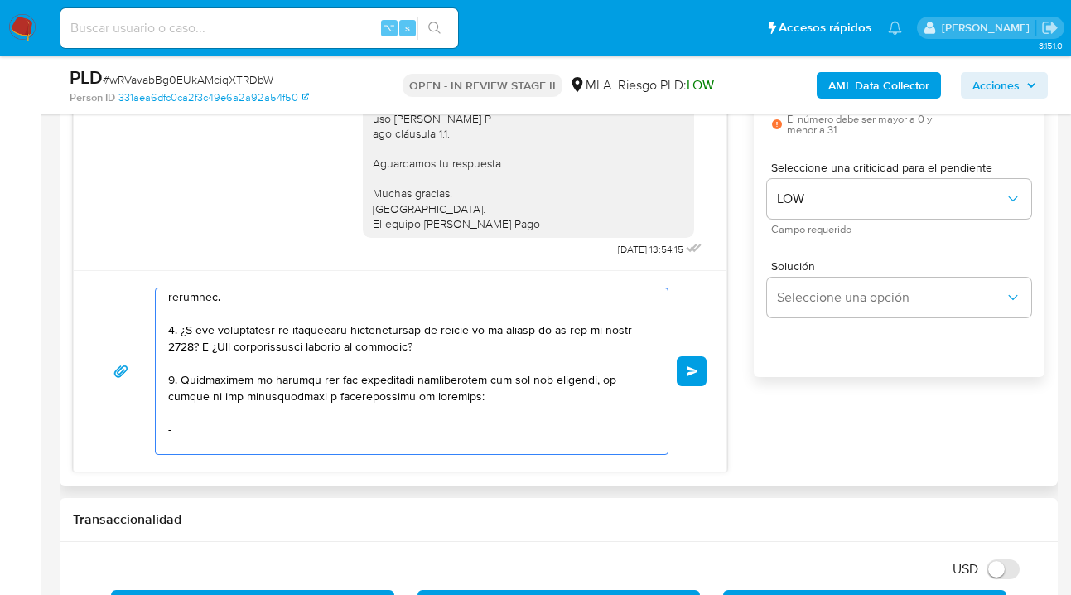
click at [223, 425] on textarea at bounding box center [407, 371] width 479 height 166
paste textarea "-"
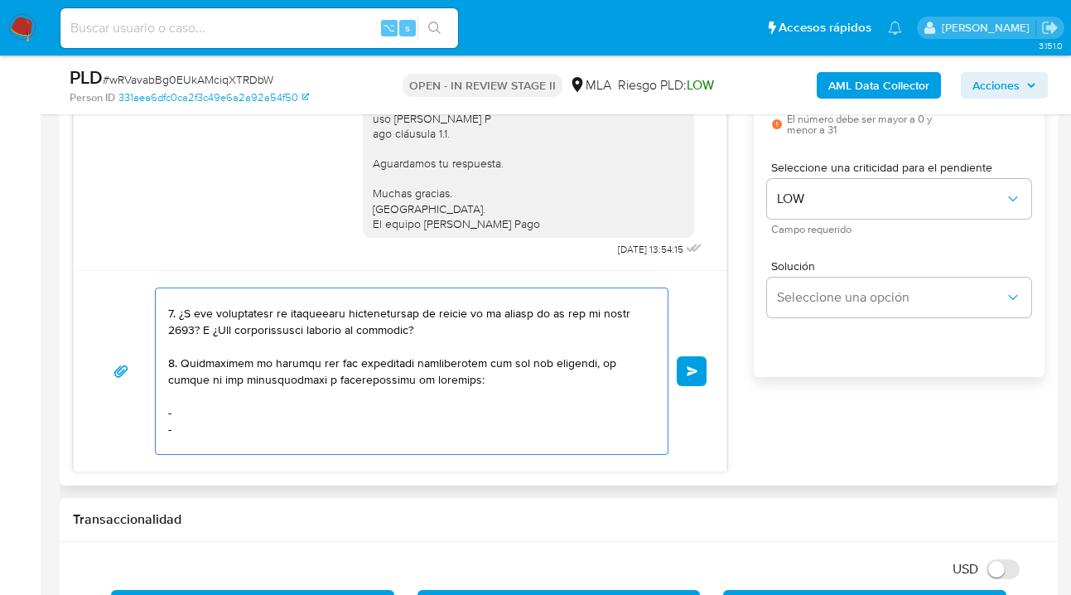
paste textarea "-"
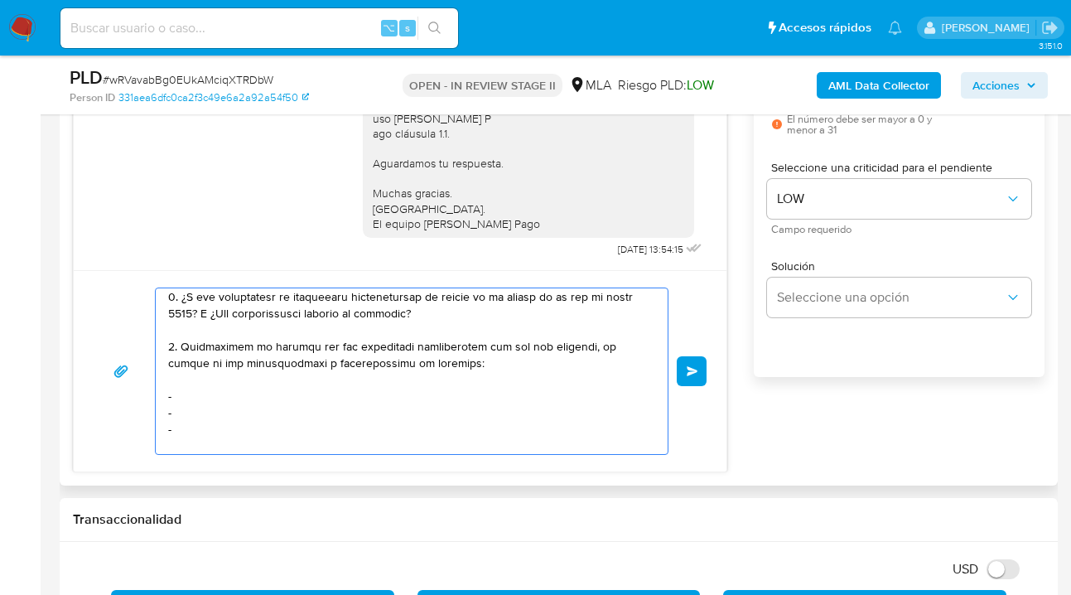
paste textarea "-"
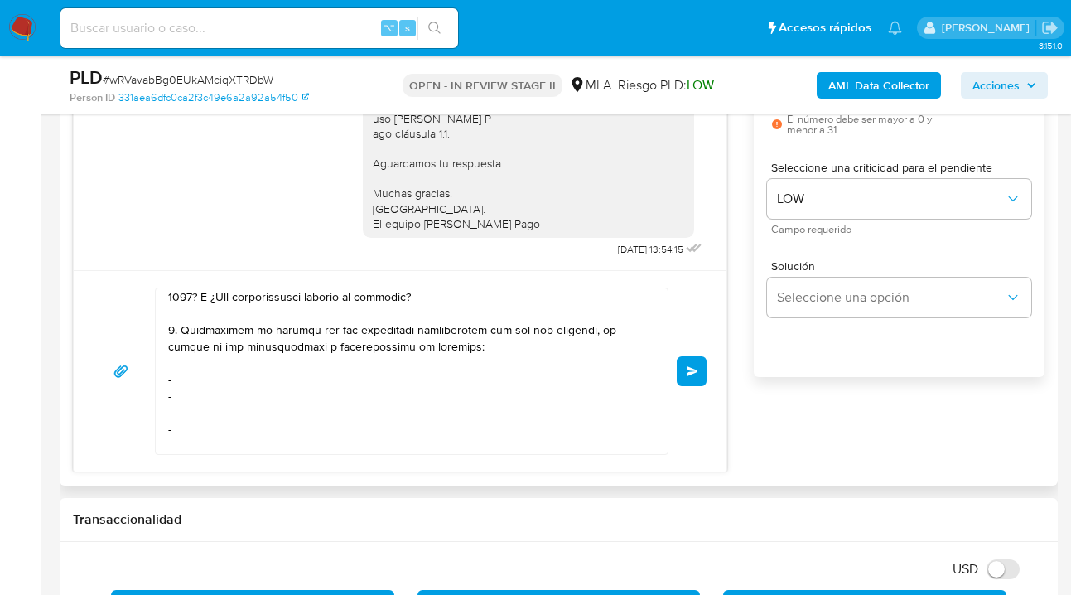
click at [219, 375] on textarea at bounding box center [407, 371] width 479 height 166
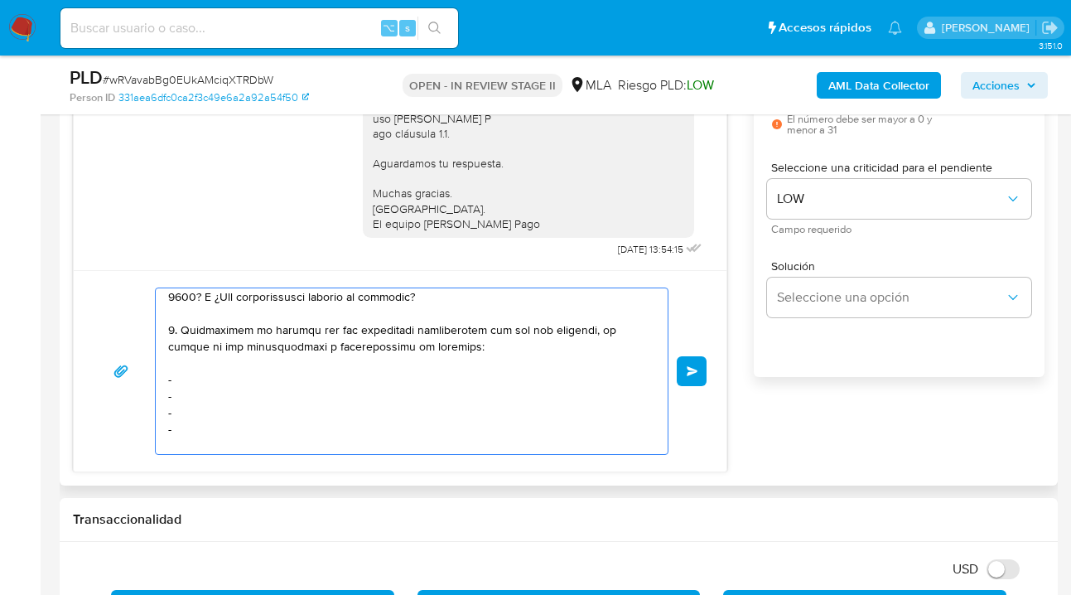
paste textarea "Distribuidora Sourigues SRL - 30597380956"
click at [251, 397] on textarea at bounding box center [407, 371] width 479 height 166
paste textarea "Fca Sa De Ahorro Para Fines Determinados - CUIL 30692239055"
click at [214, 420] on textarea at bounding box center [407, 371] width 479 height 166
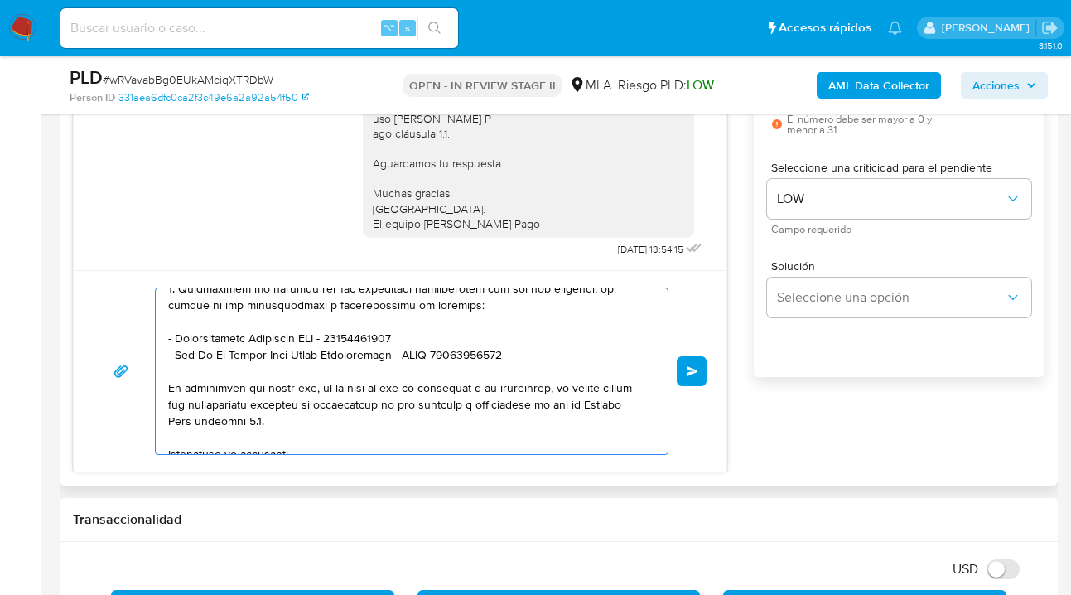
scroll to position [316, 0]
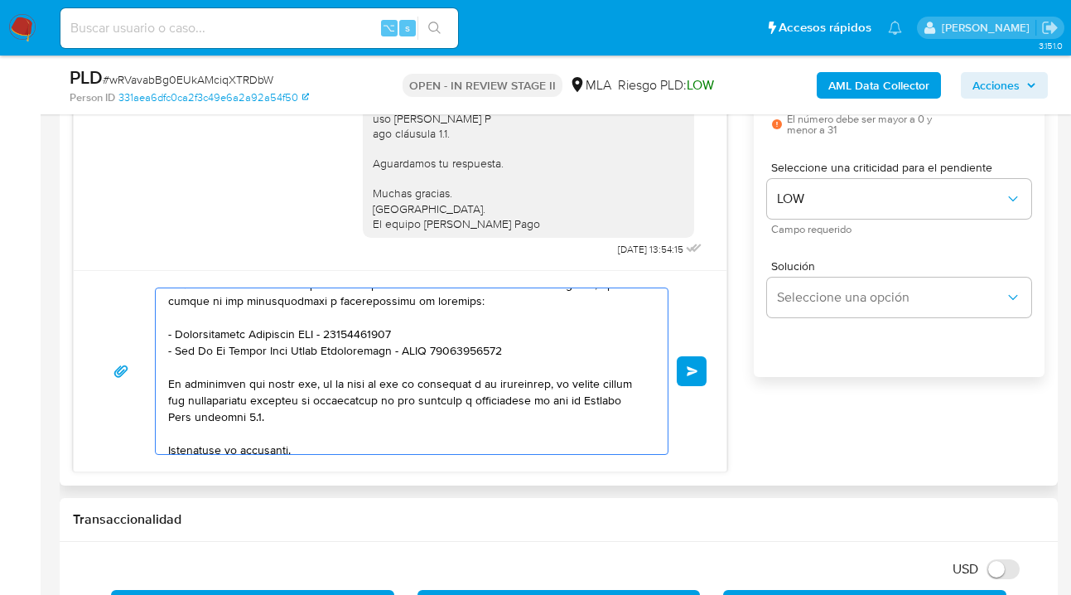
click at [333, 415] on textarea at bounding box center [407, 371] width 479 height 166
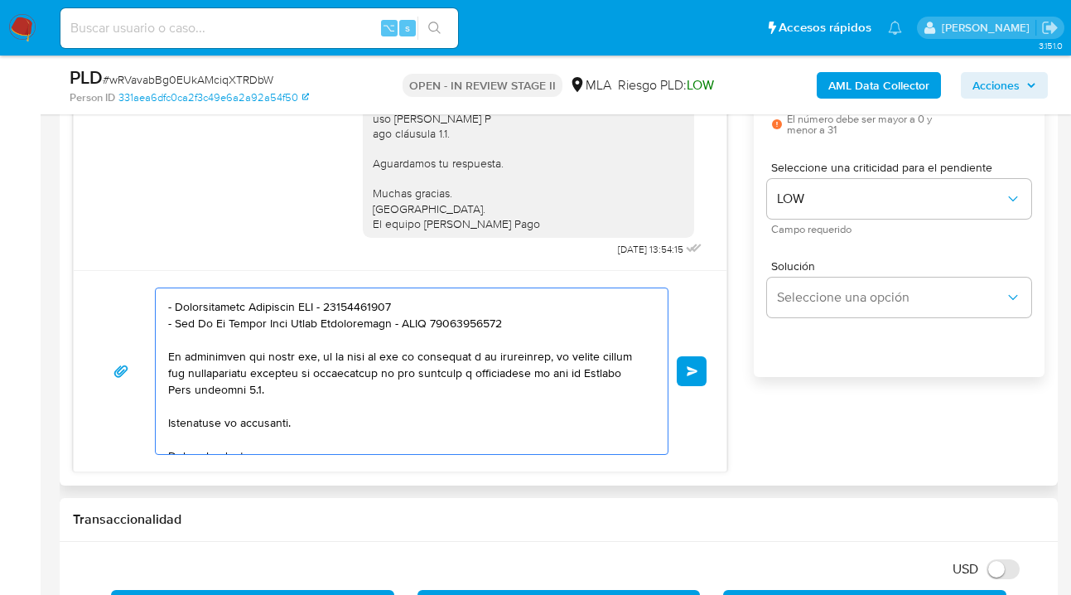
scroll to position [370, 0]
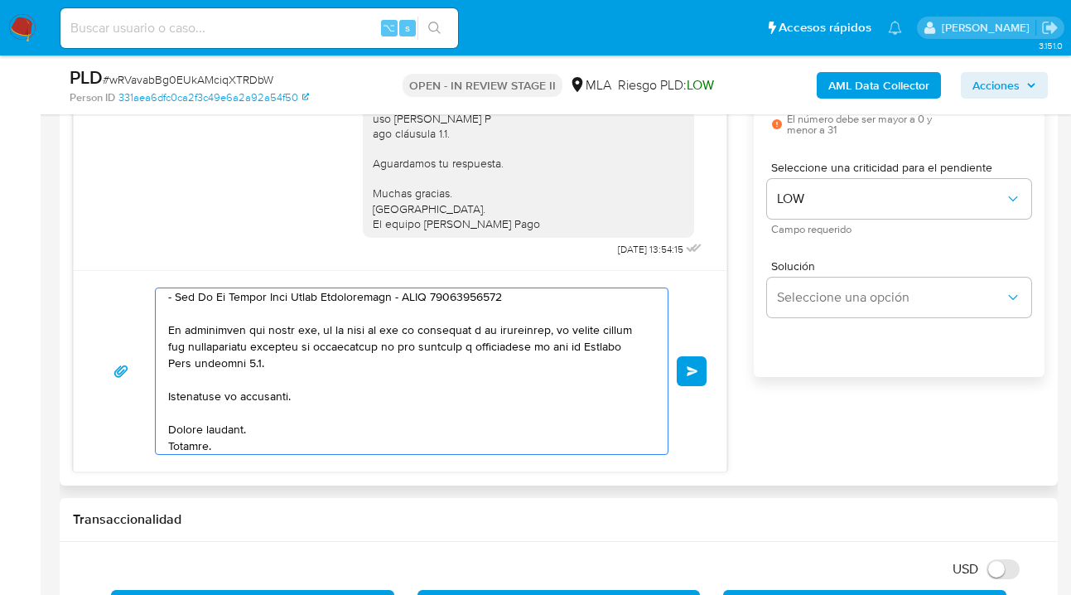
click at [319, 398] on textarea at bounding box center [407, 371] width 479 height 166
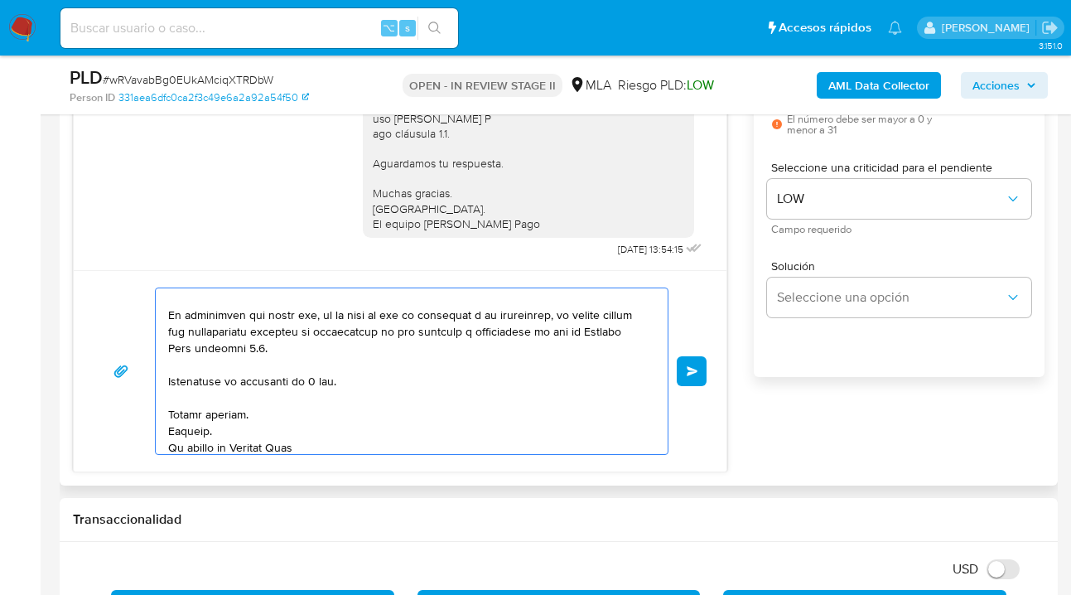
scroll to position [393, 0]
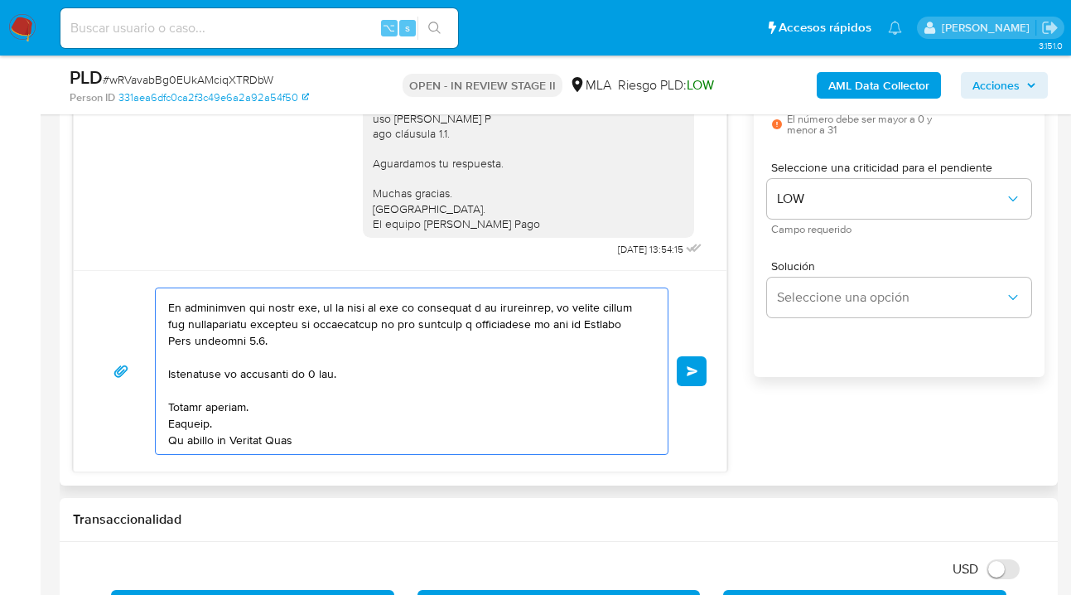
click at [171, 426] on textarea at bounding box center [407, 371] width 479 height 166
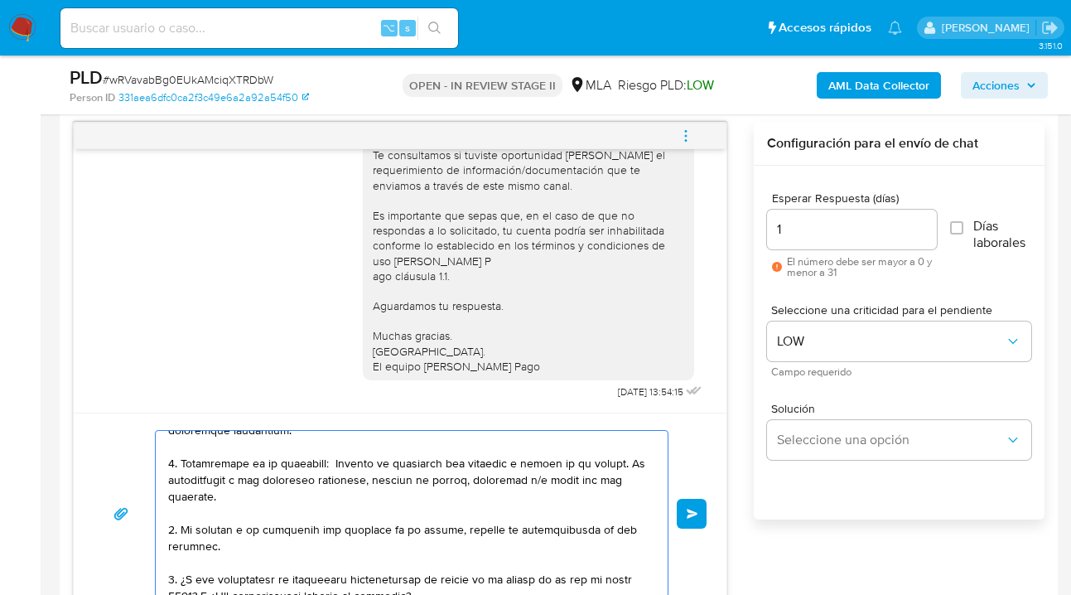
scroll to position [452, 0]
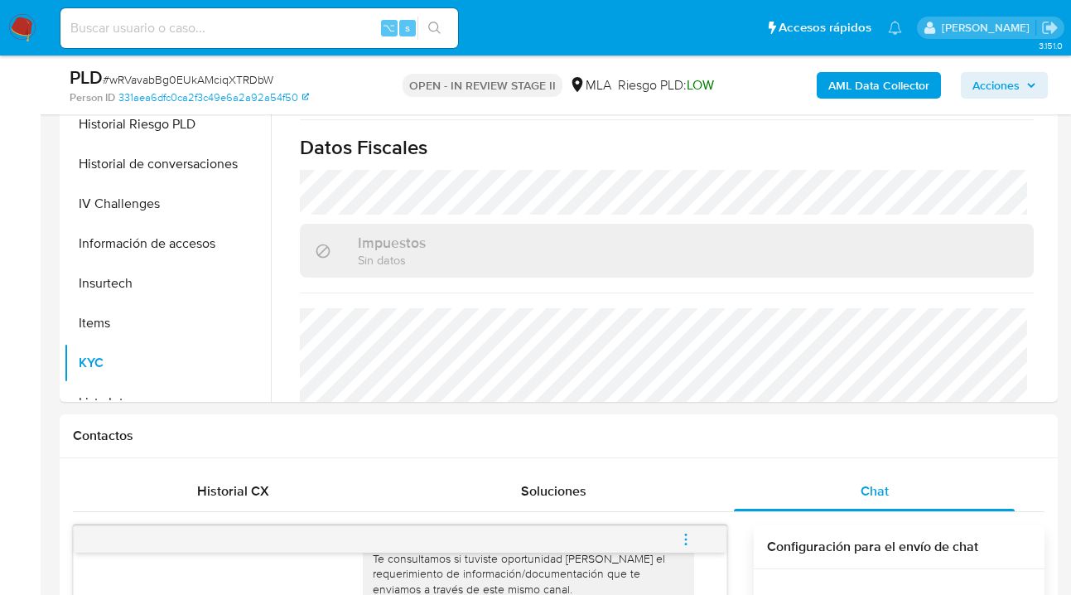
type textarea "Lore Ipsumd Sitame Consect, adipiscin eli se doeiusmodt inc utla. Et doloremagn…"
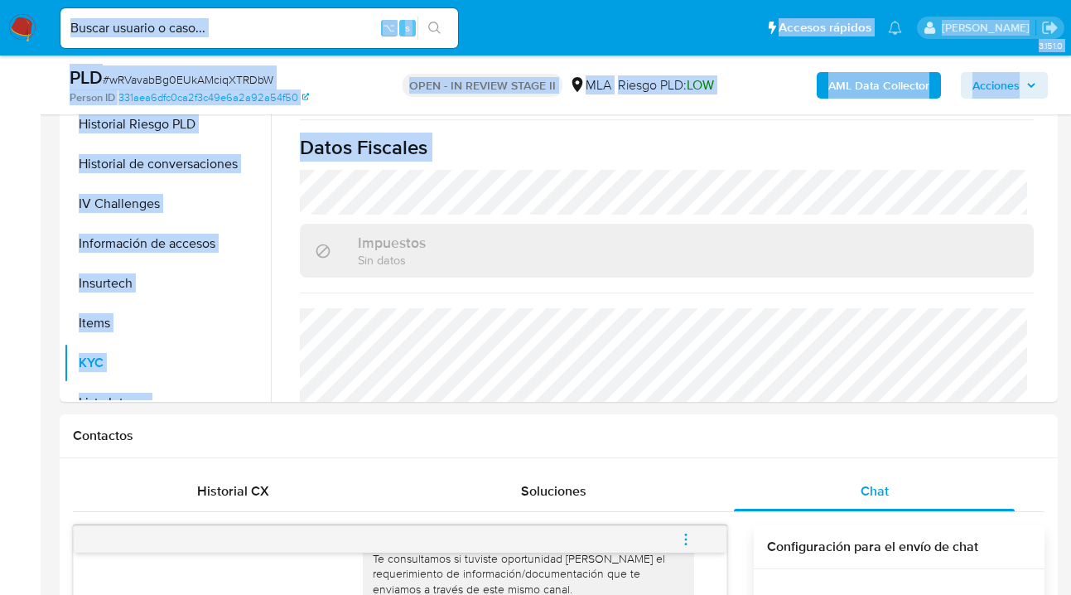
drag, startPoint x: 271, startPoint y: 246, endPoint x: 252, endPoint y: 58, distance: 189.0
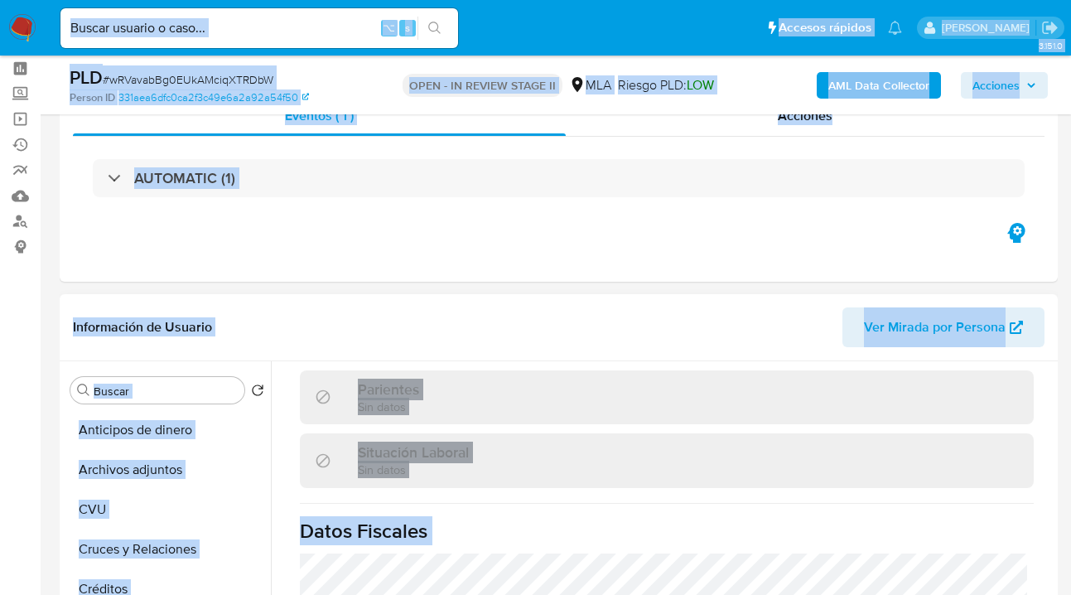
scroll to position [55, 0]
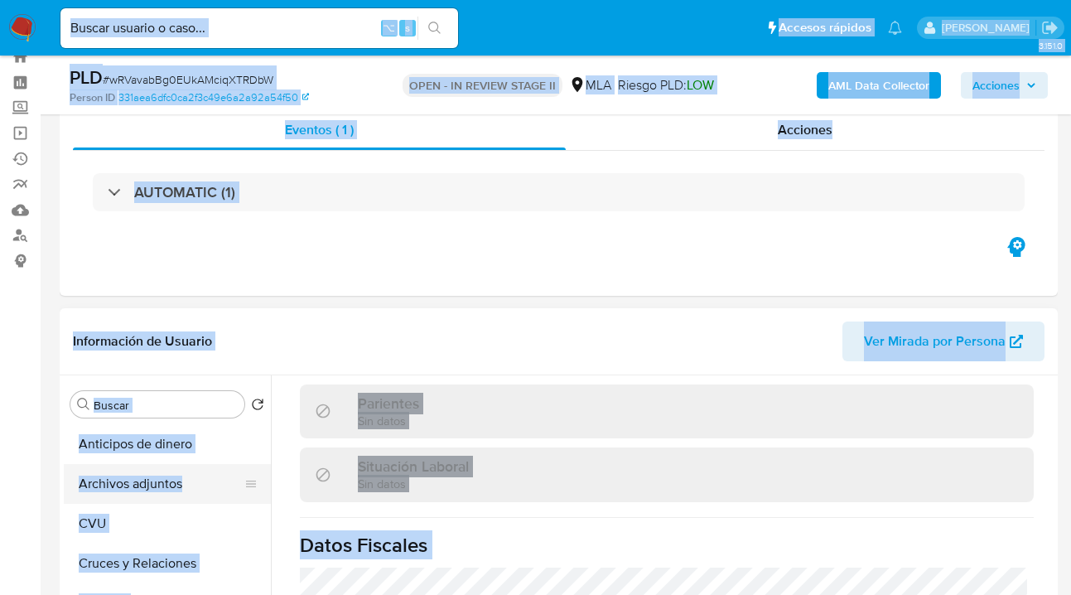
click at [157, 487] on button "Archivos adjuntos" at bounding box center [161, 484] width 194 height 40
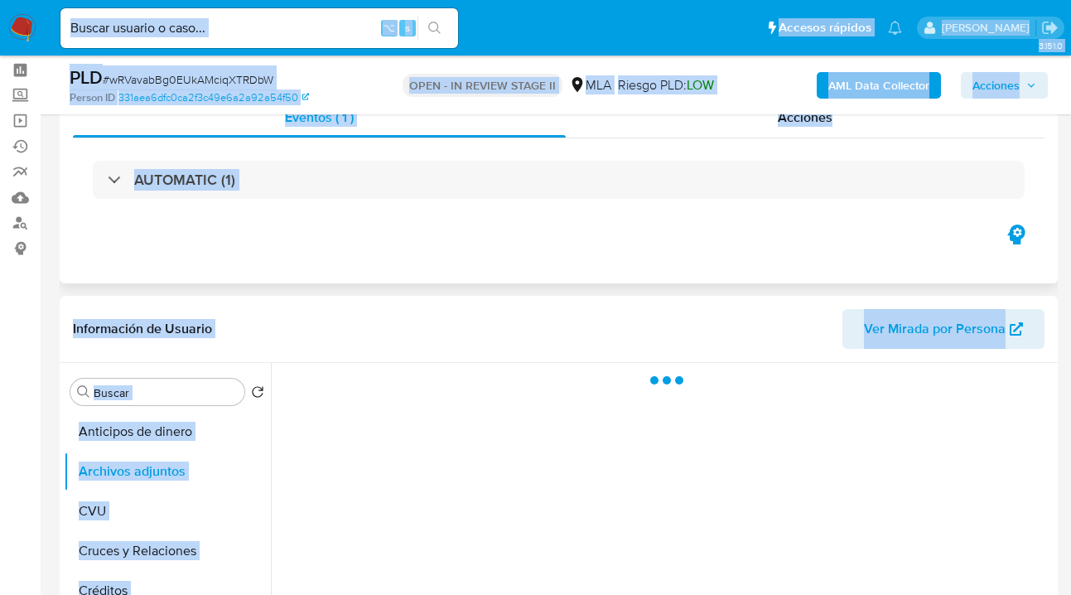
scroll to position [86, 0]
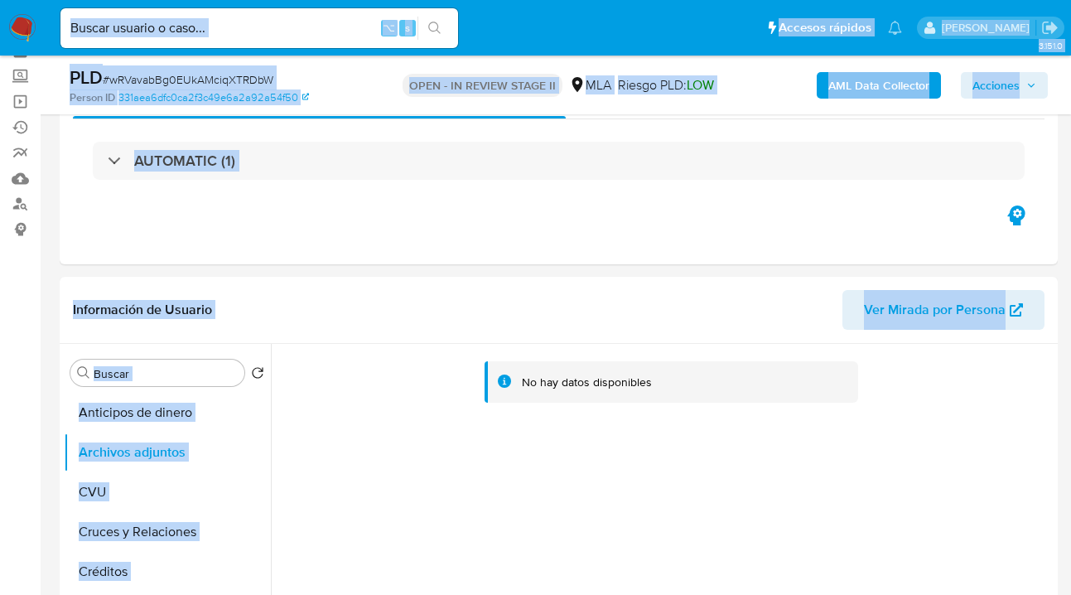
click at [867, 88] on b "AML Data Collector" at bounding box center [878, 85] width 101 height 27
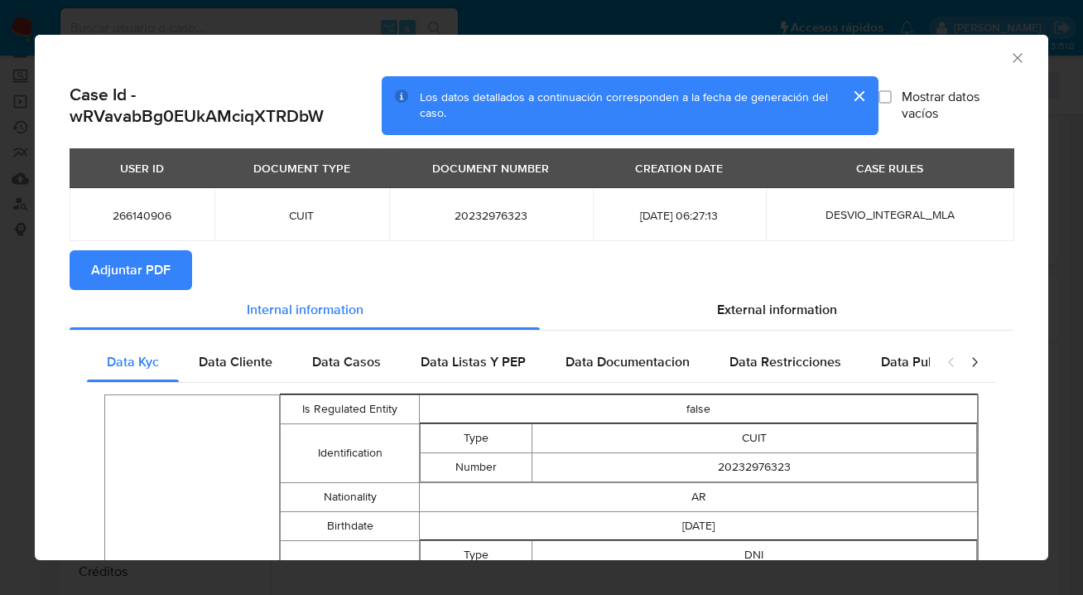
click at [146, 264] on span "Adjuntar PDF" at bounding box center [131, 270] width 80 height 36
click at [1010, 54] on icon "Cerrar ventana" at bounding box center [1018, 58] width 17 height 17
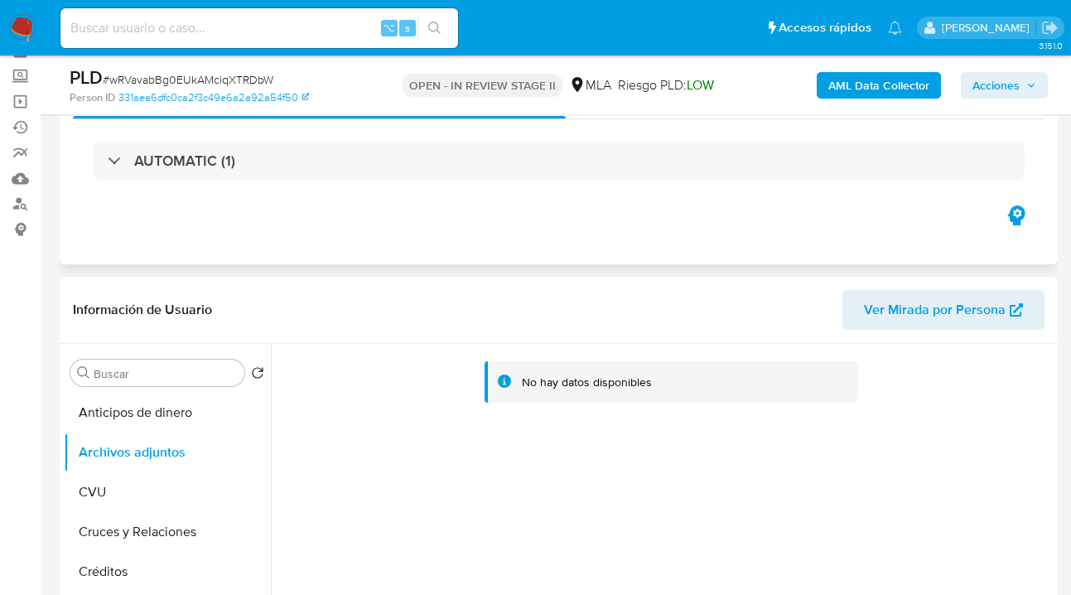
click at [307, 257] on div "Eventos ( 1 ) Acciones AUTOMATIC (1)" at bounding box center [559, 164] width 998 height 199
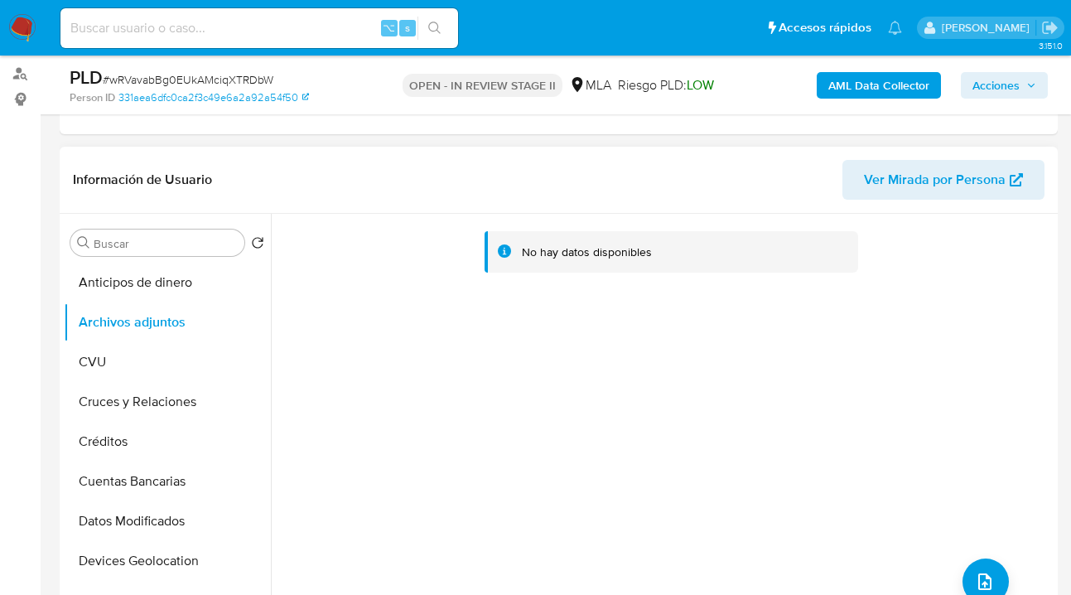
scroll to position [234, 0]
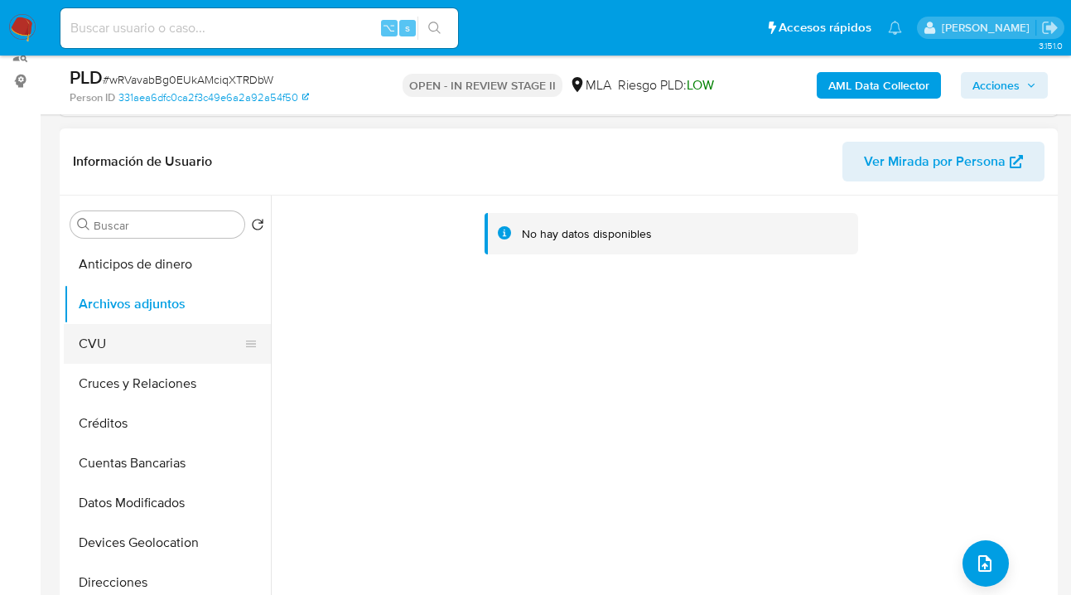
drag, startPoint x: 193, startPoint y: 341, endPoint x: 192, endPoint y: 333, distance: 8.3
click at [193, 340] on button "CVU" at bounding box center [161, 344] width 194 height 40
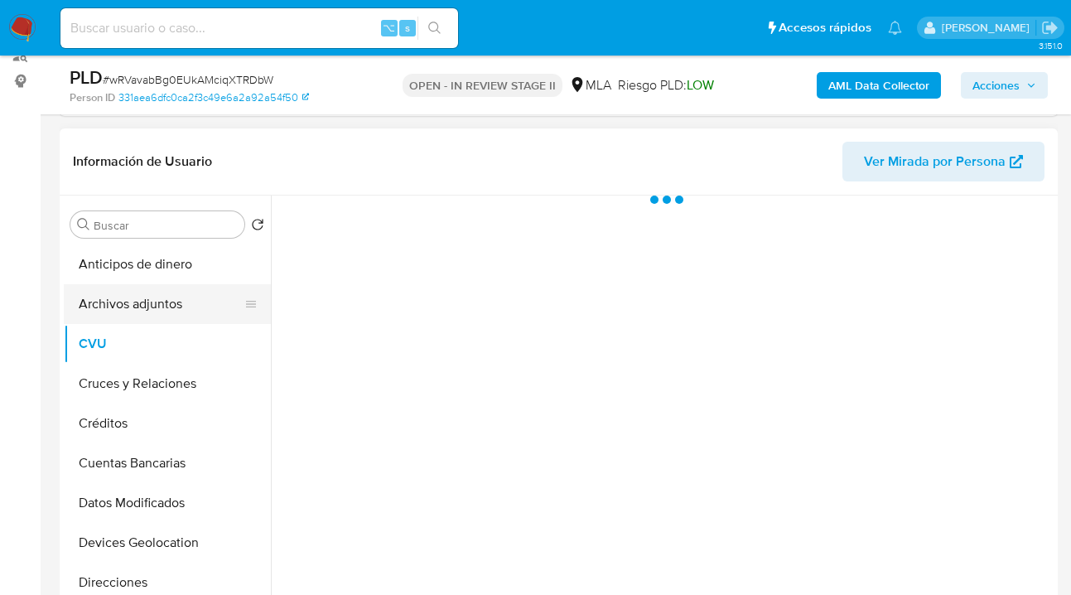
click at [195, 306] on button "Archivos adjuntos" at bounding box center [161, 304] width 194 height 40
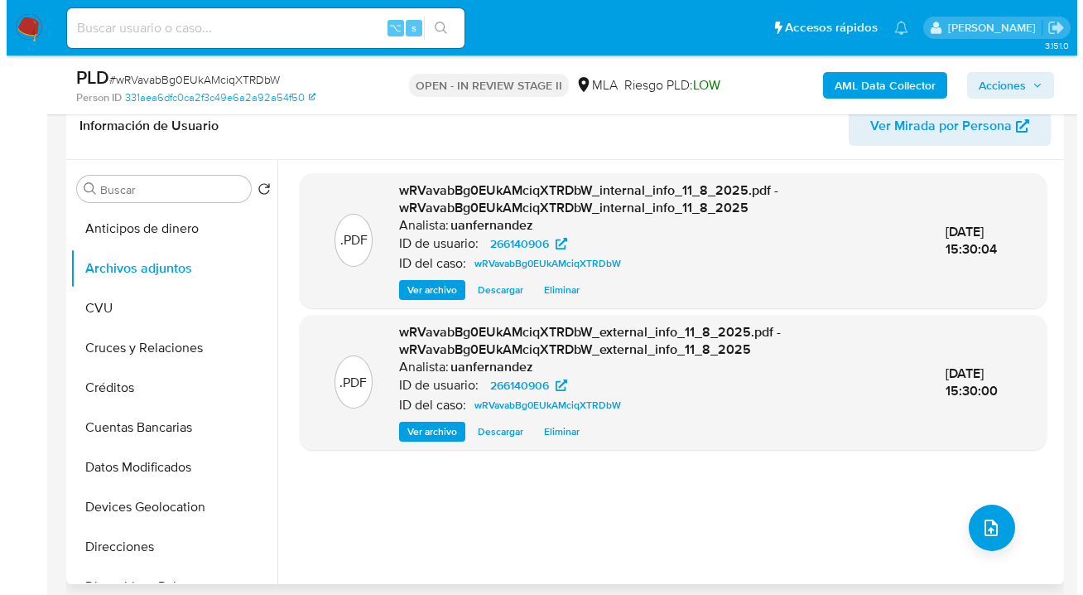
scroll to position [283, 0]
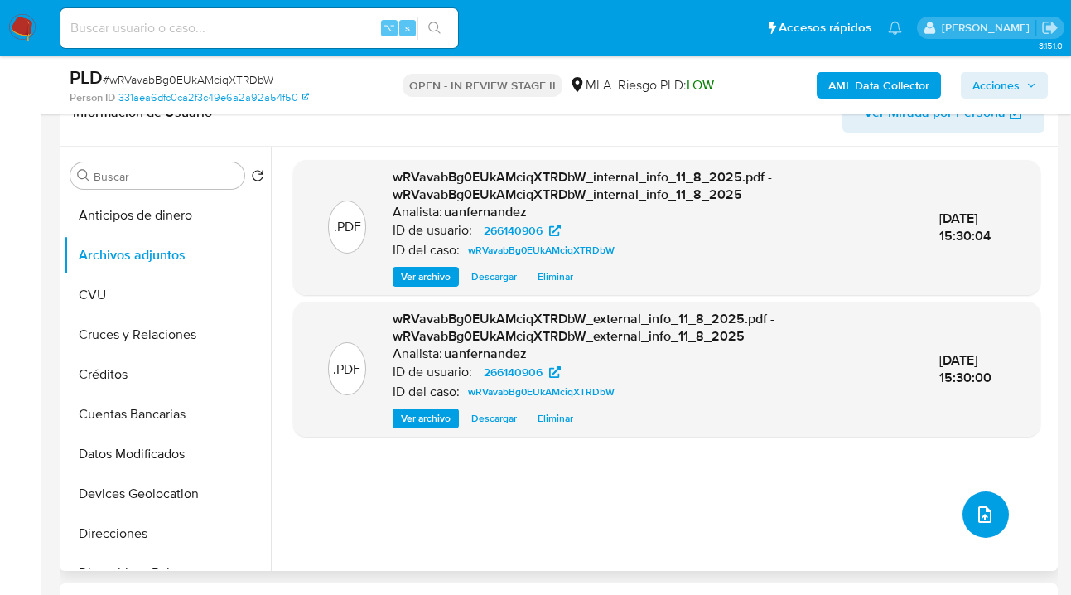
click at [975, 508] on icon "upload-file" at bounding box center [985, 514] width 20 height 20
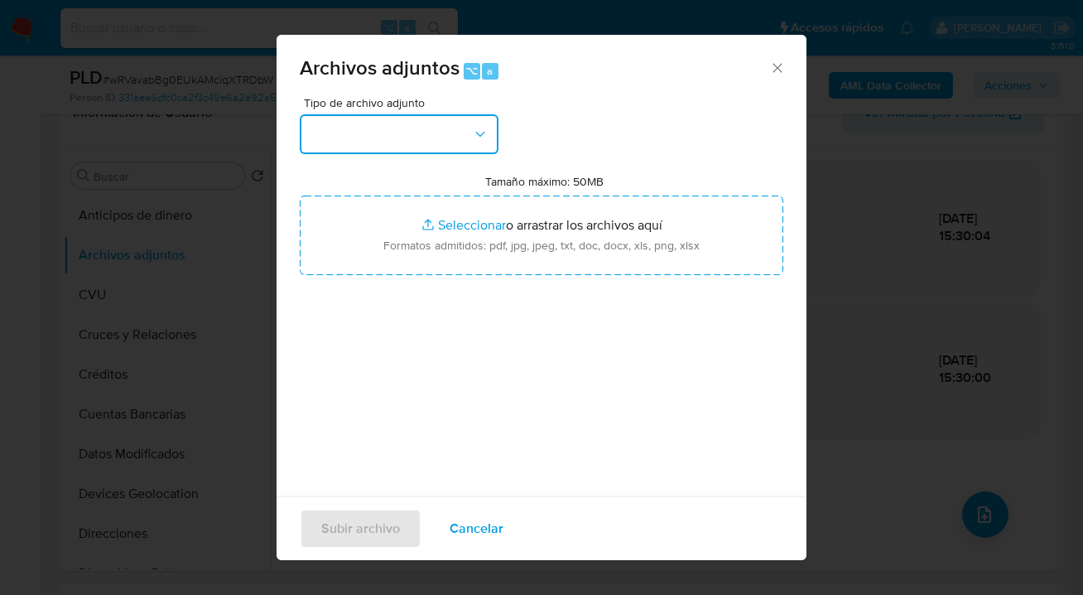
click at [481, 130] on icon "button" at bounding box center [480, 134] width 17 height 17
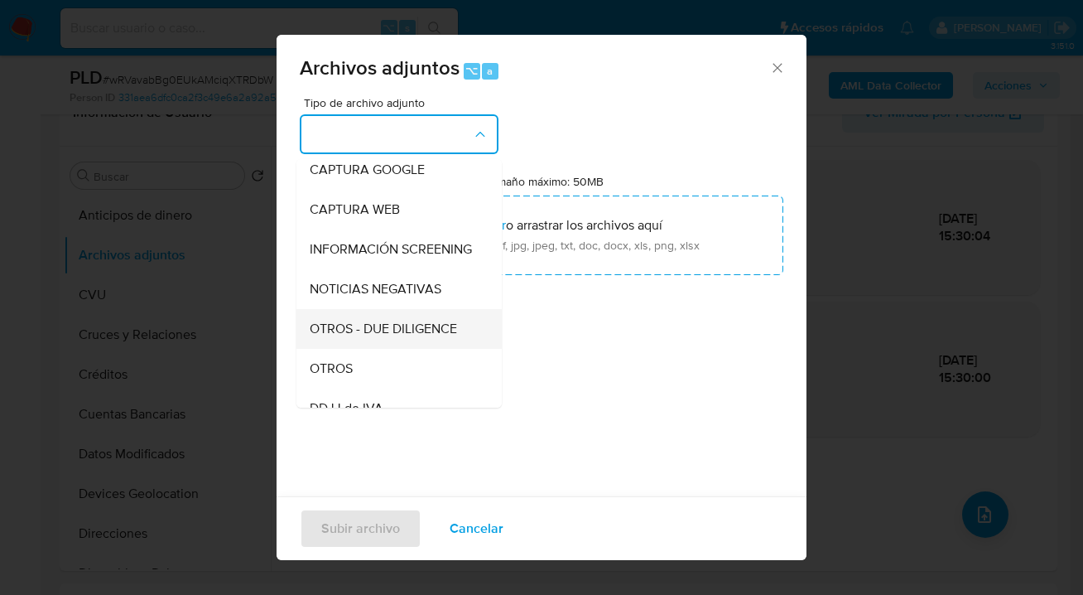
scroll to position [176, 0]
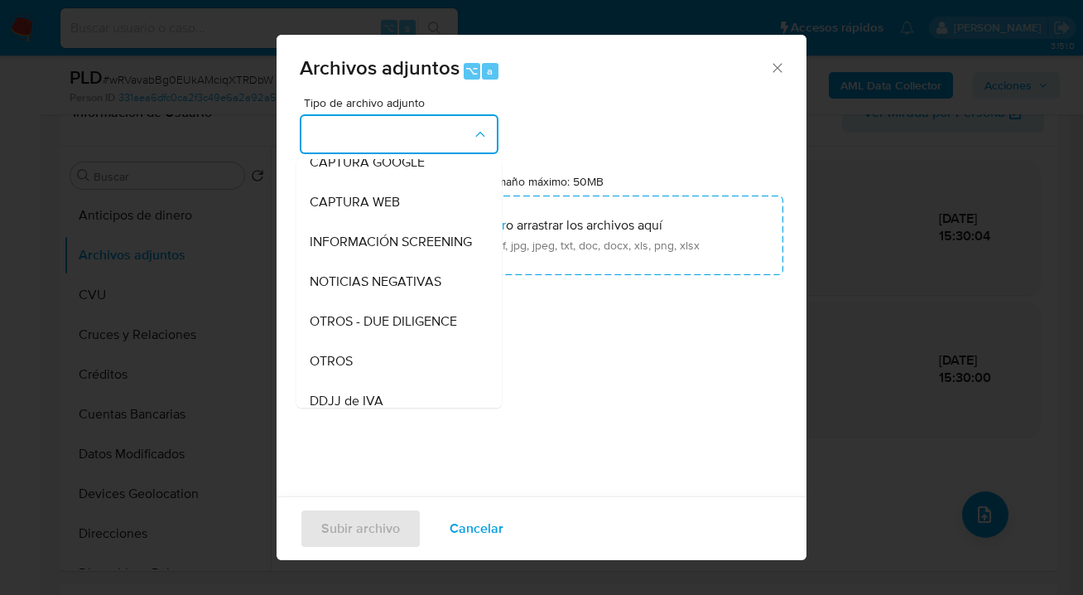
drag, startPoint x: 412, startPoint y: 370, endPoint x: 480, endPoint y: 293, distance: 103.2
click at [412, 370] on div "OTROS" at bounding box center [394, 361] width 169 height 40
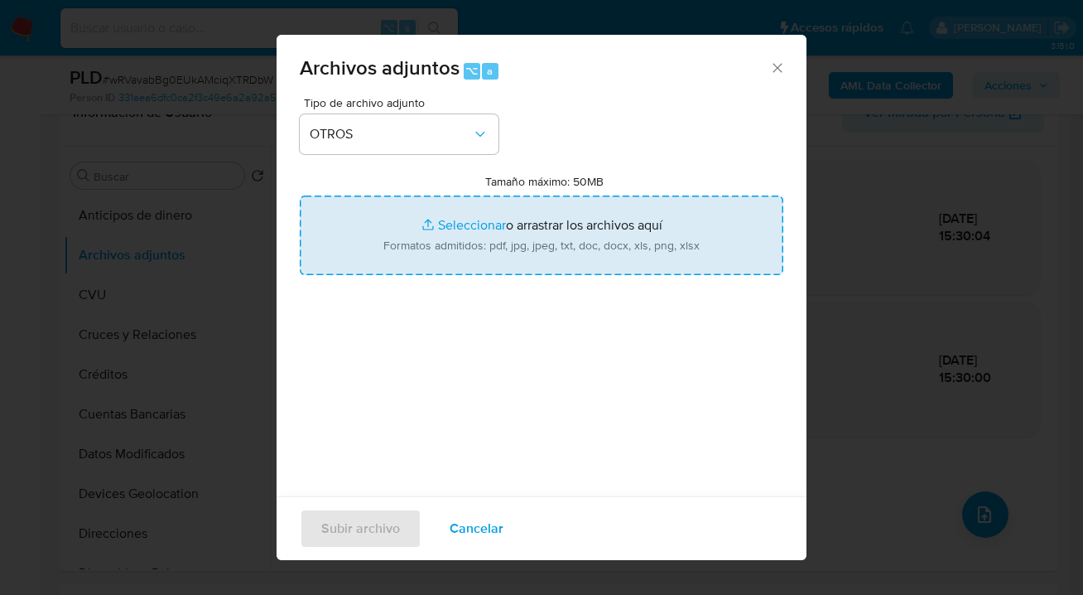
click at [488, 238] on input "Tamaño máximo: 50MB Seleccionar archivos" at bounding box center [542, 235] width 484 height 80
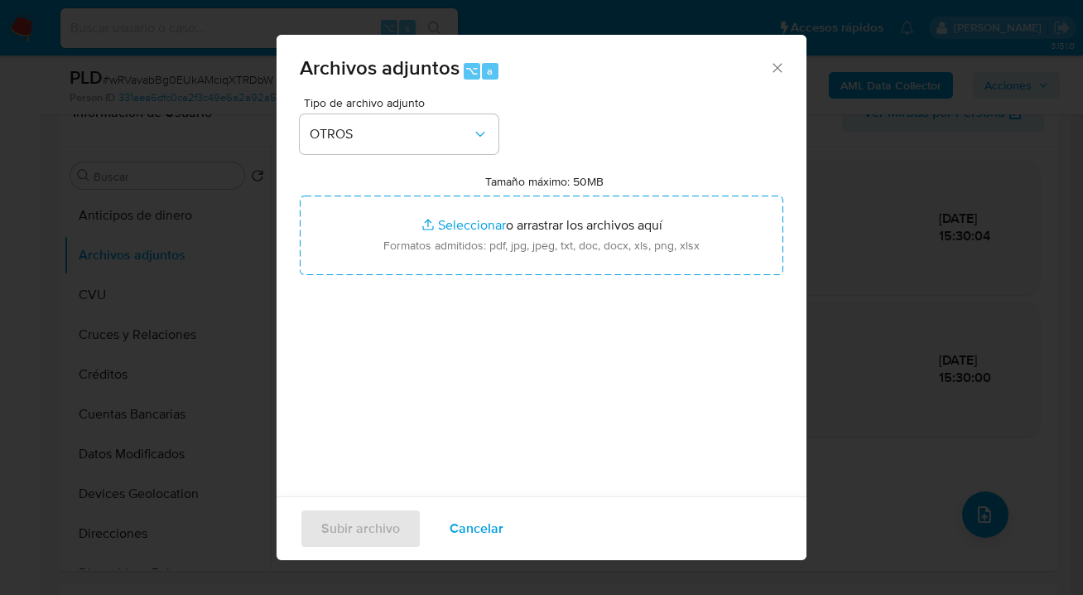
click at [455, 524] on span "Cancelar" at bounding box center [477, 528] width 54 height 36
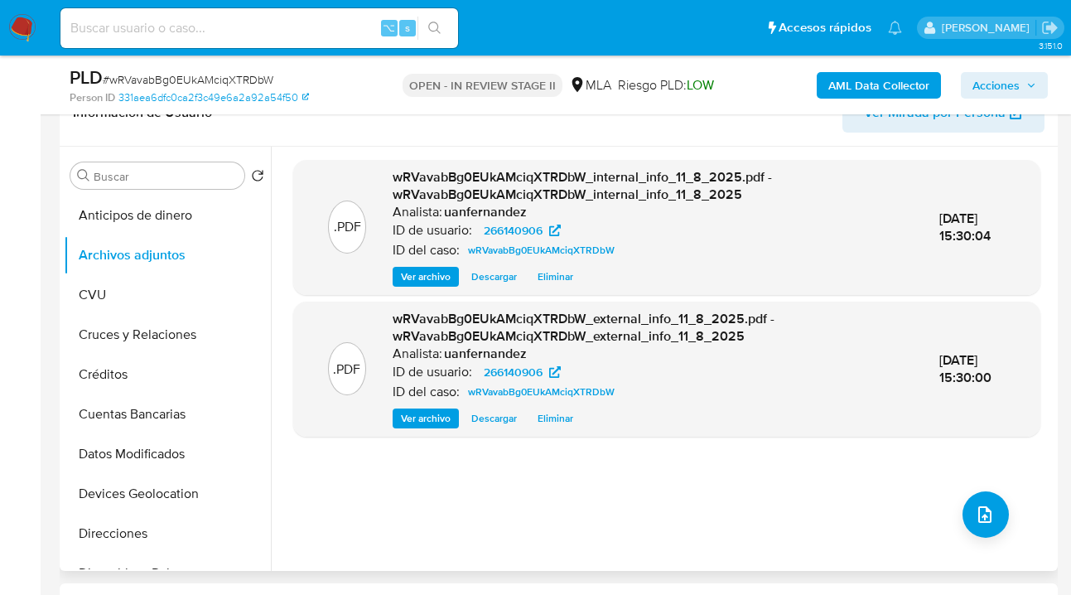
click at [529, 474] on div ".PDF wRVavabBg0EUkAMciqXTRDbW_internal_info_11_8_2025.pdf - wRVavabBg0EUkAMciqX…" at bounding box center [666, 359] width 747 height 398
click at [700, 475] on div ".PDF wRVavabBg0EUkAMciqXTRDbW_internal_info_11_8_2025.pdf - wRVavabBg0EUkAMciqX…" at bounding box center [666, 359] width 747 height 398
click at [987, 509] on span "upload-file" at bounding box center [985, 514] width 20 height 20
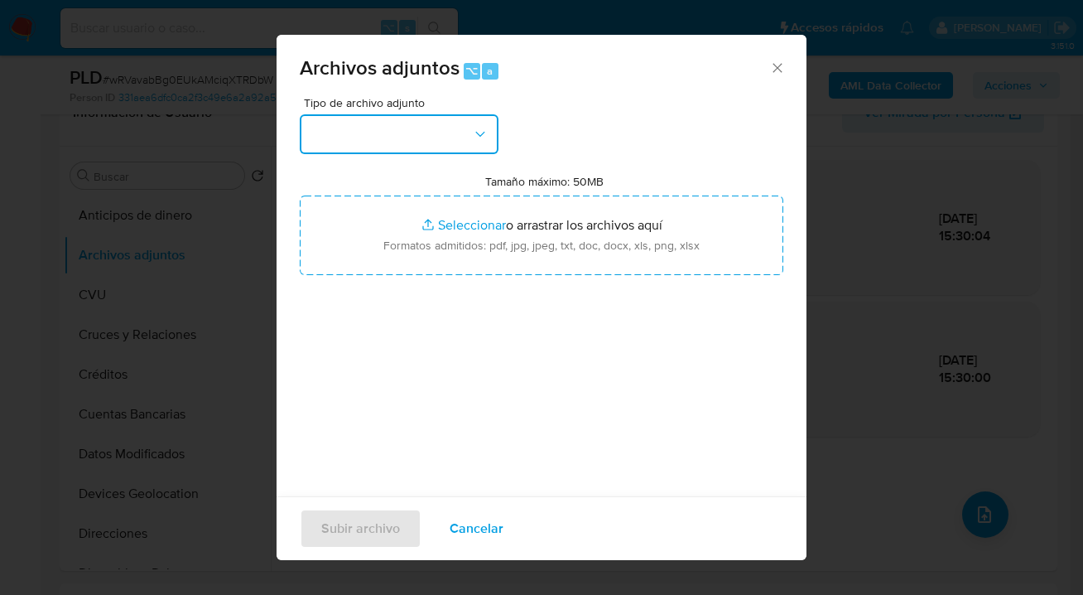
click at [477, 127] on icon "button" at bounding box center [480, 134] width 17 height 17
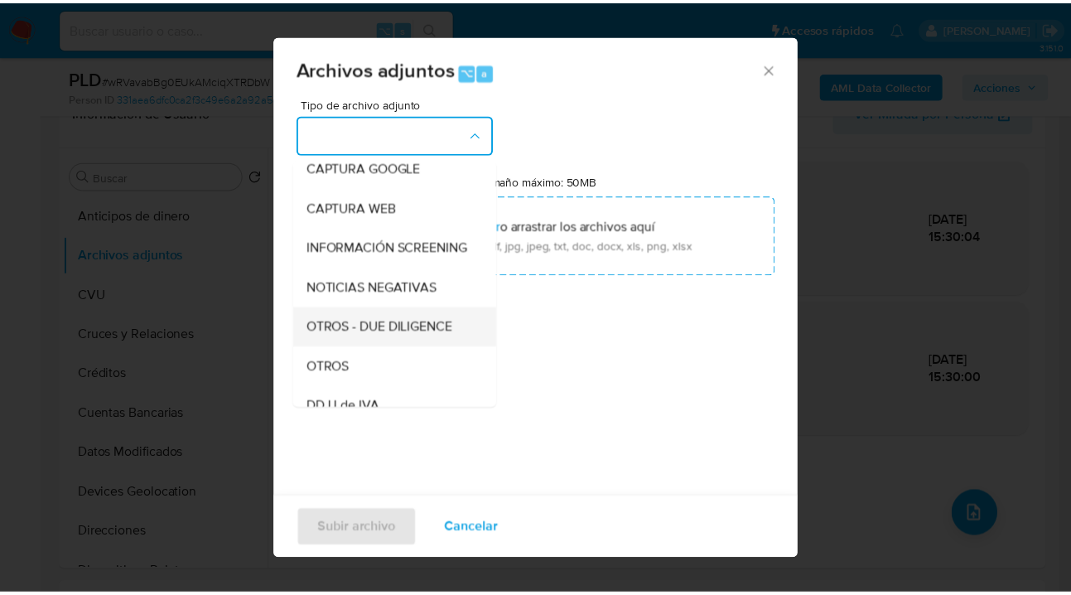
scroll to position [174, 0]
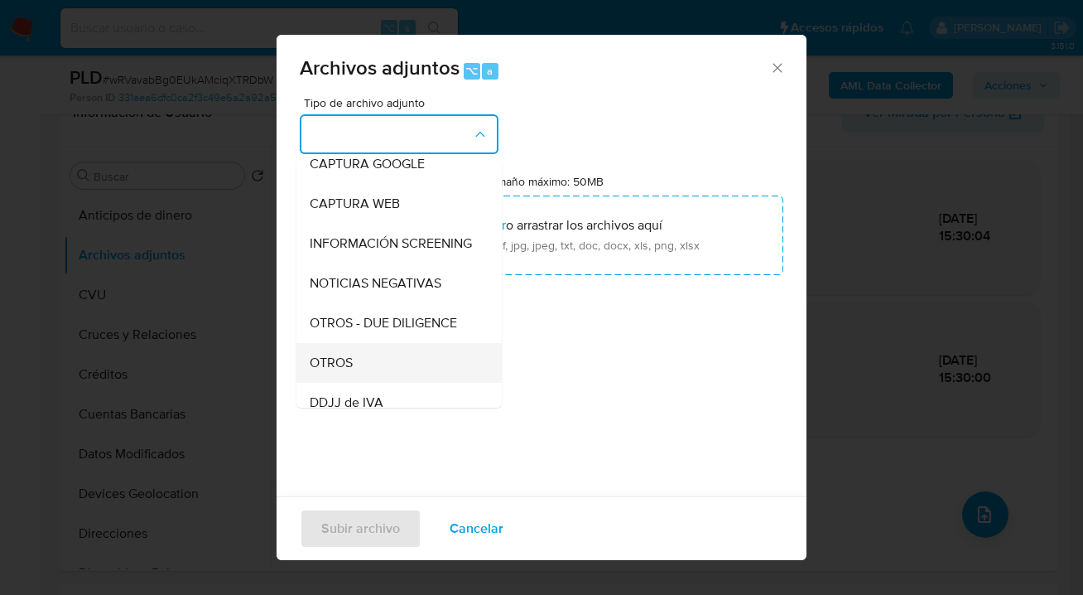
drag, startPoint x: 366, startPoint y: 366, endPoint x: 378, endPoint y: 355, distance: 15.8
click at [366, 366] on div "OTROS" at bounding box center [394, 363] width 169 height 40
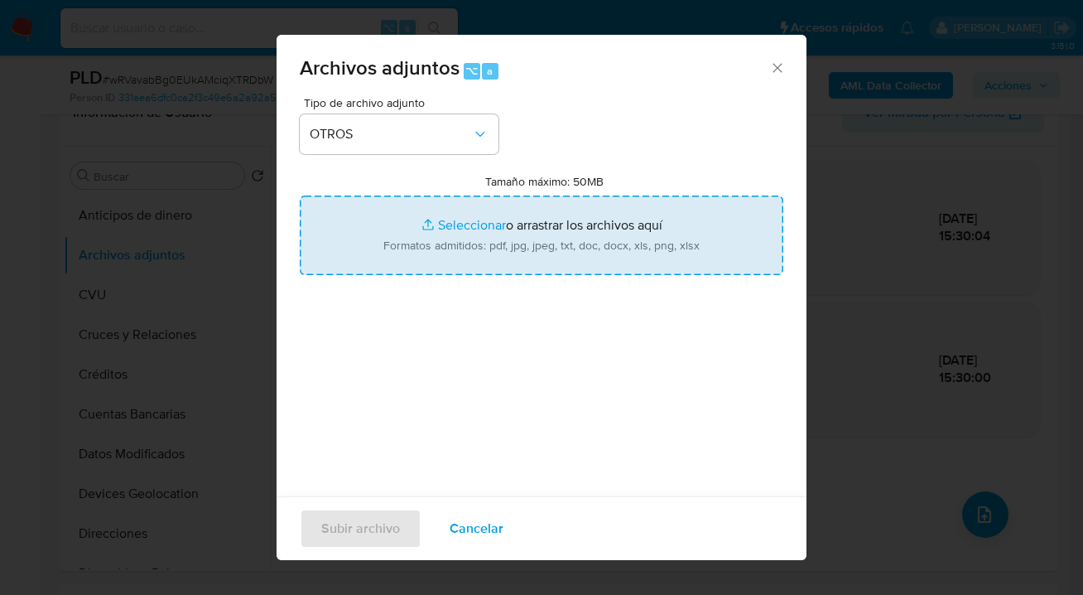
click at [476, 263] on input "Tamaño máximo: 50MB Seleccionar archivos" at bounding box center [542, 235] width 484 height 80
type input "C:\fakepath\266140906 Movimientos.xlsx"
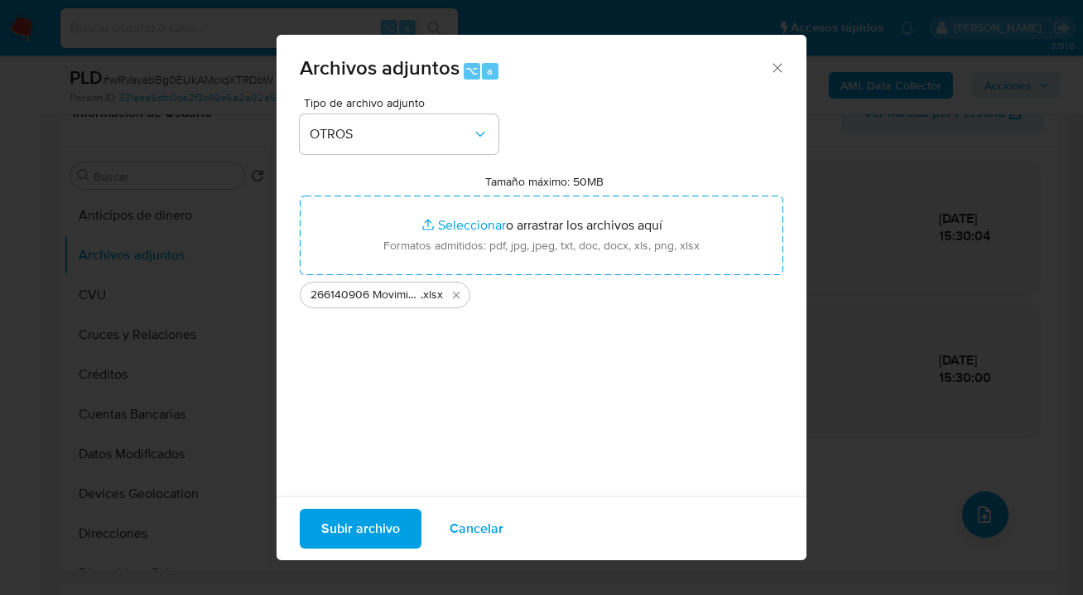
click at [354, 531] on span "Subir archivo" at bounding box center [360, 528] width 79 height 36
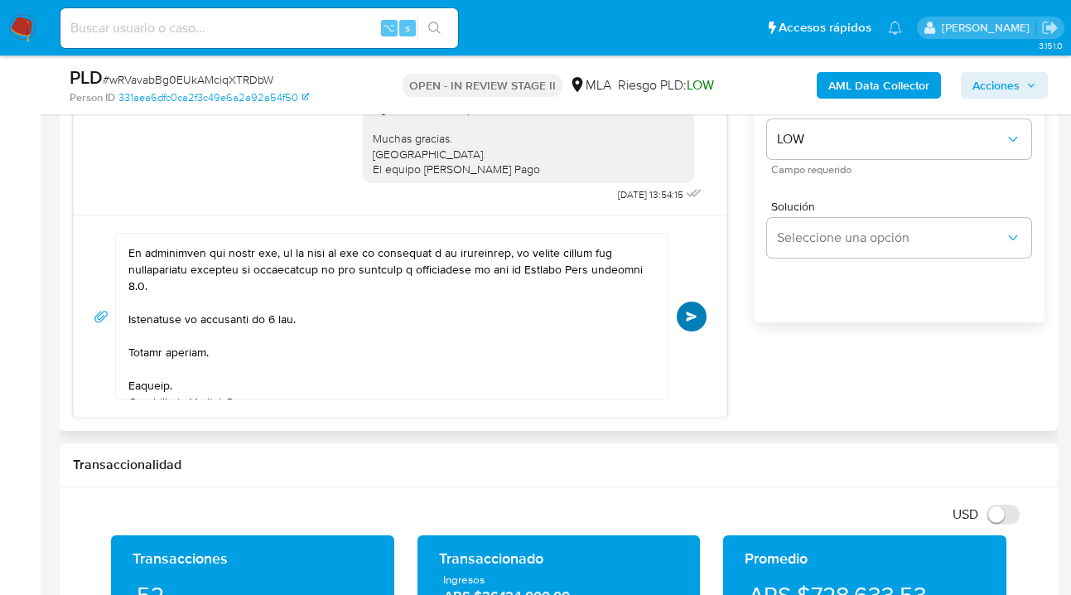
scroll to position [1052, 0]
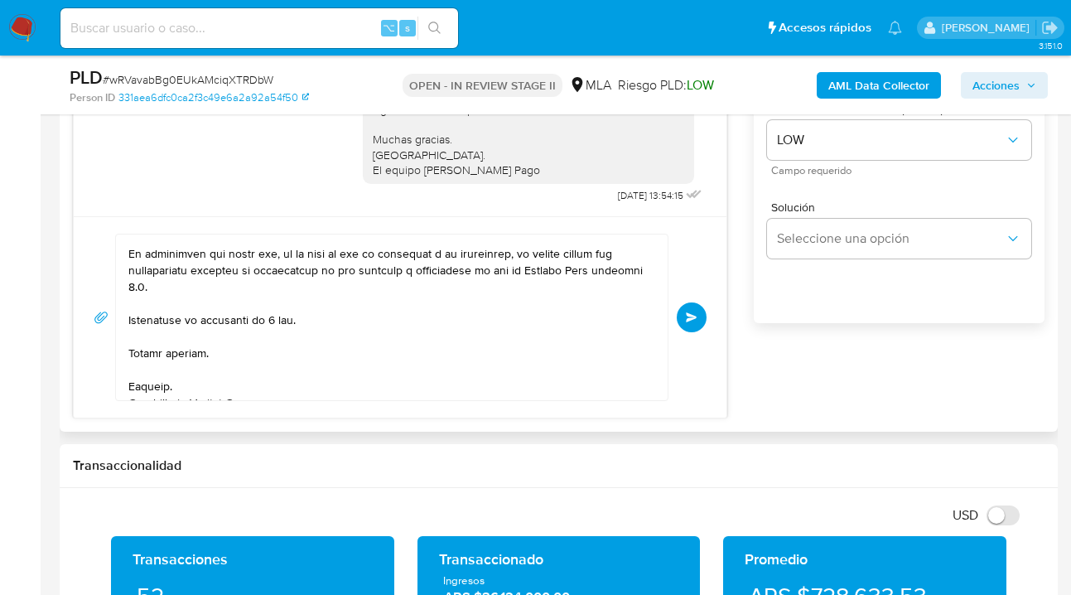
drag, startPoint x: 688, startPoint y: 315, endPoint x: 685, endPoint y: 331, distance: 16.9
click at [688, 315] on span "Enviar" at bounding box center [692, 317] width 12 height 10
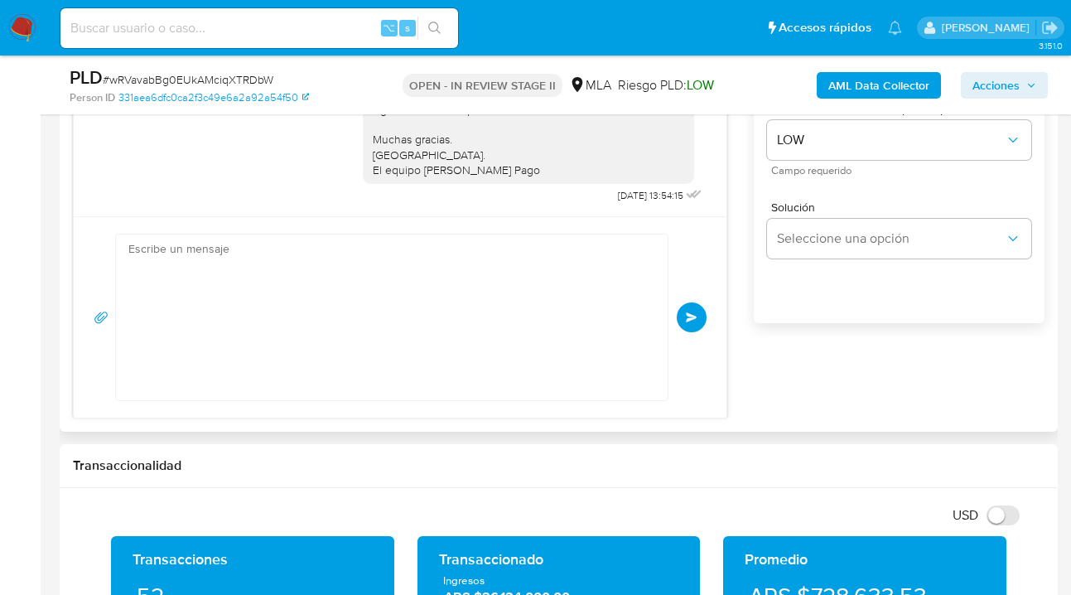
scroll to position [1704, 0]
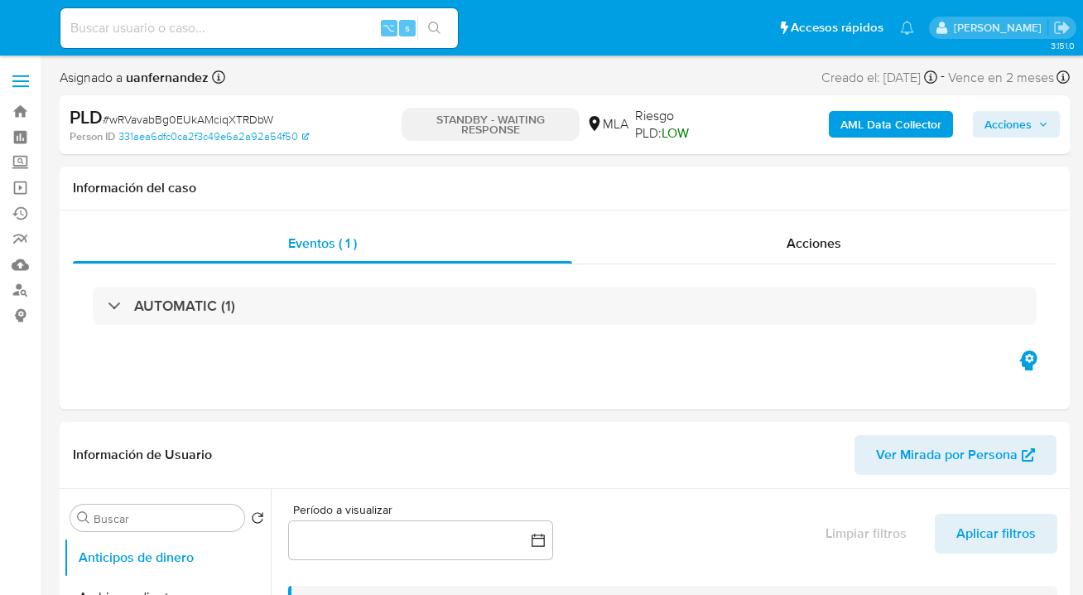
select select "10"
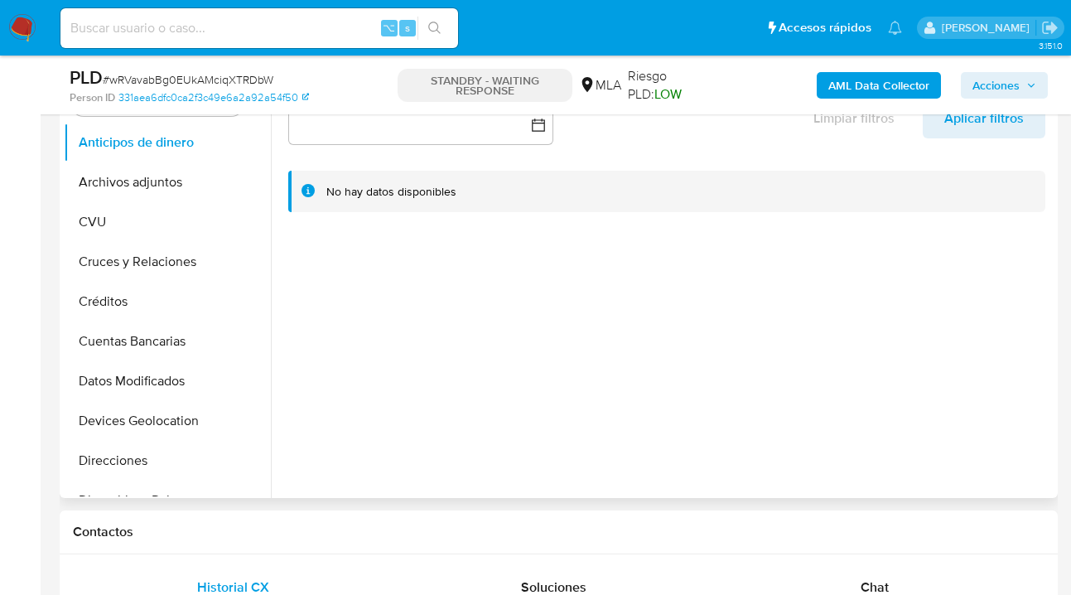
scroll to position [711, 0]
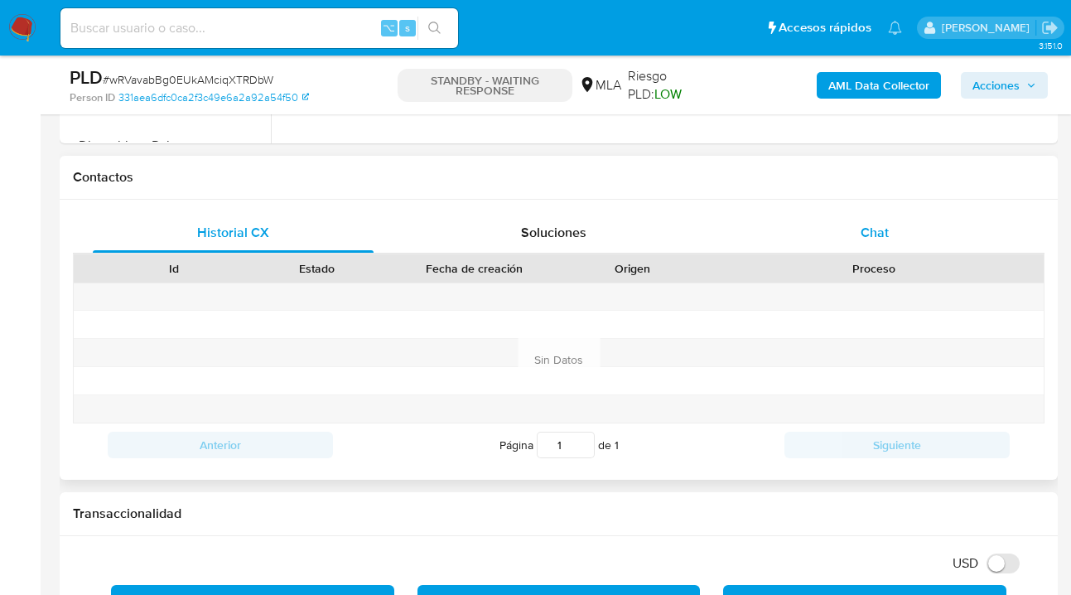
click at [878, 224] on span "Chat" at bounding box center [874, 232] width 28 height 19
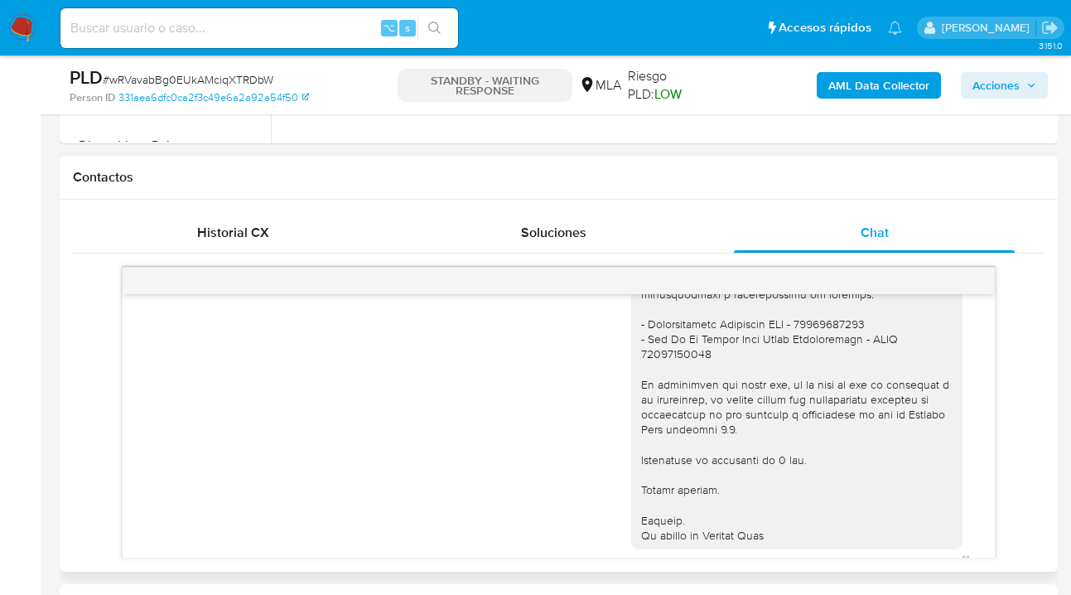
scroll to position [1704, 0]
